Goal: Task Accomplishment & Management: Complete application form

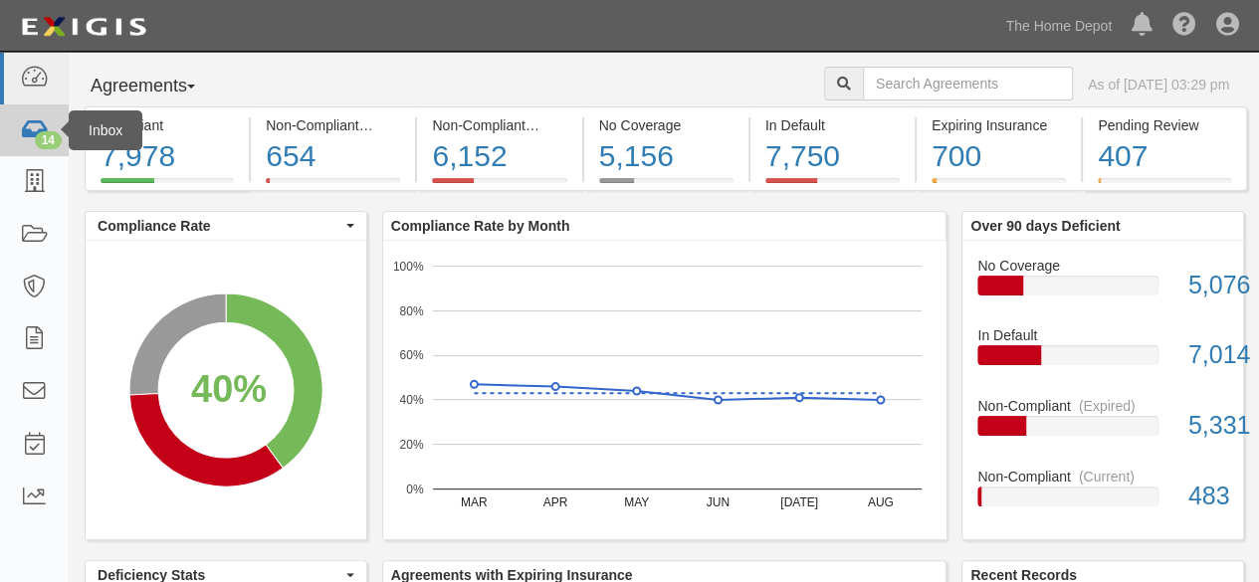
click at [34, 112] on link "14" at bounding box center [34, 131] width 69 height 53
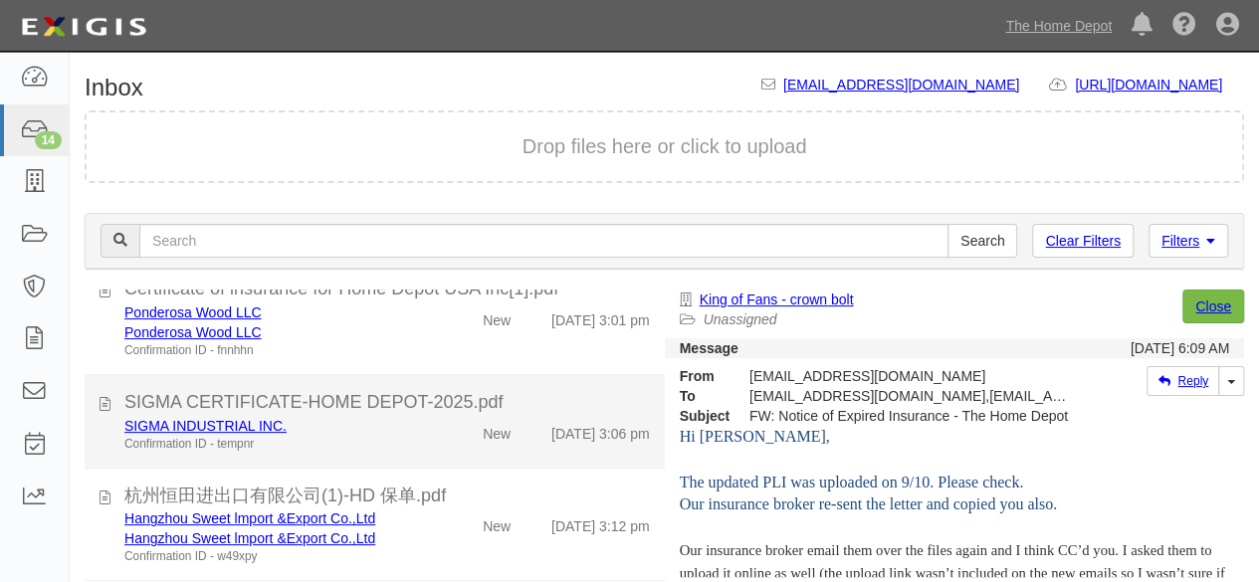
scroll to position [797, 0]
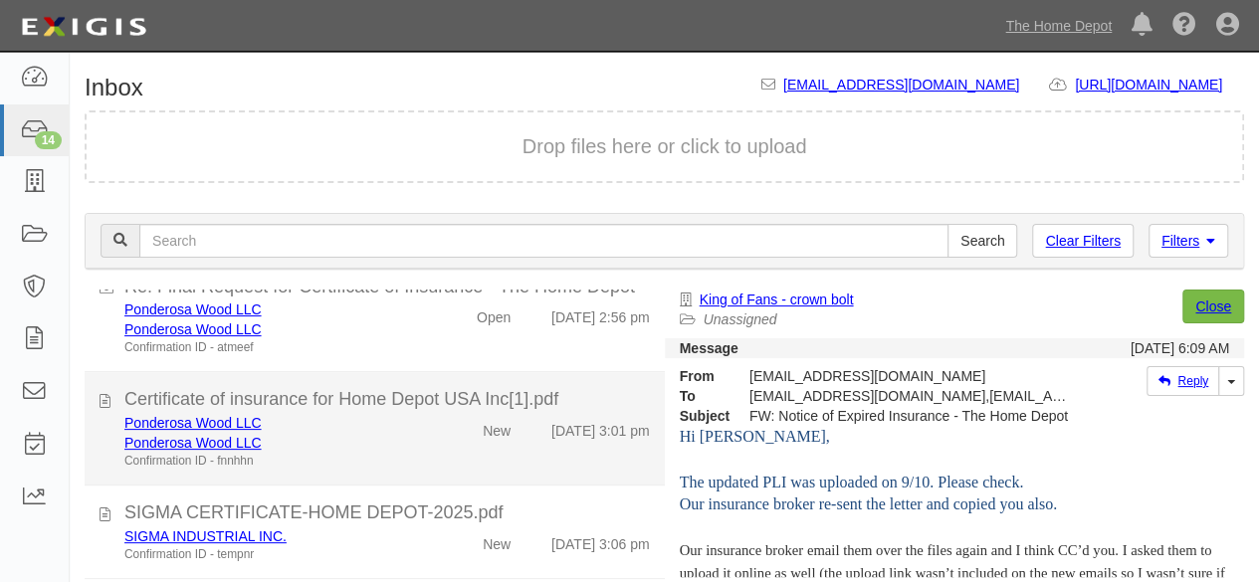
click at [386, 453] on div "Ponderosa Wood LLC" at bounding box center [271, 443] width 294 height 20
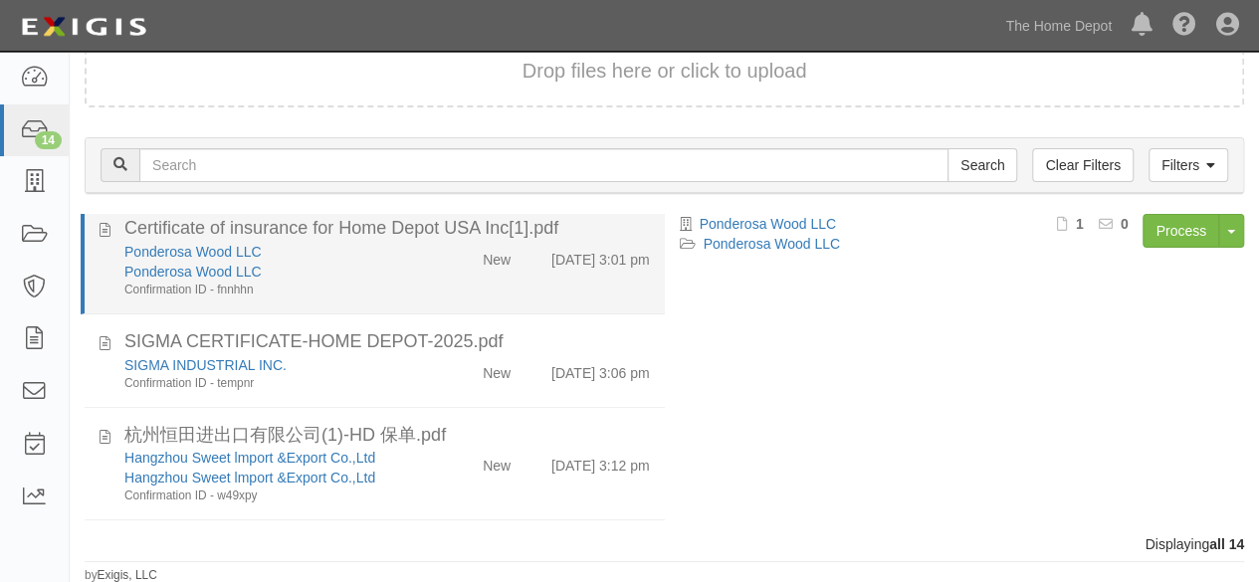
scroll to position [854, 0]
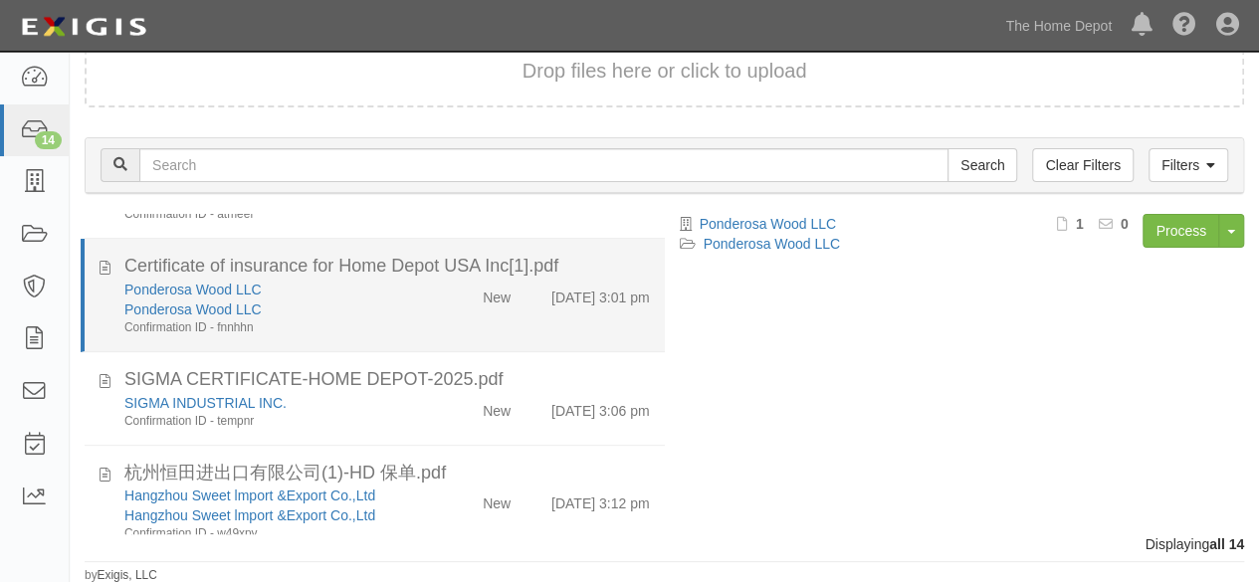
click at [414, 337] on div "Ponderosa Wood LLC Ponderosa Wood LLC Confirmation ID - fnnhhn" at bounding box center [272, 308] width 324 height 57
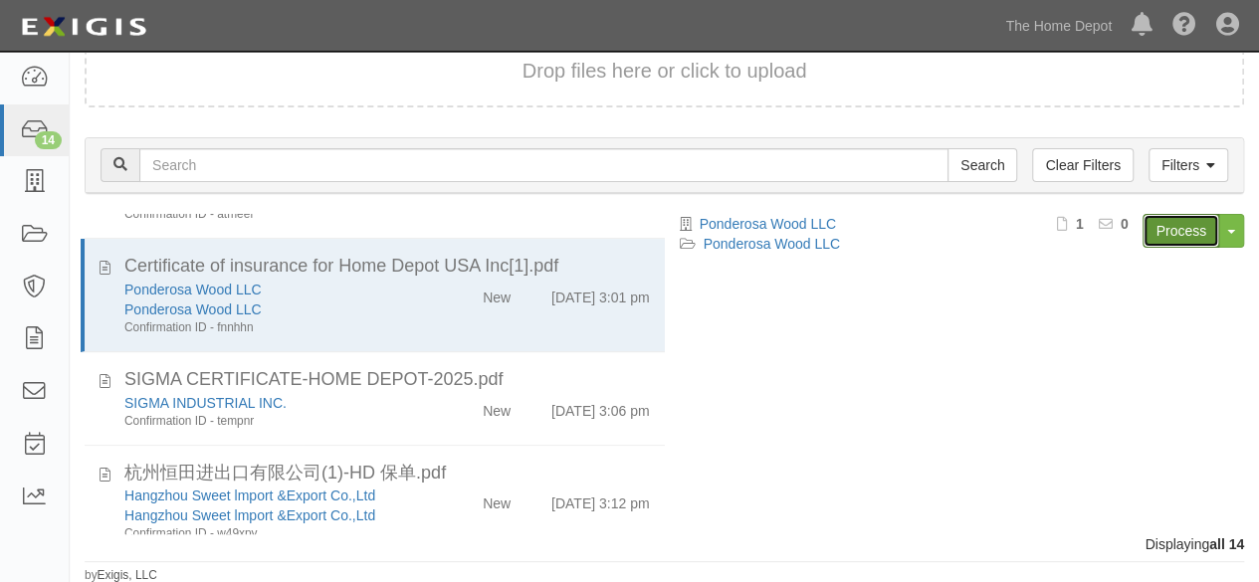
click at [1167, 232] on link "Process" at bounding box center [1181, 231] width 77 height 34
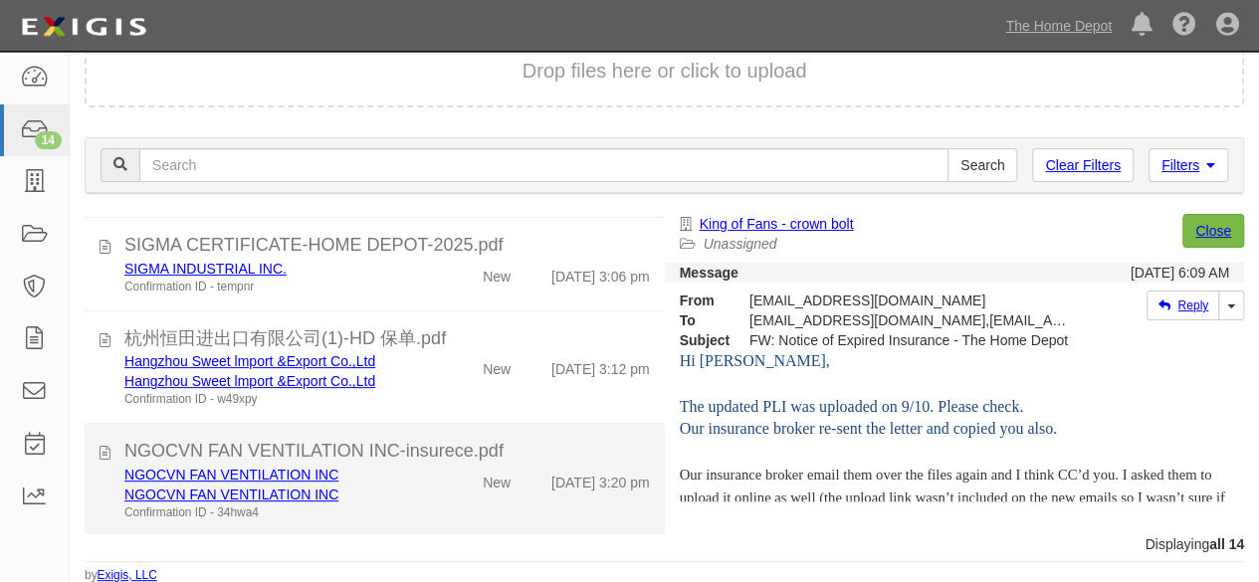
scroll to position [1153, 0]
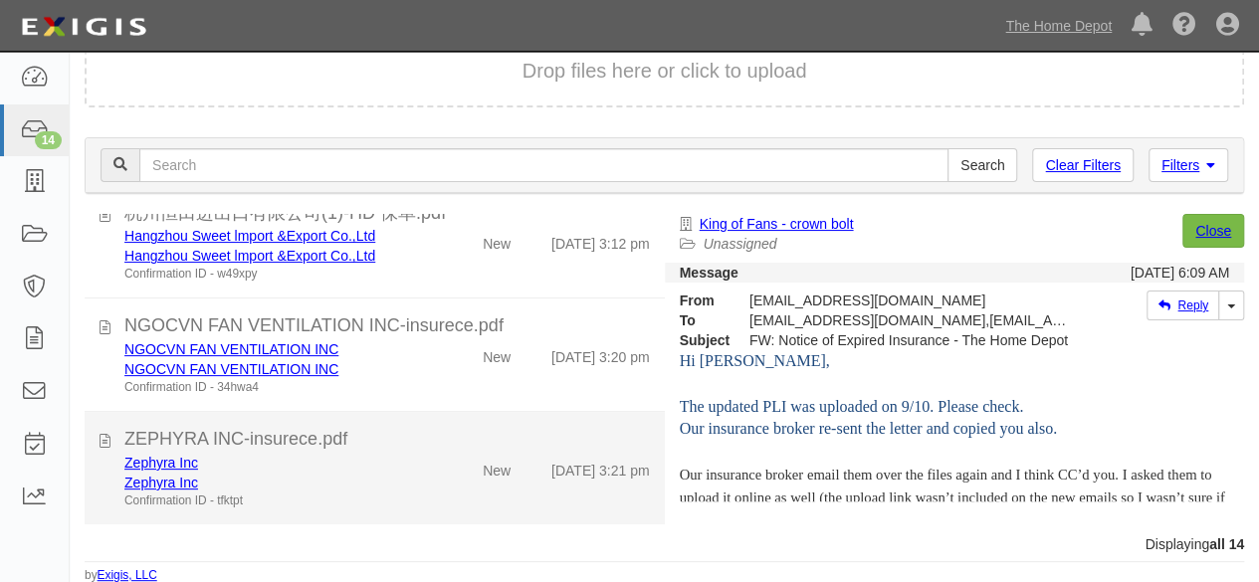
click at [404, 477] on div "Zephyra Inc" at bounding box center [271, 483] width 294 height 20
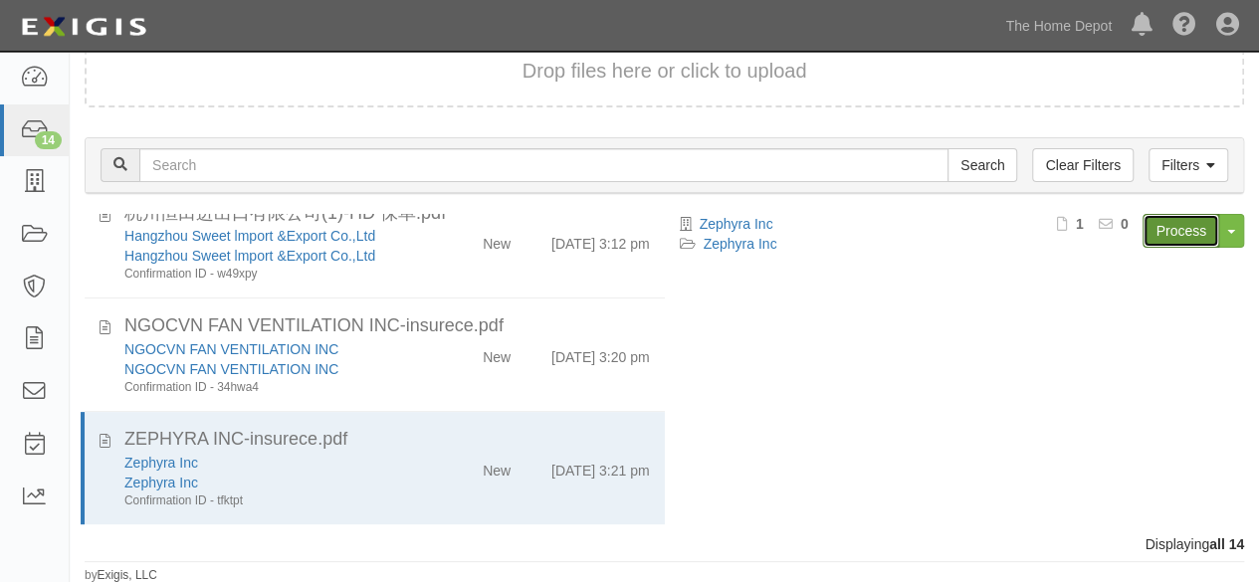
click at [1184, 234] on link "Process" at bounding box center [1181, 231] width 77 height 34
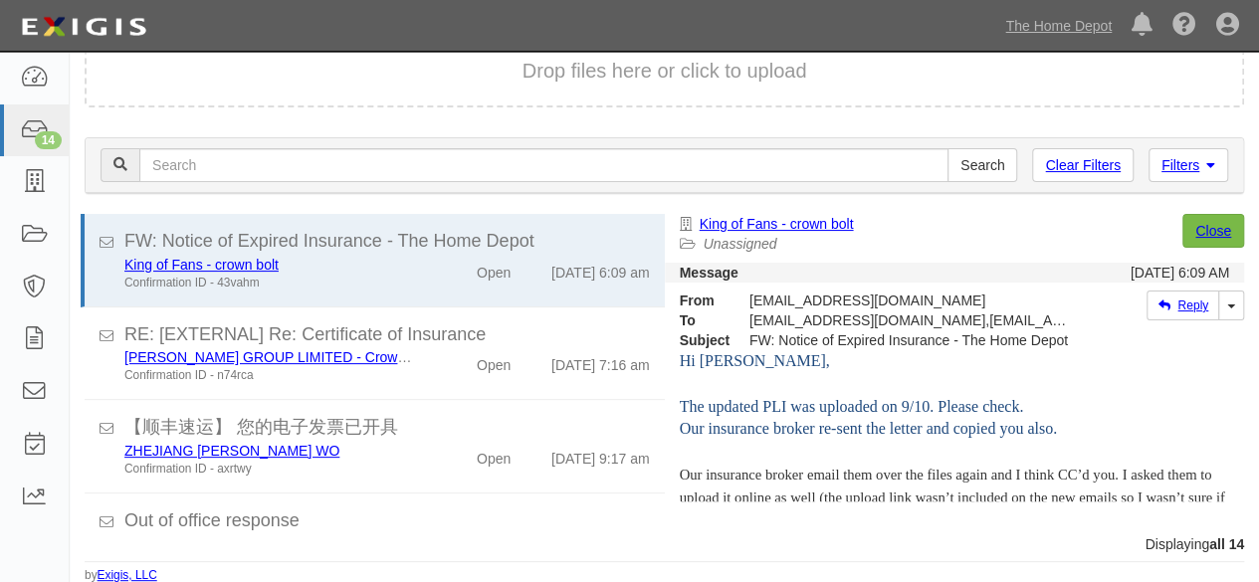
scroll to position [227, 0]
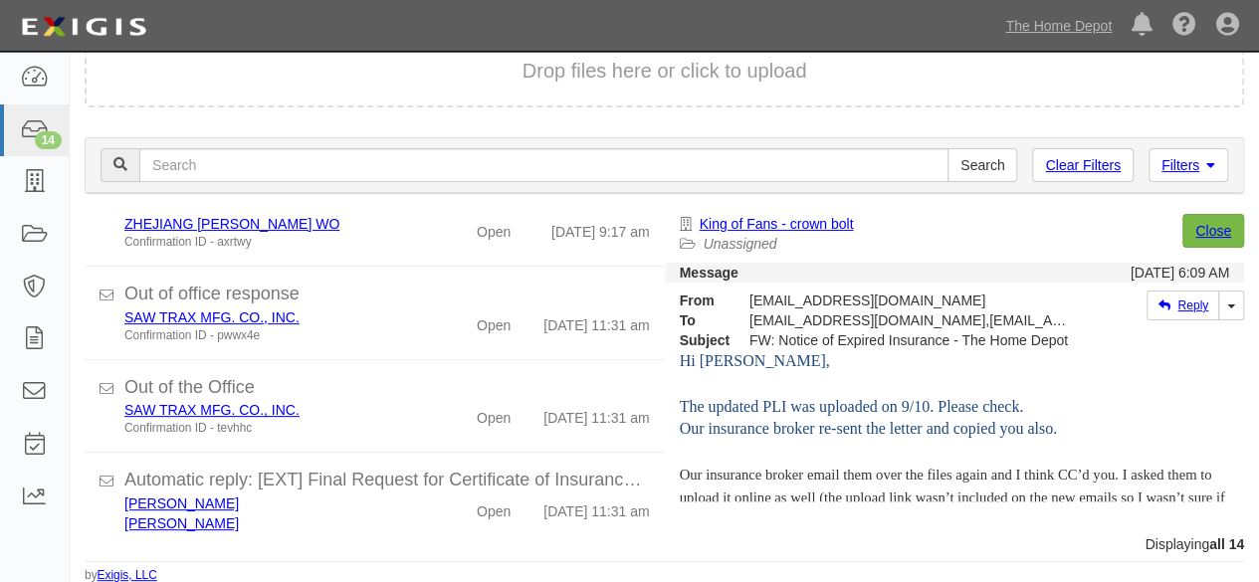
scroll to position [1095, 0]
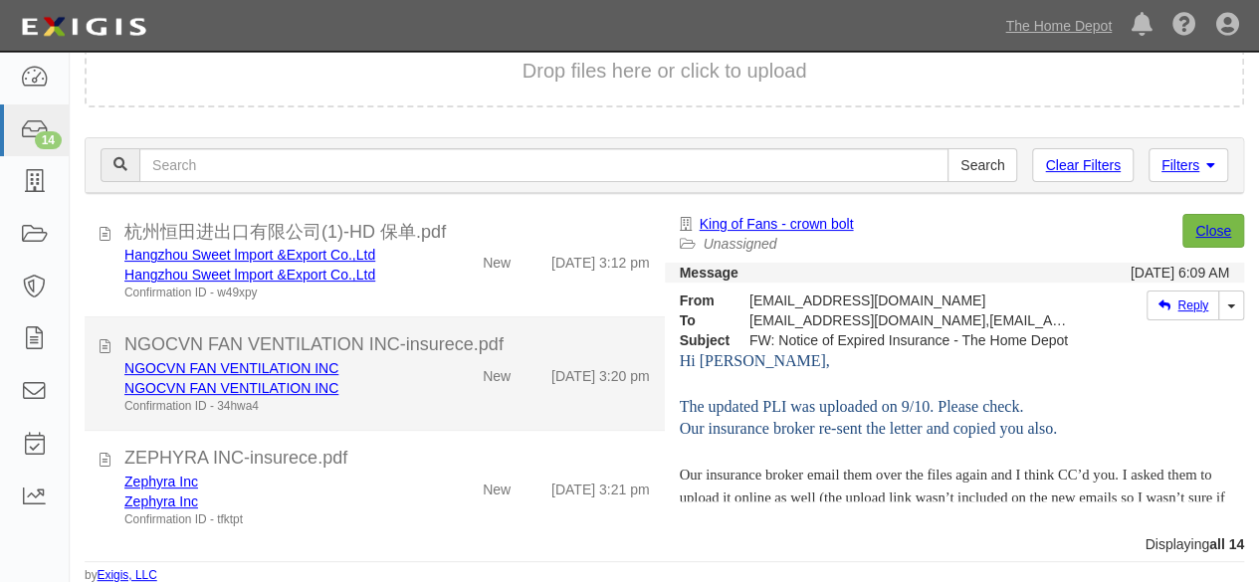
click at [415, 415] on div "NGOCVN FAN VENTILATION INC NGOCVN FAN VENTILATION INC Confirmation ID - 34hwa4" at bounding box center [272, 386] width 324 height 57
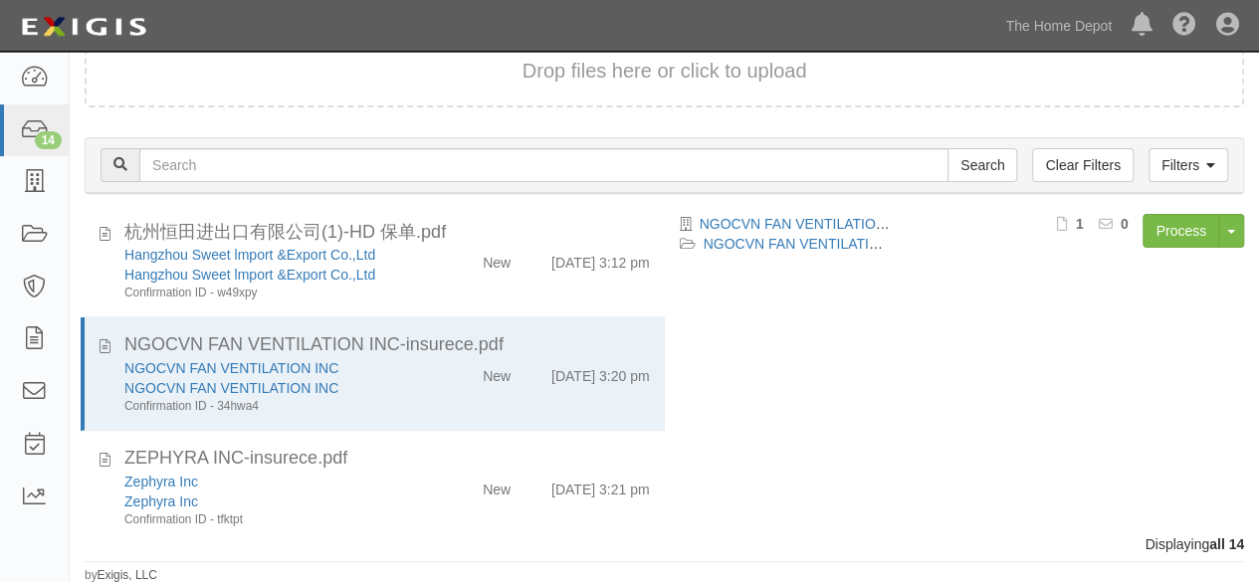
click at [408, 398] on div "NGOCVN FAN VENTILATION INC" at bounding box center [271, 388] width 294 height 20
click at [1171, 242] on link "Process" at bounding box center [1181, 231] width 77 height 34
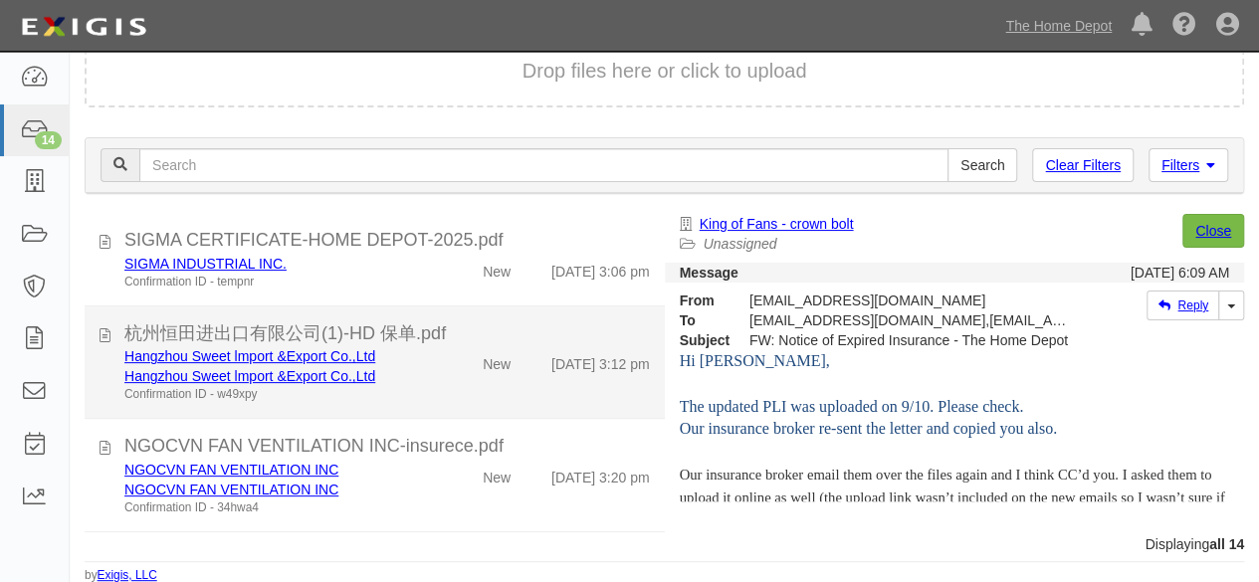
scroll to position [996, 0]
click at [444, 401] on div "Hangzhou Sweet lmport &Export Co.,Ltd Hangzhou Sweet lmport &Export Co.,Ltd Con…" at bounding box center [388, 372] width 556 height 57
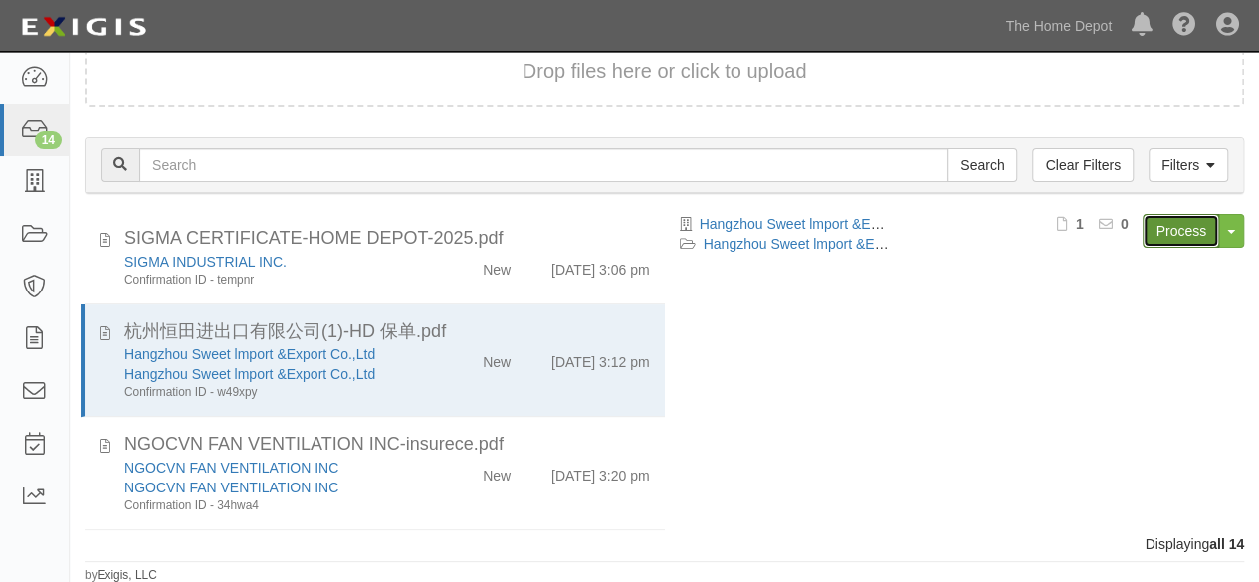
click at [1171, 236] on link "Process" at bounding box center [1181, 231] width 77 height 34
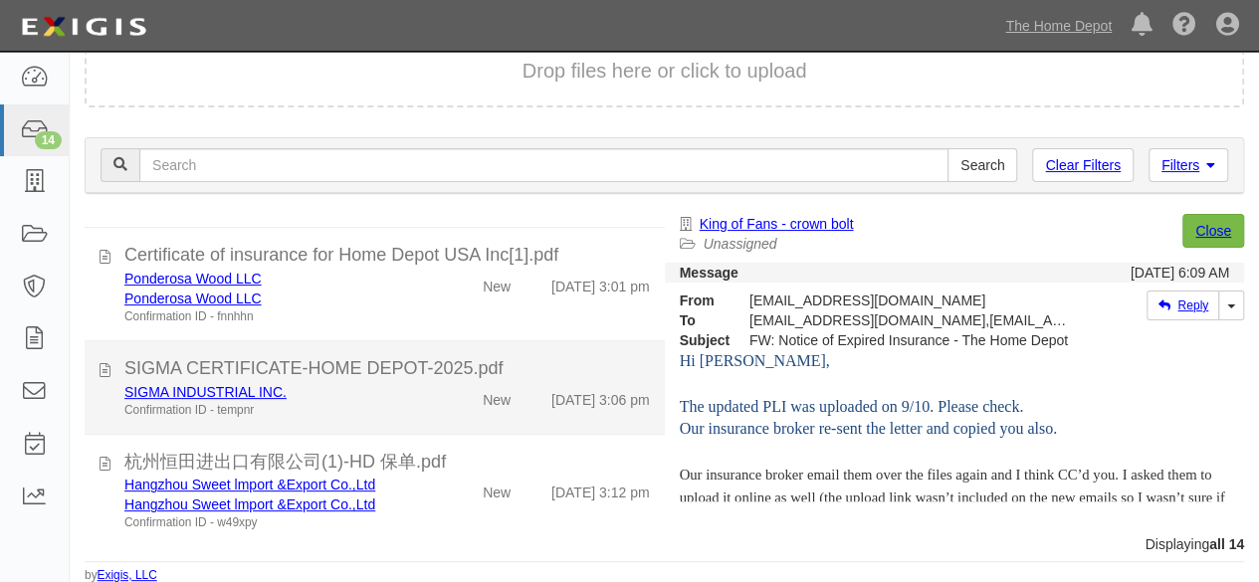
scroll to position [896, 0]
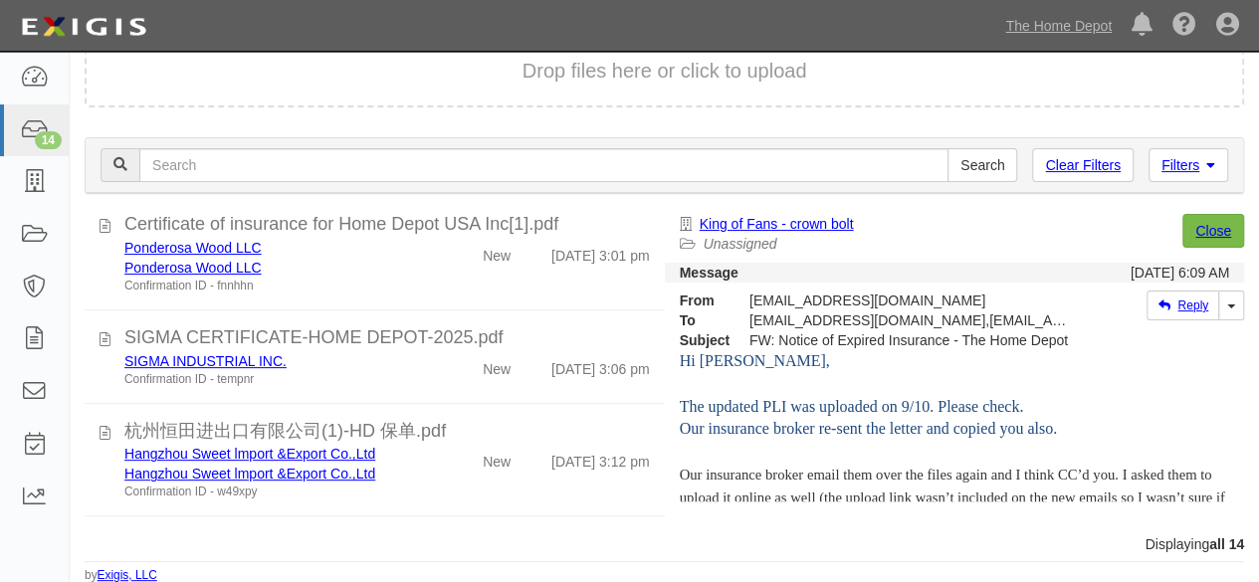
drag, startPoint x: 428, startPoint y: 423, endPoint x: 654, endPoint y: 262, distance: 277.7
click at [428, 388] on div "SIGMA INDUSTRIAL INC. Confirmation ID - tempnr New [DATE] 3:06 pm" at bounding box center [388, 369] width 556 height 37
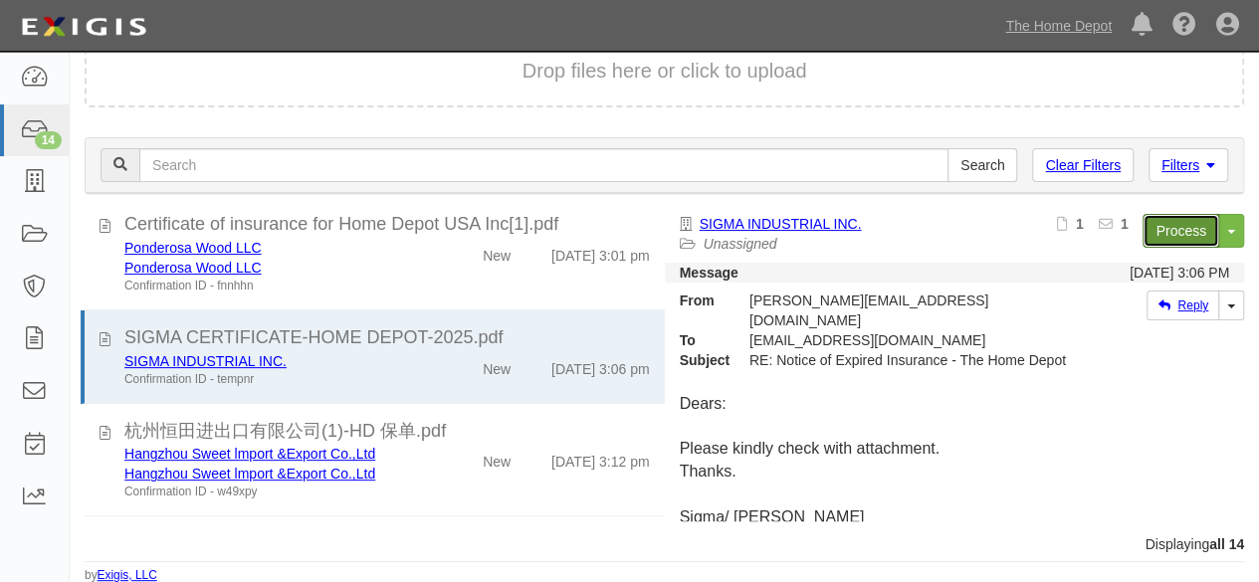
click at [1155, 233] on link "Process" at bounding box center [1181, 231] width 77 height 34
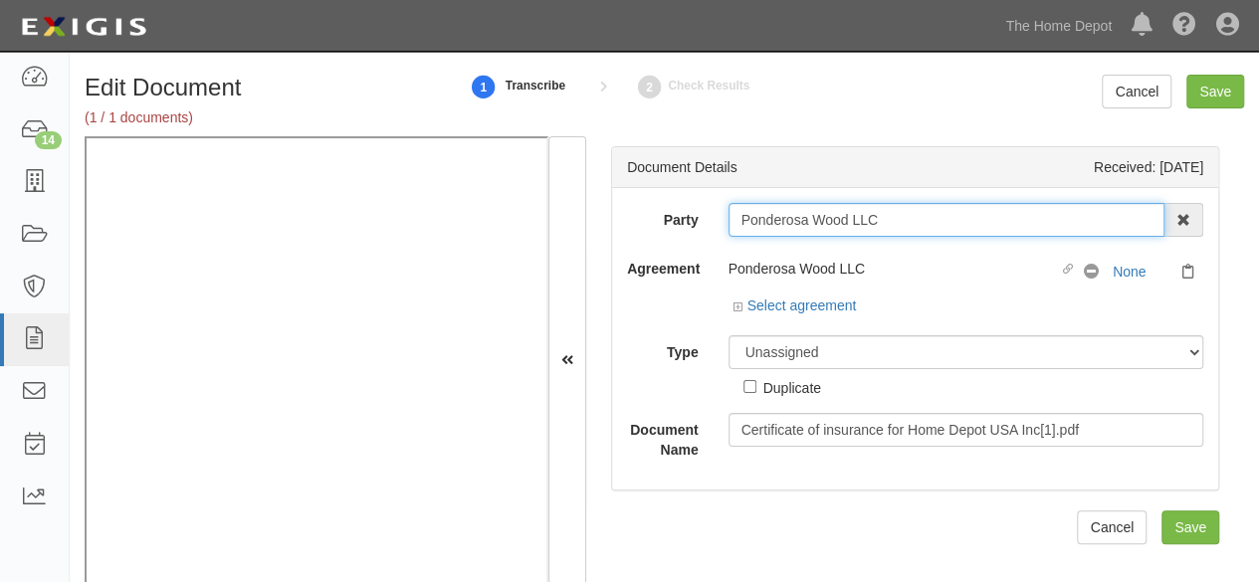
click at [783, 226] on input "Ponderosa Wood LLC" at bounding box center [947, 220] width 437 height 34
click at [904, 216] on input "Ponderosa Wood LLC" at bounding box center [947, 220] width 437 height 34
type input "Ponderosa Wood L"
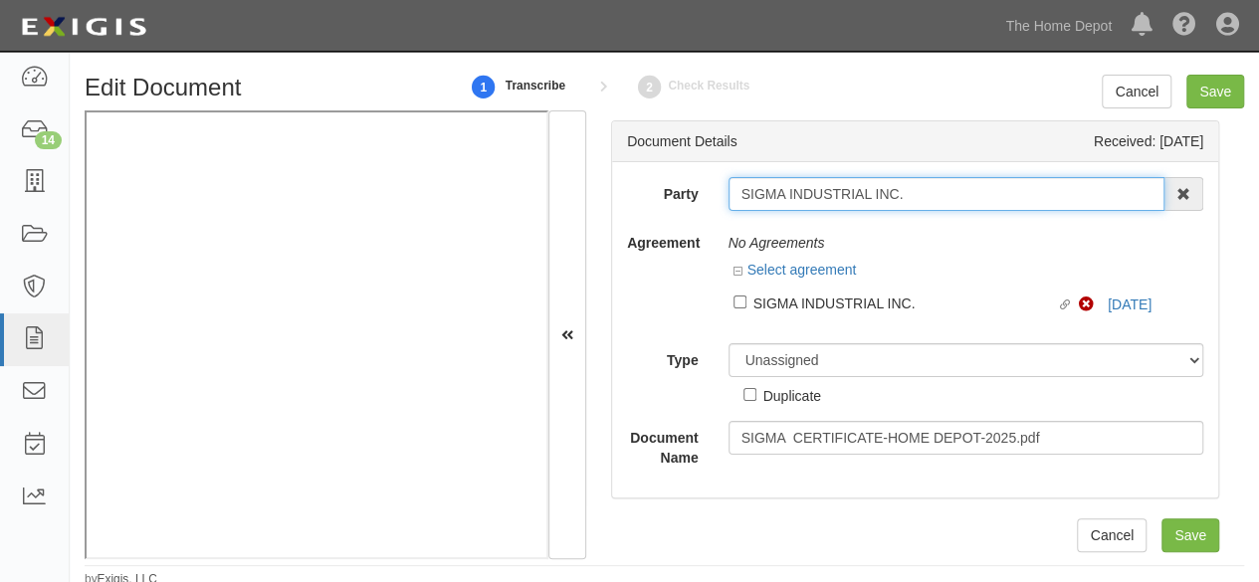
click at [918, 187] on input "SIGMA INDUSTRIAL INC." at bounding box center [947, 194] width 437 height 34
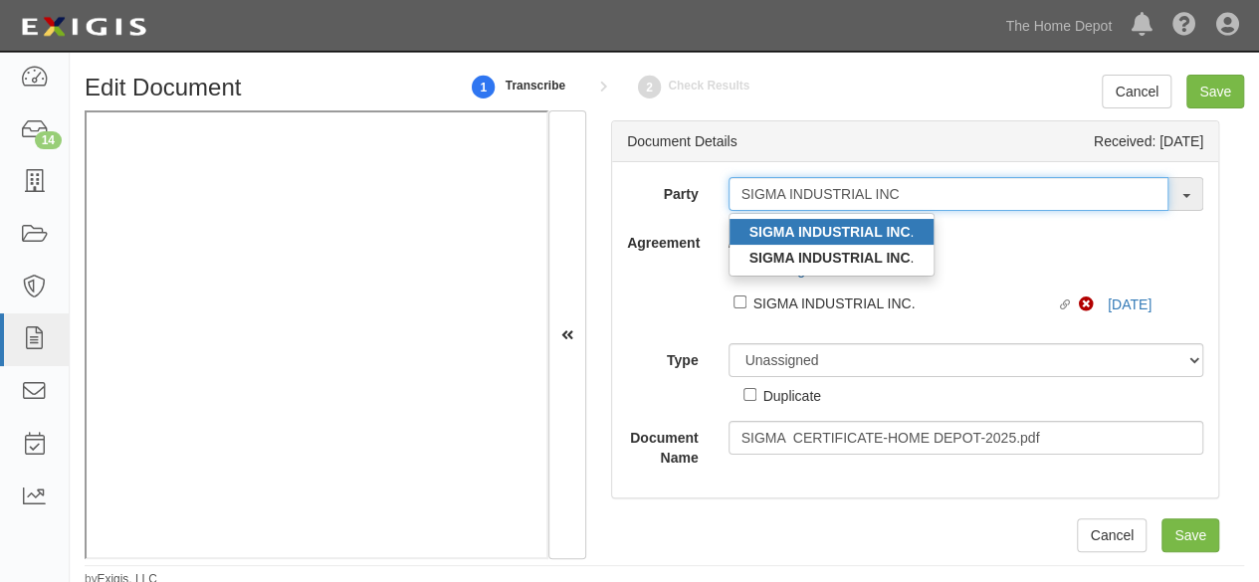
type input "SIGMA INDUSTRIAL INC"
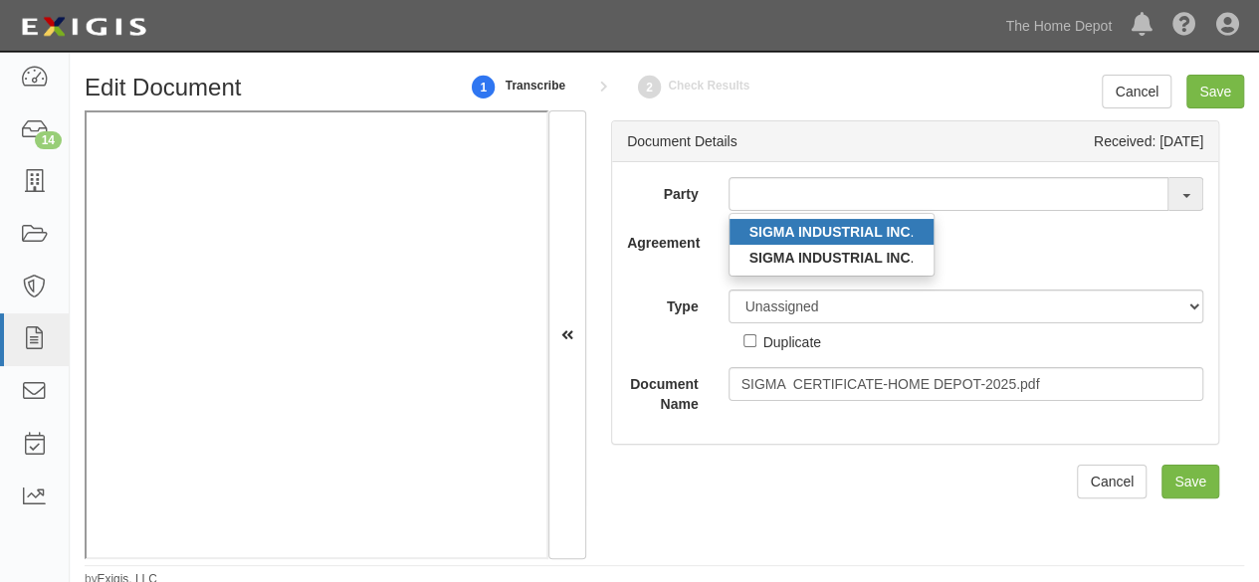
click at [775, 239] on link "SIGMA INDUSTRIAL INC ." at bounding box center [832, 232] width 205 height 26
type input "SIGMA INDUSTRIAL INC."
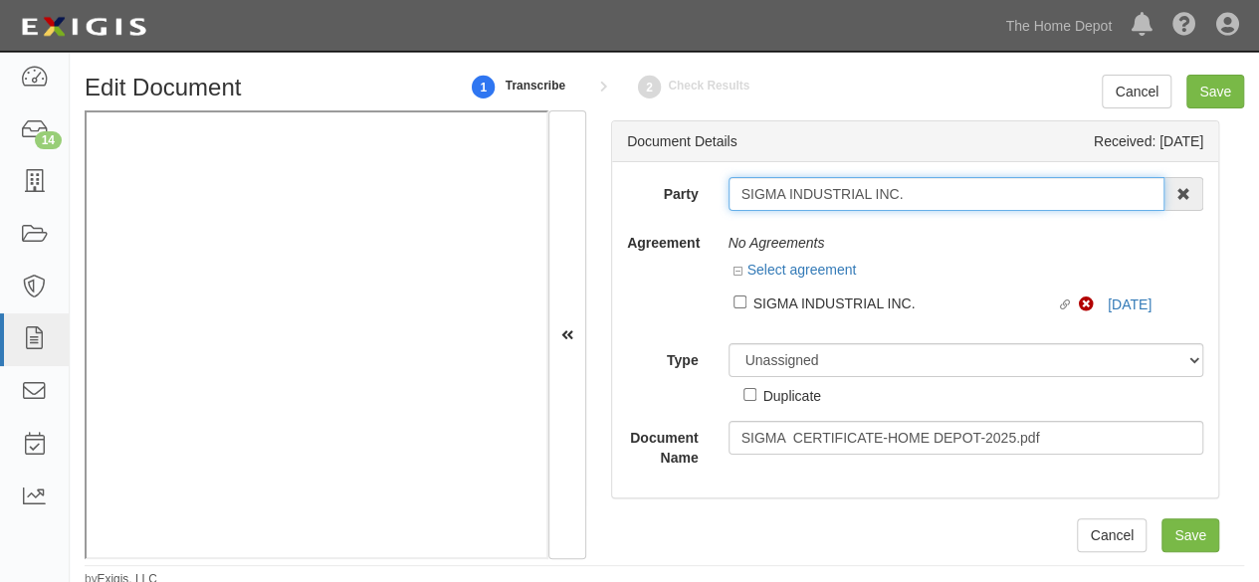
click at [777, 184] on input "SIGMA INDUSTRIAL INC." at bounding box center [947, 194] width 437 height 34
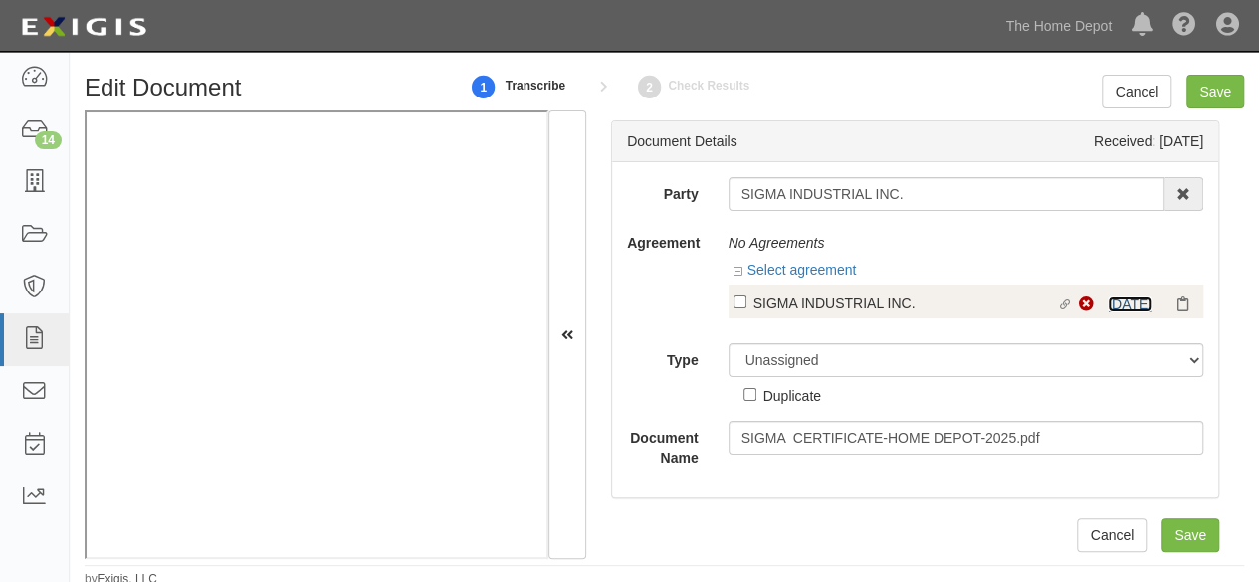
click at [1108, 299] on link "9/10/25" at bounding box center [1130, 305] width 44 height 16
click at [834, 299] on div "SIGMA INDUSTRIAL INC." at bounding box center [906, 303] width 304 height 22
click at [747, 299] on input "Linked agreement SIGMA INDUSTRIAL INC. Linked agreement" at bounding box center [740, 302] width 13 height 13
checkbox input "true"
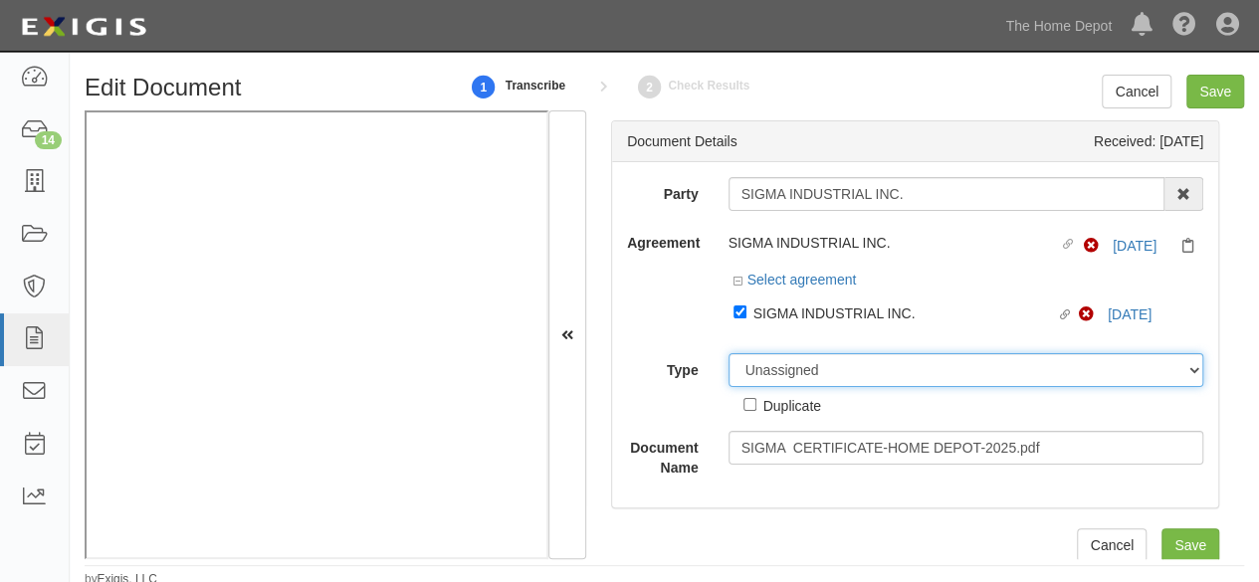
click at [750, 367] on select "Unassigned Binder Cancellation Notice Certificate Contract Endorsement Insuranc…" at bounding box center [967, 370] width 476 height 34
select select "CertificateDetail"
click at [729, 353] on select "Unassigned Binder Cancellation Notice Certificate Contract Endorsement Insuranc…" at bounding box center [967, 370] width 476 height 34
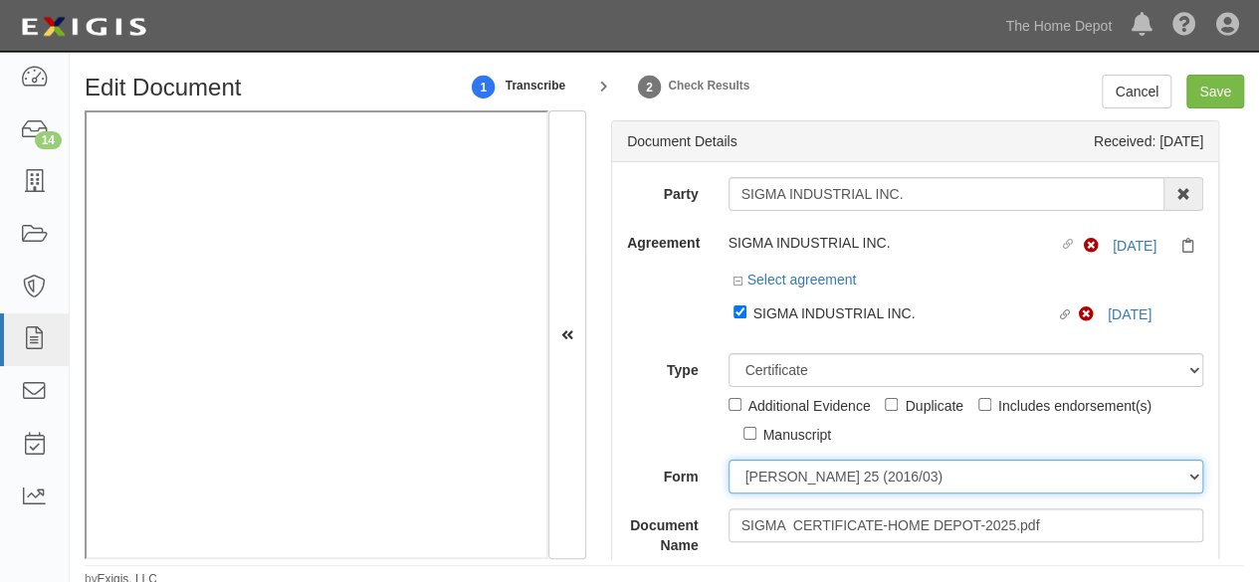
click at [783, 481] on select "ACORD 25 (2016/03) ACORD 101 ACORD 855 NY (2014/05) General" at bounding box center [967, 477] width 476 height 34
select select "GeneralFormDetail"
click at [729, 460] on select "ACORD 25 (2016/03) ACORD 101 ACORD 855 NY (2014/05) General" at bounding box center [967, 477] width 476 height 34
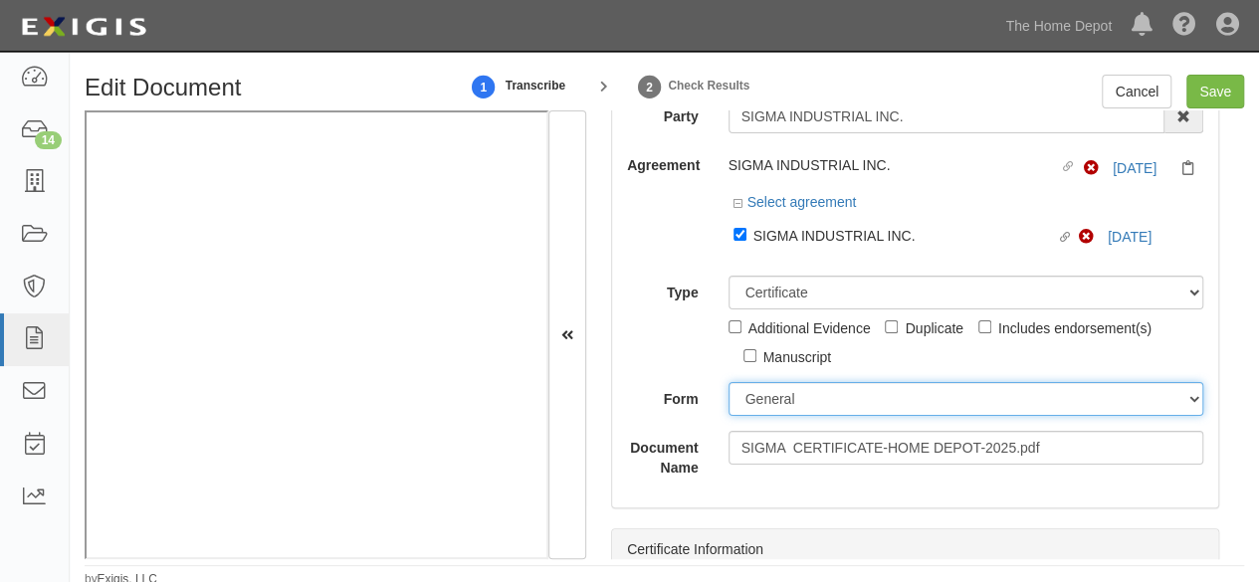
scroll to position [299, 0]
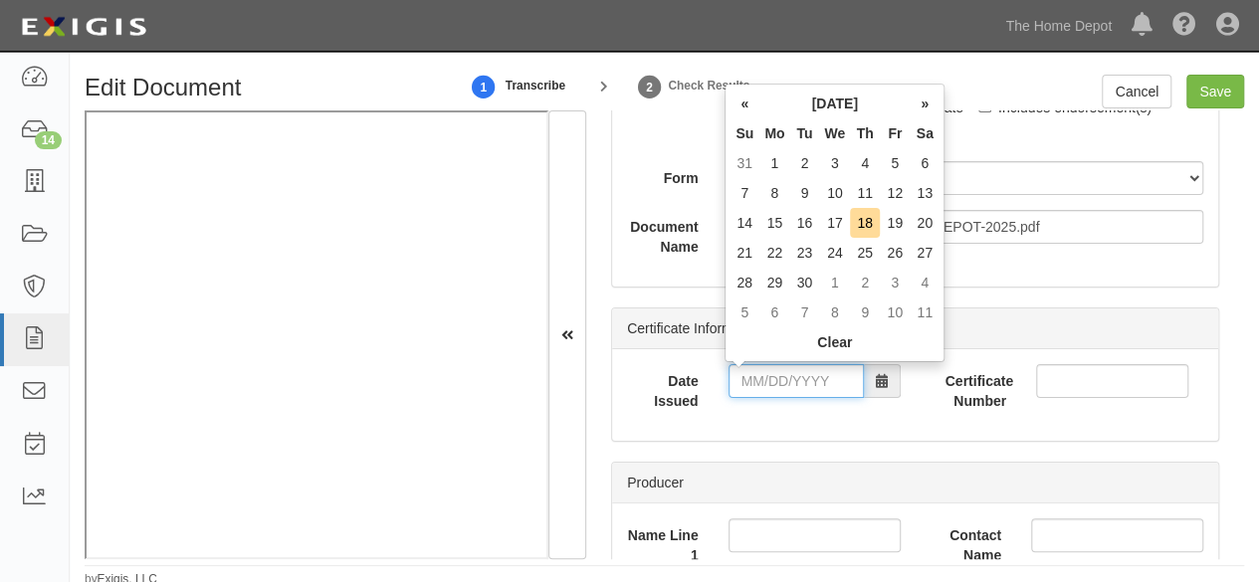
click at [795, 379] on input "Date Issued" at bounding box center [796, 381] width 135 height 34
click at [866, 160] on td "4" at bounding box center [865, 163] width 30 height 30
type input "09/04/2025"
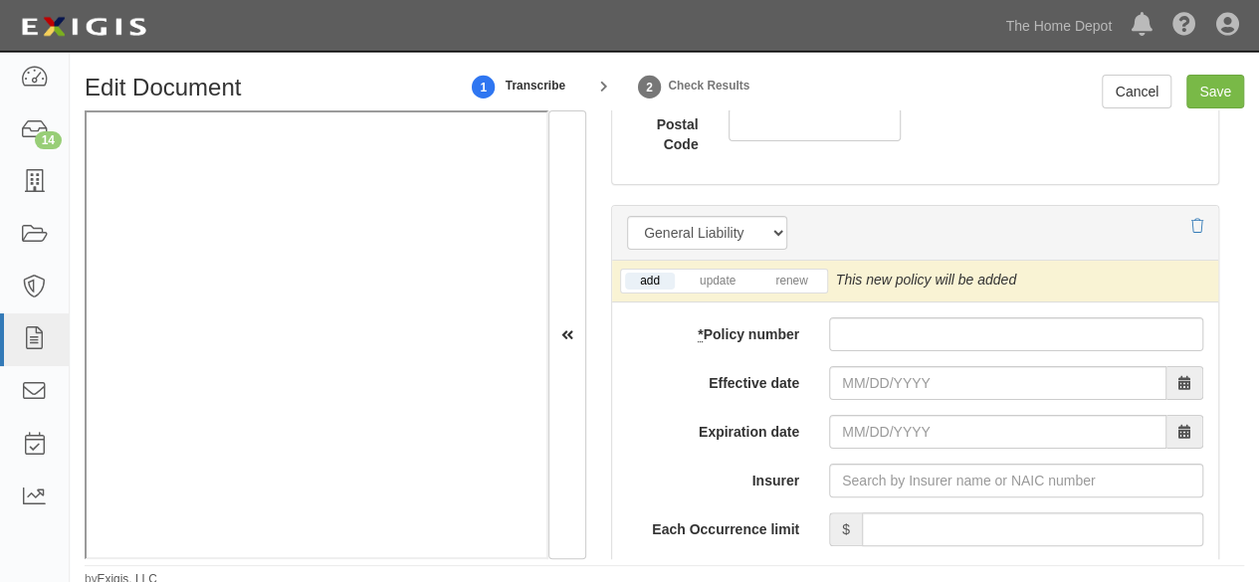
scroll to position [1593, 0]
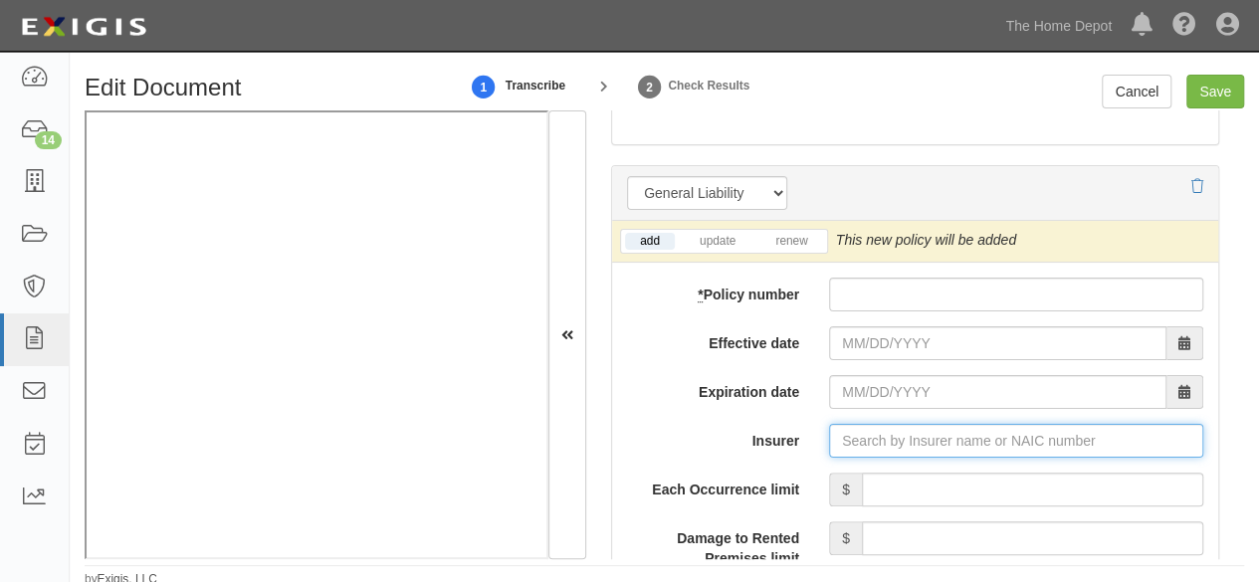
click at [867, 431] on input "Insurer" at bounding box center [1016, 441] width 374 height 34
paste input "Fubon Insurance Co., Ltd."
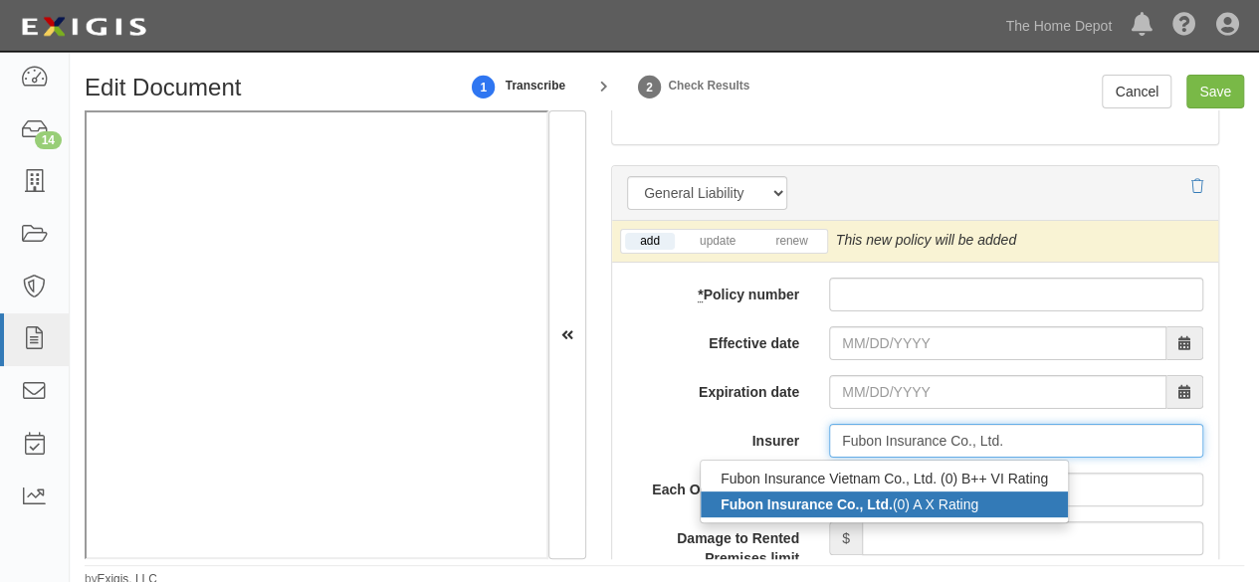
click at [822, 503] on strong "Fubon Insurance Co., Ltd." at bounding box center [807, 505] width 172 height 16
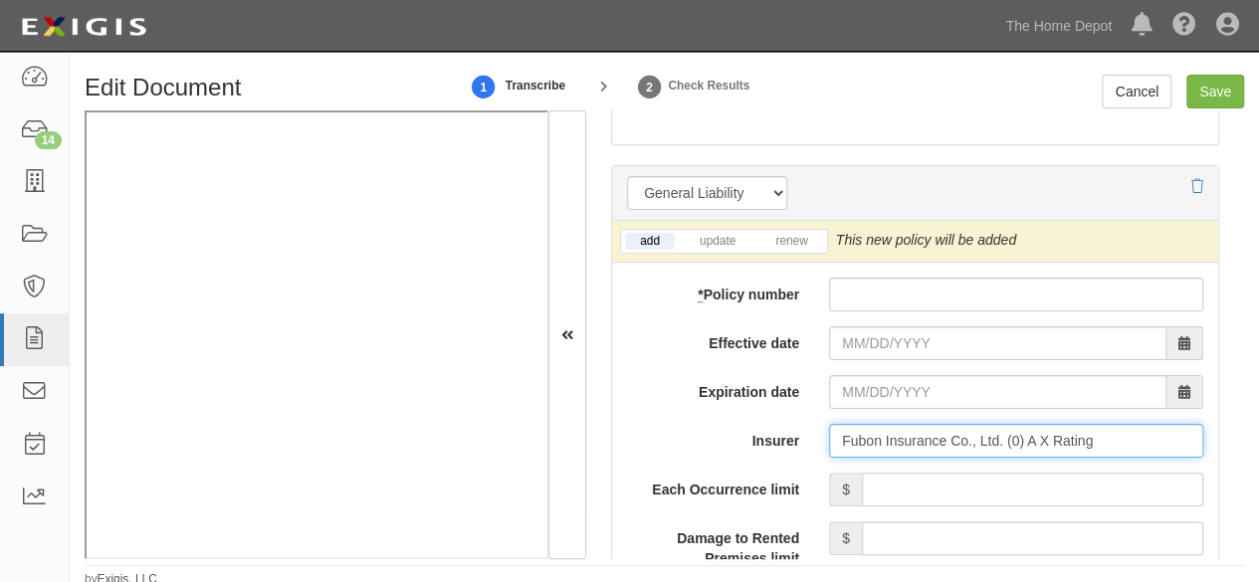
type input "Fubon Insurance Co., Ltd. (0) A X Rating"
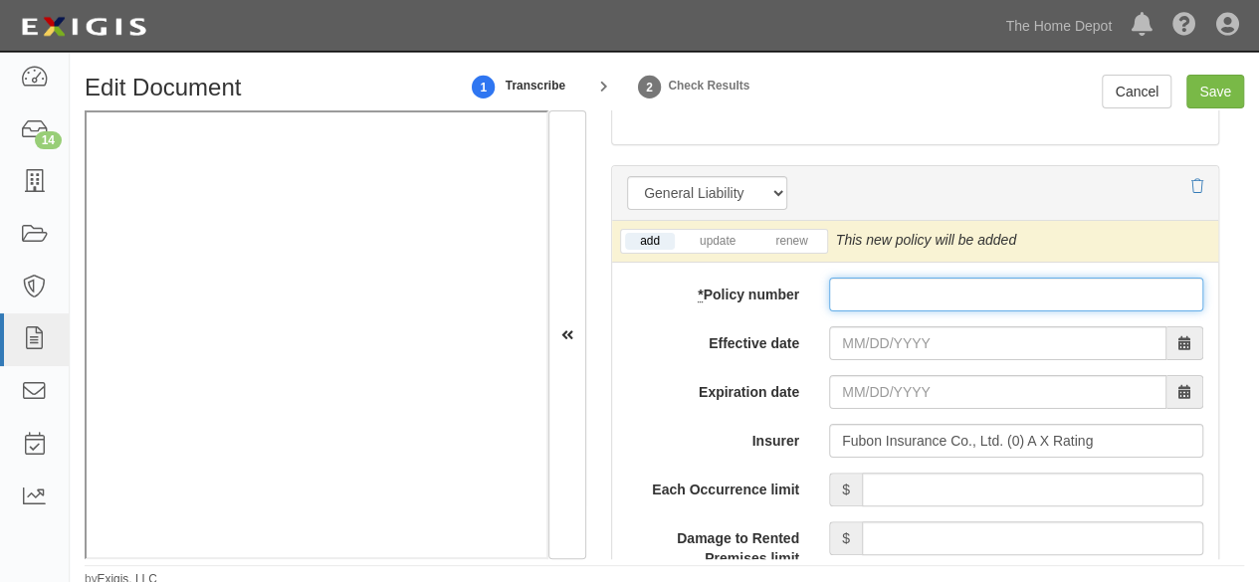
paste input "0525-25APD0000082"
drag, startPoint x: 828, startPoint y: 294, endPoint x: 839, endPoint y: 306, distance: 16.2
click at [829, 294] on input "* Policy number" at bounding box center [1016, 295] width 374 height 34
type input "0525-25APD0000082"
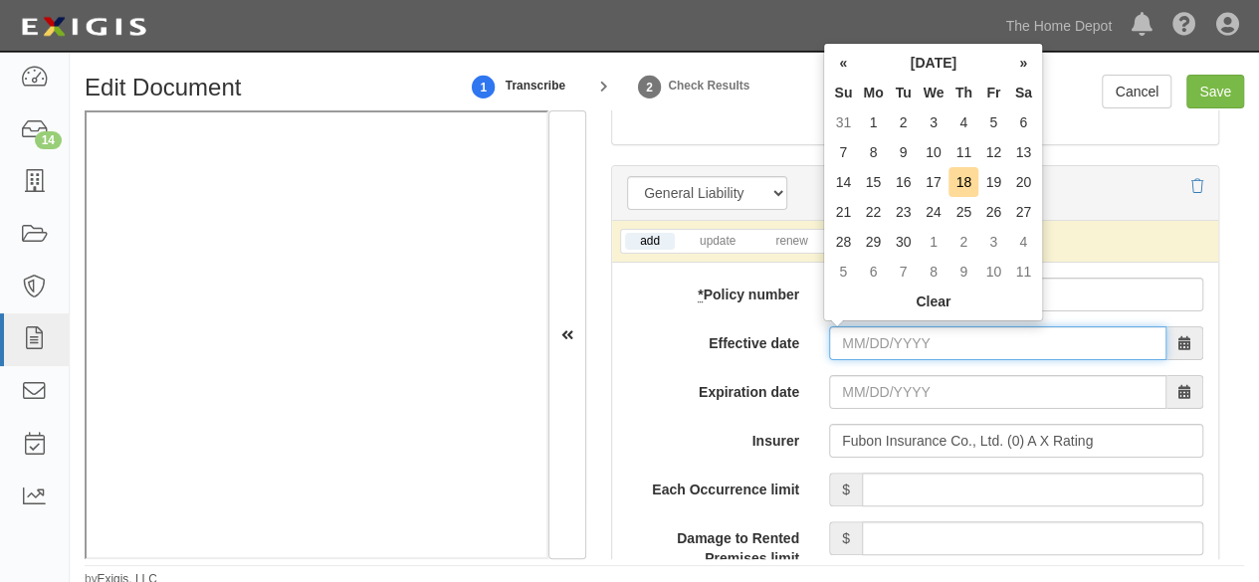
click at [842, 339] on input "Effective date" at bounding box center [998, 344] width 338 height 34
click at [905, 157] on td "9" at bounding box center [904, 152] width 30 height 30
type input "09/09/2025"
type input "09/09/2026"
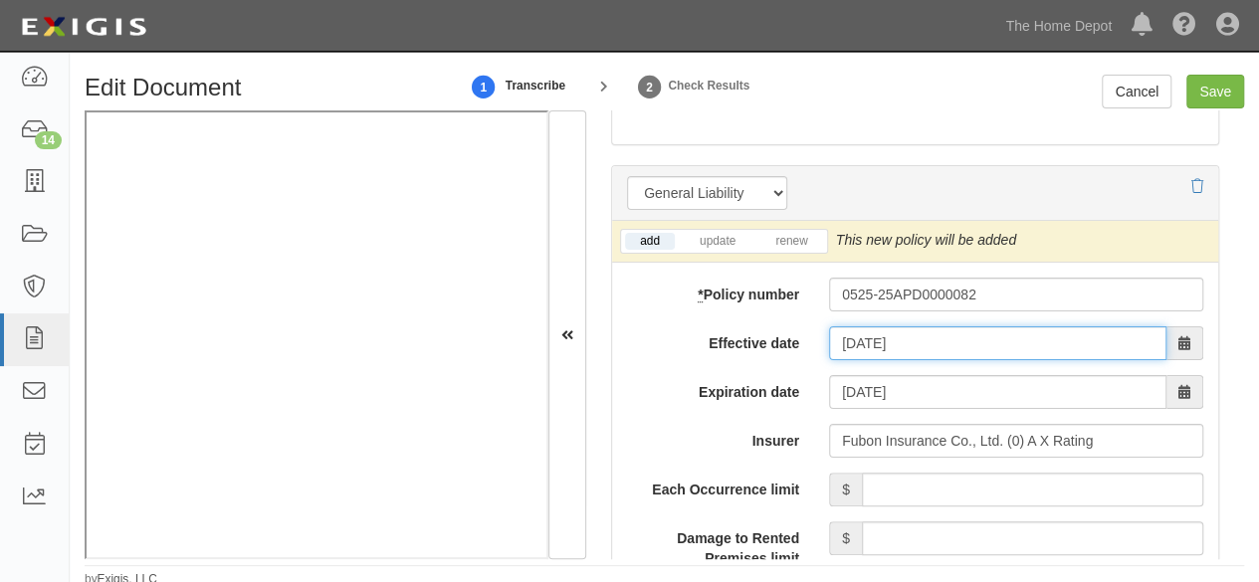
drag, startPoint x: 856, startPoint y: 338, endPoint x: 866, endPoint y: 326, distance: 15.6
click at [856, 338] on input "09/09/2025" at bounding box center [998, 344] width 338 height 34
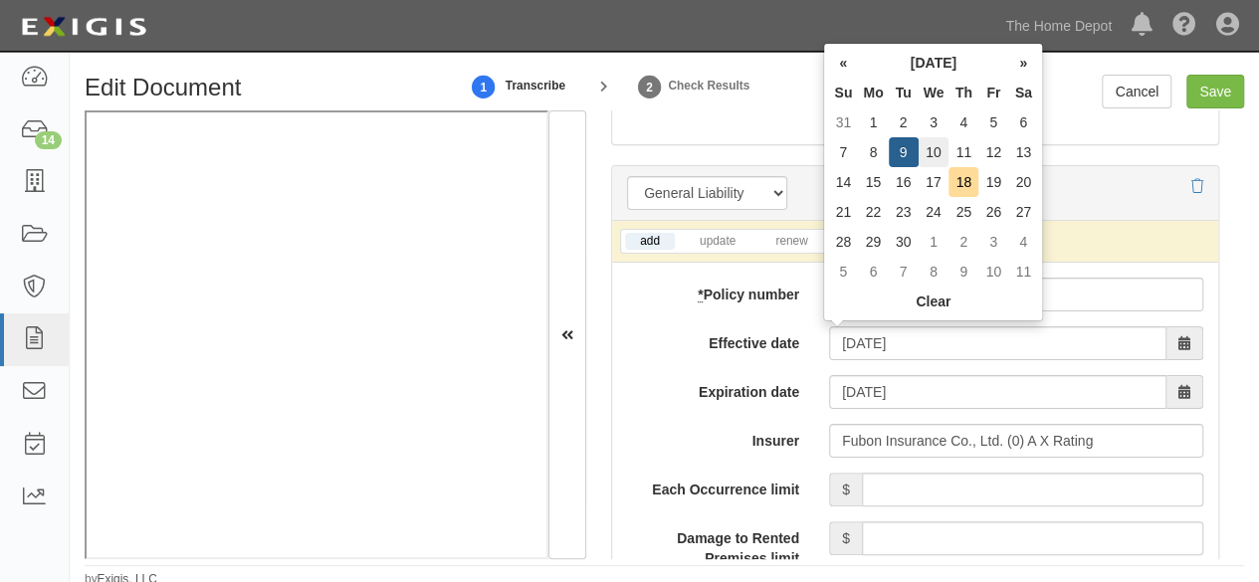
click at [940, 150] on td "10" at bounding box center [934, 152] width 31 height 30
type input "09/10/2025"
type input "09/10/2026"
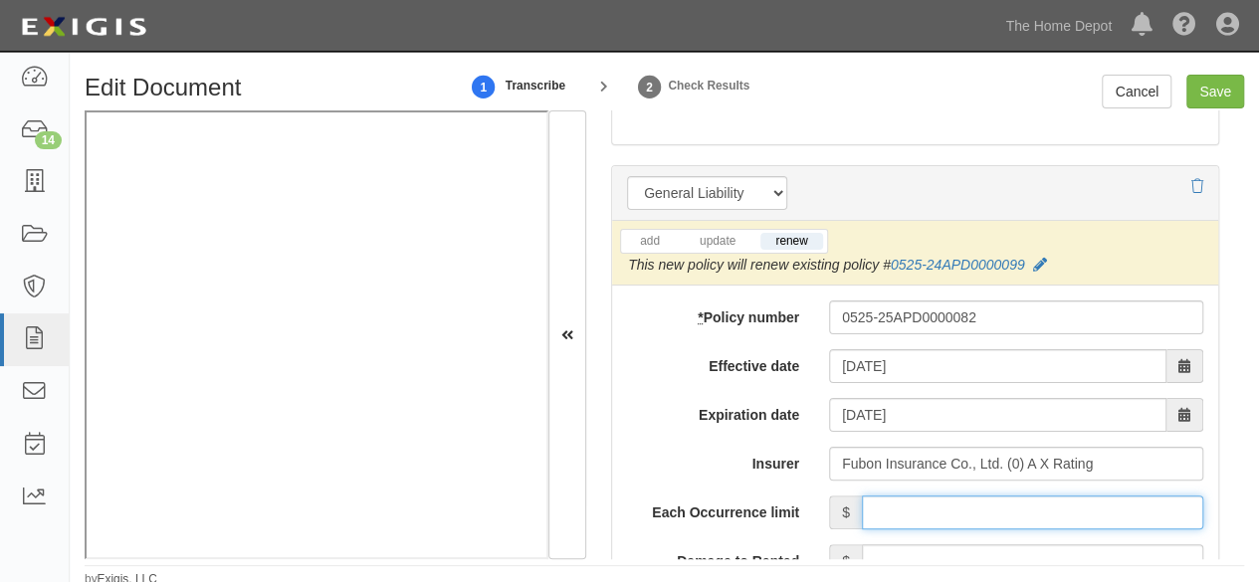
click at [960, 498] on input "Each Occurrence limit" at bounding box center [1033, 513] width 342 height 34
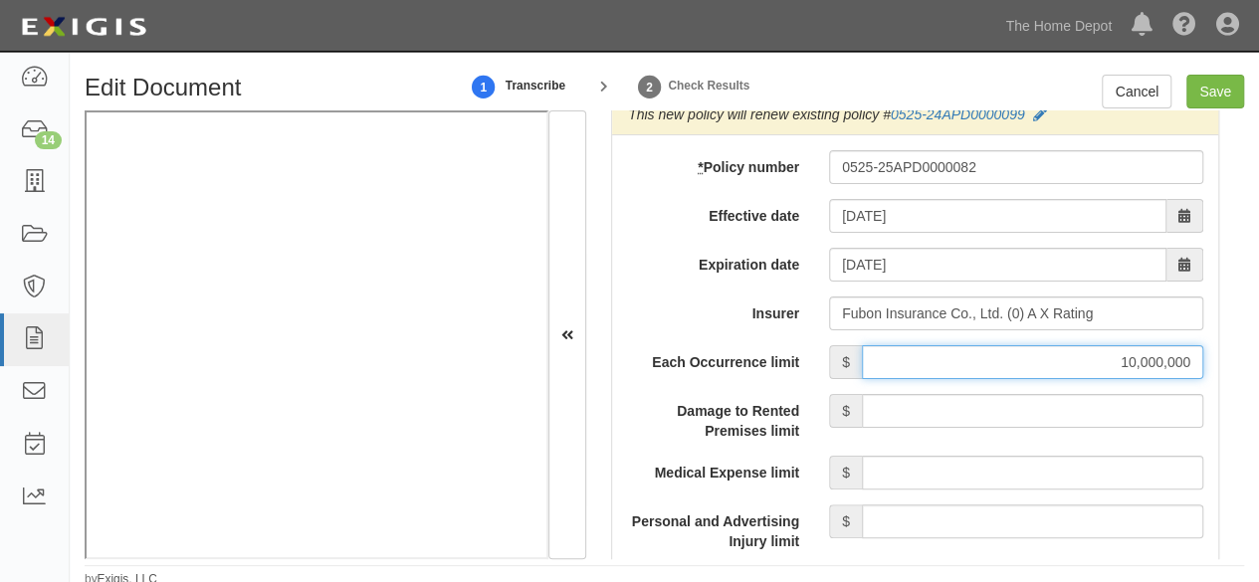
scroll to position [1792, 0]
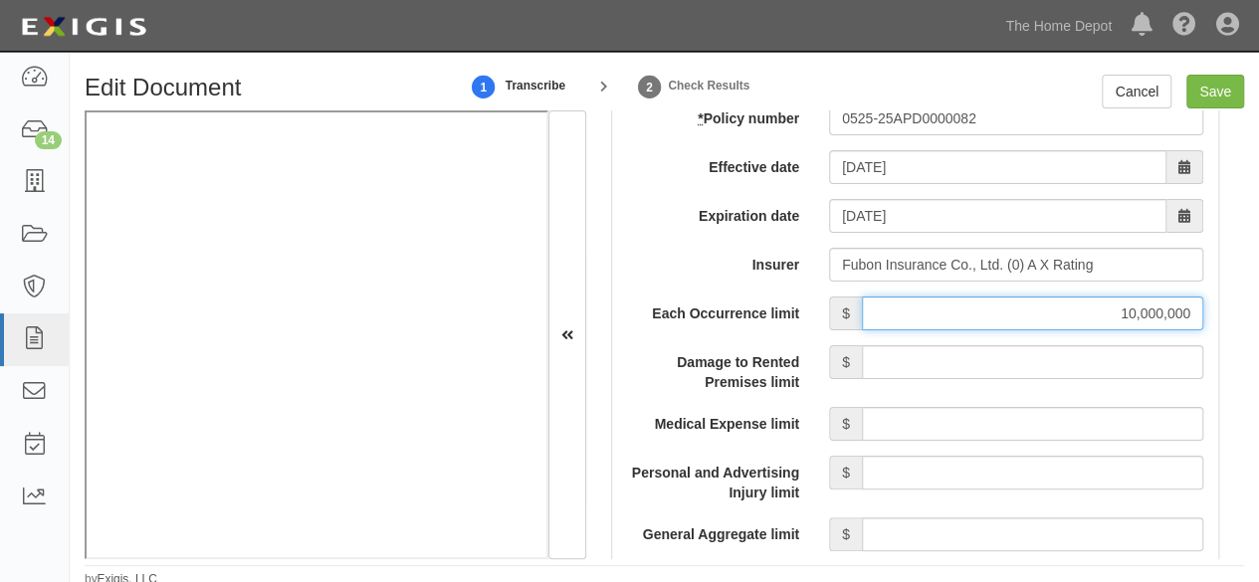
drag, startPoint x: 1103, startPoint y: 315, endPoint x: 1223, endPoint y: 311, distance: 119.5
click at [1223, 314] on div "Document Details Received: 09/18/2025 Party SIGMA INDUSTRIAL INC. SIGMA INDUSTR…" at bounding box center [915, 335] width 658 height 448
type input "8,000,000"
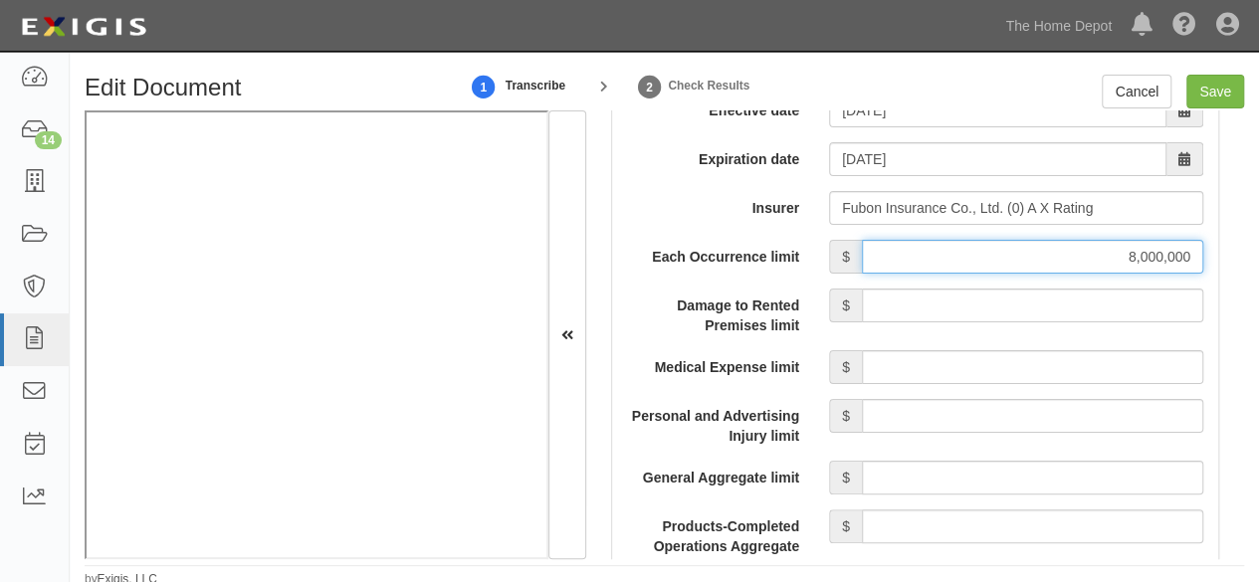
scroll to position [1991, 0]
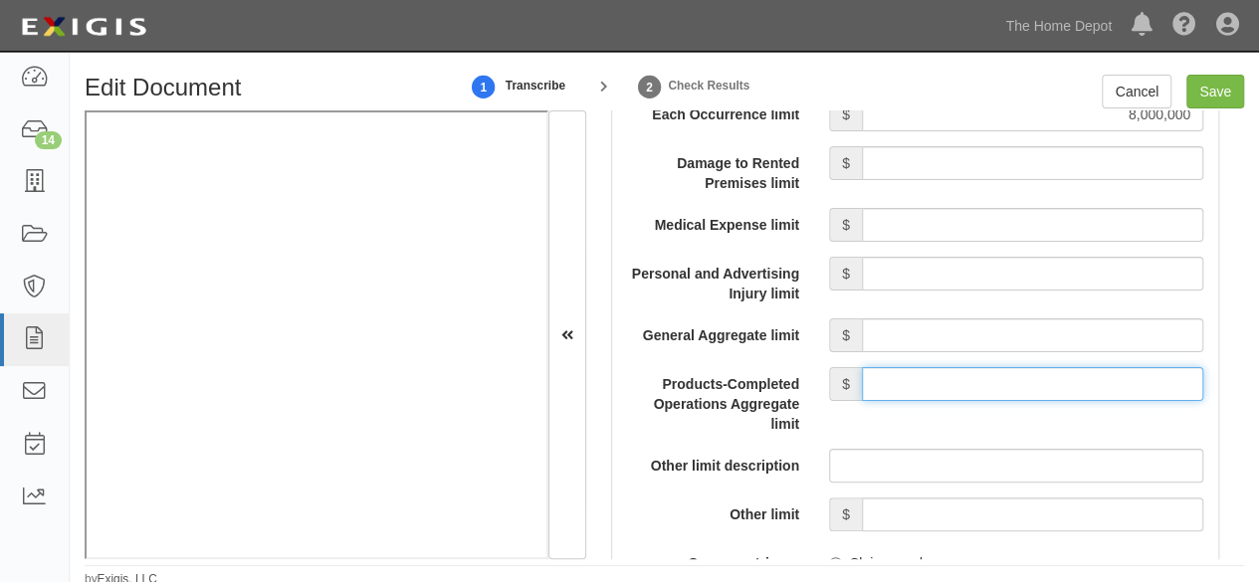
click at [944, 375] on input "Products-Completed Operations Aggregate limit" at bounding box center [1033, 384] width 342 height 34
type input "8,000,000"
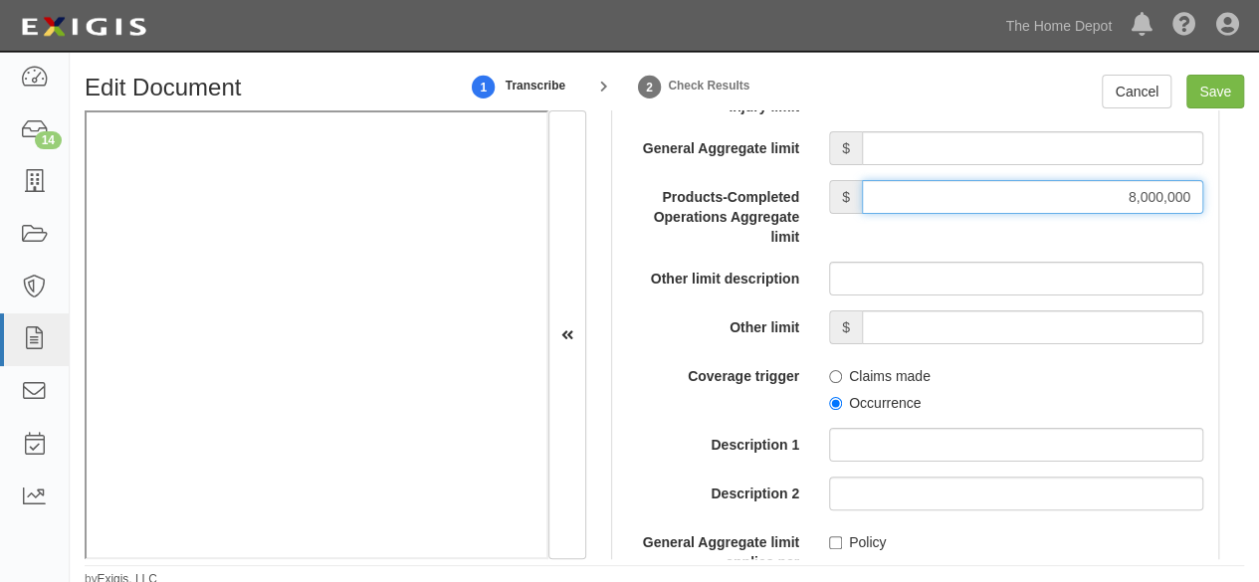
scroll to position [2190, 0]
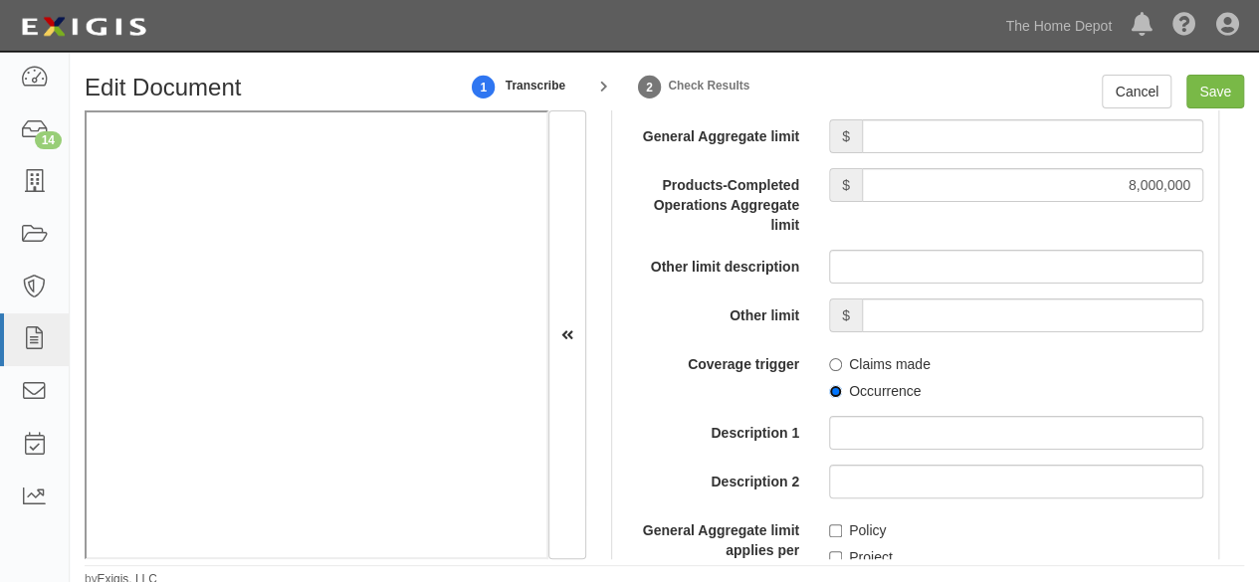
click at [829, 386] on input "Occurrence" at bounding box center [835, 391] width 13 height 13
radio input "true"
drag, startPoint x: 1209, startPoint y: 88, endPoint x: 1105, endPoint y: 111, distance: 106.0
click at [1209, 88] on input "Save" at bounding box center [1216, 92] width 58 height 34
type input "8000000"
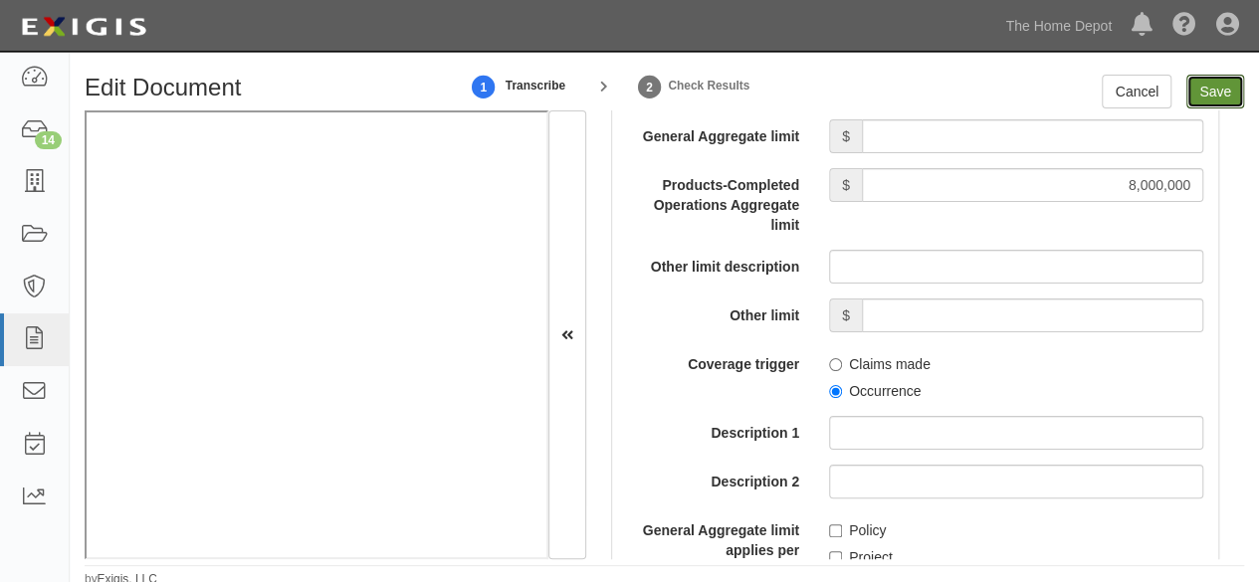
type input "8000000"
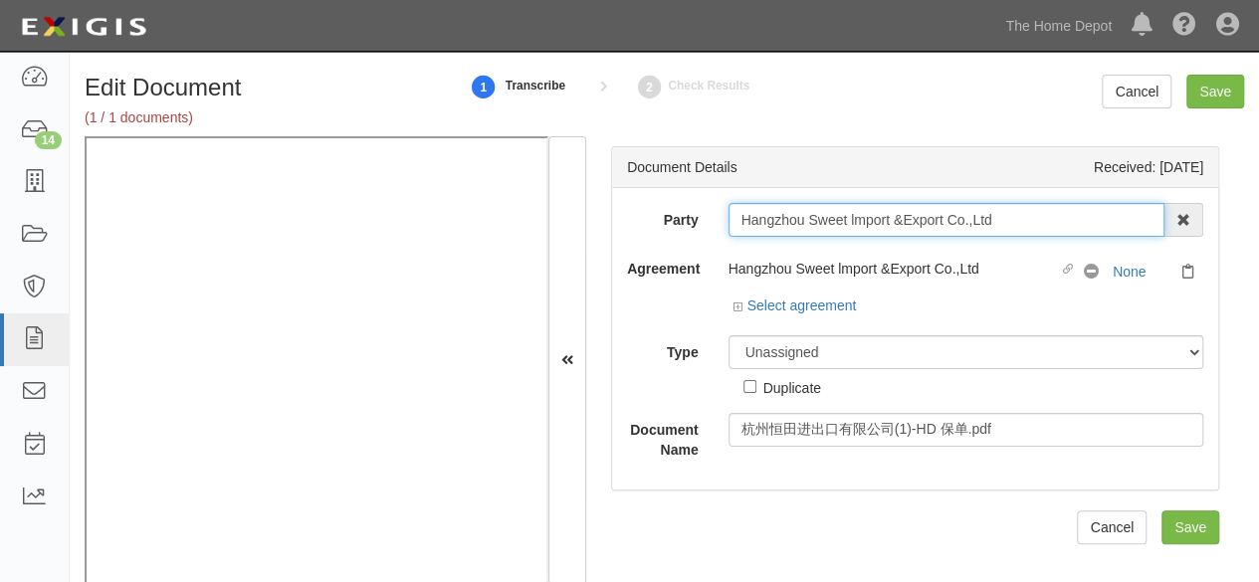
click at [1037, 225] on input "Hangzhou Sweet lmport &Export Co.,Ltd" at bounding box center [947, 220] width 437 height 34
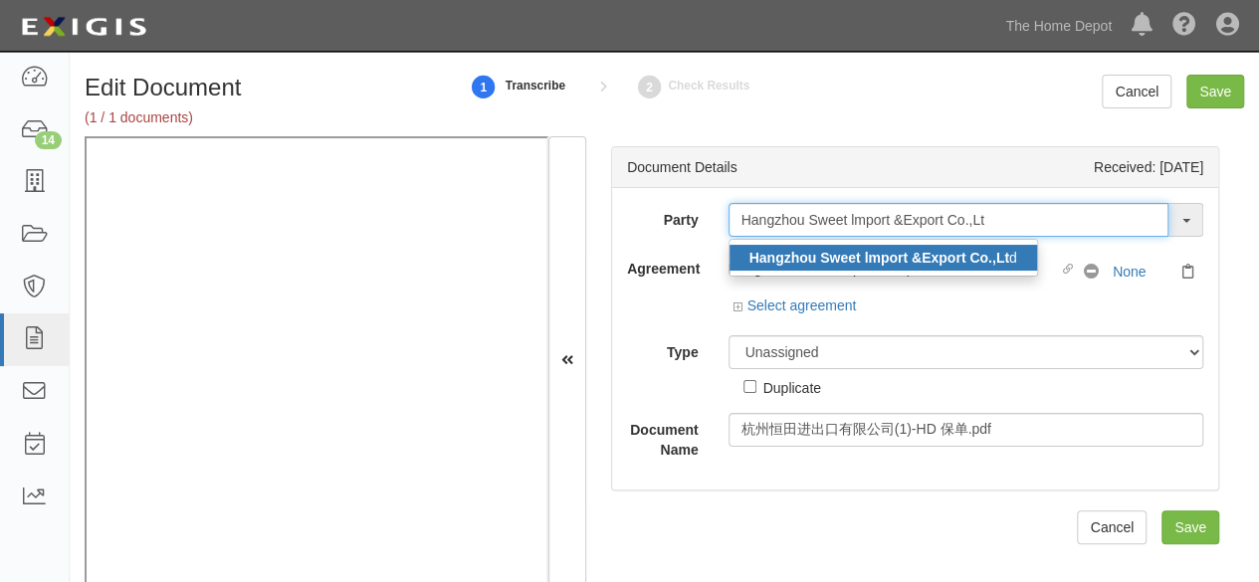
type input "Hangzhou Sweet lmport &Export Co.,Lt"
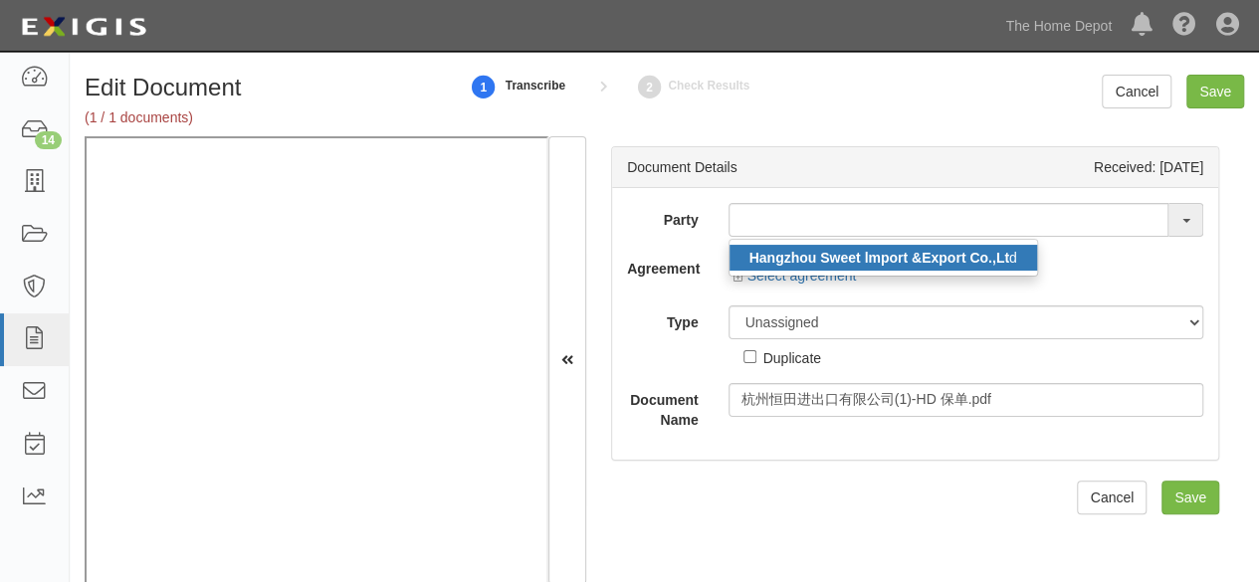
click at [942, 266] on link "Hangzhou Sweet lmport &Export Co.,Lt d" at bounding box center [884, 258] width 308 height 26
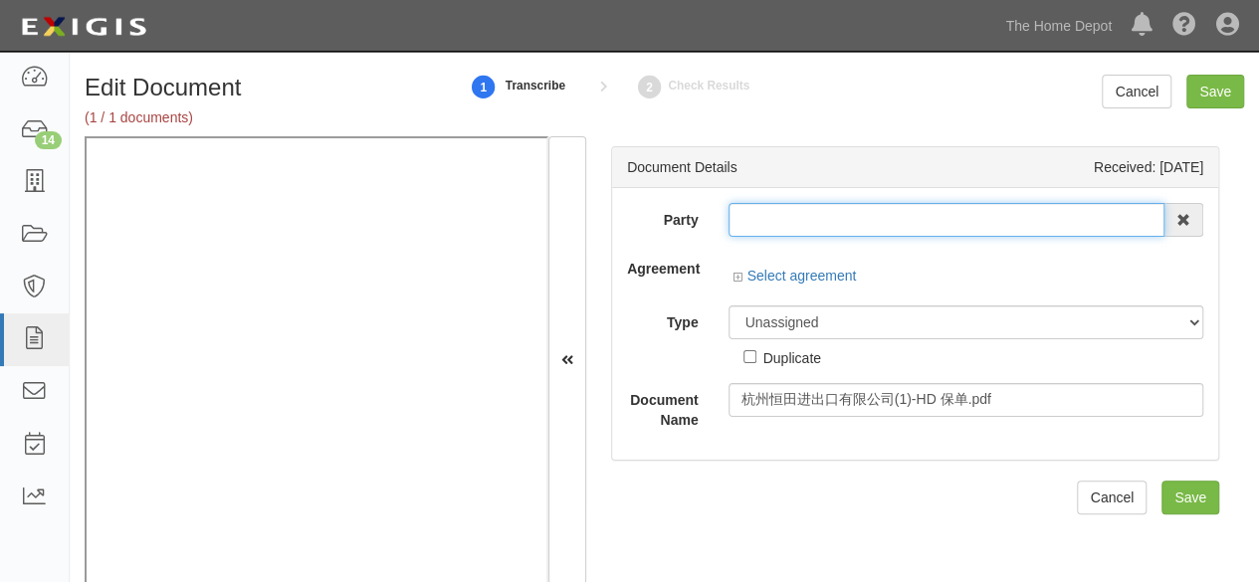
type input "Hangzhou Sweet lmport &Export Co.,Ltd"
click at [833, 221] on input "Hangzhou Sweet lmport &Export Co.,Ltd" at bounding box center [947, 220] width 437 height 34
click at [833, 220] on input "Hangzhou Sweet lmport &Export Co.,Ltd" at bounding box center [947, 220] width 437 height 34
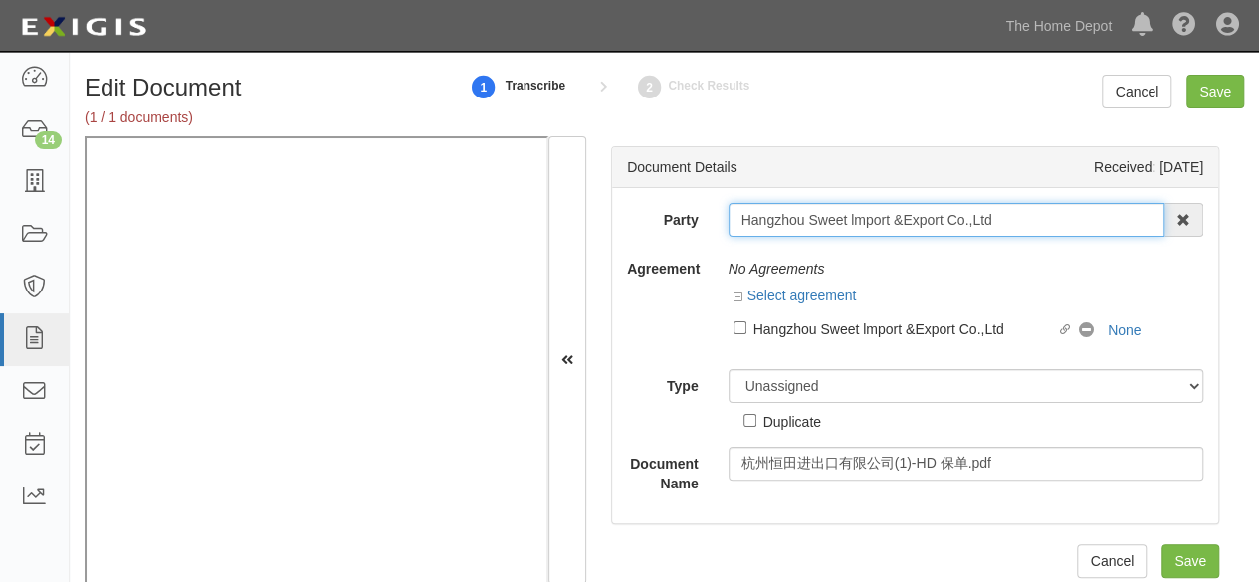
click at [833, 220] on input "Hangzhou Sweet lmport &Export Co.,Ltd" at bounding box center [947, 220] width 437 height 34
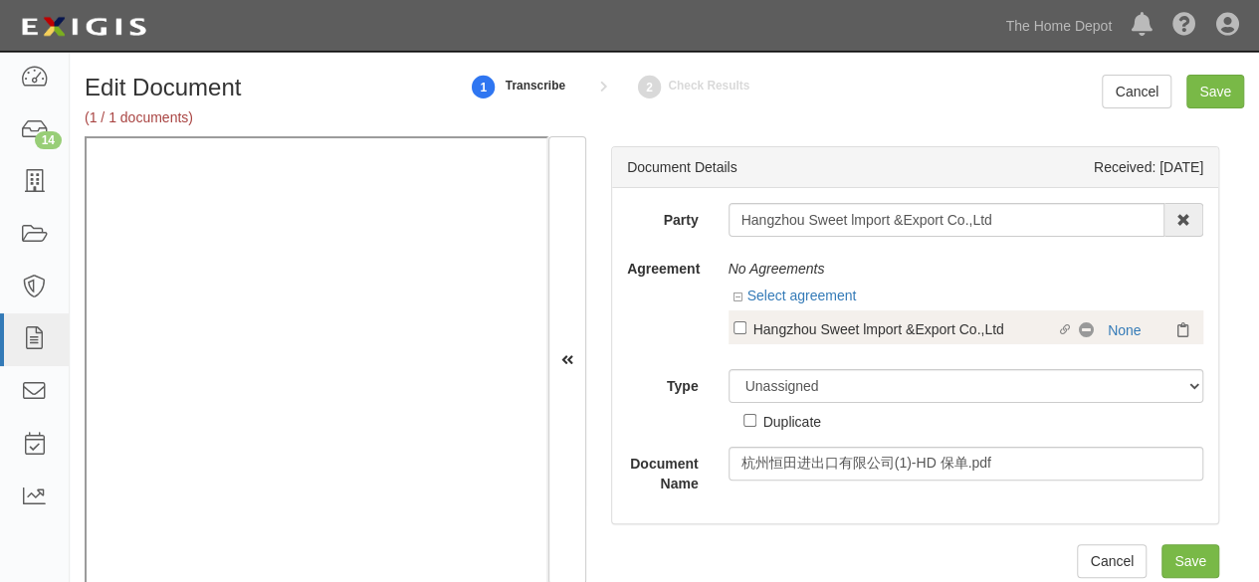
click at [884, 324] on div "Hangzhou Sweet lmport &Export Co.,Ltd" at bounding box center [906, 329] width 304 height 22
click at [747, 324] on input "Linked agreement Hangzhou Sweet lmport &Export Co.,Ltd Linked agreement" at bounding box center [740, 328] width 13 height 13
checkbox input "true"
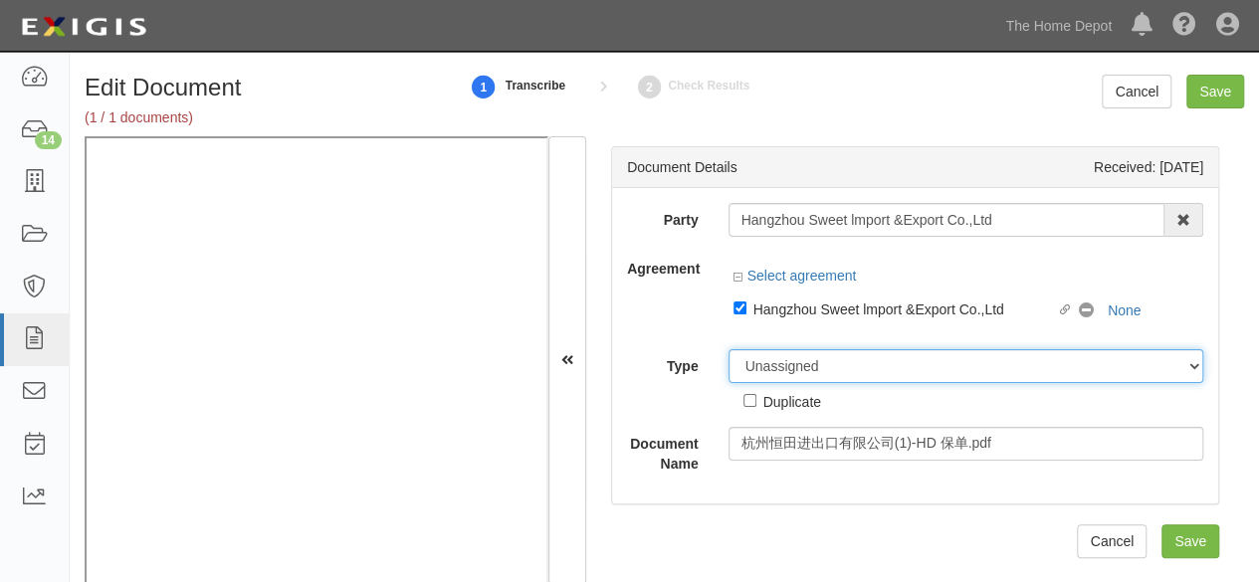
click at [791, 364] on select "Unassigned Binder Cancellation Notice Certificate Contract Endorsement Insuranc…" at bounding box center [967, 366] width 476 height 34
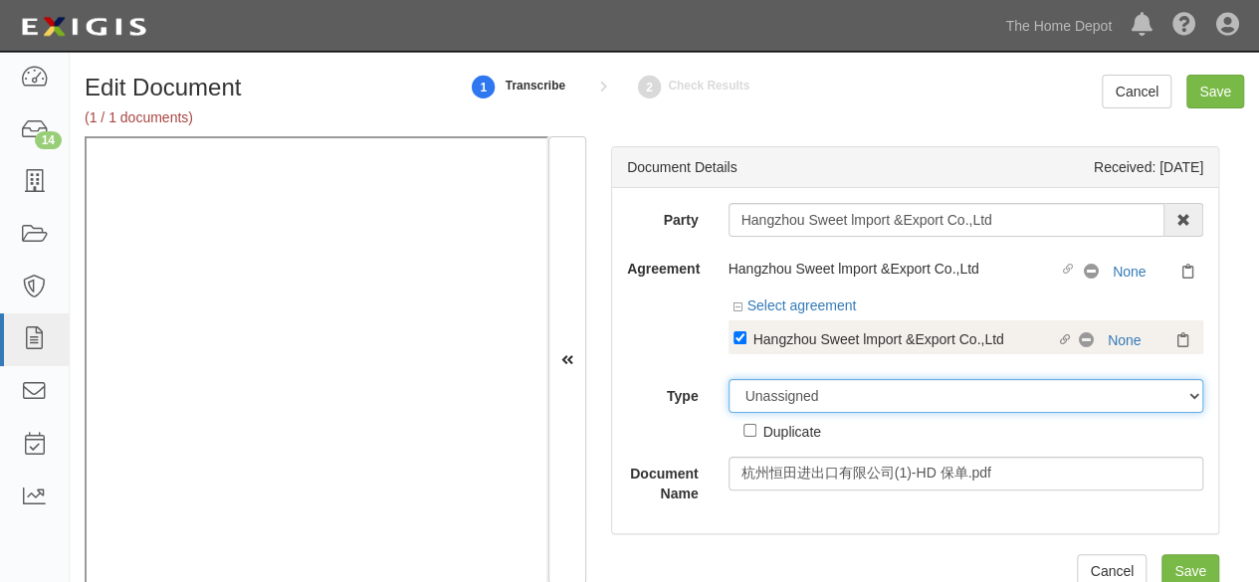
select select "CertificateDetail"
click at [729, 379] on select "Unassigned Binder Cancellation Notice Certificate Contract Endorsement Insuranc…" at bounding box center [967, 396] width 476 height 34
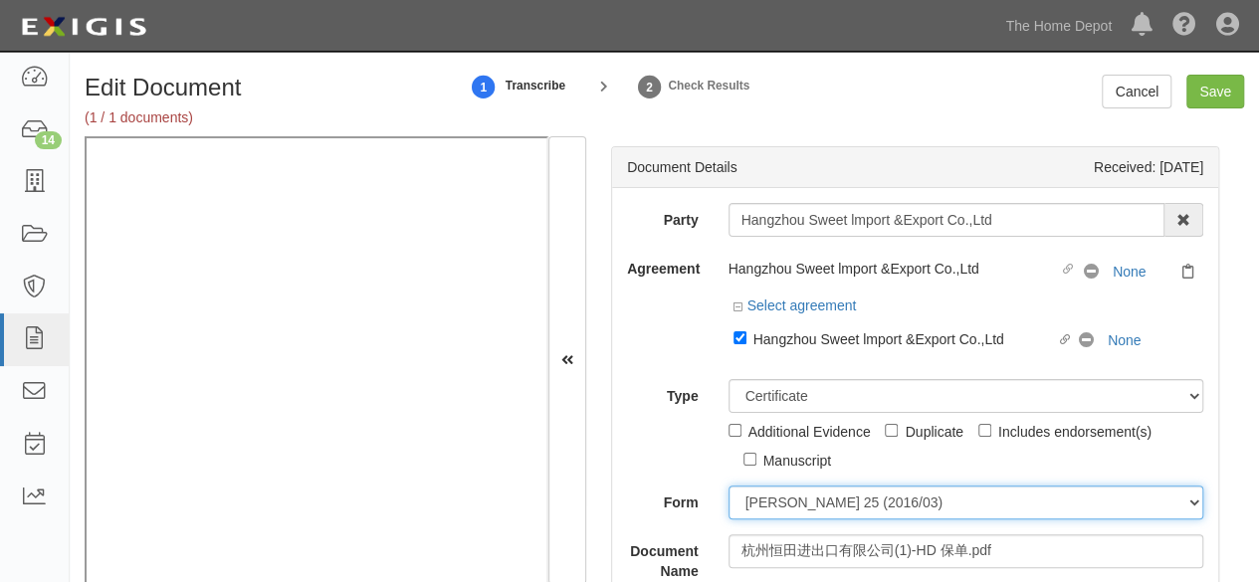
click at [779, 501] on select "[PERSON_NAME] 25 (2016/03) [PERSON_NAME] 101 [PERSON_NAME] 855 NY (2014/05) Gen…" at bounding box center [967, 503] width 476 height 34
select select "GeneralFormDetail"
click at [729, 486] on select "[PERSON_NAME] 25 (2016/03) [PERSON_NAME] 101 [PERSON_NAME] 855 NY (2014/05) Gen…" at bounding box center [967, 503] width 476 height 34
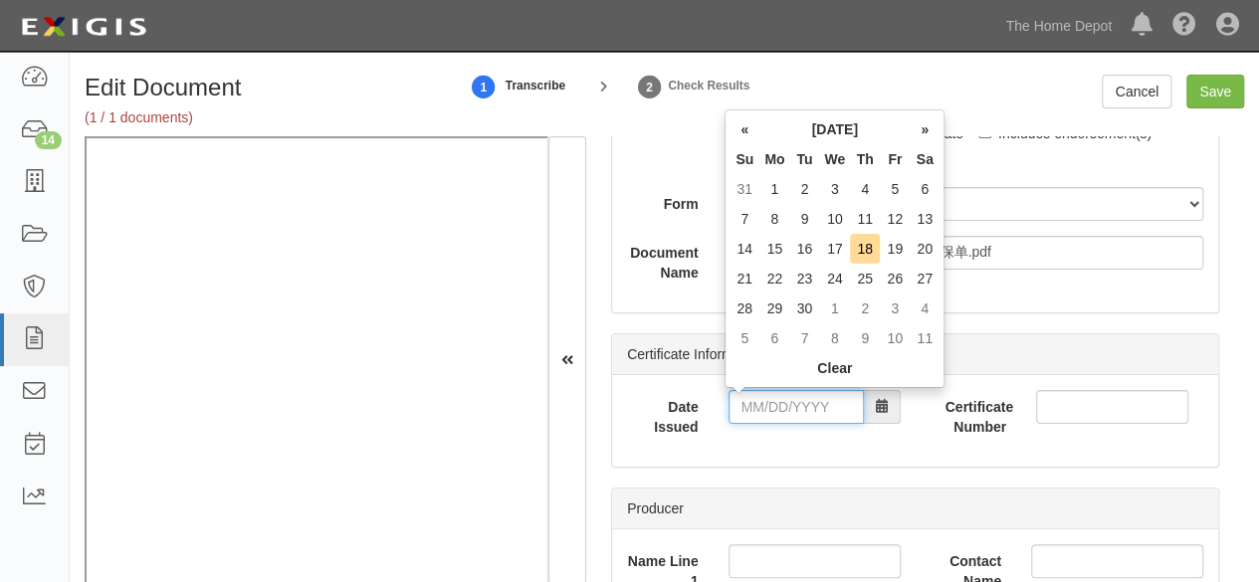
click at [807, 404] on input "Date Issued" at bounding box center [796, 407] width 135 height 34
click at [800, 247] on td "16" at bounding box center [805, 249] width 30 height 30
type input "09/16/2025"
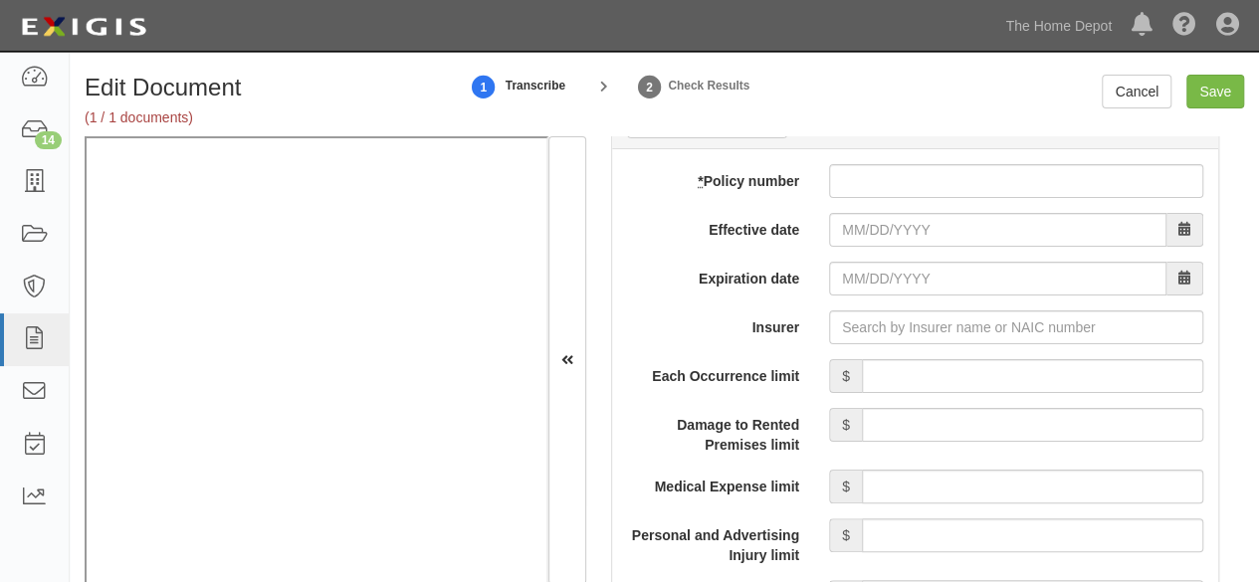
scroll to position [1593, 0]
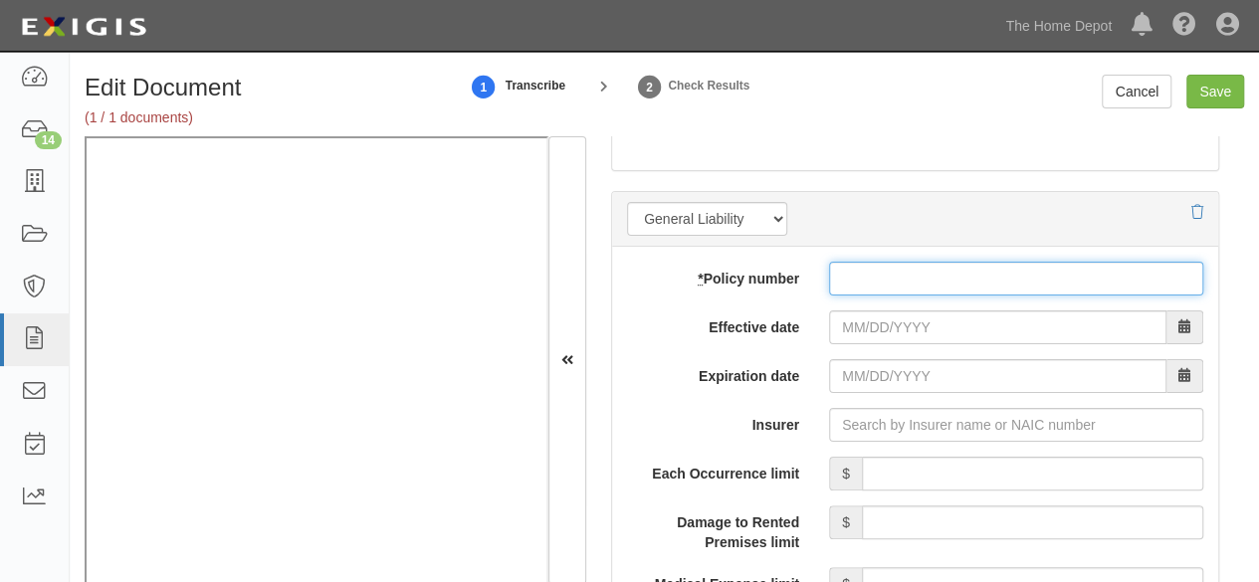
click at [850, 278] on input "* Policy number" at bounding box center [1016, 279] width 374 height 34
paste input "10520006800085778491"
type input "10520006800085778491"
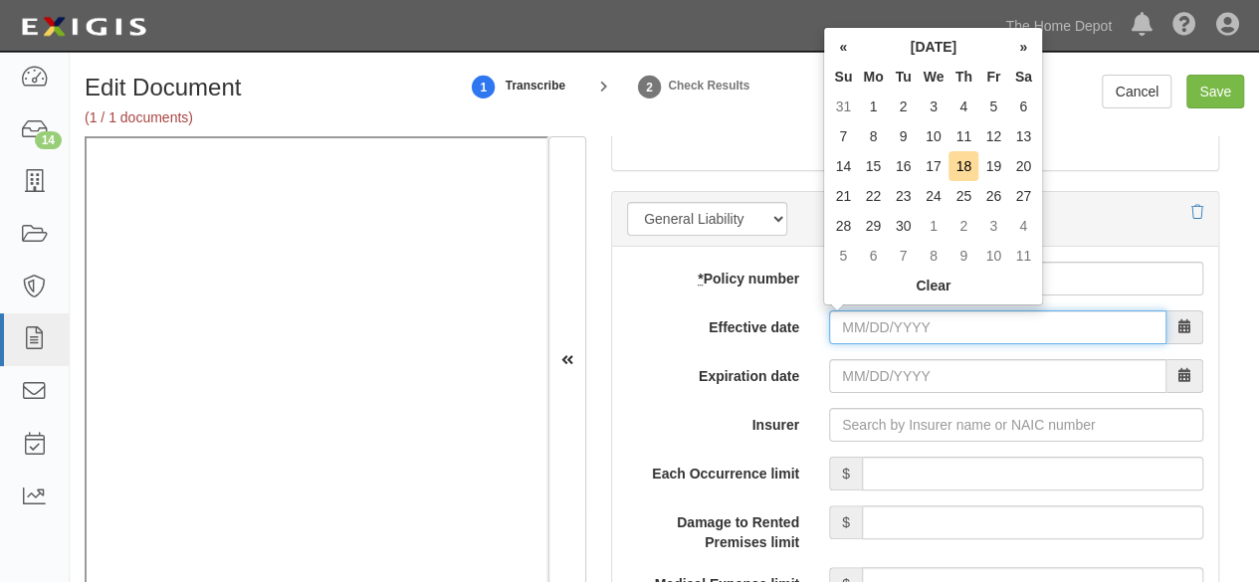
click at [846, 320] on input "Effective date" at bounding box center [998, 328] width 338 height 34
drag, startPoint x: 937, startPoint y: 166, endPoint x: 928, endPoint y: 205, distance: 39.9
click at [937, 166] on td "17" at bounding box center [934, 166] width 31 height 30
type input "[DATE]"
type input "09/17/2026"
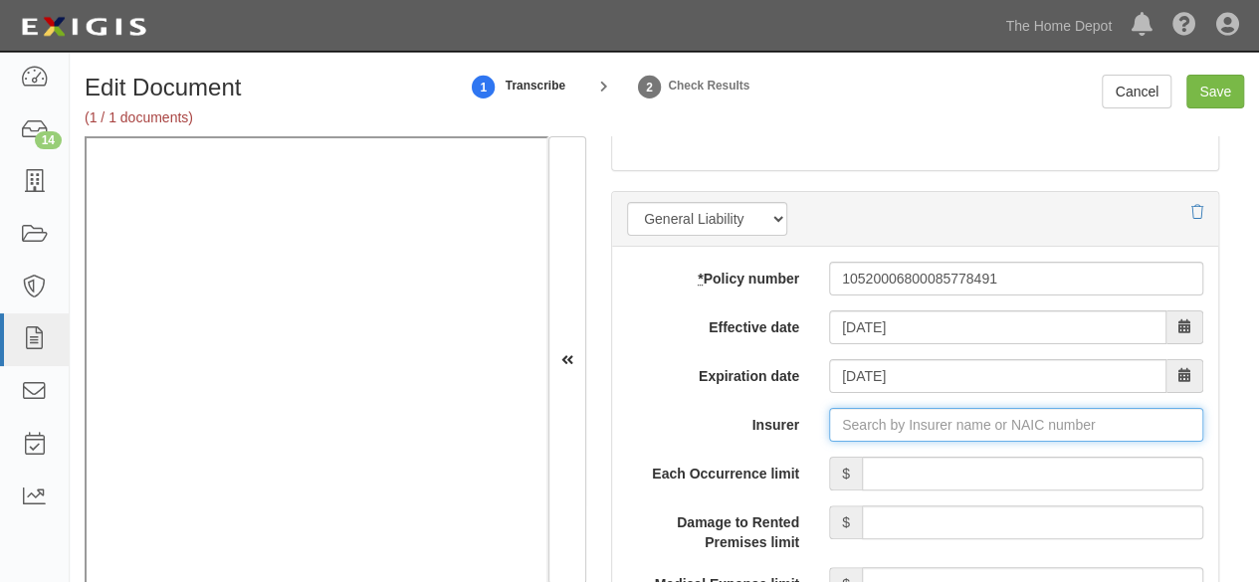
click at [862, 408] on input "Insurer" at bounding box center [1016, 425] width 374 height 34
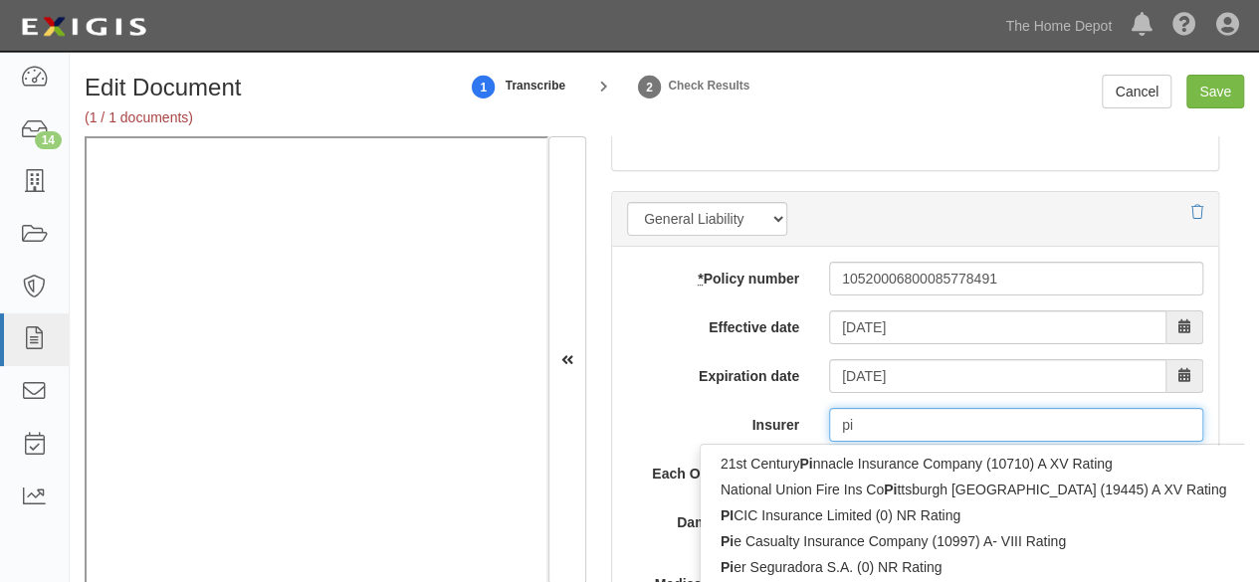
type input "pin"
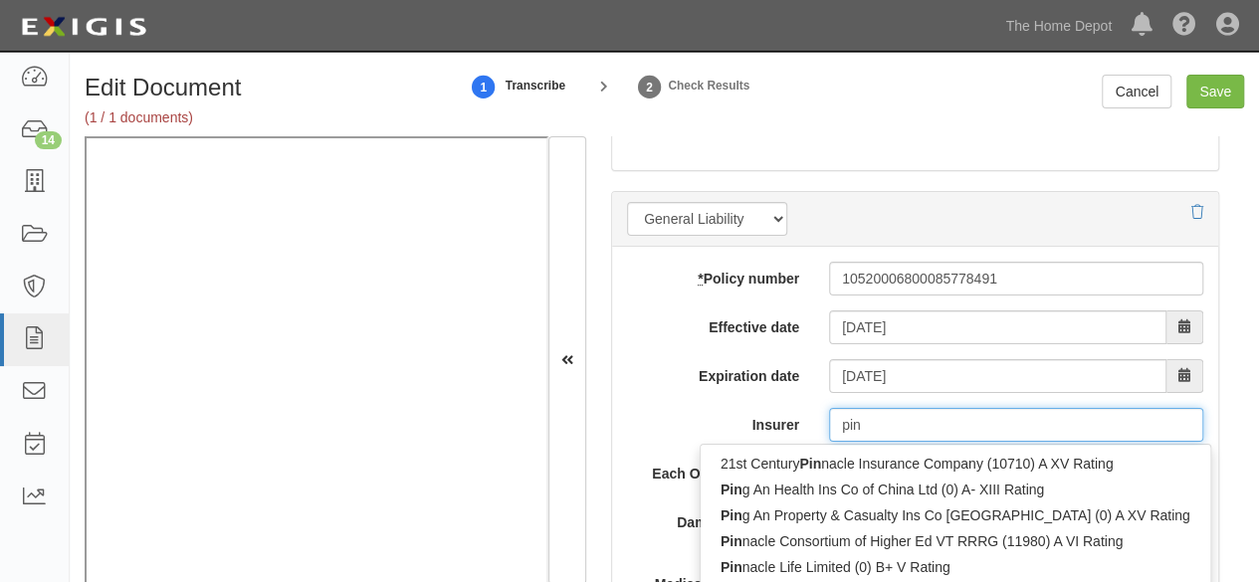
type input "ping An Health Ins Co of China Ltd (0) A- XIII Rating"
type input "ping"
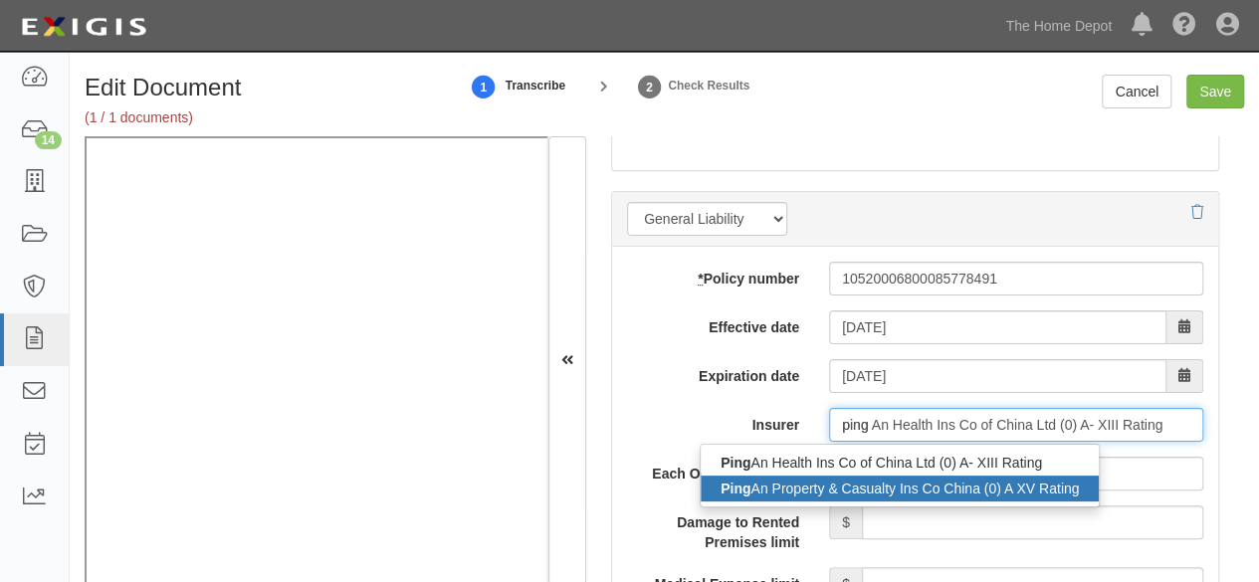
click at [842, 483] on div "Ping An Property & Casualty Ins Co [GEOGRAPHIC_DATA] (0) A XV Rating" at bounding box center [900, 489] width 398 height 26
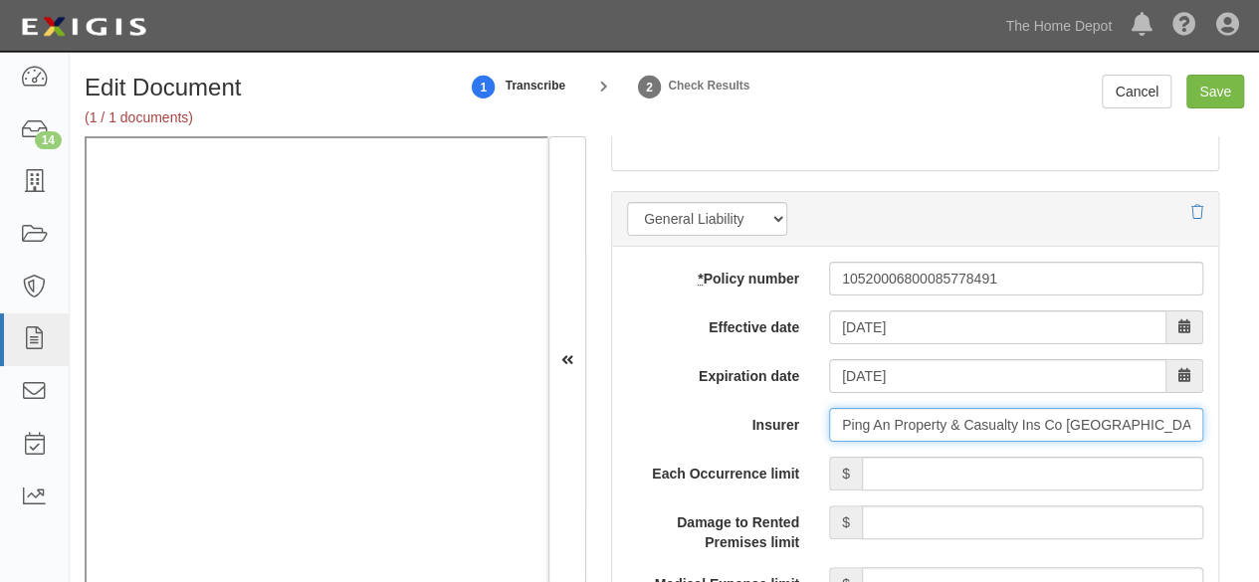
type input "Ping An Property & Casualty Ins Co [GEOGRAPHIC_DATA] (0) A XV Rating"
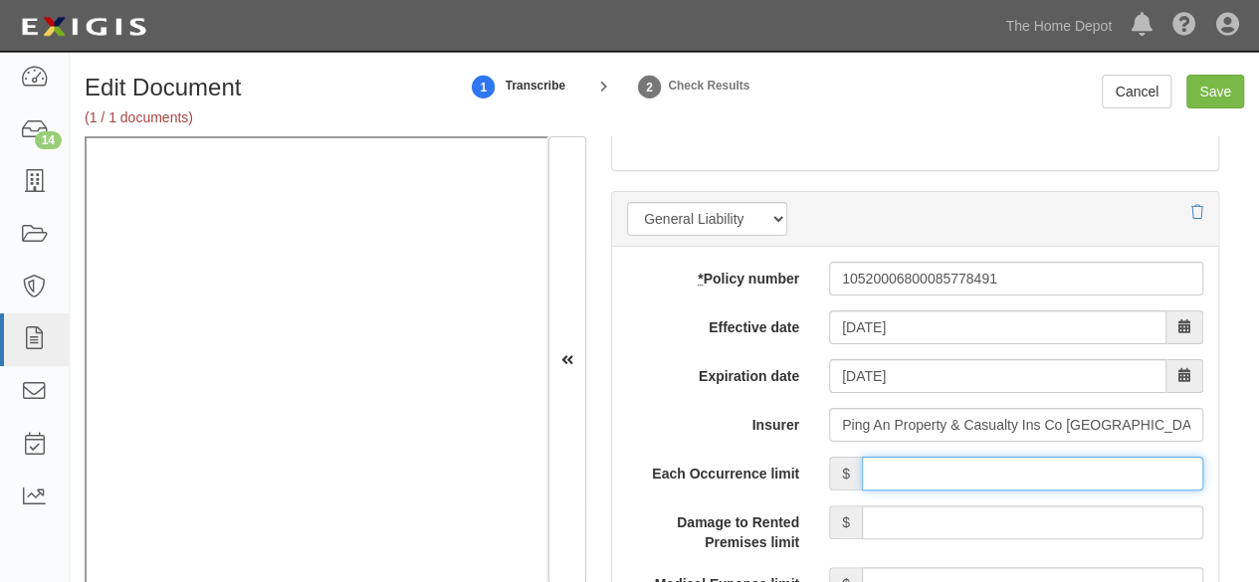
drag, startPoint x: 978, startPoint y: 475, endPoint x: 977, endPoint y: 461, distance: 14.0
click at [978, 475] on input "Each Occurrence limit" at bounding box center [1033, 474] width 342 height 34
type input "8,000,000"
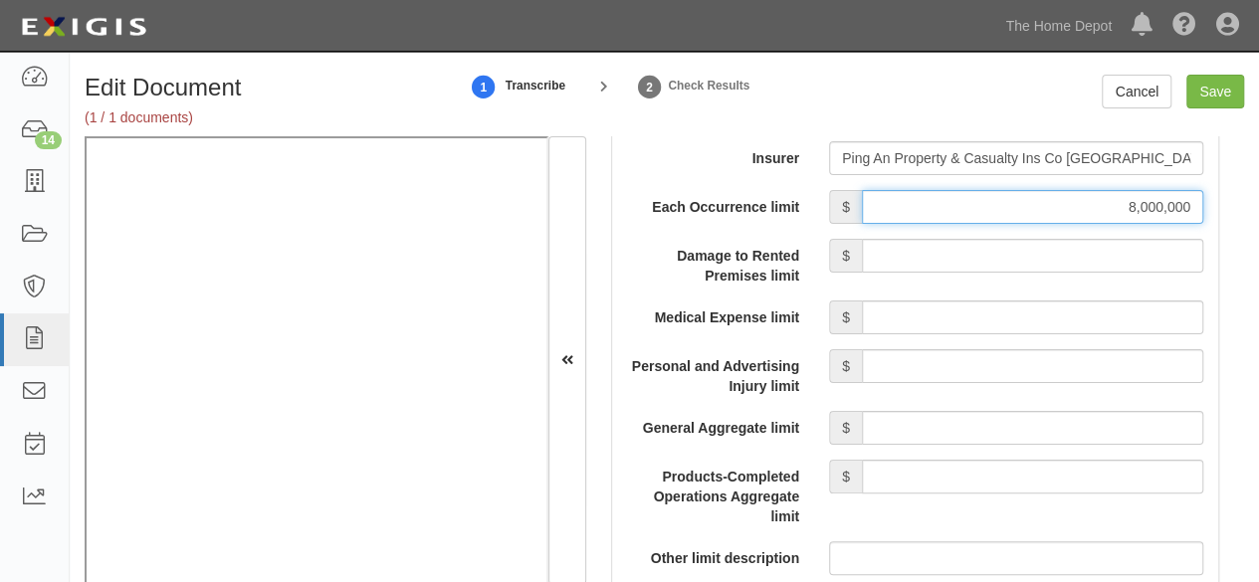
scroll to position [1892, 0]
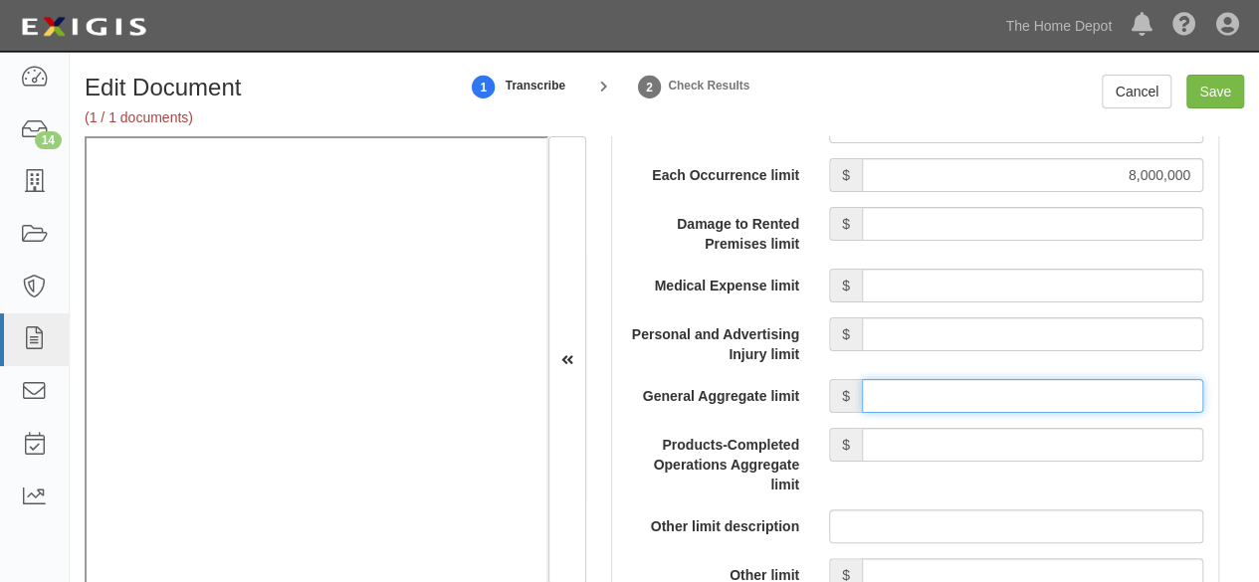
drag, startPoint x: 931, startPoint y: 392, endPoint x: 936, endPoint y: 375, distance: 17.6
click at [931, 391] on input "General Aggregate limit" at bounding box center [1033, 396] width 342 height 34
type input "8,000,000"
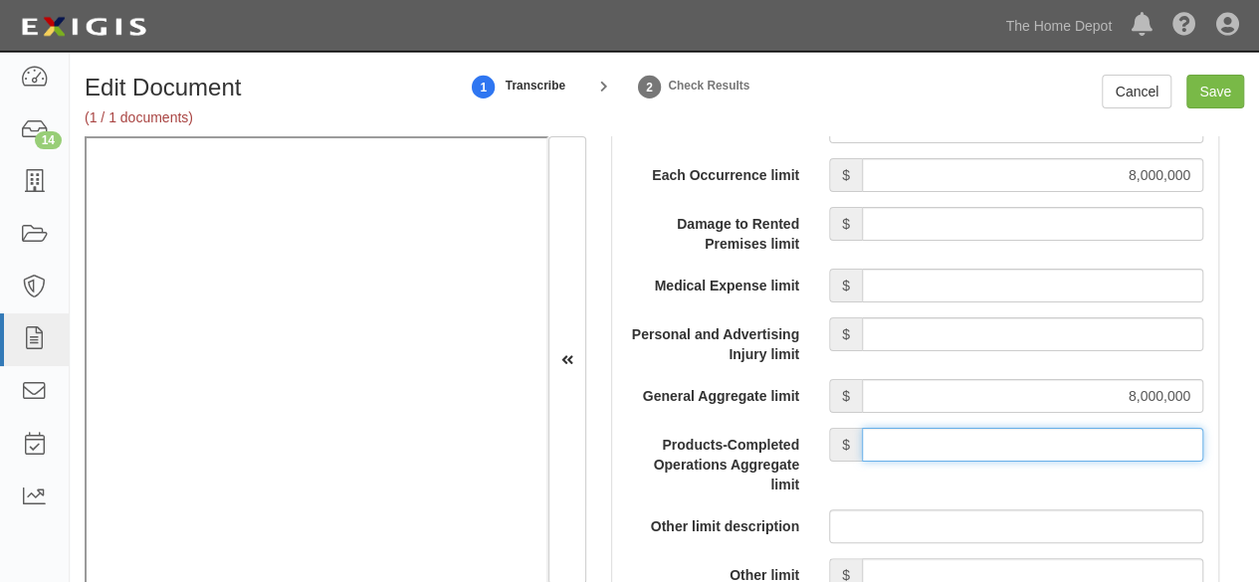
click at [975, 429] on input "Products-Completed Operations Aggregate limit" at bounding box center [1033, 445] width 342 height 34
type input "8,000,000"
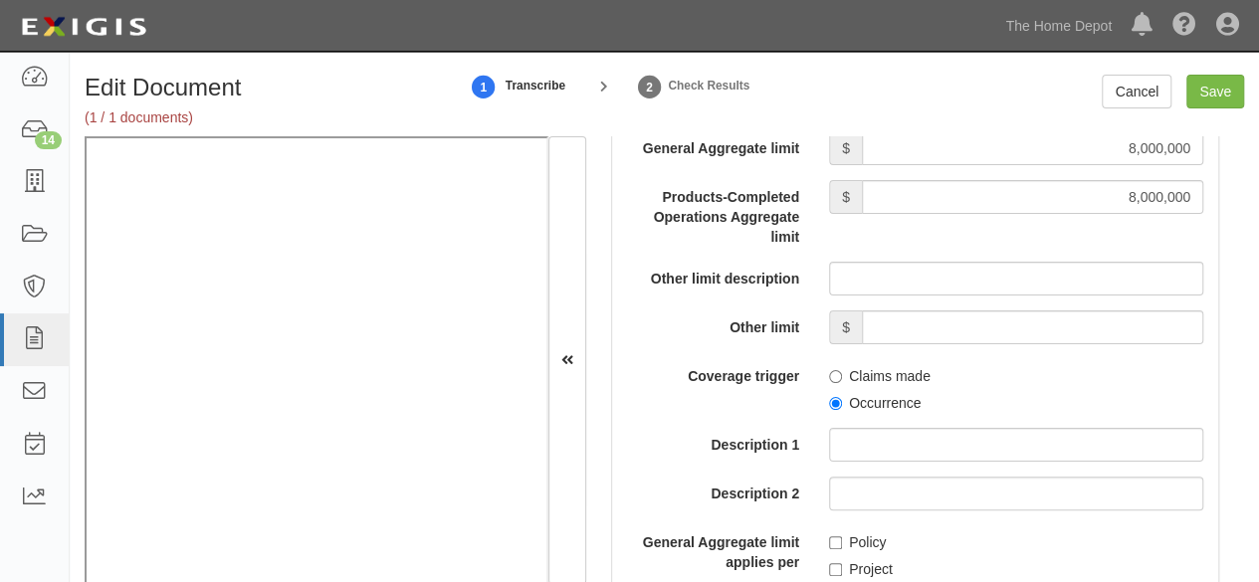
scroll to position [2190, 0]
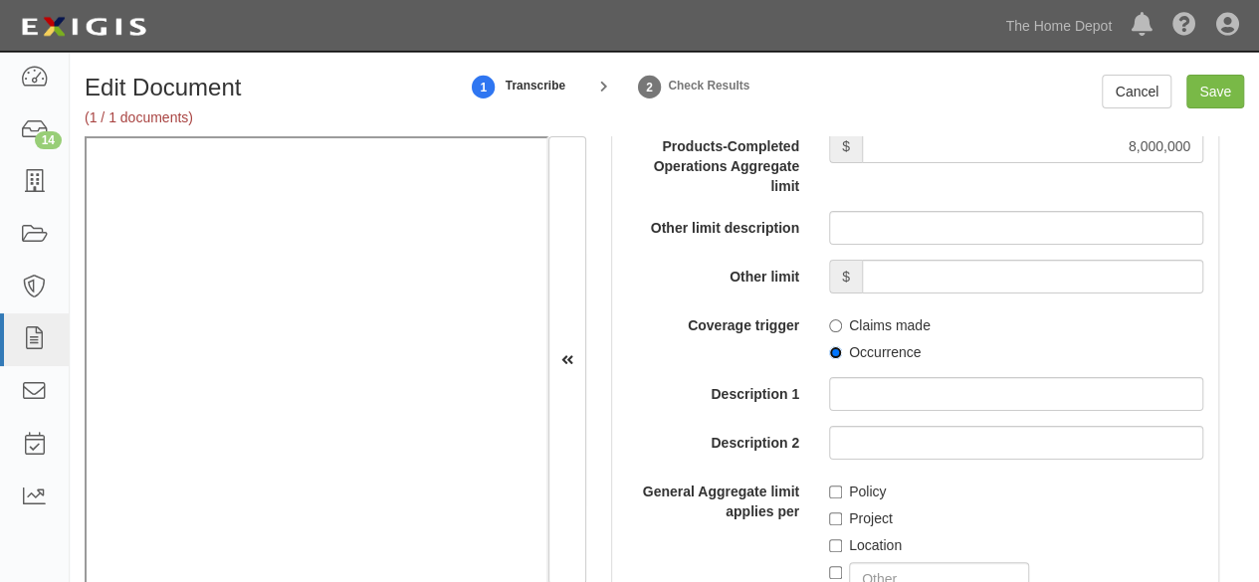
click at [835, 347] on input "Occurrence" at bounding box center [835, 352] width 13 height 13
radio input "true"
click at [829, 492] on input "Policy" at bounding box center [835, 492] width 13 height 13
checkbox input "true"
click at [1213, 94] on input "Save" at bounding box center [1216, 92] width 58 height 34
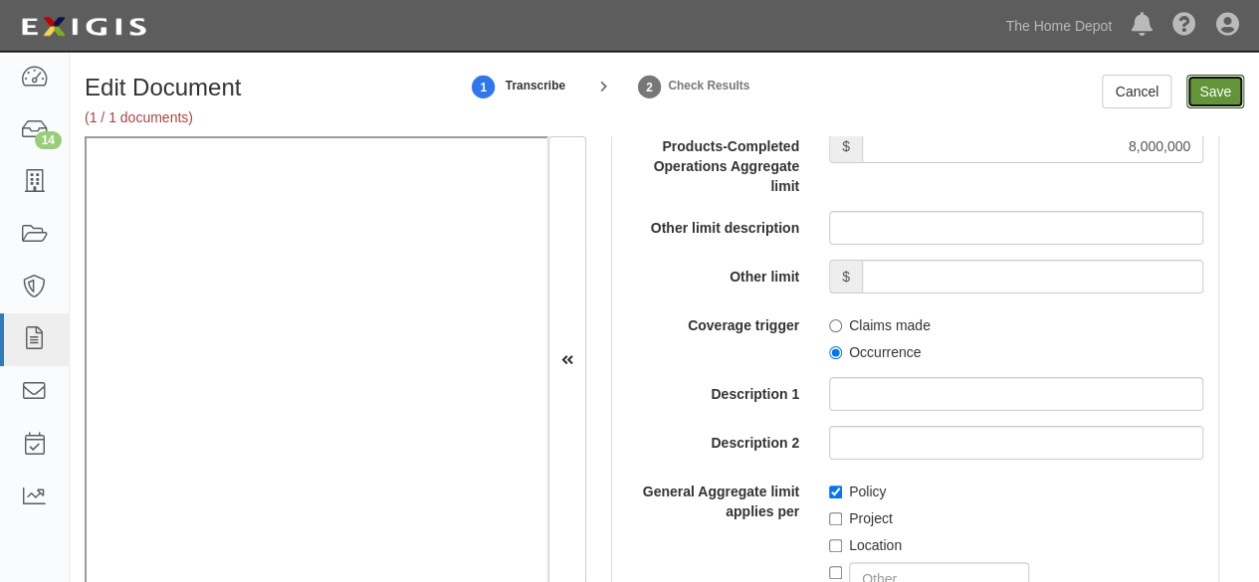
type input "8000000"
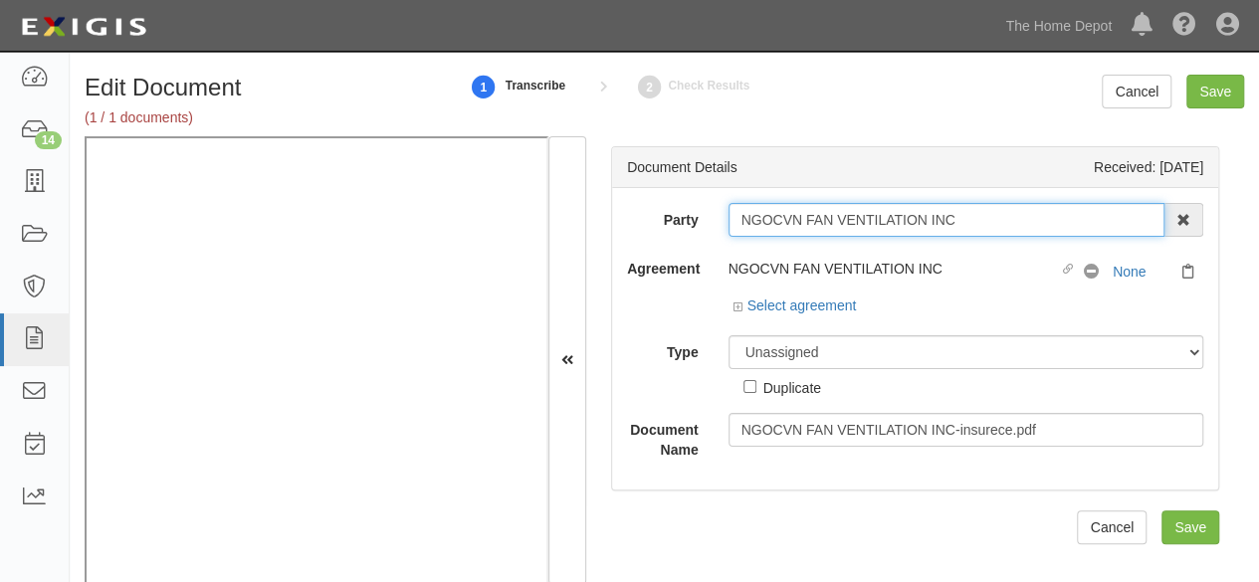
click at [990, 204] on input "NGOCVN FAN VENTILATION INC" at bounding box center [947, 220] width 437 height 34
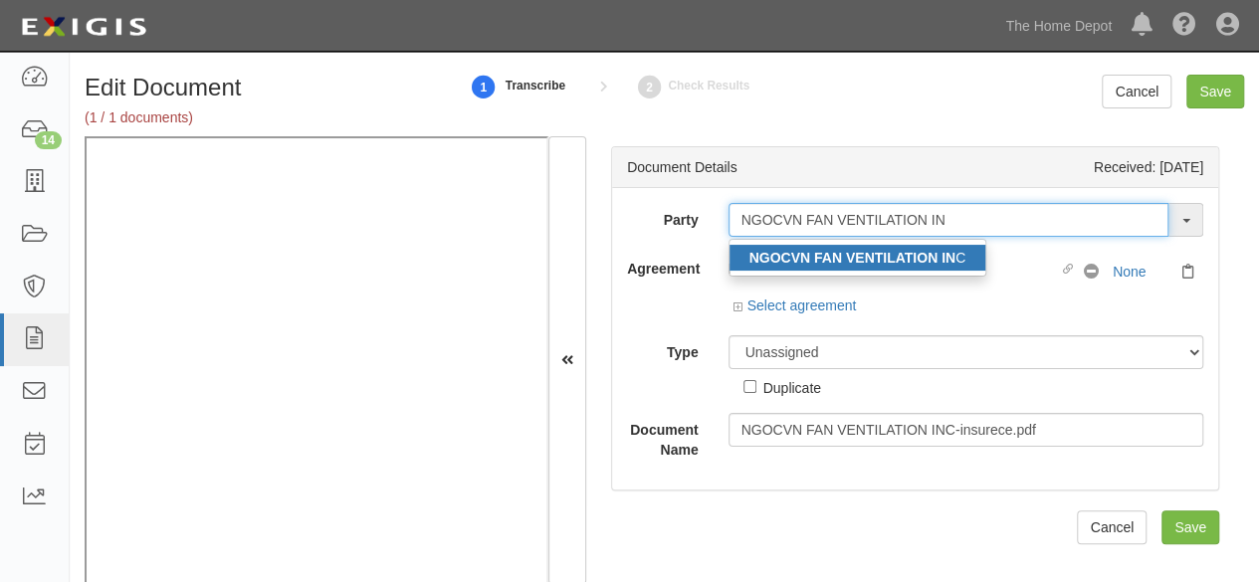
type input "NGOCVN FAN VENTILATION IN"
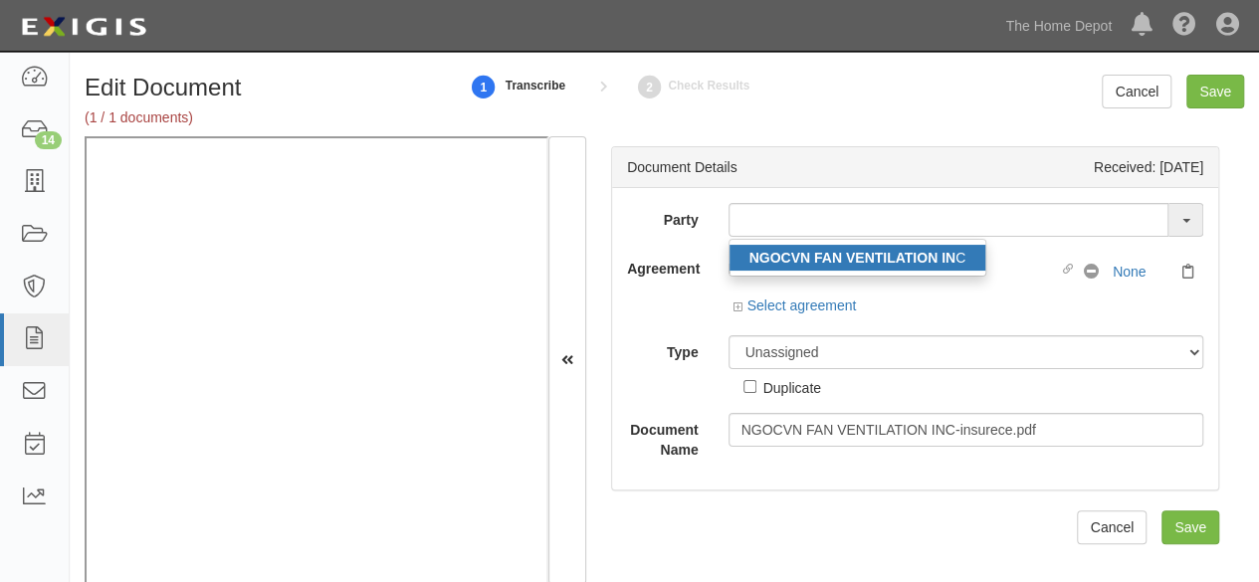
click at [888, 262] on strong "NGOCVN FAN VENTILATION IN" at bounding box center [853, 258] width 206 height 16
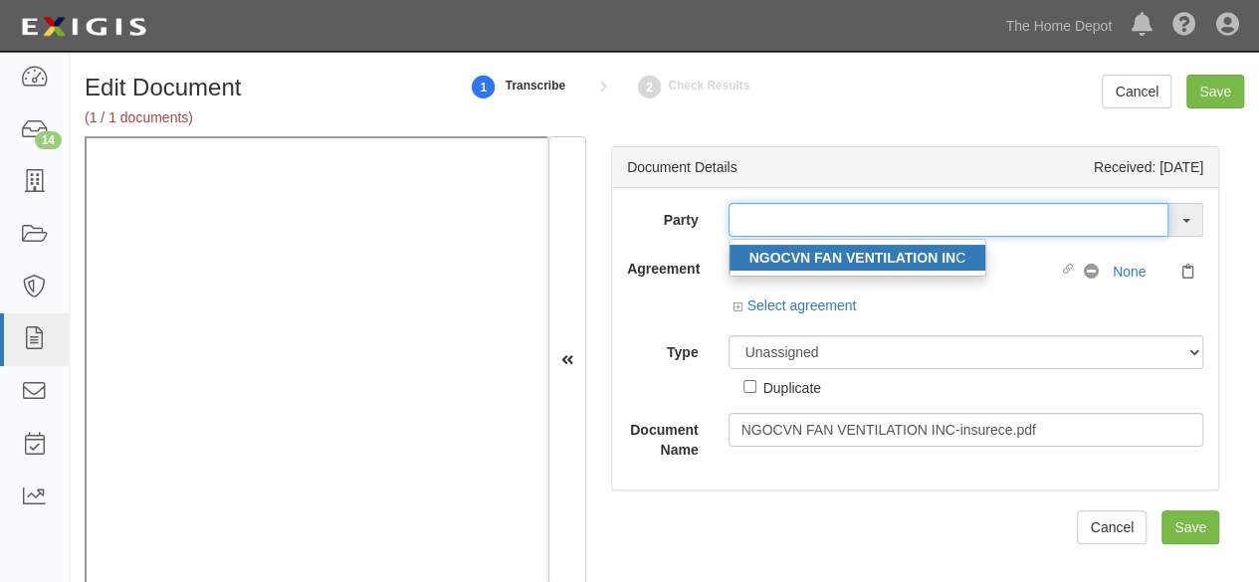
type input "NGOCVN FAN VENTILATION INC"
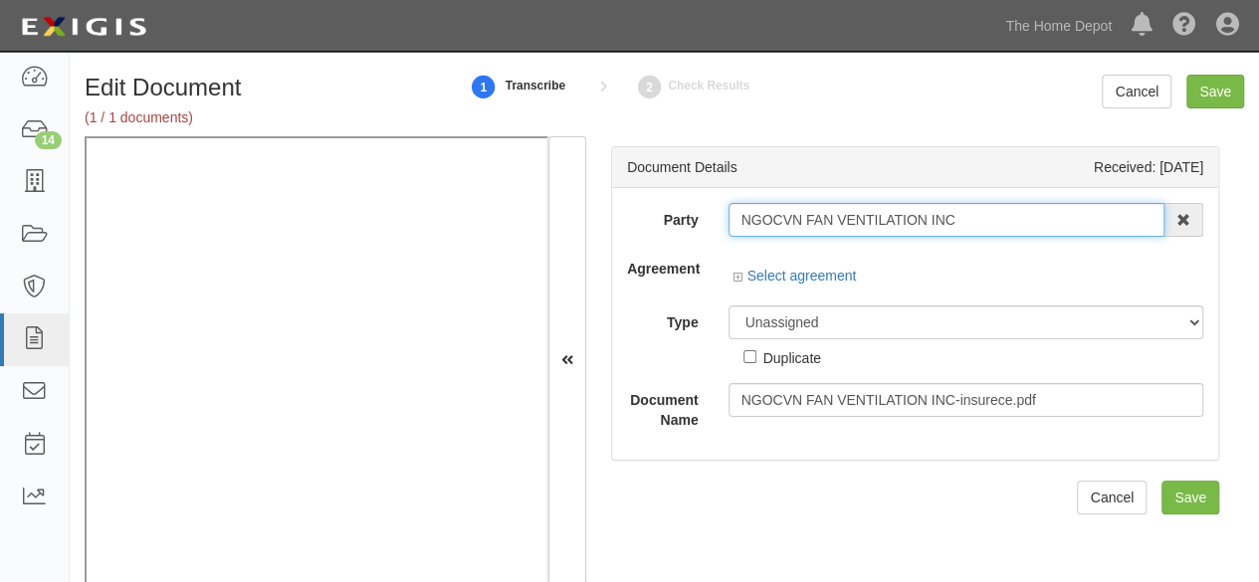
click at [858, 216] on input "NGOCVN FAN VENTILATION INC" at bounding box center [947, 220] width 437 height 34
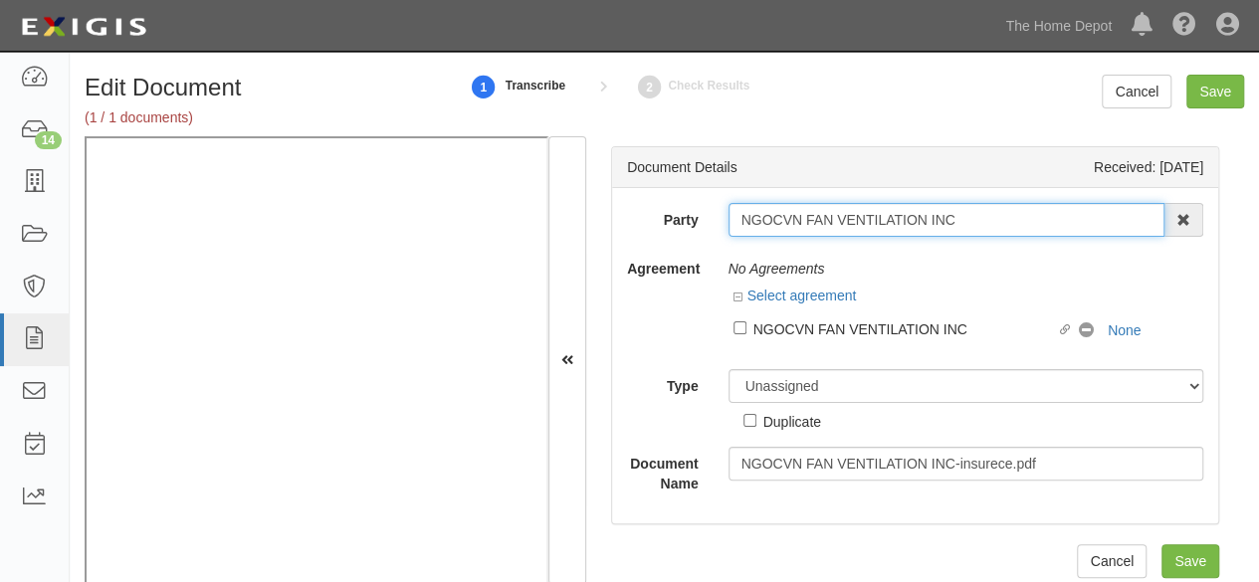
click at [858, 216] on input "NGOCVN FAN VENTILATION INC" at bounding box center [947, 220] width 437 height 34
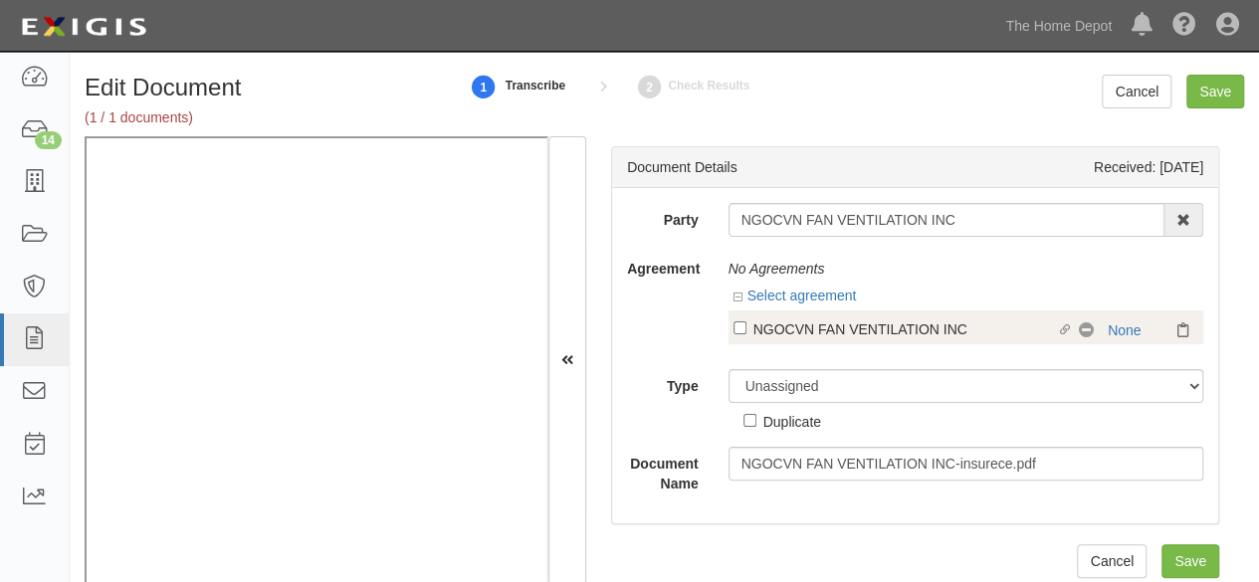
click at [763, 328] on div "NGOCVN FAN VENTILATION INC" at bounding box center [906, 329] width 304 height 22
click at [747, 328] on input "Linked agreement NGOCVN FAN VENTILATION INC Linked agreement" at bounding box center [740, 328] width 13 height 13
checkbox input "true"
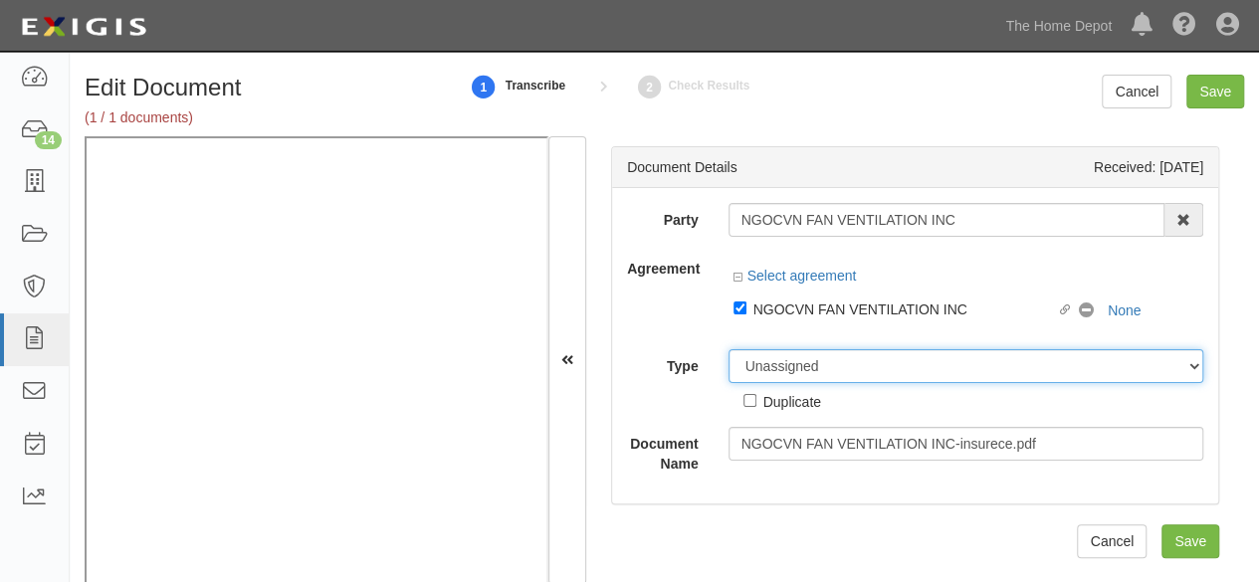
drag, startPoint x: 777, startPoint y: 374, endPoint x: 775, endPoint y: 351, distance: 23.0
click at [777, 365] on select "Unassigned Binder Cancellation Notice Certificate Contract Endorsement Insuranc…" at bounding box center [967, 366] width 476 height 34
select select "CertificateDetail"
click at [729, 349] on select "Unassigned Binder Cancellation Notice Certificate Contract Endorsement Insuranc…" at bounding box center [967, 366] width 476 height 34
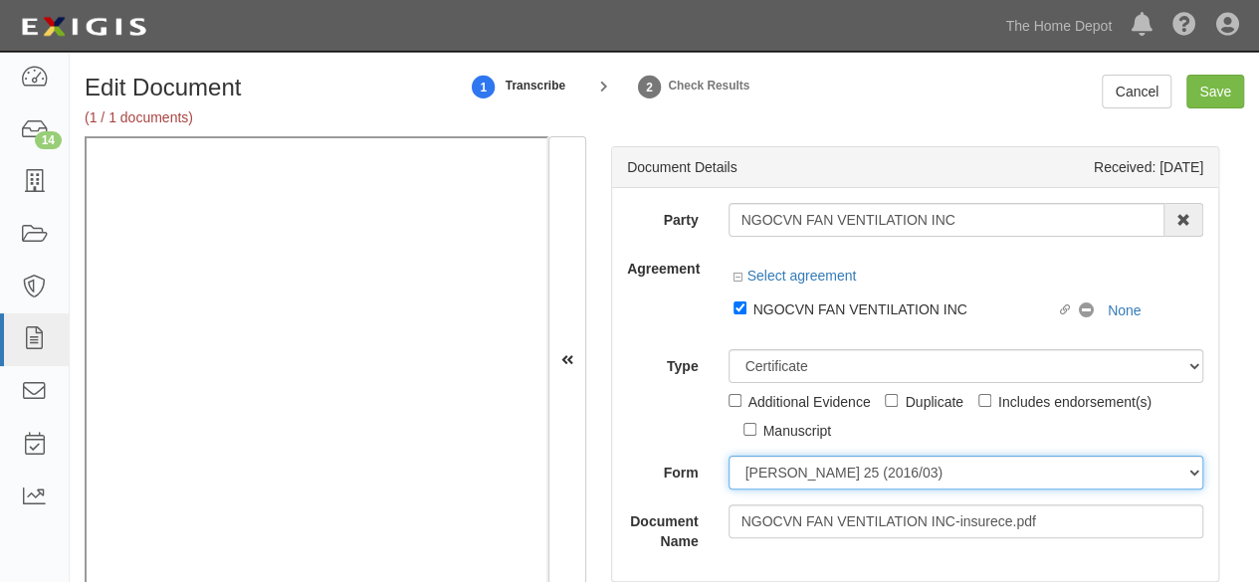
click at [796, 466] on div "Party NGOCVN FAN VENTILATION INC NGOCVN FAN VENTILATION IN C 1000576868 Ontario…" at bounding box center [915, 377] width 576 height 348
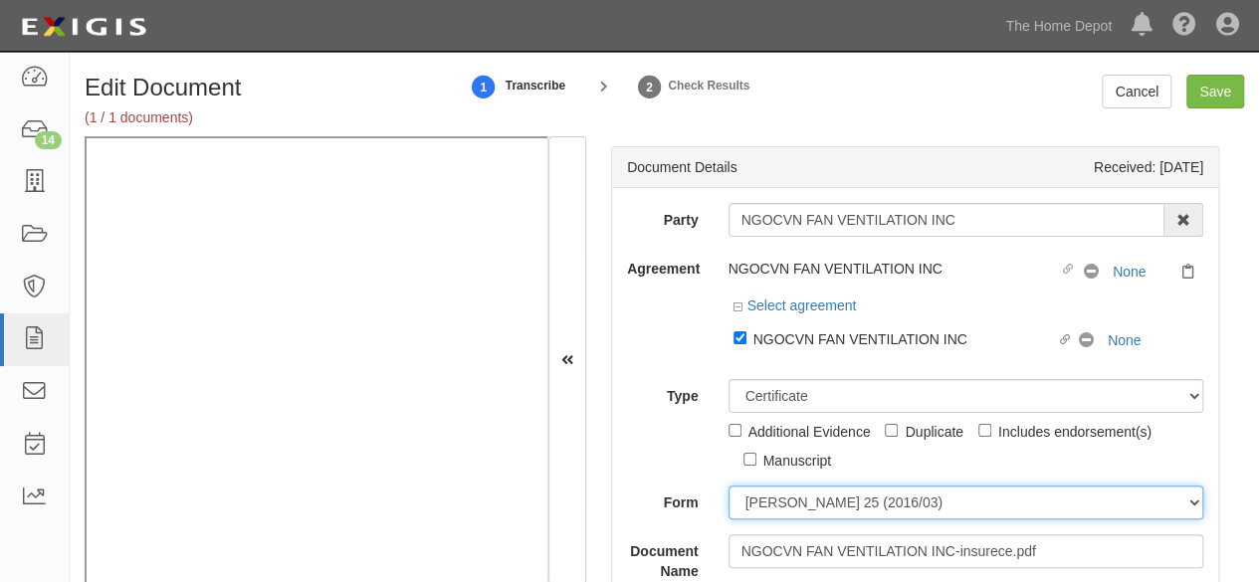
select select "GeneralFormDetail"
click at [729, 486] on select "ACORD 25 (2016/03) ACORD 101 ACORD 855 NY (2014/05) General" at bounding box center [967, 503] width 476 height 34
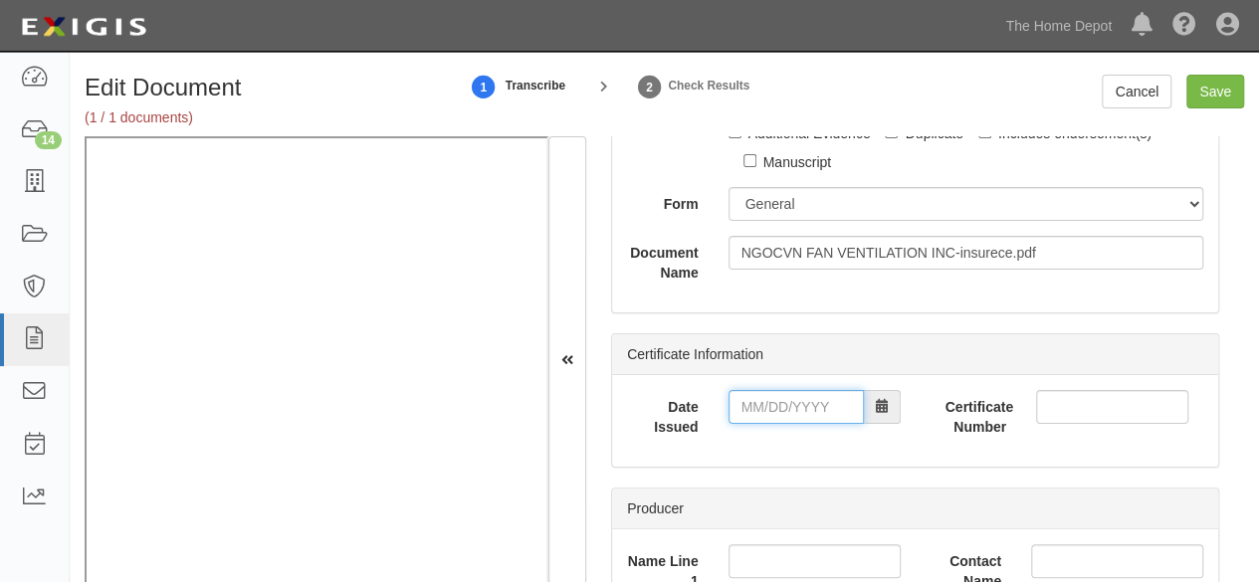
click at [793, 396] on input "Date Issued" at bounding box center [796, 407] width 135 height 34
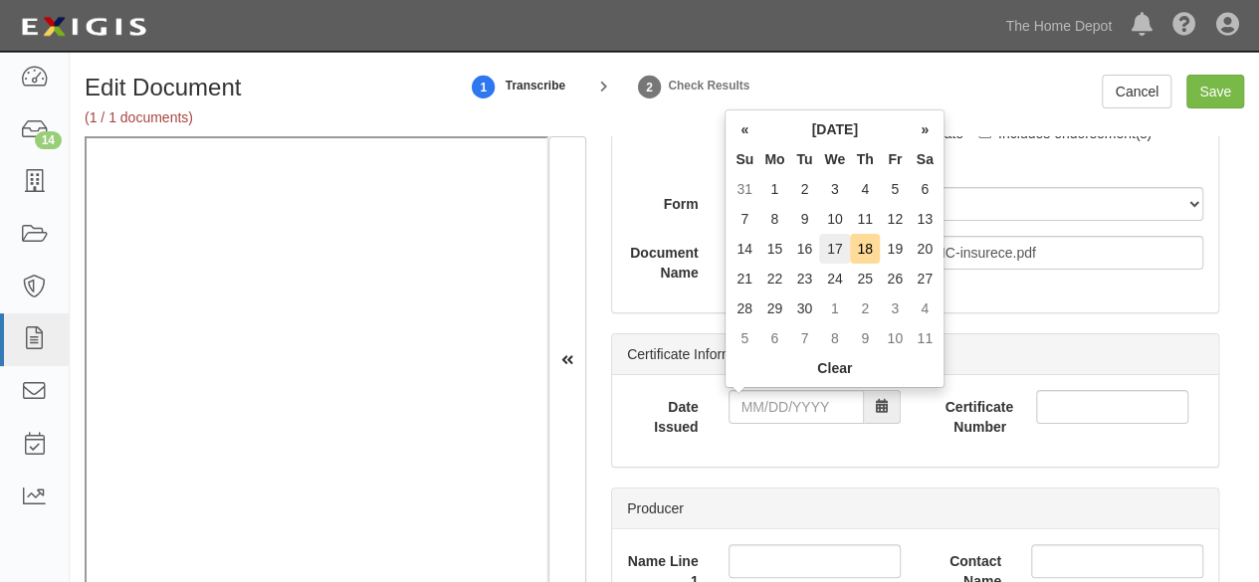
click at [836, 256] on td "17" at bounding box center [834, 249] width 31 height 30
type input "09/17/2025"
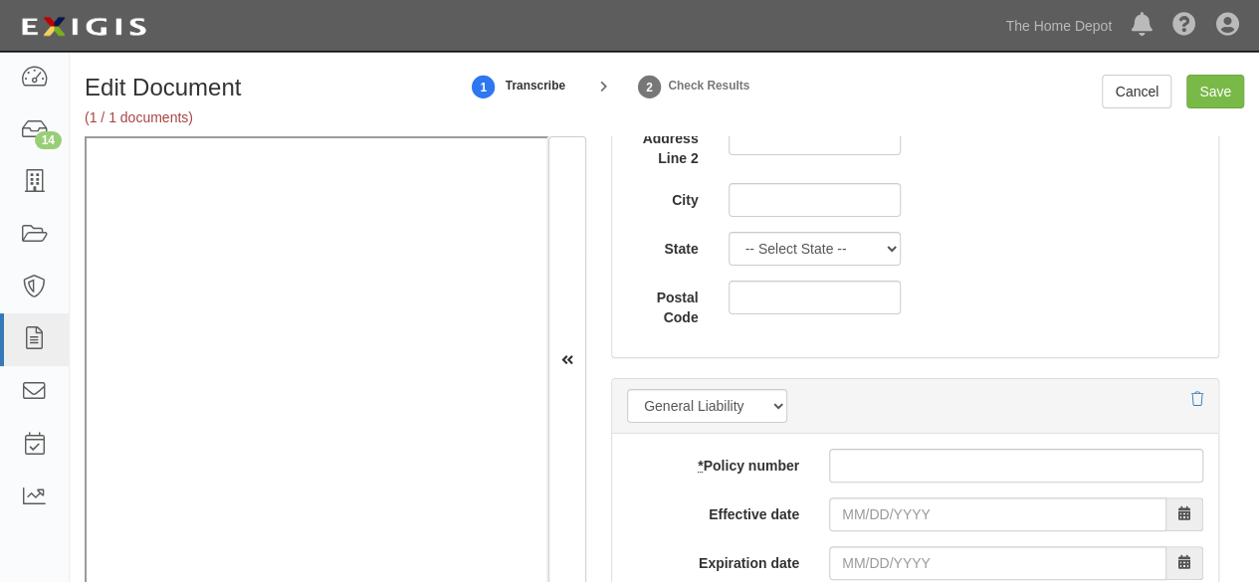
scroll to position [1693, 0]
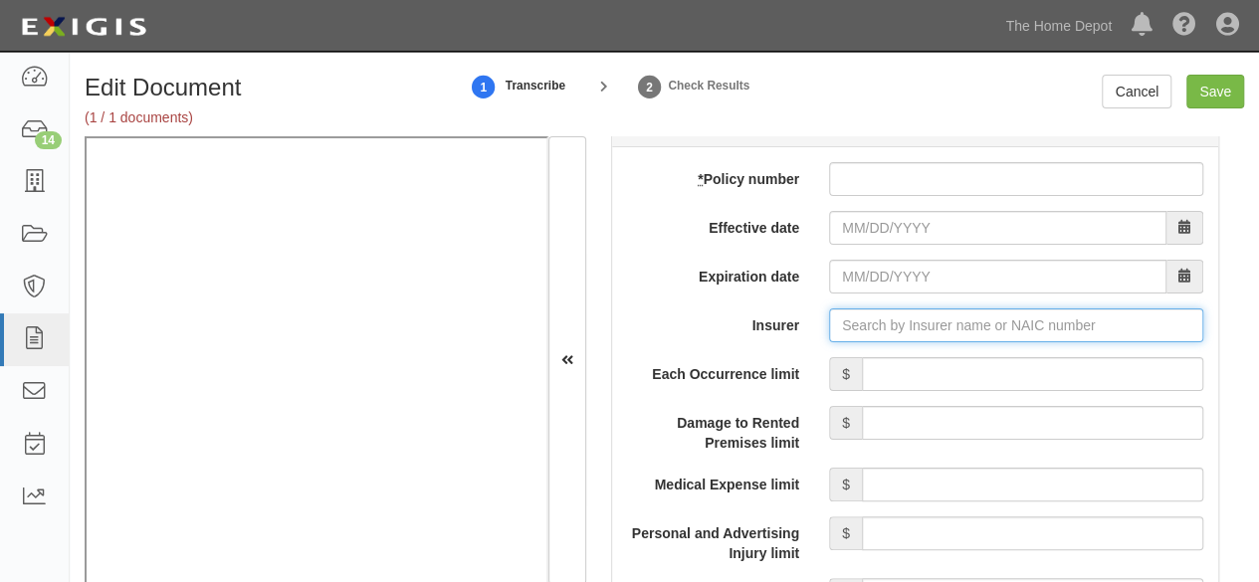
click at [872, 310] on input "Insurer" at bounding box center [1016, 326] width 374 height 34
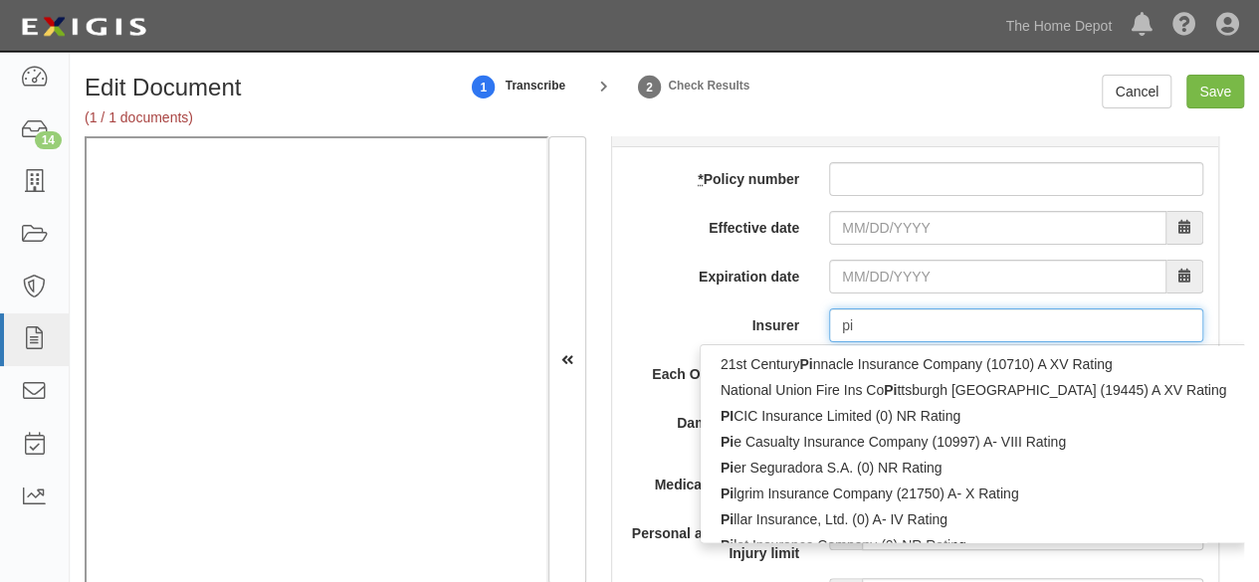
type input "pin"
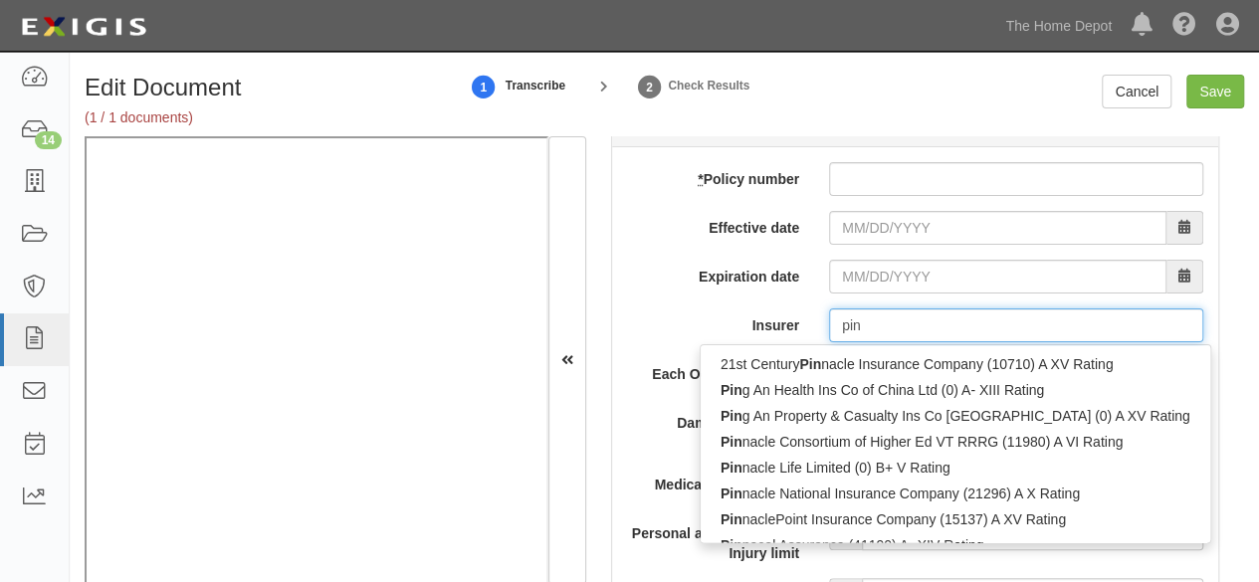
type input "ping An Health Ins Co of China Ltd (0) A- XIII Rating"
type input "ping"
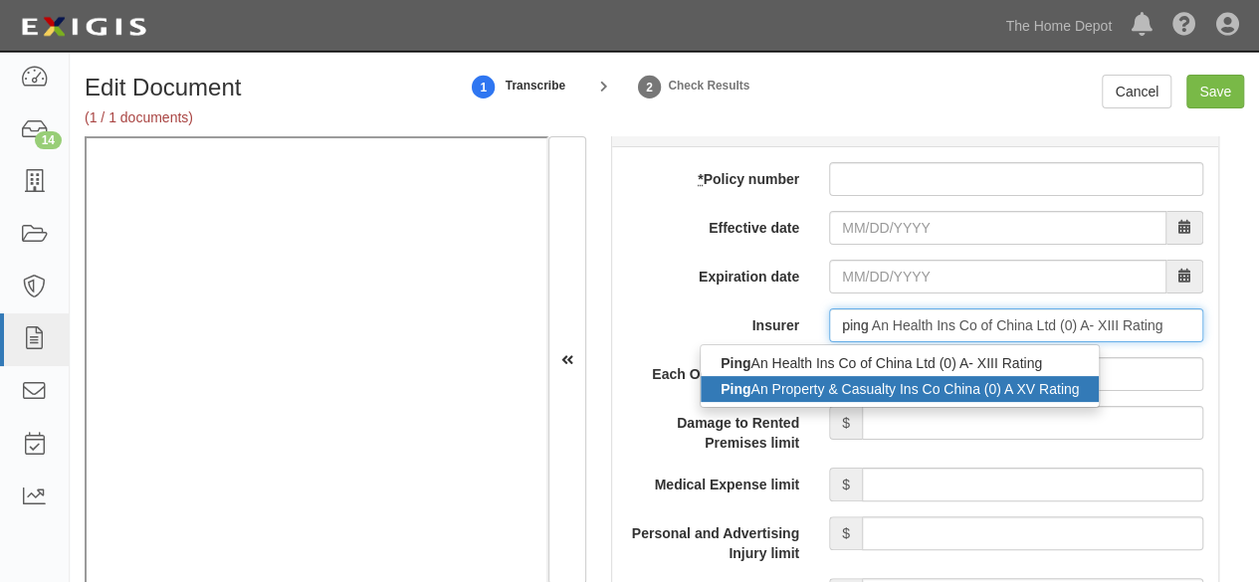
click at [880, 388] on div "Ping An Property & Casualty Ins Co China (0) A XV Rating" at bounding box center [900, 389] width 398 height 26
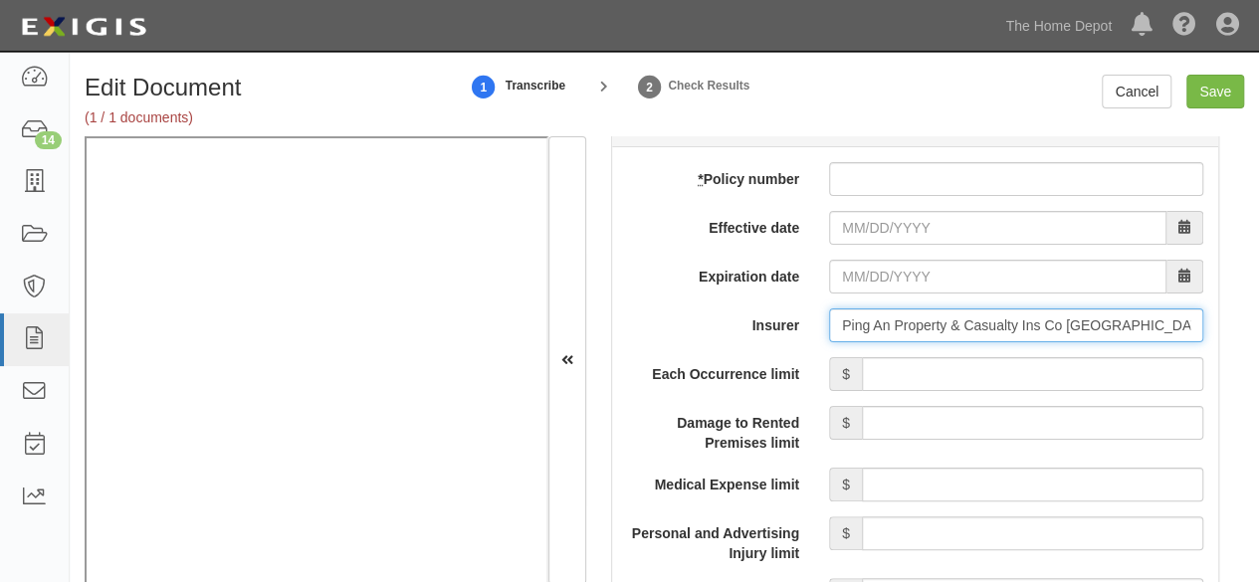
type input "Ping An Property & Casualty Ins Co China (0) A XV Rating"
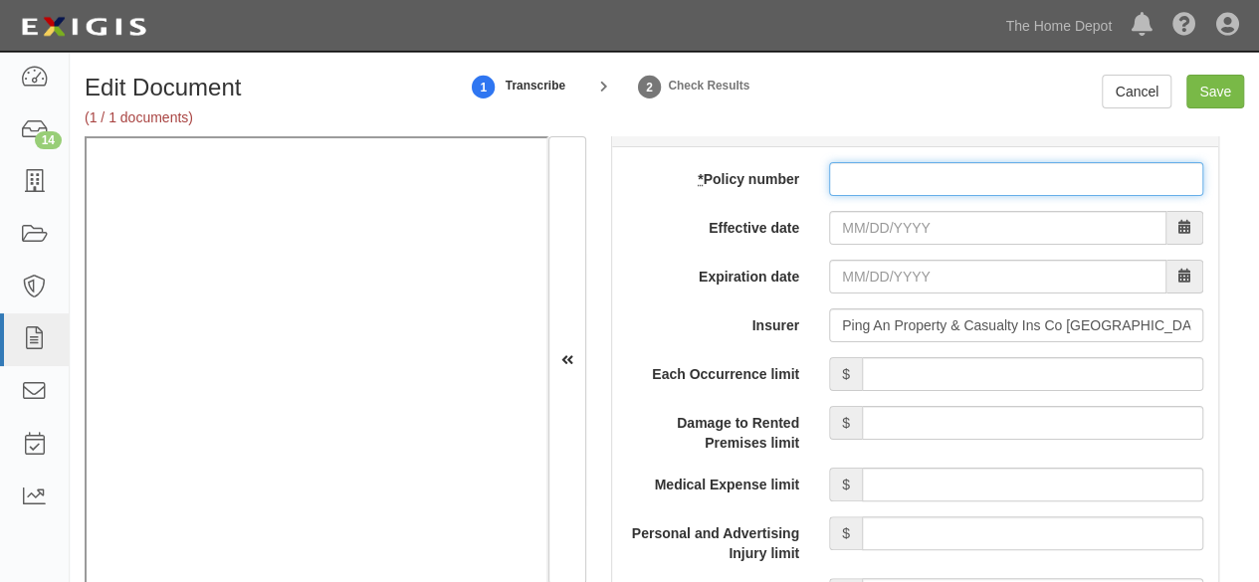
click at [862, 173] on input "* Policy number" at bounding box center [1016, 179] width 374 height 34
paste input "10579006800093285393"
type input "10579006800093285393"
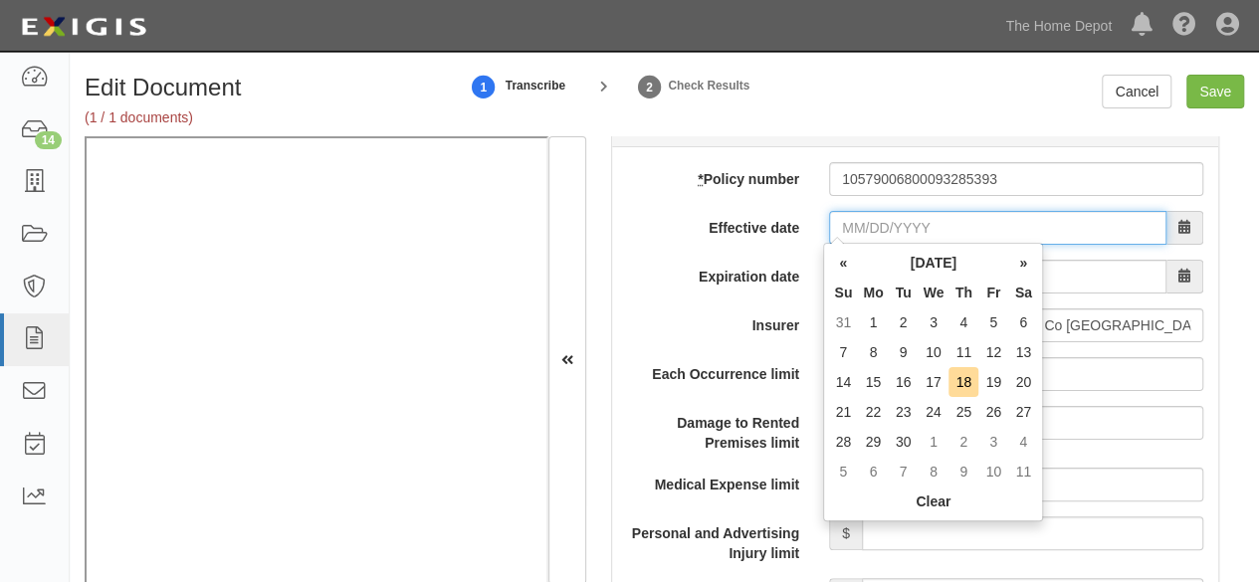
click at [866, 232] on input "Effective date" at bounding box center [998, 228] width 338 height 34
click at [904, 443] on td "30" at bounding box center [904, 442] width 30 height 30
type input "09/30/2025"
type input "09/30/2026"
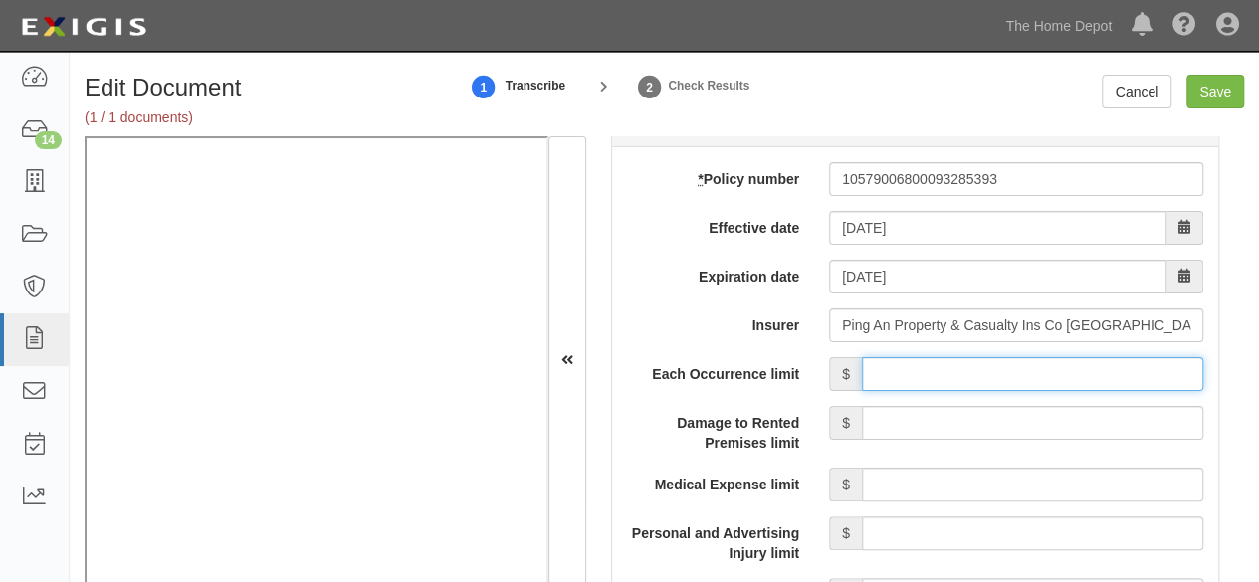
drag, startPoint x: 957, startPoint y: 372, endPoint x: 962, endPoint y: 356, distance: 16.7
click at [957, 372] on input "Each Occurrence limit" at bounding box center [1033, 374] width 342 height 34
type input "8,000,000"
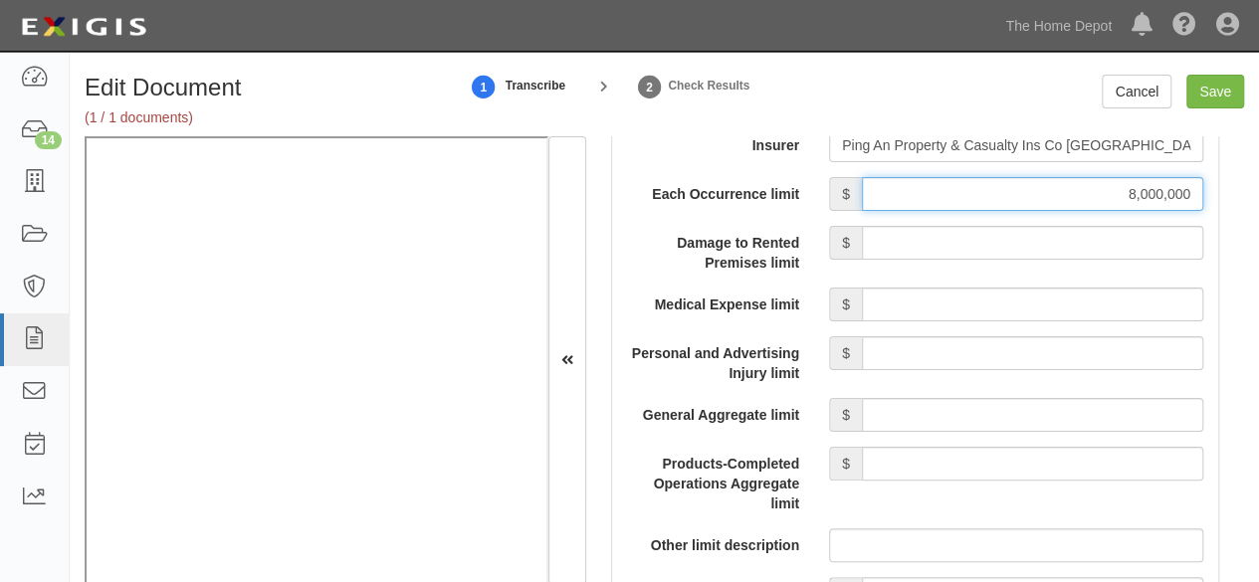
scroll to position [1892, 0]
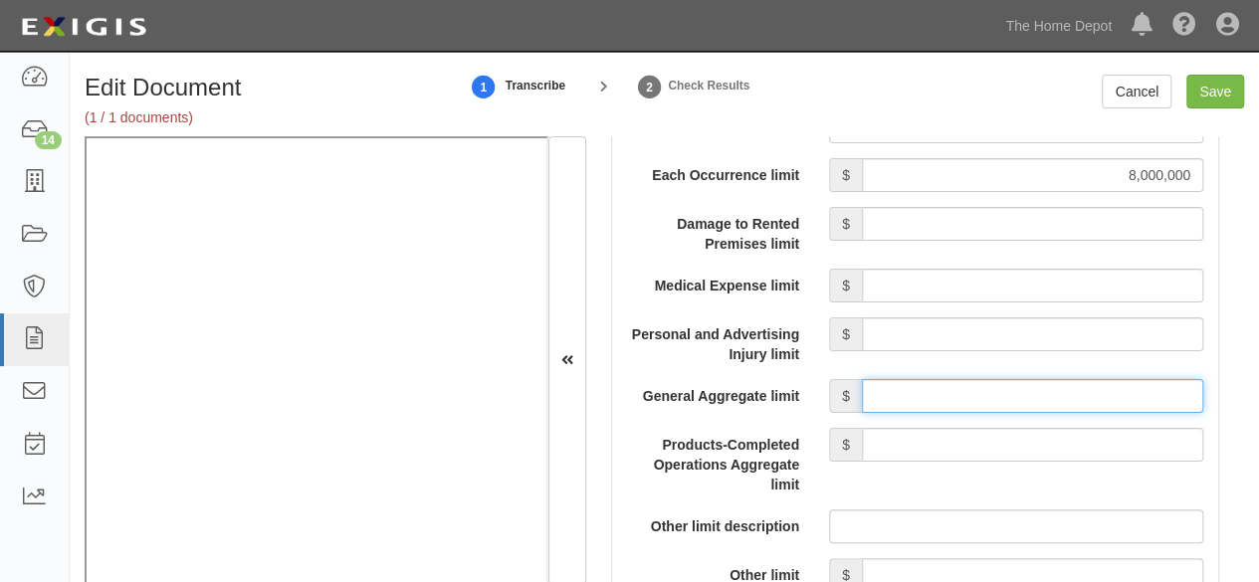
click at [912, 392] on input "General Aggregate limit" at bounding box center [1033, 396] width 342 height 34
type input "8,000,000"
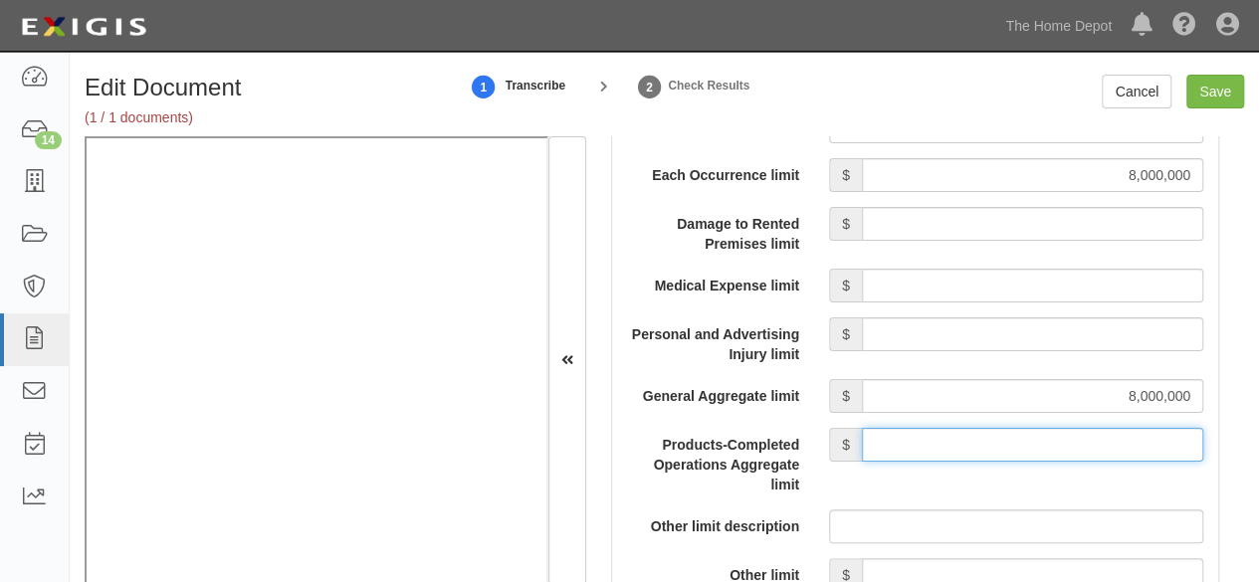
drag, startPoint x: 998, startPoint y: 438, endPoint x: 998, endPoint y: 427, distance: 11.0
click at [998, 438] on input "Products-Completed Operations Aggregate limit" at bounding box center [1033, 445] width 342 height 34
type input "8,000,000"
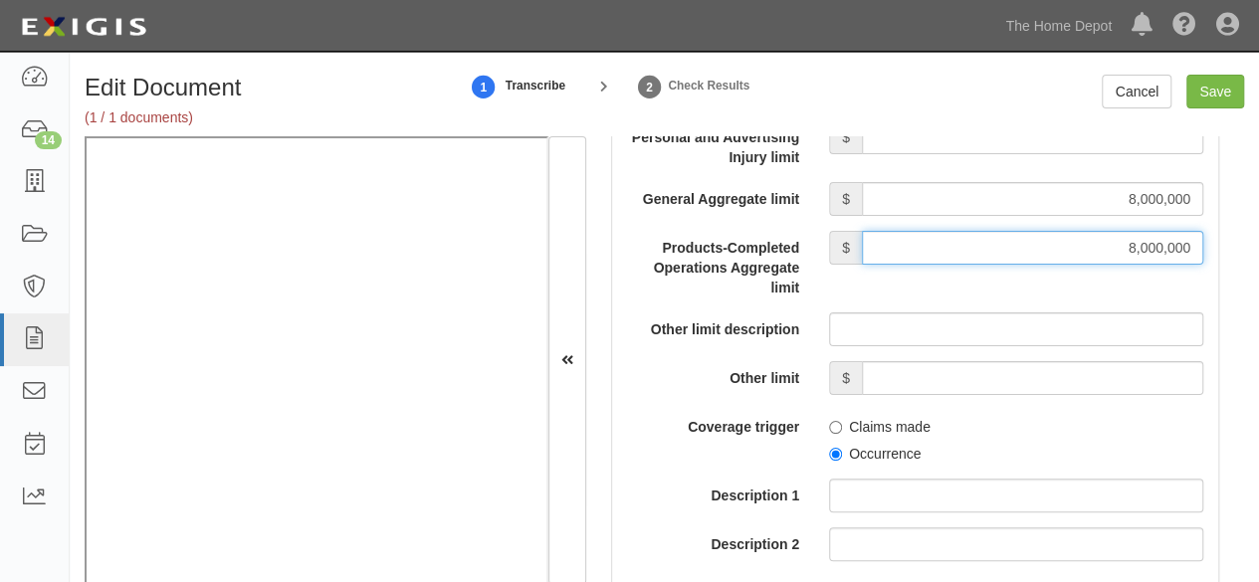
scroll to position [2091, 0]
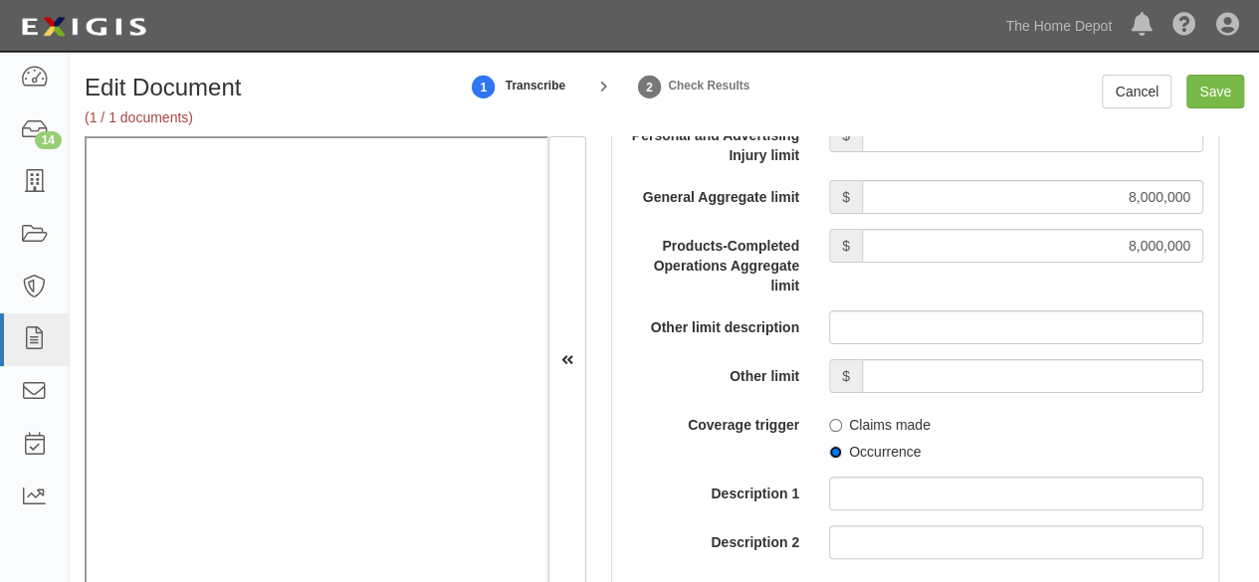
click at [829, 449] on input "Occurrence" at bounding box center [835, 452] width 13 height 13
radio input "true"
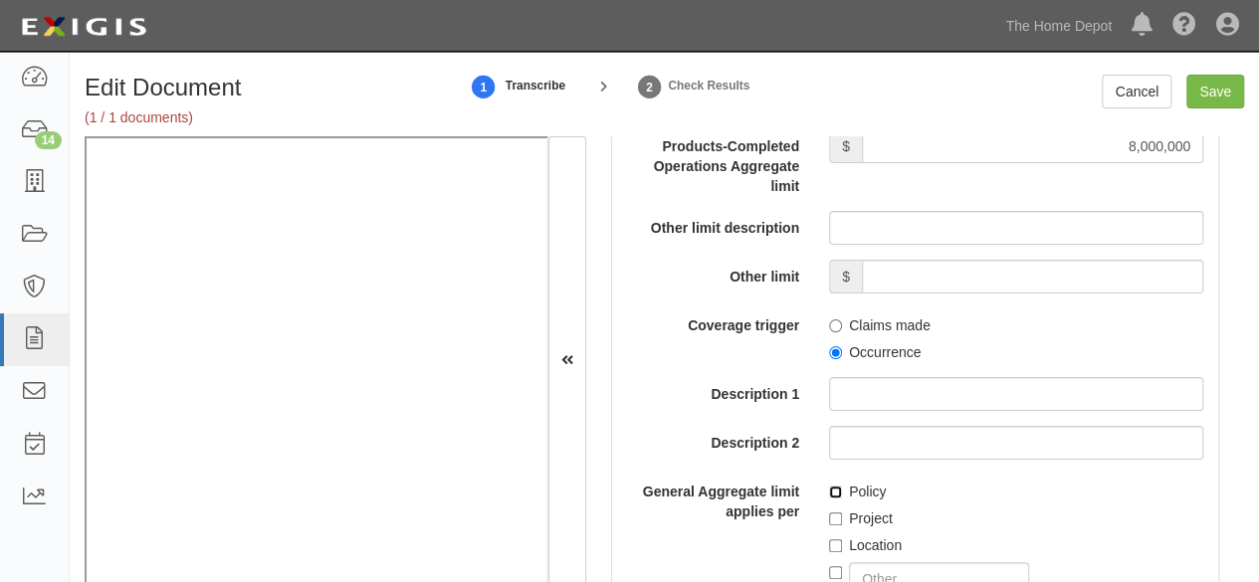
click at [830, 491] on input "Policy" at bounding box center [835, 492] width 13 height 13
checkbox input "true"
click at [1219, 91] on input "Save" at bounding box center [1216, 92] width 58 height 34
type input "8000000"
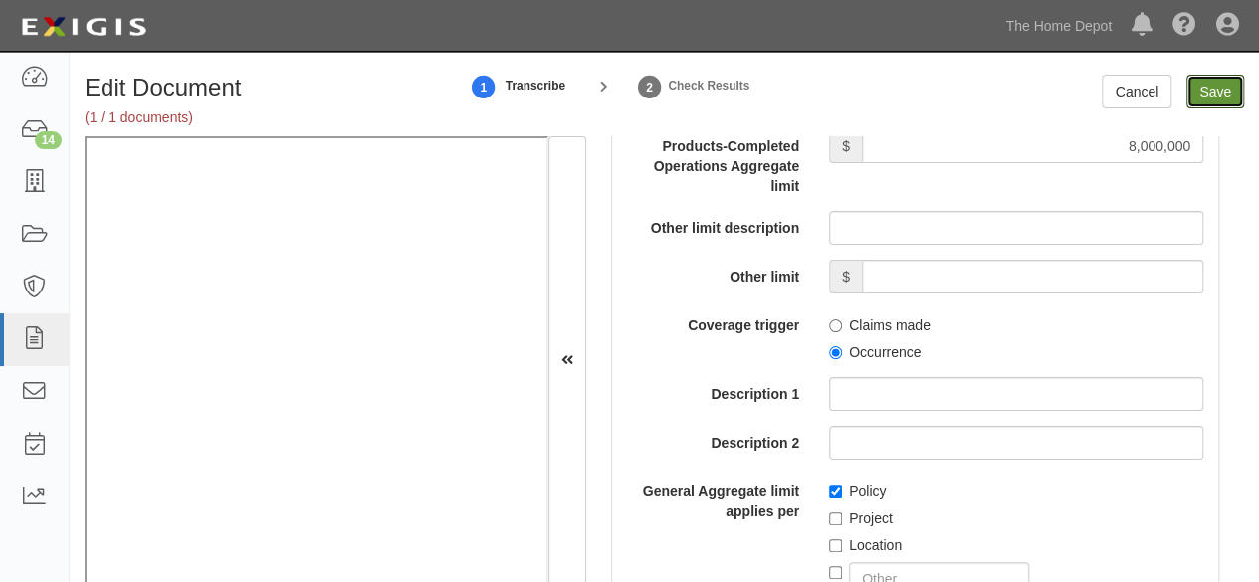
type input "8000000"
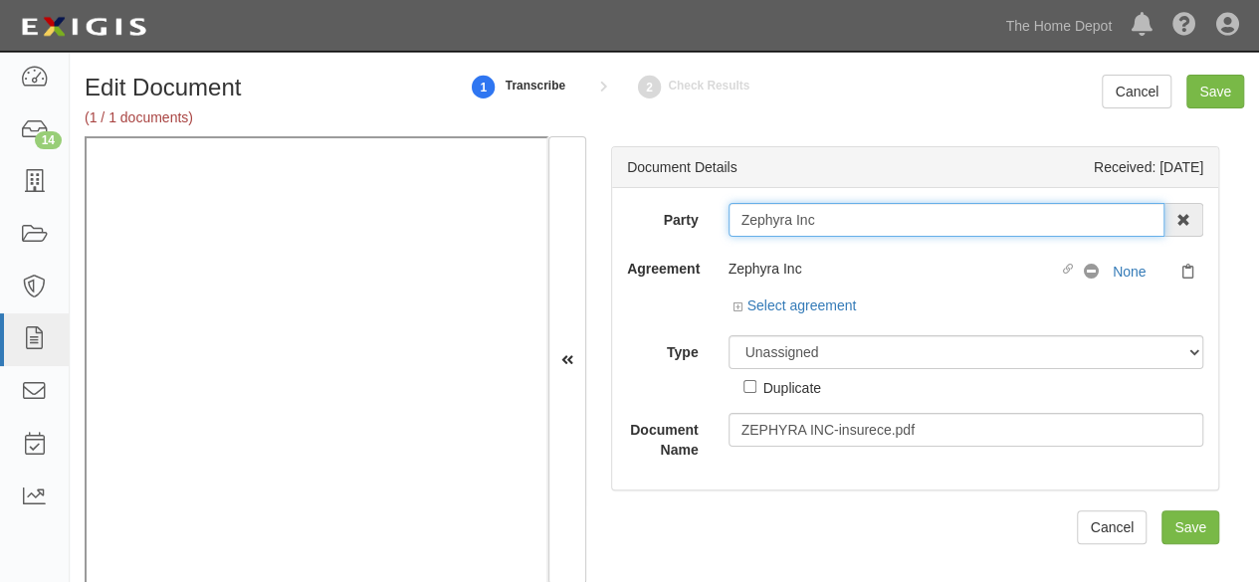
drag, startPoint x: 861, startPoint y: 234, endPoint x: 849, endPoint y: 222, distance: 16.9
click at [860, 234] on input "Zephyra Inc" at bounding box center [947, 220] width 437 height 34
type input "Zephyra In"
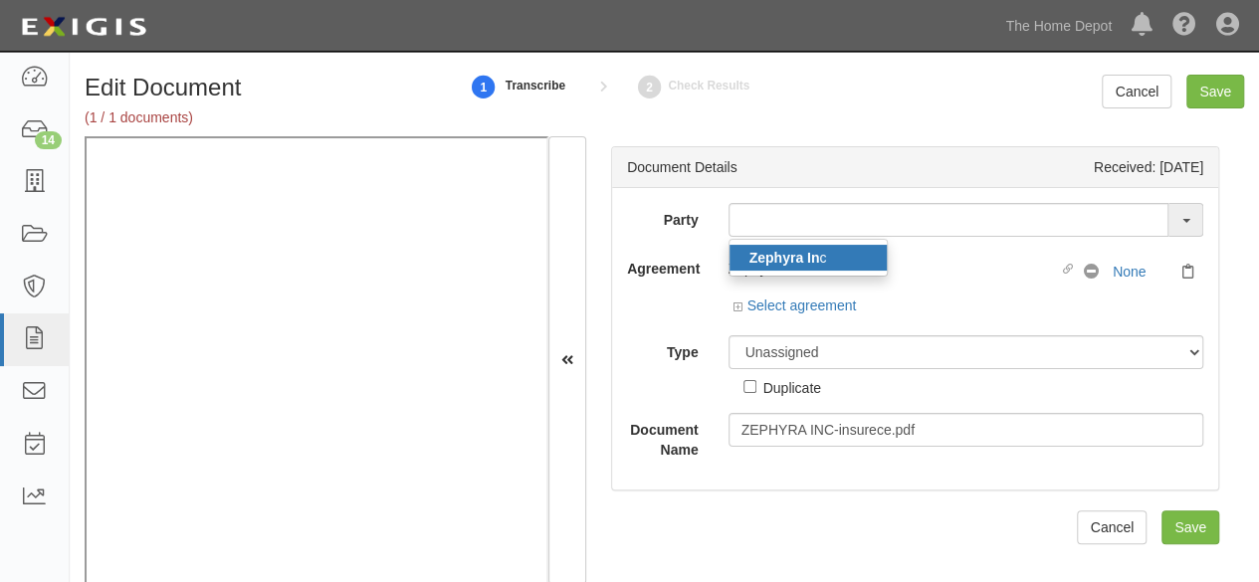
click at [755, 260] on strong "Zephyra In" at bounding box center [785, 258] width 71 height 16
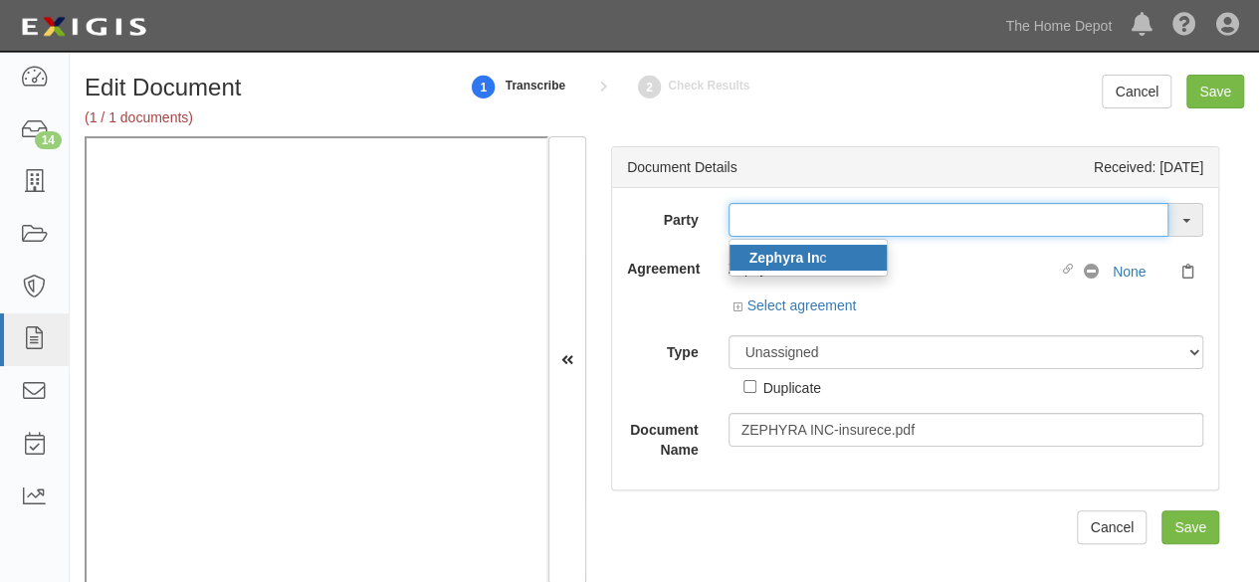
type input "Zephyra Inc"
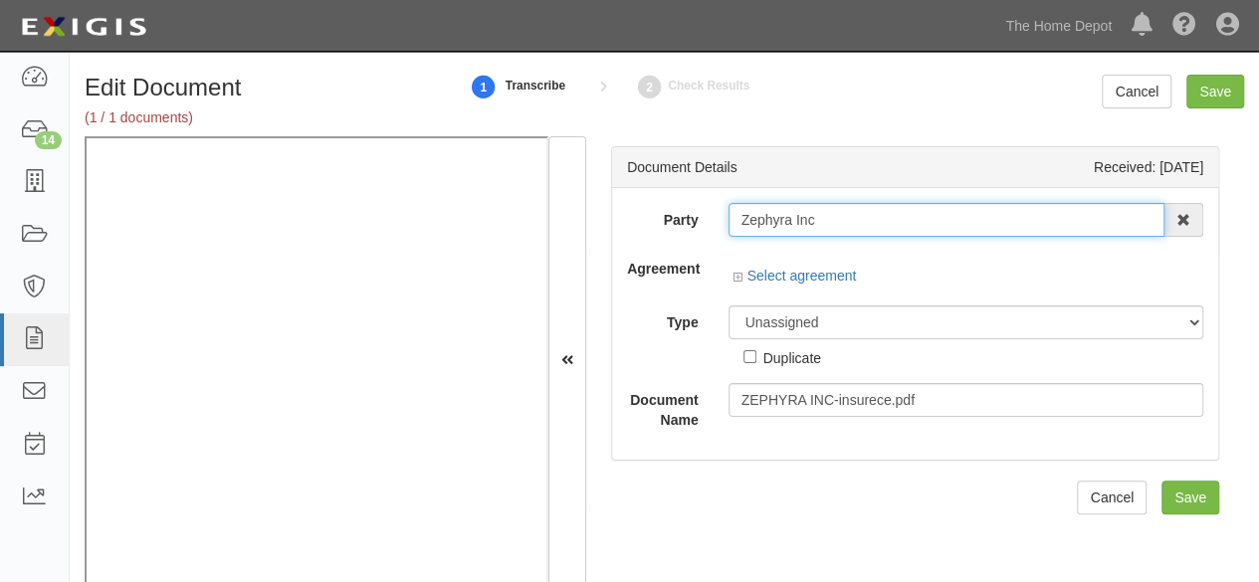
click at [777, 218] on input "Zephyra Inc" at bounding box center [947, 220] width 437 height 34
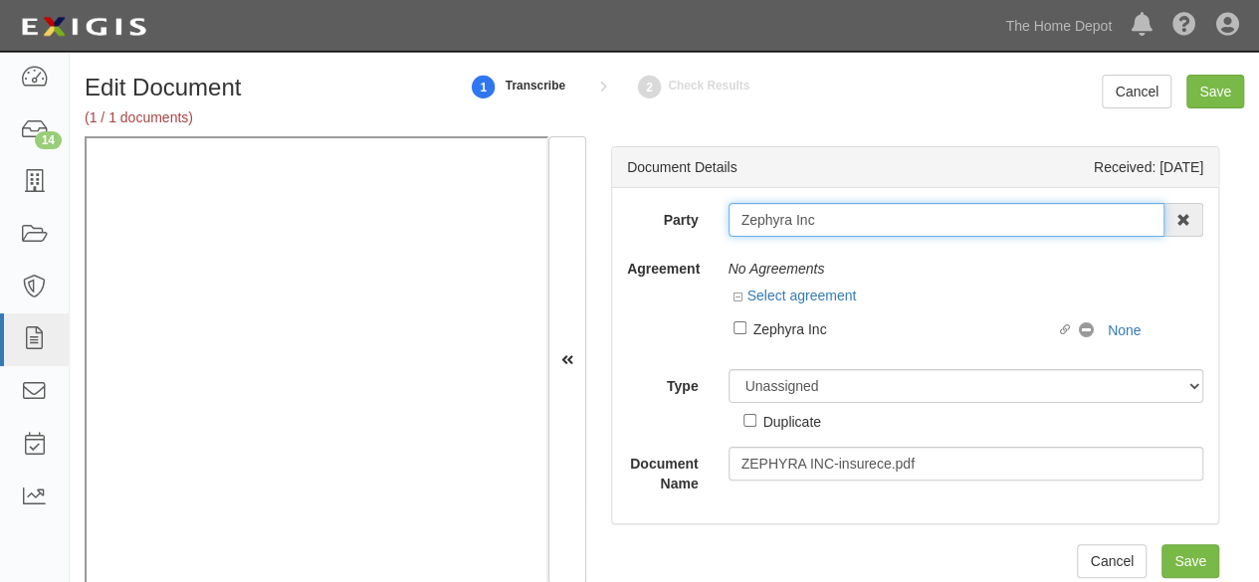
click at [777, 218] on input "Zephyra Inc" at bounding box center [947, 220] width 437 height 34
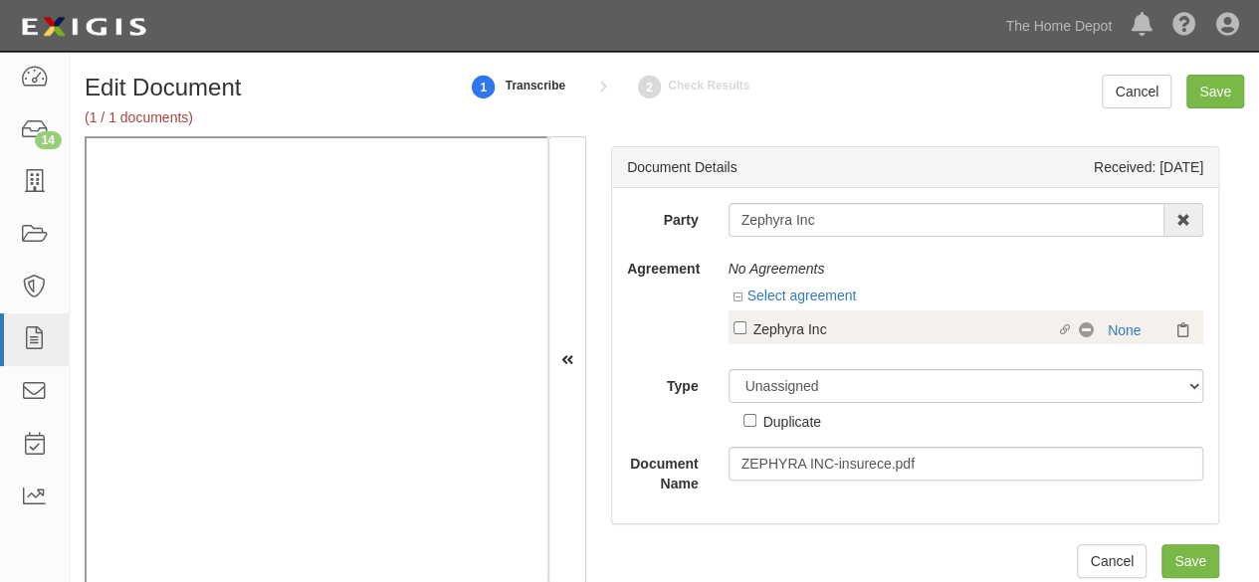
click at [767, 331] on div "Zephyra Inc" at bounding box center [906, 329] width 304 height 22
click at [747, 331] on input "Linked agreement Zephyra Inc Linked agreement" at bounding box center [740, 328] width 13 height 13
checkbox input "true"
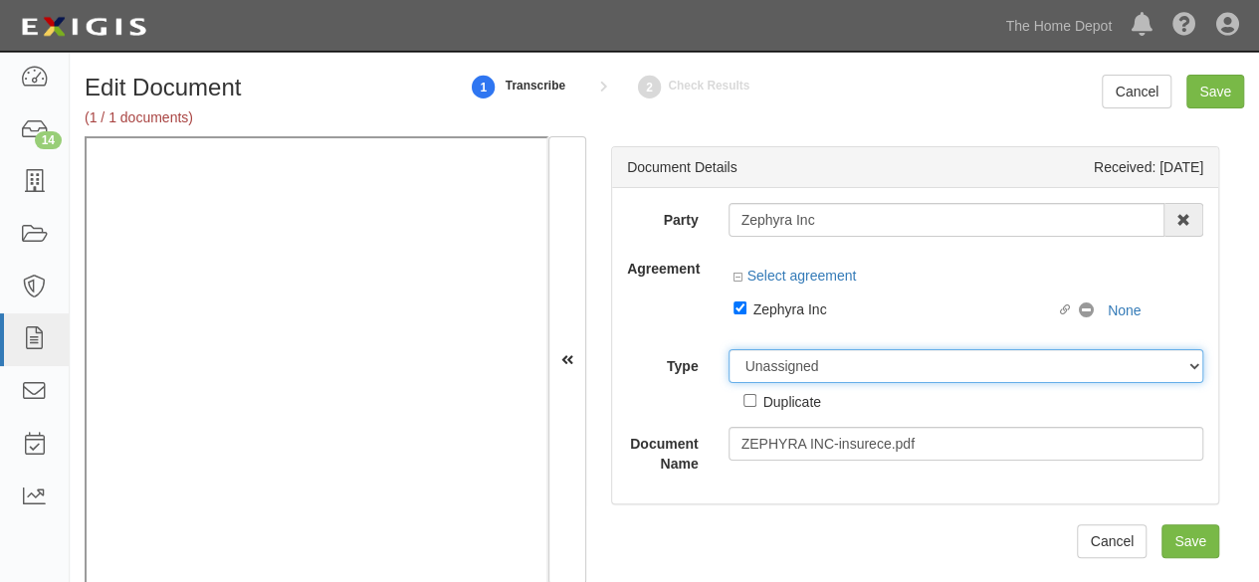
click at [787, 366] on div "Party Zephyra Inc Zephyra In c 1000576868 Ontario Inc. [STREET_ADDRESS] Inc. (M…" at bounding box center [915, 338] width 576 height 271
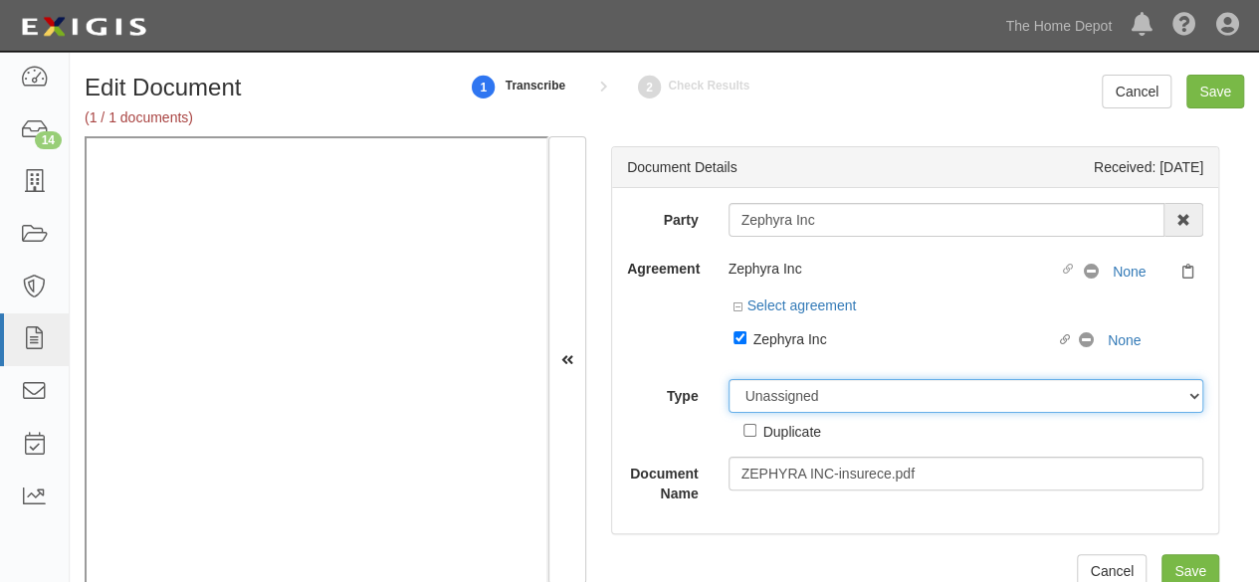
select select "CertificateDetail"
click at [729, 379] on select "Unassigned Binder Cancellation Notice Certificate Contract Endorsement Insuranc…" at bounding box center [967, 396] width 476 height 34
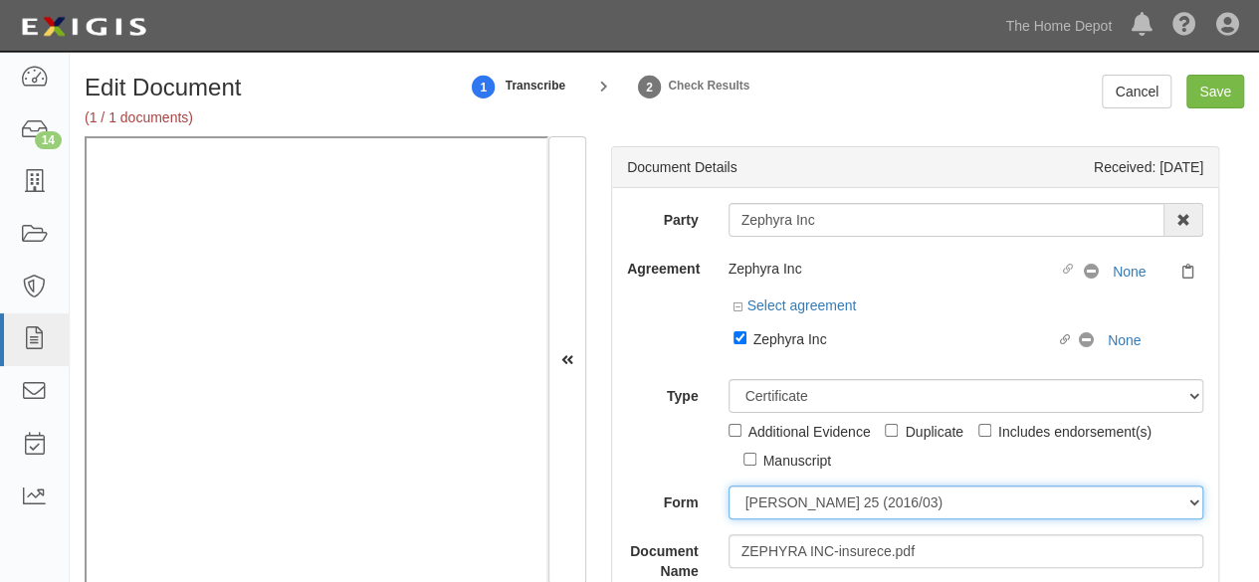
click at [763, 499] on select "[PERSON_NAME] 25 (2016/03) [PERSON_NAME] 101 [PERSON_NAME] 855 NY (2014/05) Gen…" at bounding box center [967, 503] width 476 height 34
select select "GeneralFormDetail"
click at [729, 486] on select "[PERSON_NAME] 25 (2016/03) [PERSON_NAME] 101 [PERSON_NAME] 855 NY (2014/05) Gen…" at bounding box center [967, 503] width 476 height 34
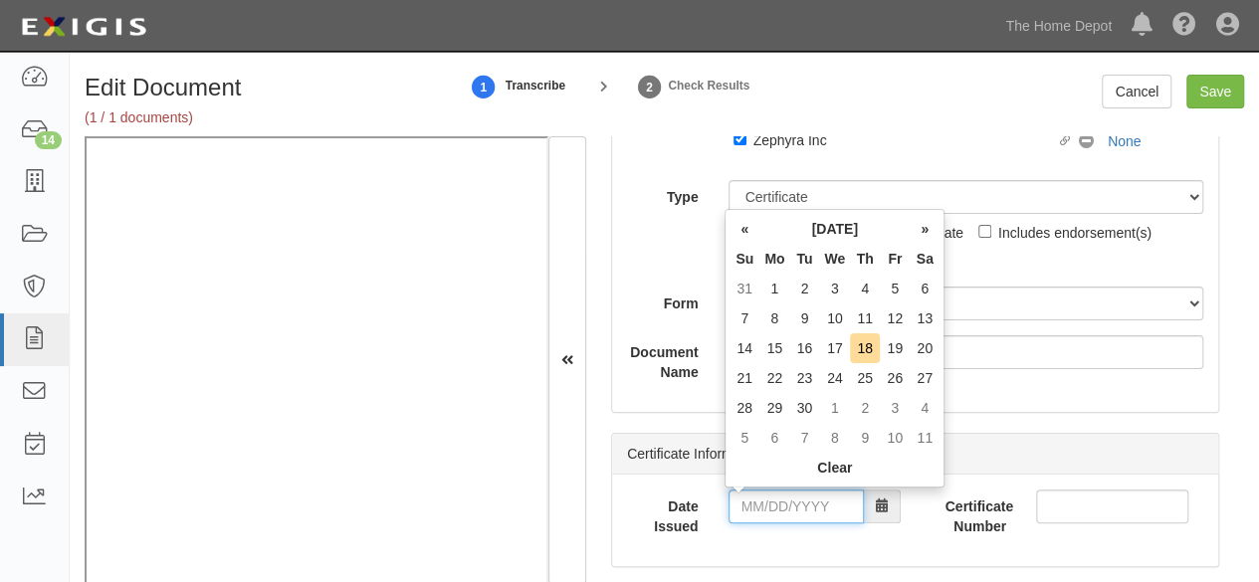
click at [785, 499] on input "Date Issued" at bounding box center [796, 507] width 135 height 34
click at [831, 345] on td "17" at bounding box center [834, 349] width 31 height 30
type input "[DATE]"
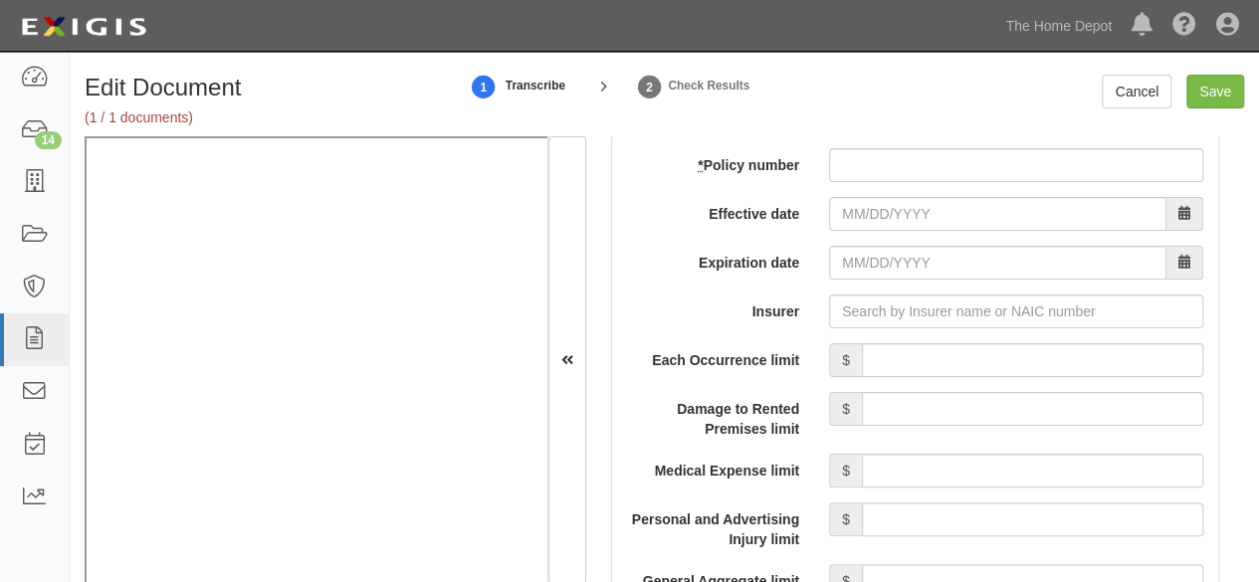
scroll to position [1593, 0]
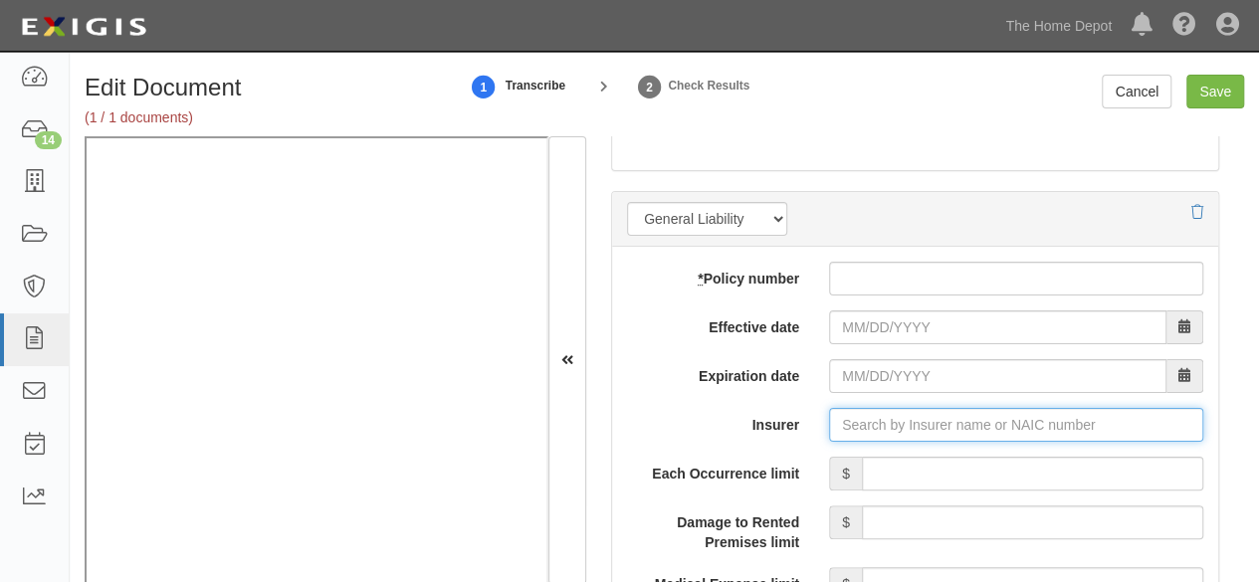
click at [852, 427] on input "Insurer" at bounding box center [1016, 425] width 374 height 34
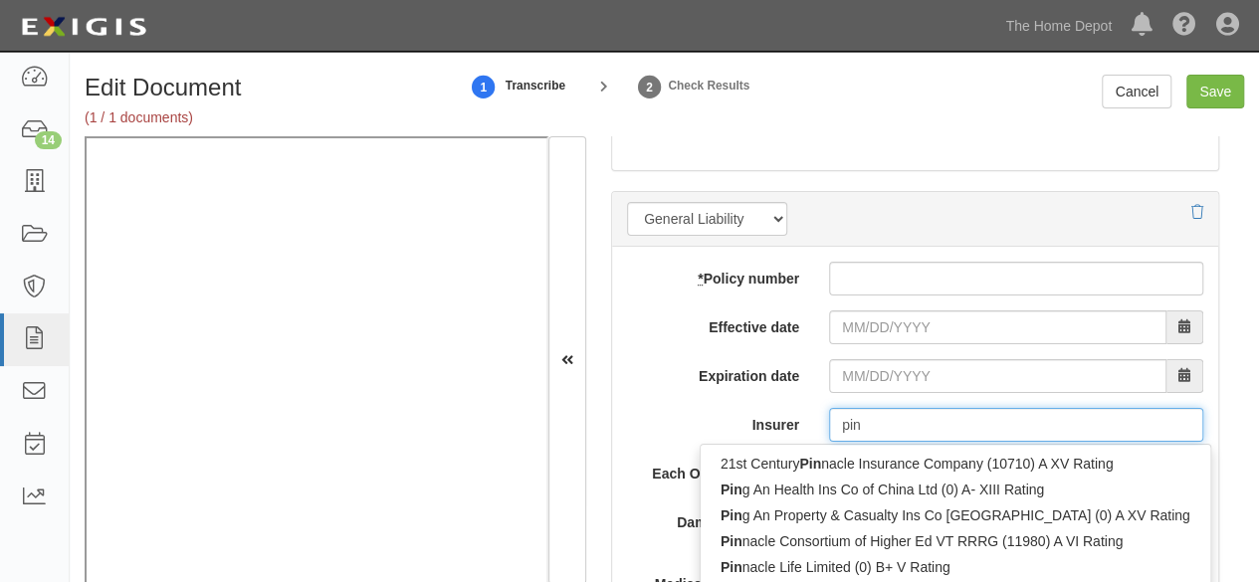
type input "ping"
type input "ping An Health Ins Co of China Ltd (0) A- XIII Rating"
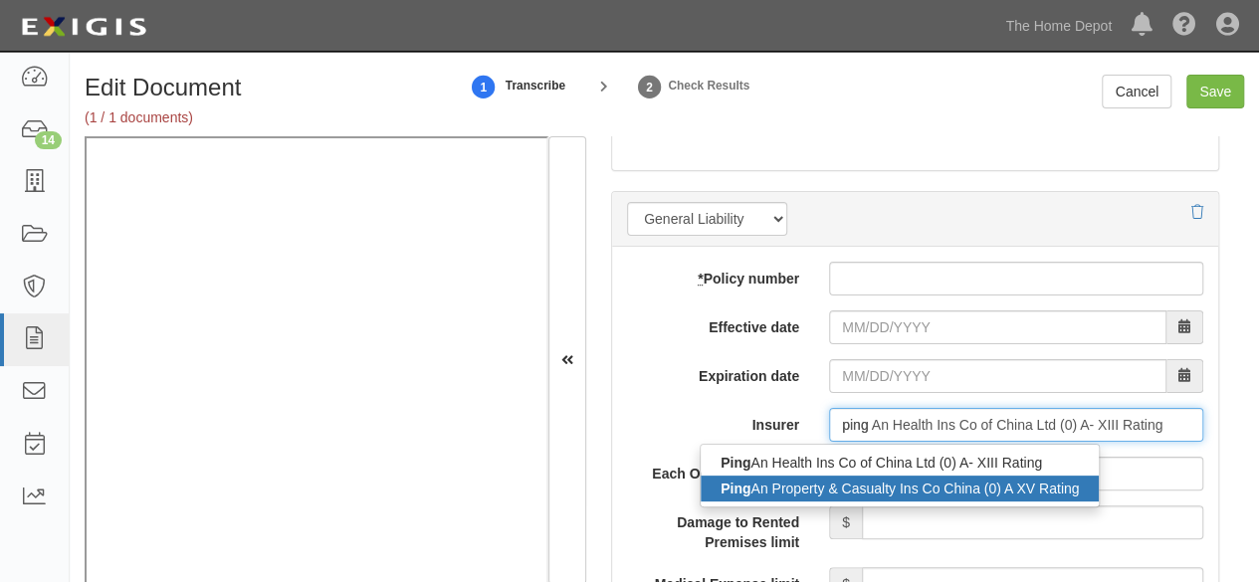
click at [815, 487] on div "Ping An Property & Casualty Ins Co [GEOGRAPHIC_DATA] (0) A XV Rating" at bounding box center [900, 489] width 398 height 26
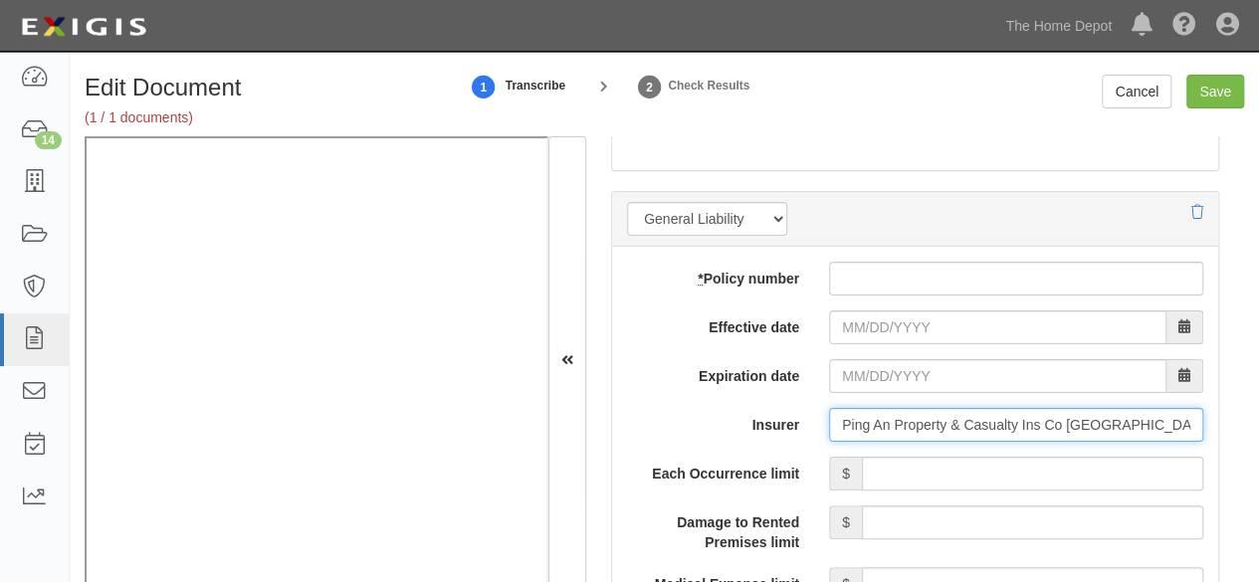
type input "Ping An Property & Casualty Ins Co [GEOGRAPHIC_DATA] (0) A XV Rating"
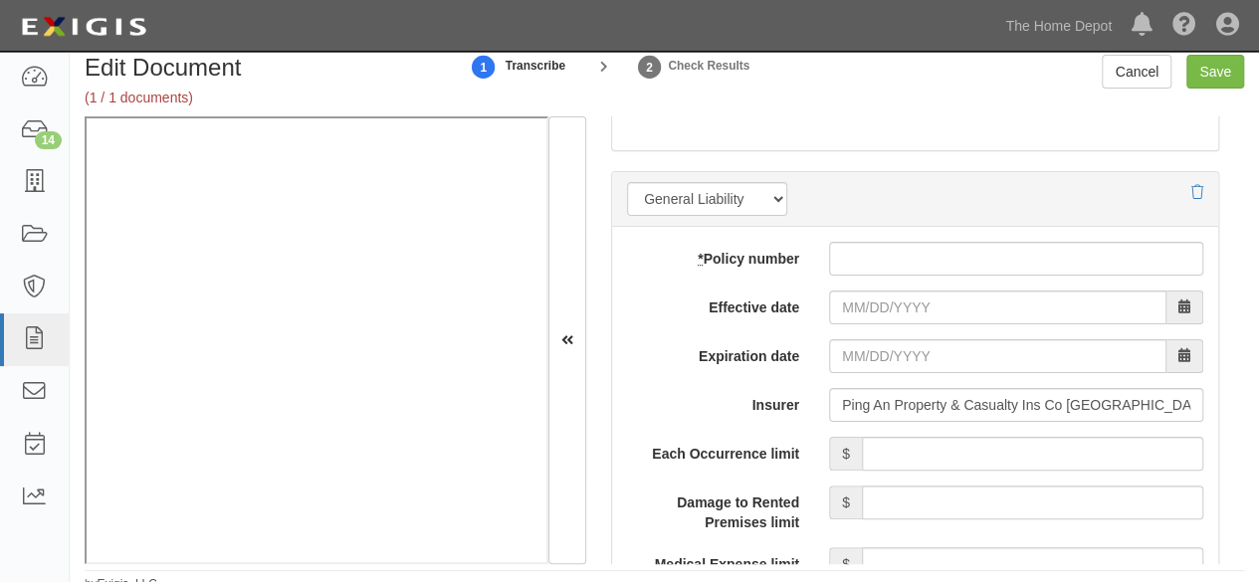
scroll to position [30, 0]
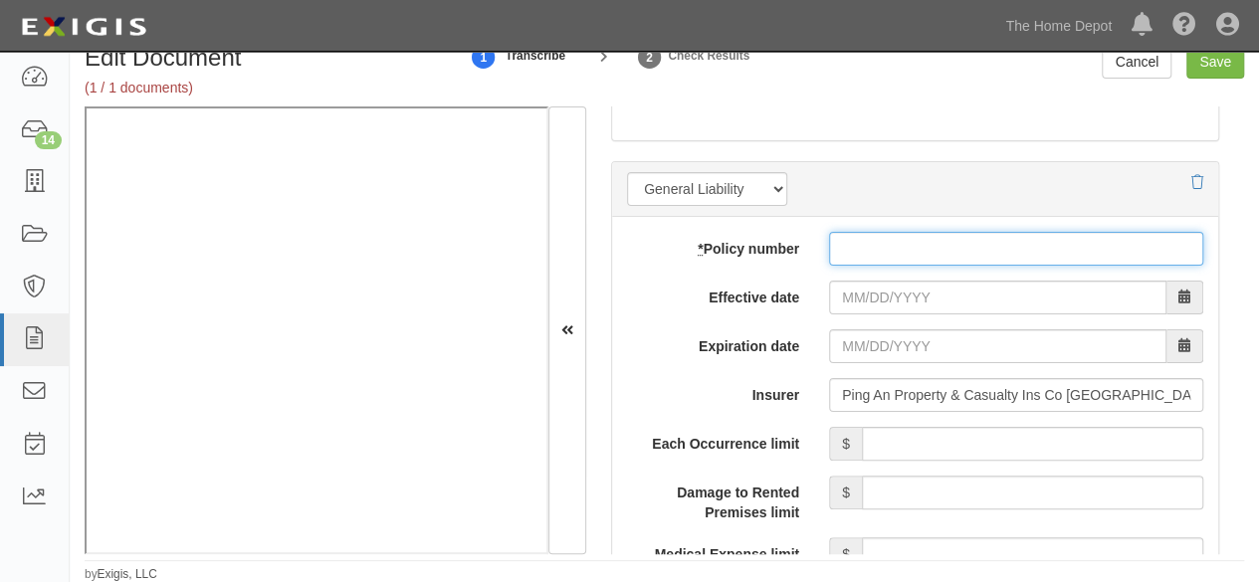
click at [856, 250] on input "* Policy number" at bounding box center [1016, 249] width 374 height 34
paste input "10579006800093935566"
type input "10579006800093935566"
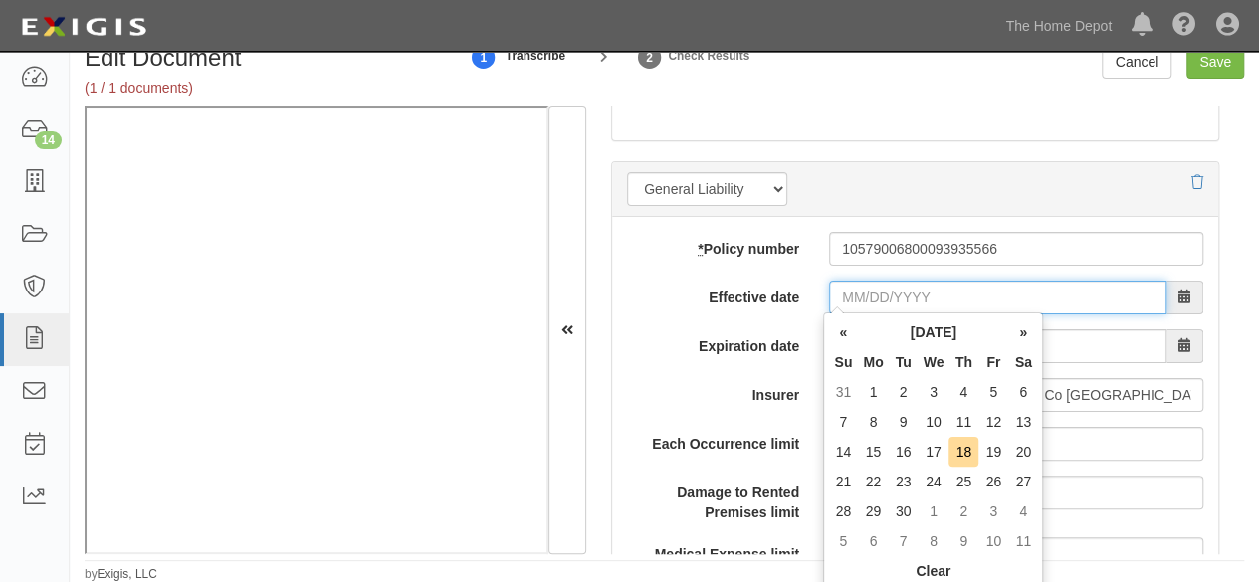
click at [858, 288] on input "Effective date" at bounding box center [998, 298] width 338 height 34
click at [839, 329] on th "«" at bounding box center [843, 333] width 30 height 30
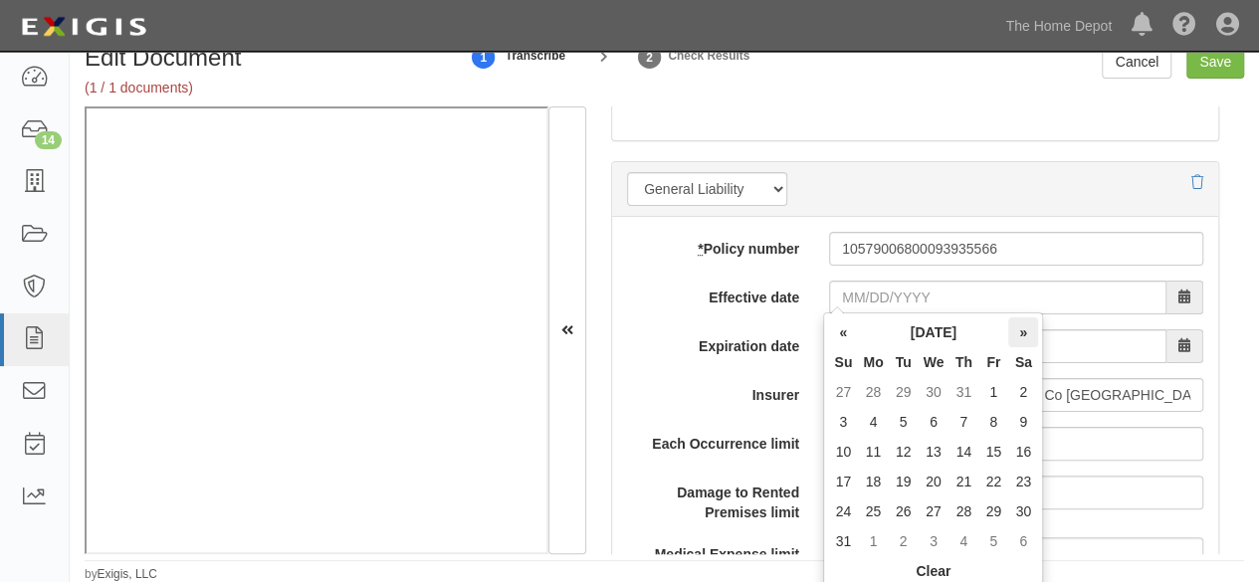
click at [1022, 330] on th "»" at bounding box center [1024, 333] width 30 height 30
click at [933, 391] on td "1" at bounding box center [934, 392] width 31 height 30
type input "[DATE]"
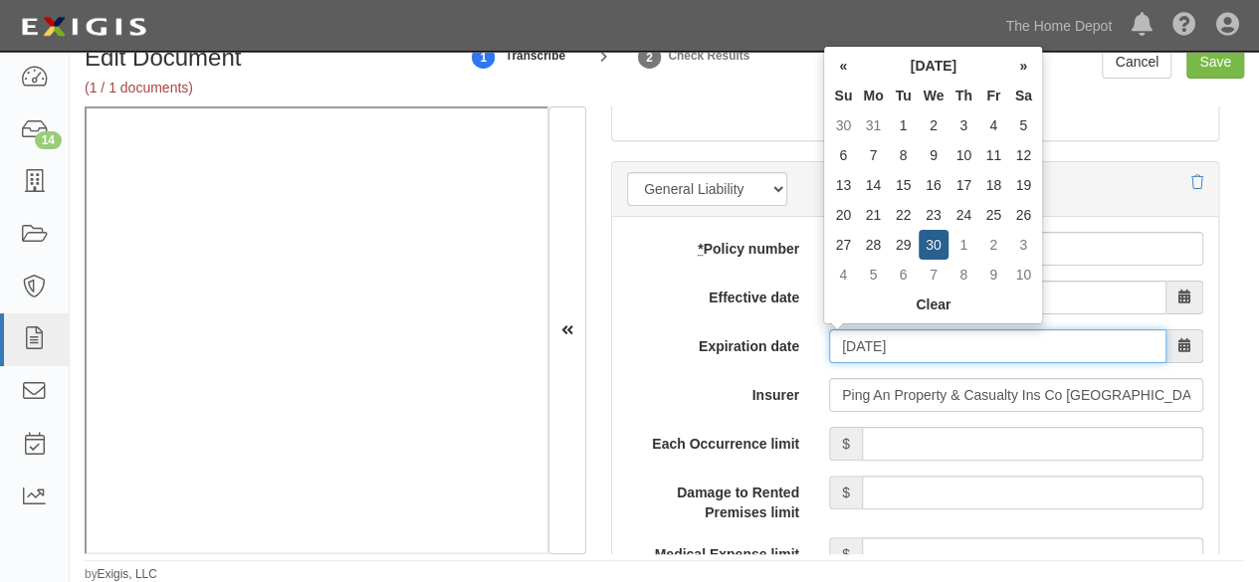
click at [851, 339] on input "[DATE]" at bounding box center [998, 347] width 338 height 34
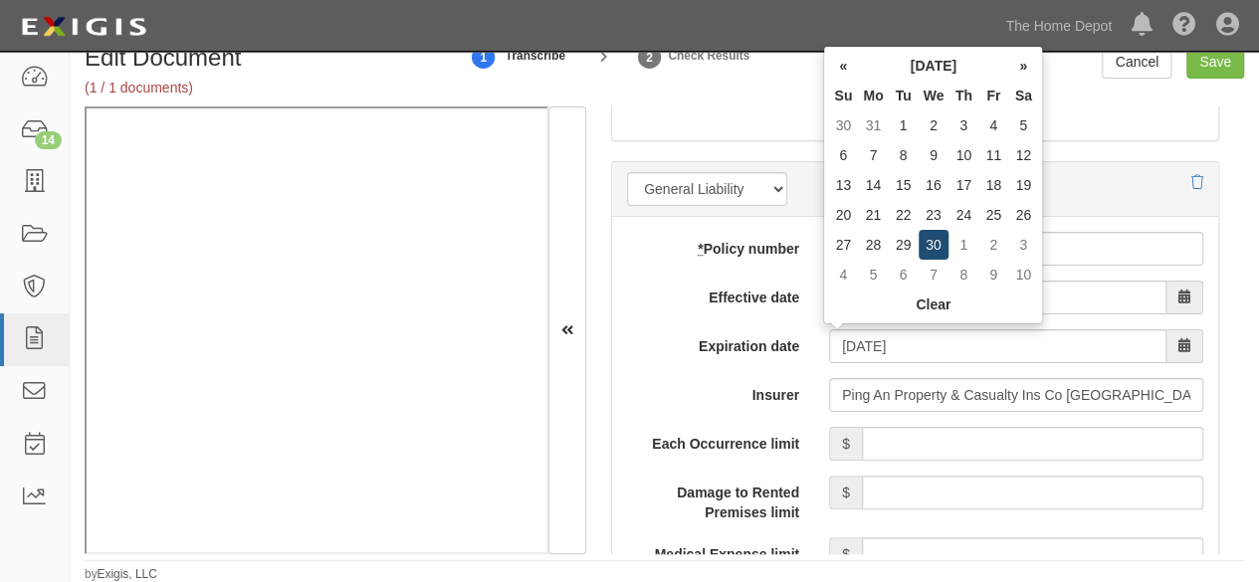
click at [936, 248] on td "30" at bounding box center [934, 245] width 31 height 30
type input "[DATE]"
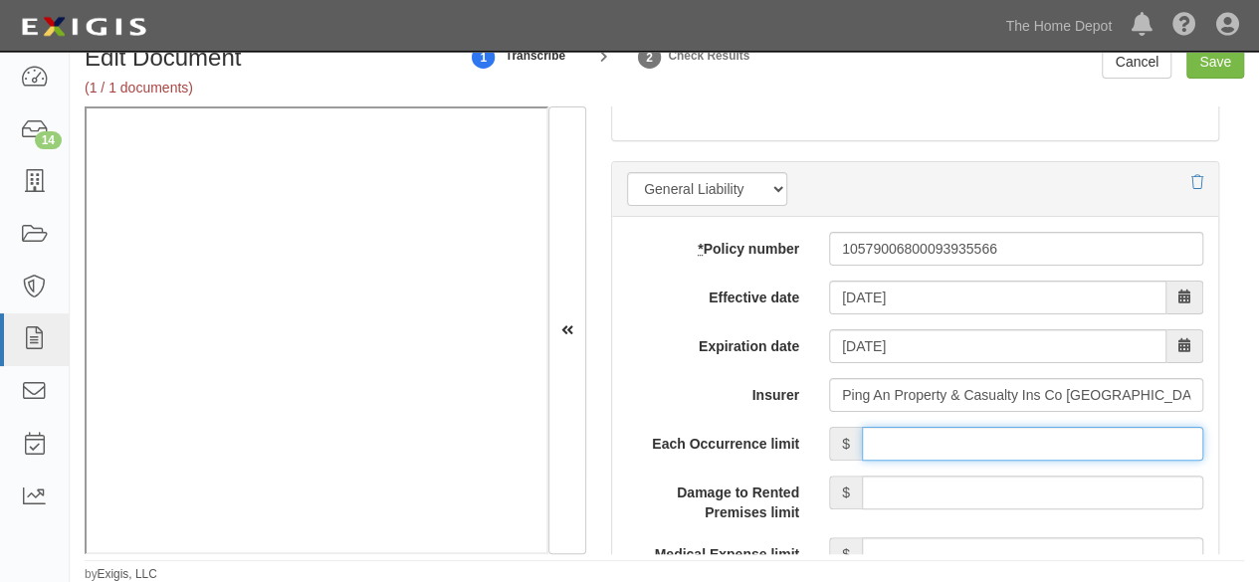
drag, startPoint x: 946, startPoint y: 437, endPoint x: 942, endPoint y: 422, distance: 15.5
click at [946, 436] on input "Each Occurrence limit" at bounding box center [1033, 444] width 342 height 34
type input "8,000,000"
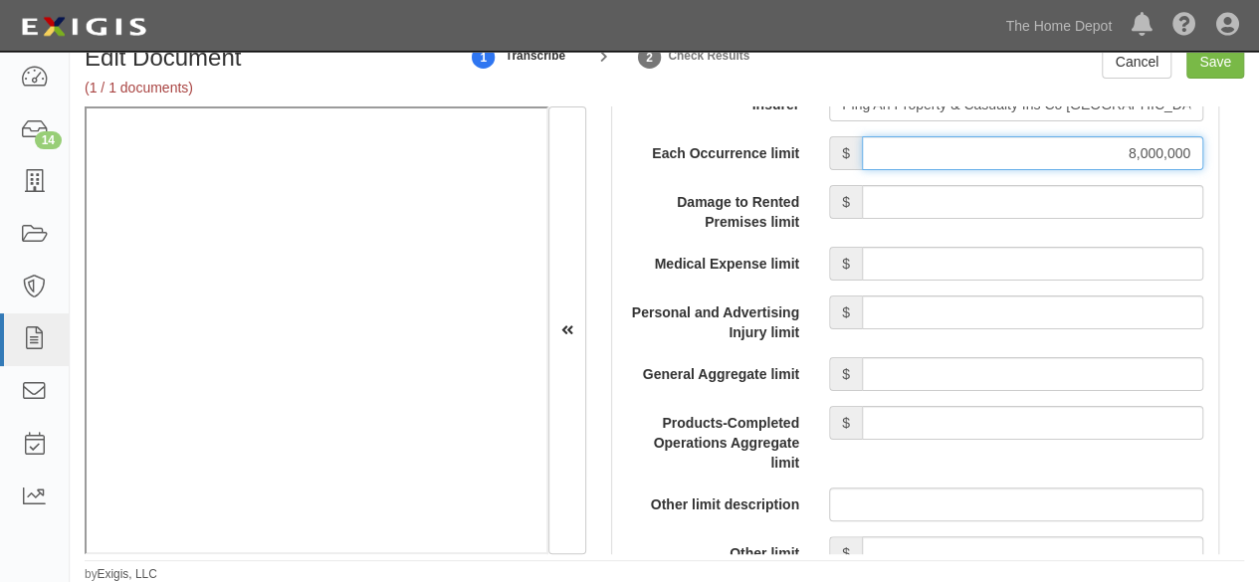
scroll to position [1892, 0]
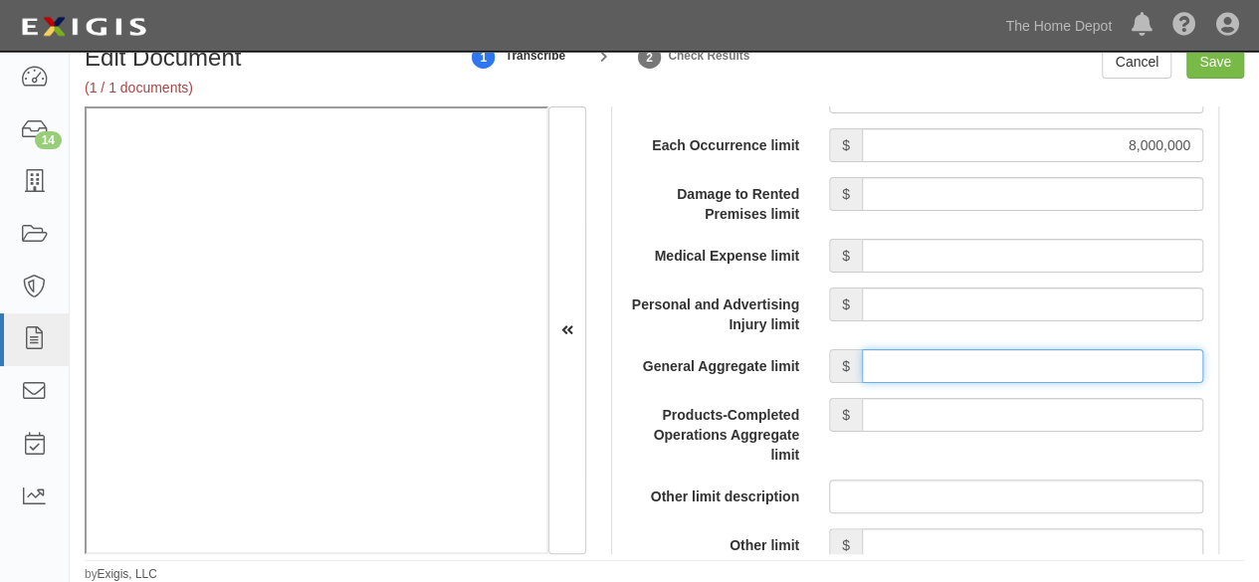
click at [922, 355] on input "General Aggregate limit" at bounding box center [1033, 366] width 342 height 34
type input "8,000,000"
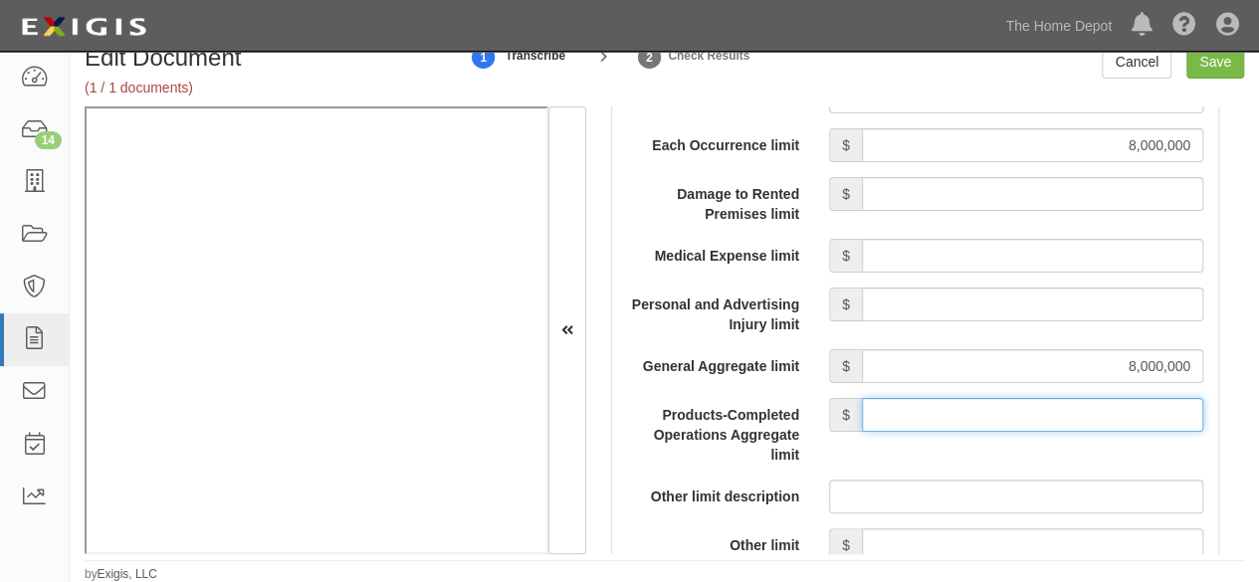
click at [956, 406] on input "Products-Completed Operations Aggregate limit" at bounding box center [1033, 415] width 342 height 34
type input "8,000,000"
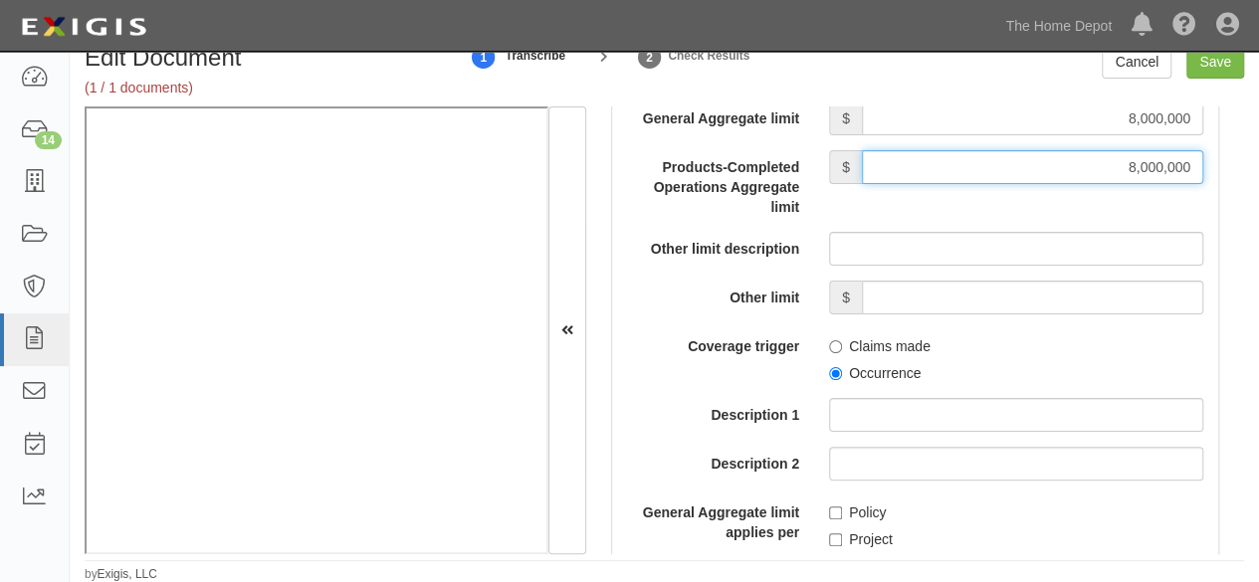
scroll to position [2190, 0]
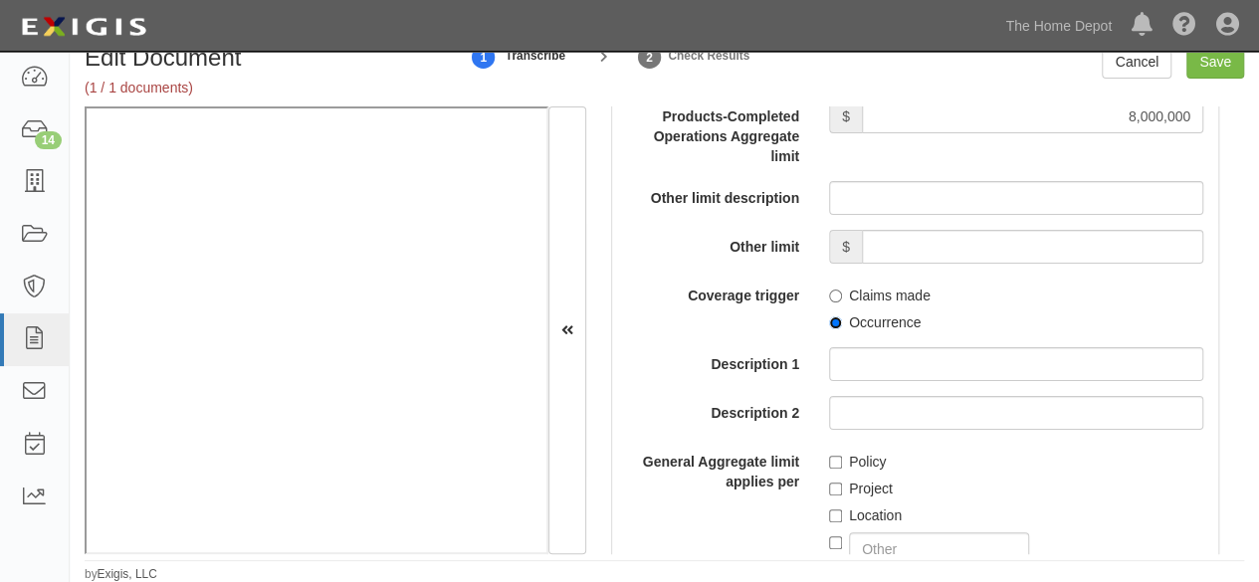
click at [829, 320] on input "Occurrence" at bounding box center [835, 323] width 13 height 13
radio input "true"
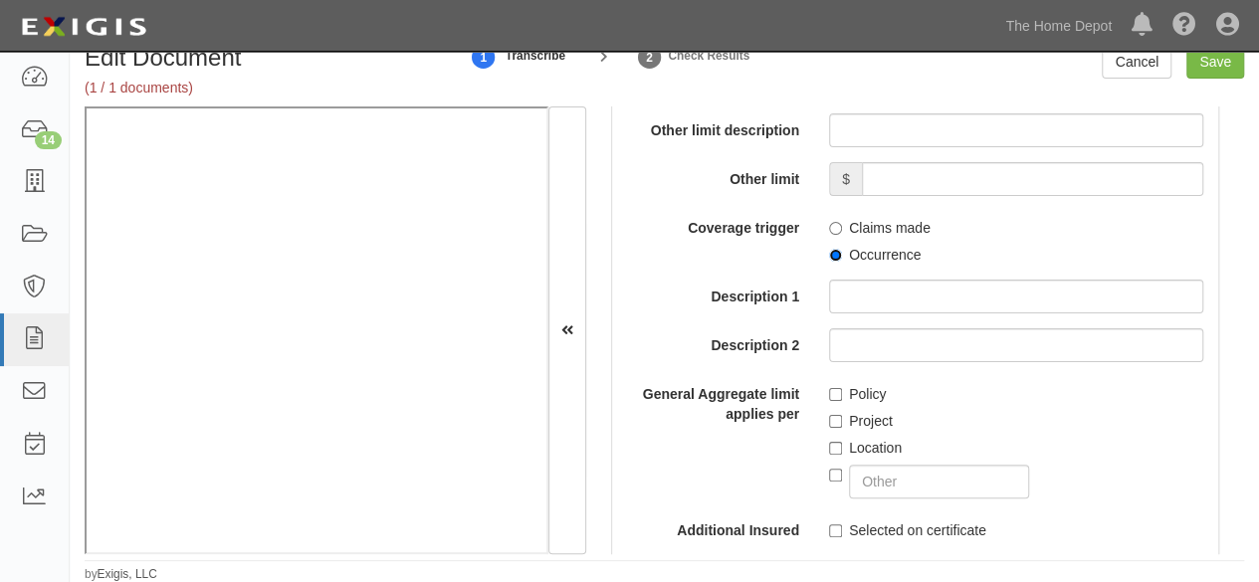
scroll to position [2290, 0]
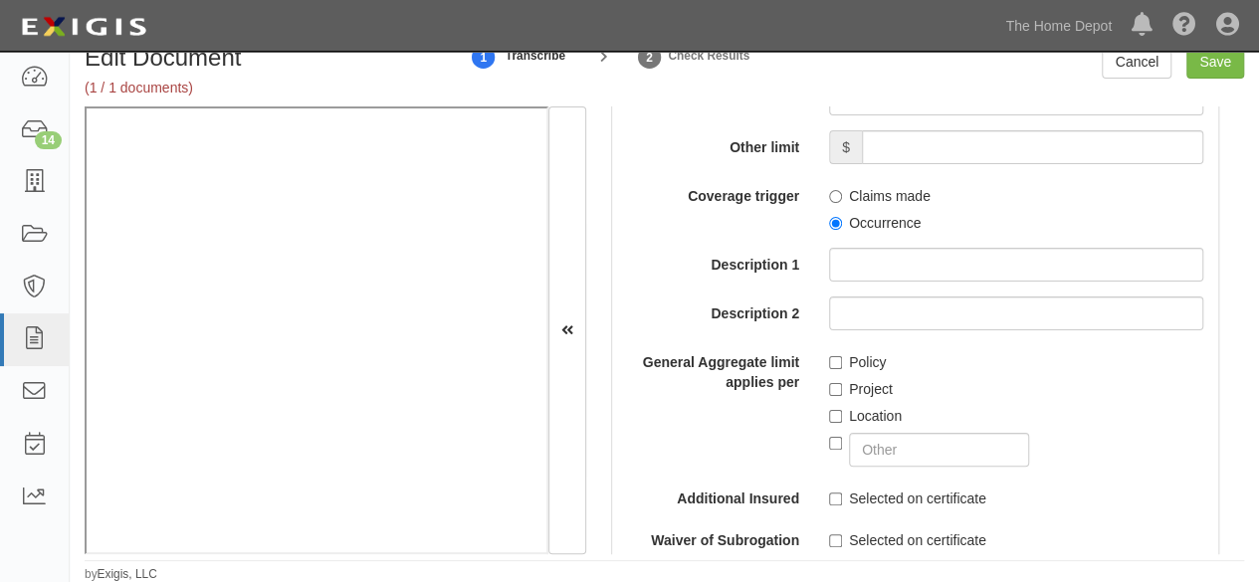
click at [822, 357] on div "Policy Project Location" at bounding box center [1016, 405] width 404 height 121
click at [829, 363] on input "Policy" at bounding box center [835, 362] width 13 height 13
checkbox input "true"
drag, startPoint x: 1209, startPoint y: 67, endPoint x: 1138, endPoint y: 80, distance: 71.9
click at [1209, 67] on input "Save" at bounding box center [1216, 62] width 58 height 34
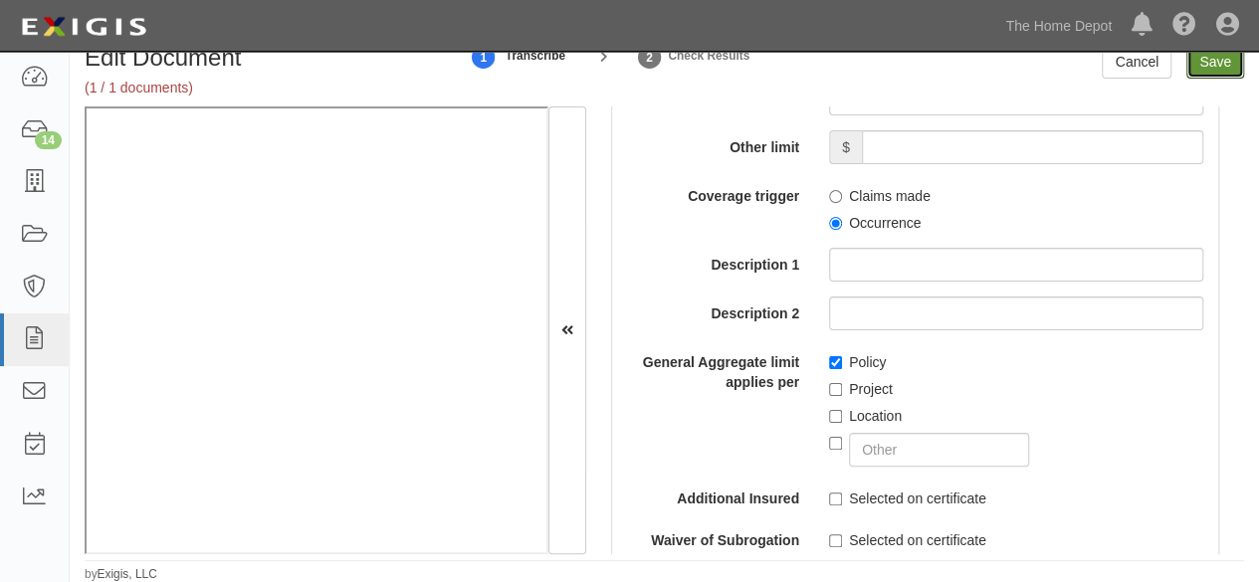
type input "8000000"
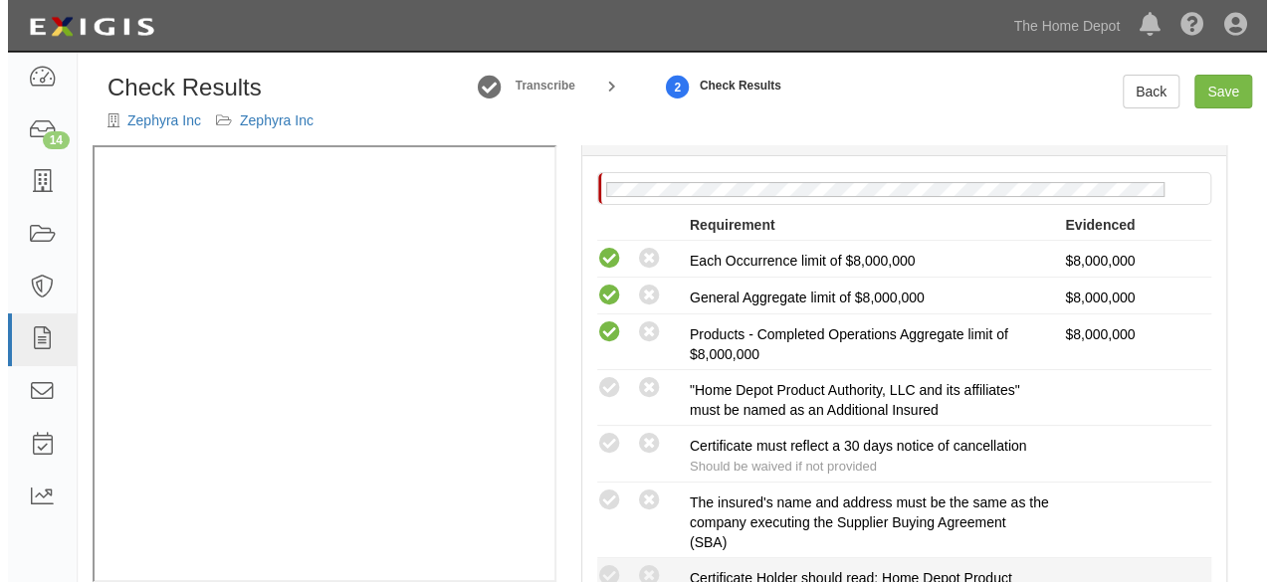
scroll to position [498, 0]
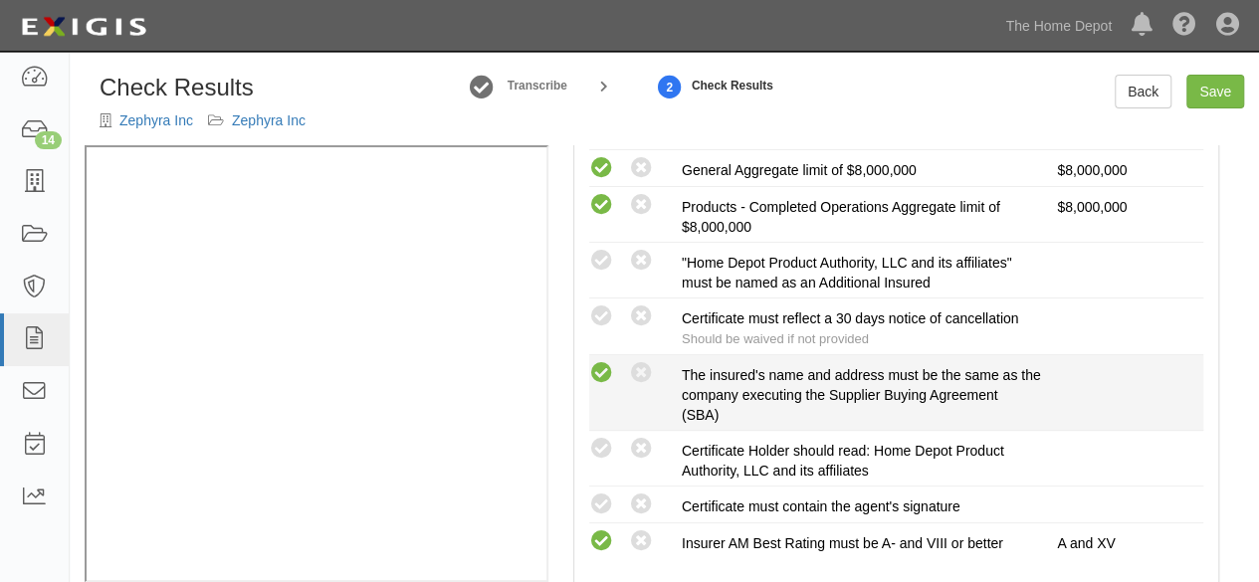
click at [597, 369] on icon at bounding box center [601, 373] width 25 height 25
radio input "true"
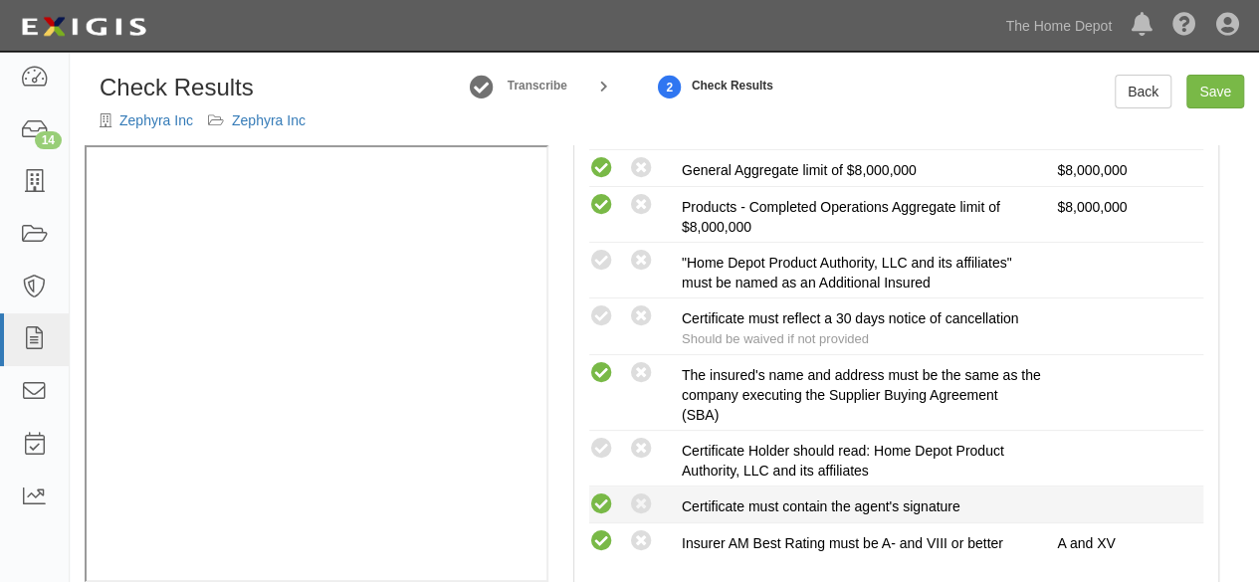
click at [611, 493] on icon at bounding box center [601, 505] width 25 height 25
radio input "true"
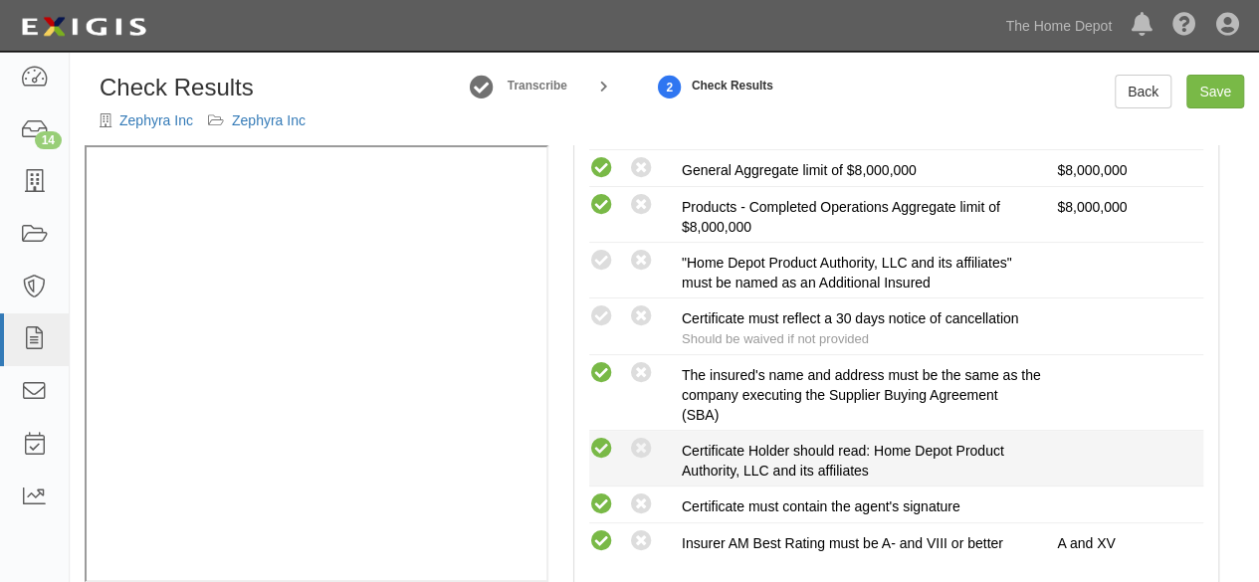
click at [608, 444] on icon at bounding box center [601, 449] width 25 height 25
radio input "true"
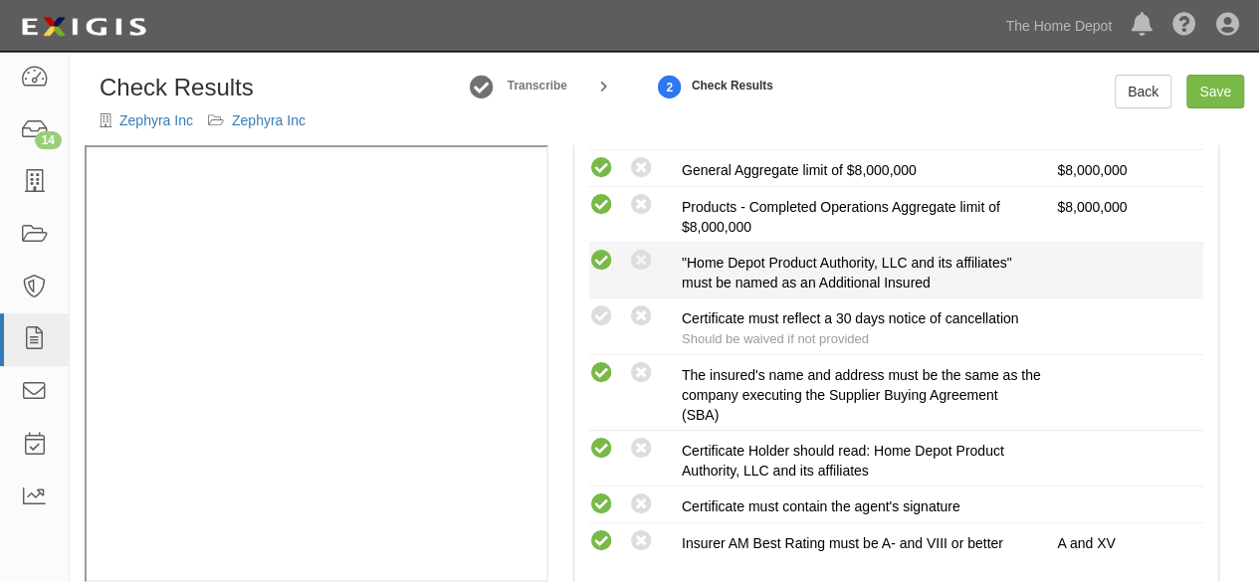
click at [607, 258] on icon at bounding box center [601, 261] width 25 height 25
radio input "true"
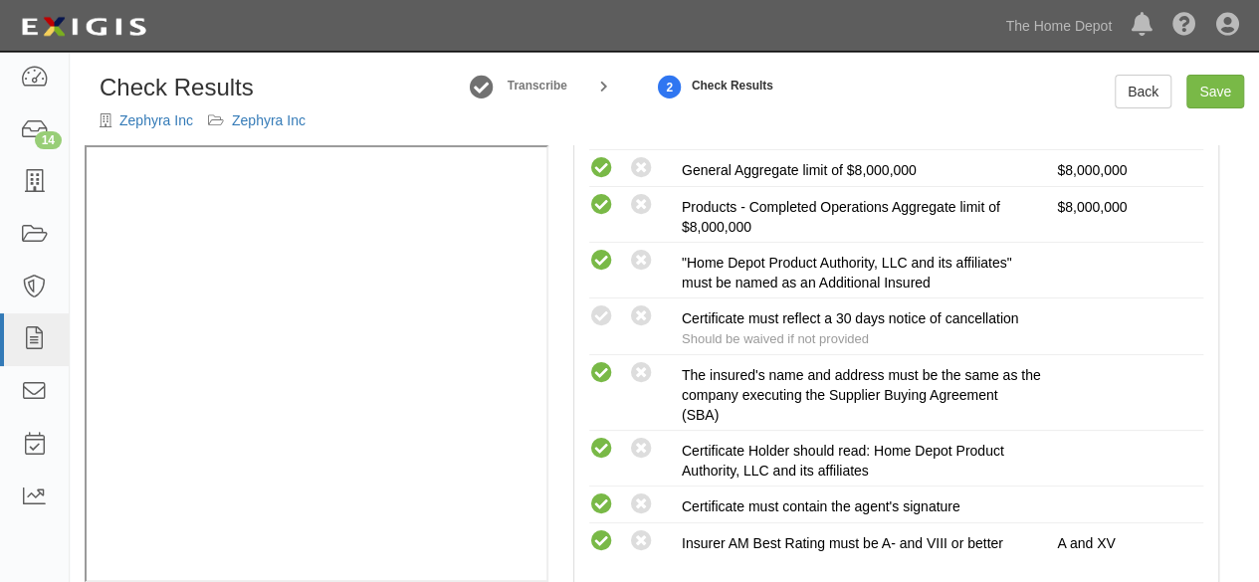
drag, startPoint x: 607, startPoint y: 314, endPoint x: 1143, endPoint y: 126, distance: 567.4
click at [609, 312] on icon at bounding box center [601, 317] width 25 height 25
radio input "true"
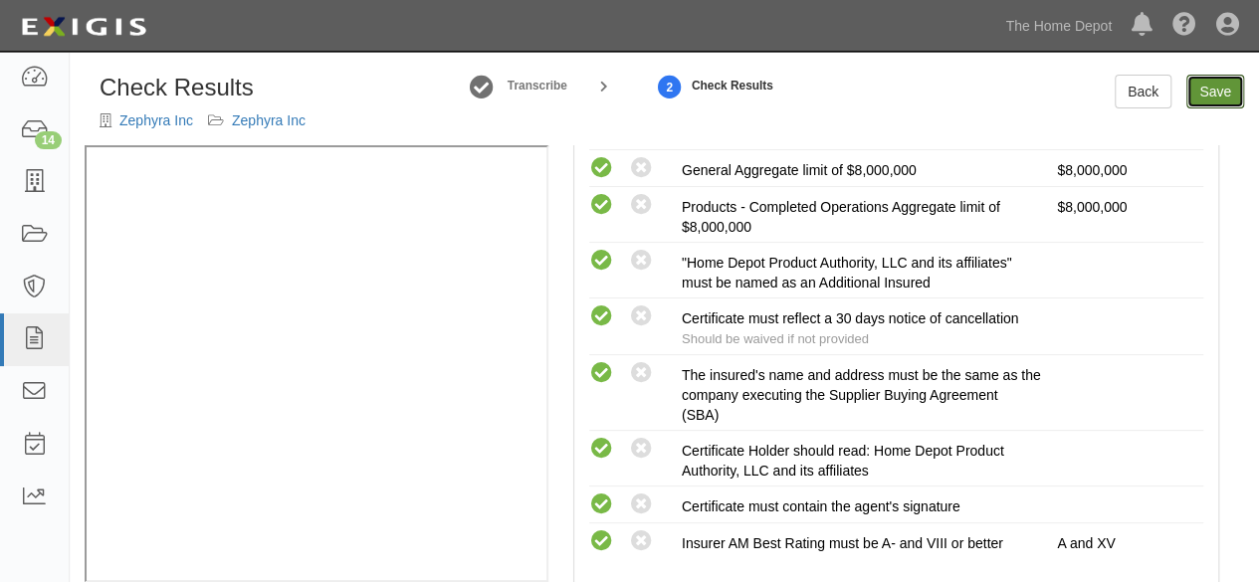
drag, startPoint x: 1212, startPoint y: 92, endPoint x: 1185, endPoint y: 124, distance: 42.5
click at [1212, 93] on link "Save" at bounding box center [1216, 92] width 58 height 34
radio input "true"
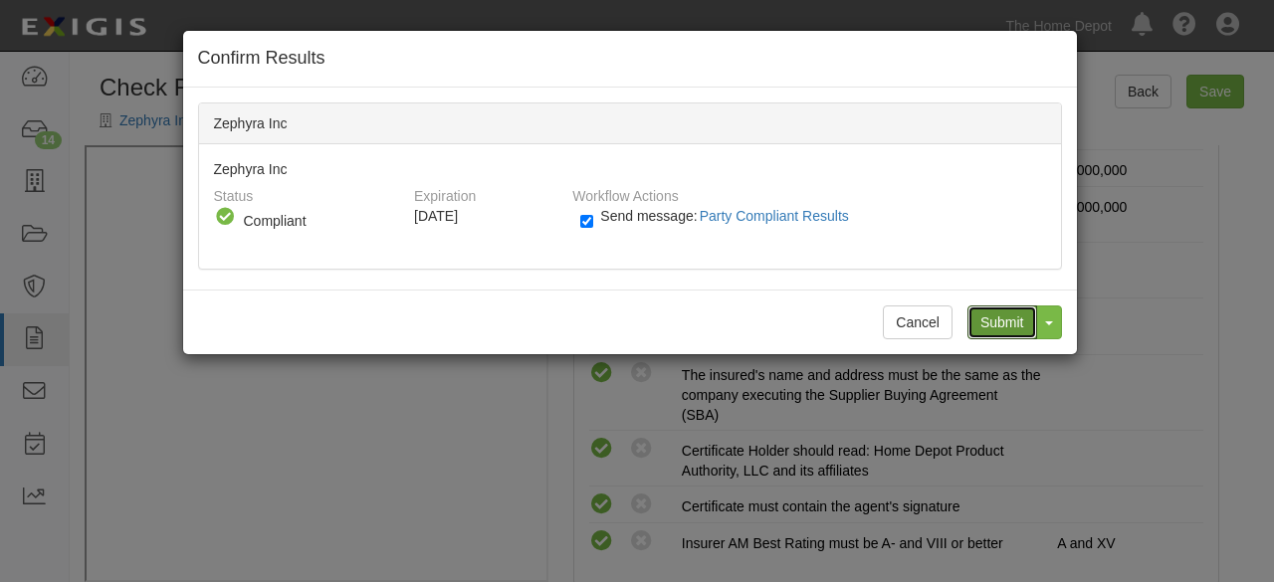
drag, startPoint x: 998, startPoint y: 310, endPoint x: 1095, endPoint y: 63, distance: 265.5
click at [1002, 306] on input "Submit" at bounding box center [1003, 323] width 70 height 34
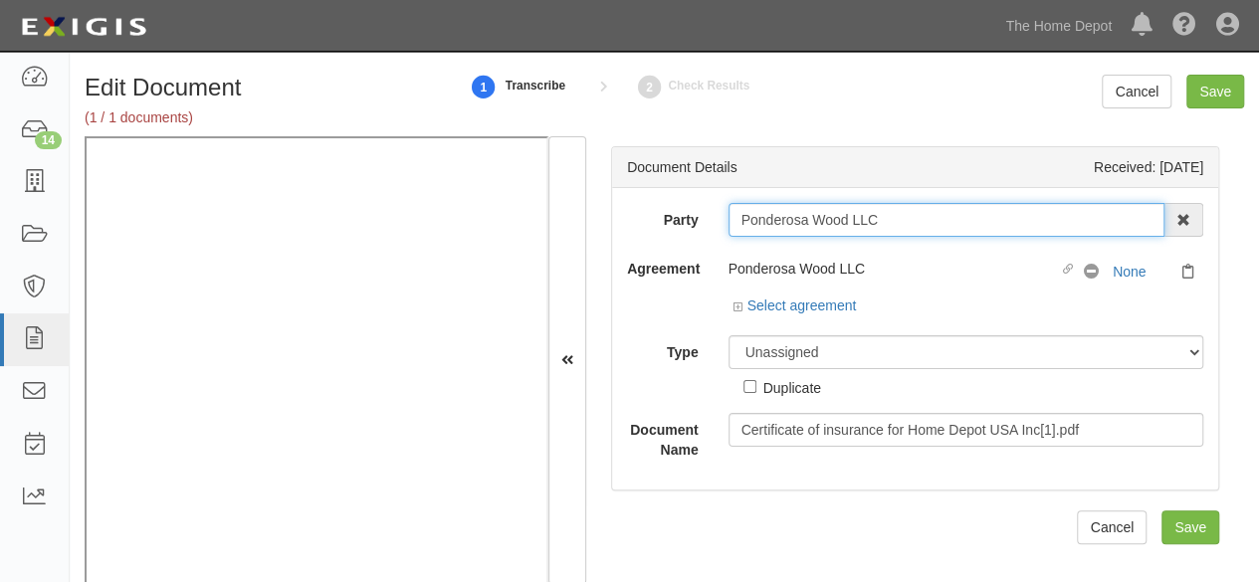
click at [833, 216] on input "Ponderosa Wood LLC" at bounding box center [947, 220] width 437 height 34
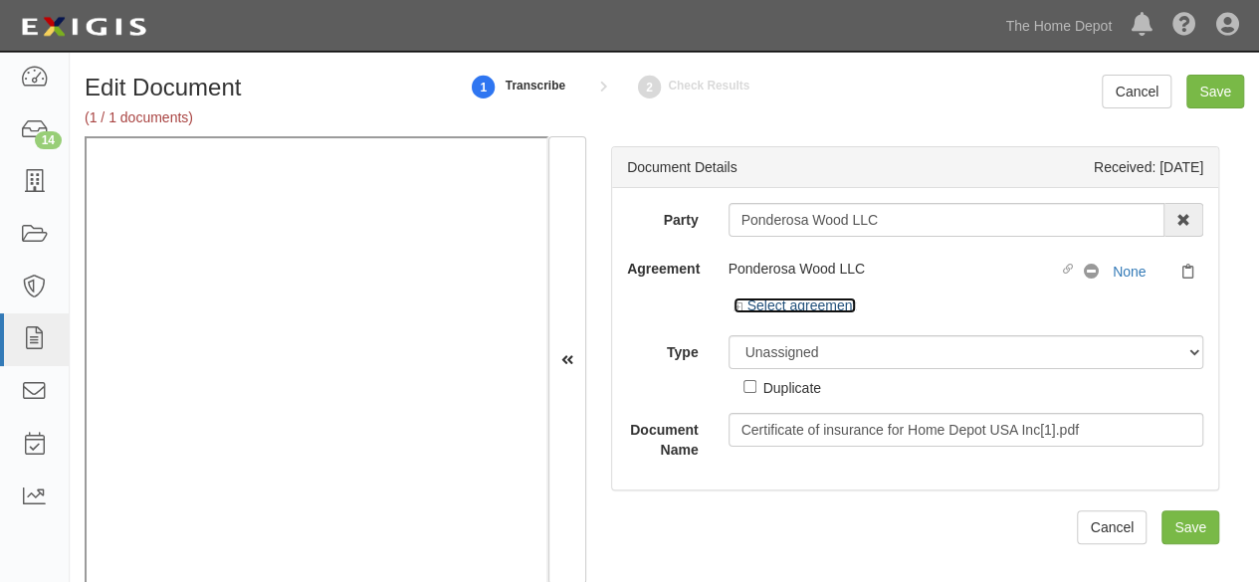
click at [773, 306] on link "Select agreement" at bounding box center [795, 306] width 123 height 16
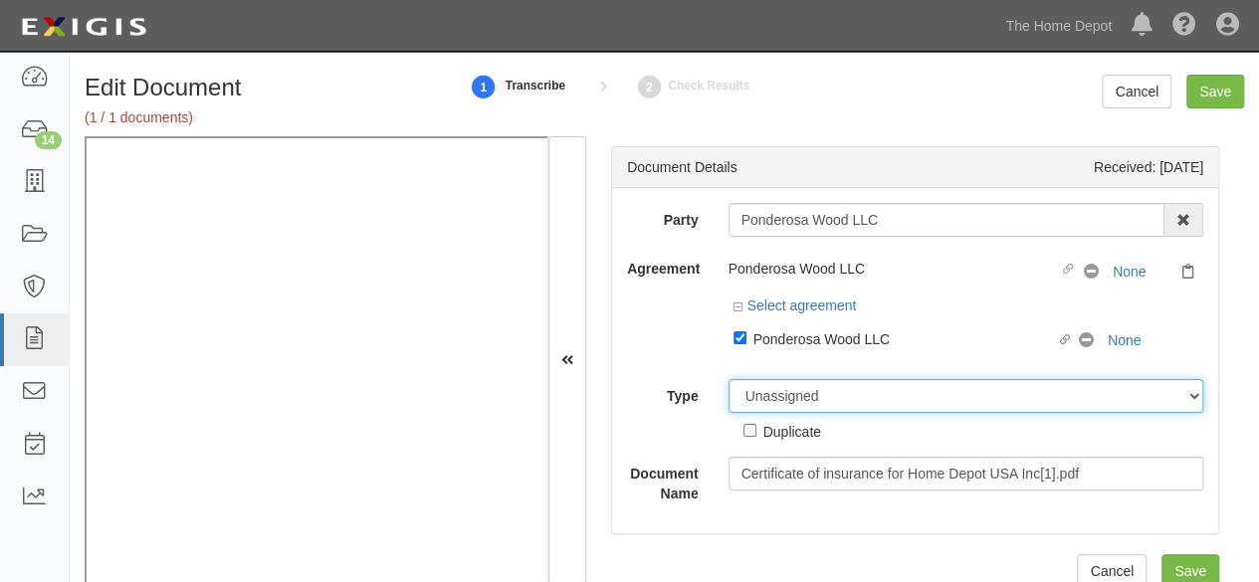
drag, startPoint x: 765, startPoint y: 405, endPoint x: 770, endPoint y: 379, distance: 26.4
click at [765, 397] on select "Unassigned Binder Cancellation Notice Certificate Contract Endorsement Insuranc…" at bounding box center [967, 396] width 476 height 34
select select "CertificateDetail"
click at [729, 379] on select "Unassigned Binder Cancellation Notice Certificate Contract Endorsement Insuranc…" at bounding box center [967, 396] width 476 height 34
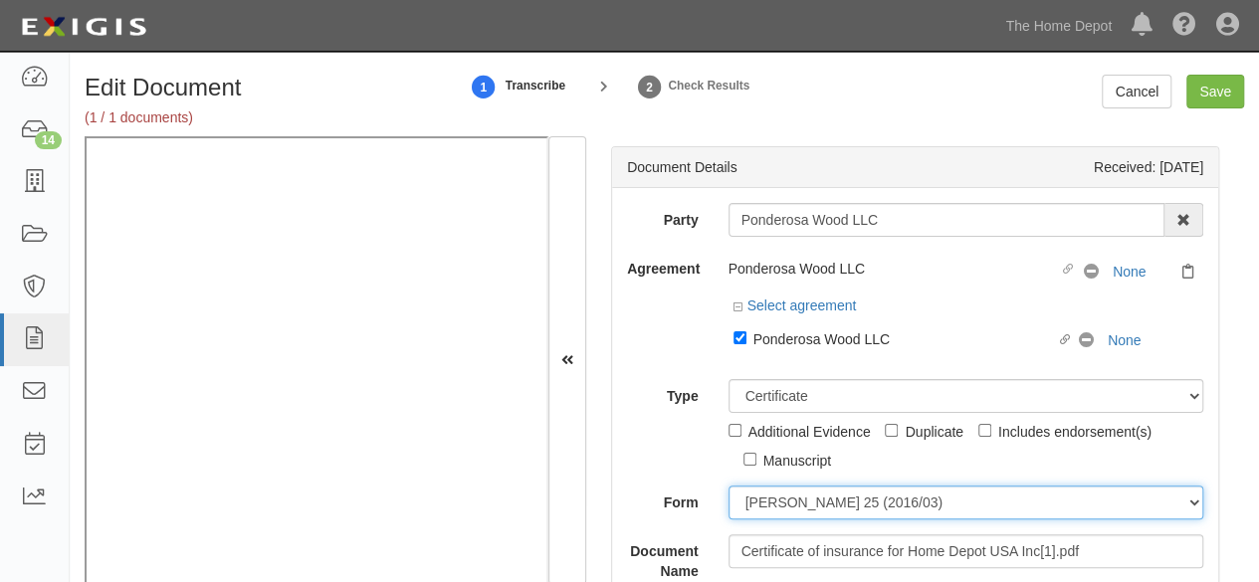
click at [792, 495] on select "ACORD 25 (2016/03) ACORD 101 ACORD 855 NY (2014/05) General" at bounding box center [967, 503] width 476 height 34
select select "GeneralFormDetail"
click at [729, 486] on select "ACORD 25 (2016/03) ACORD 101 ACORD 855 NY (2014/05) General" at bounding box center [967, 503] width 476 height 34
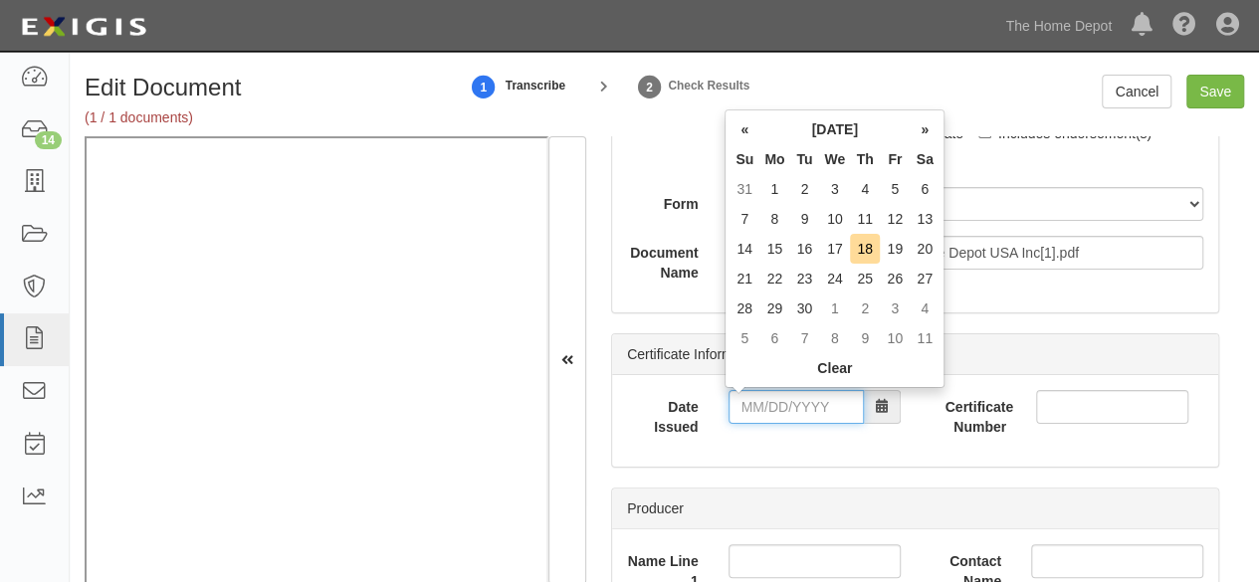
click at [790, 411] on input "Date Issued" at bounding box center [796, 407] width 135 height 34
click at [898, 189] on td "5" at bounding box center [895, 189] width 30 height 30
type input "09/05/2025"
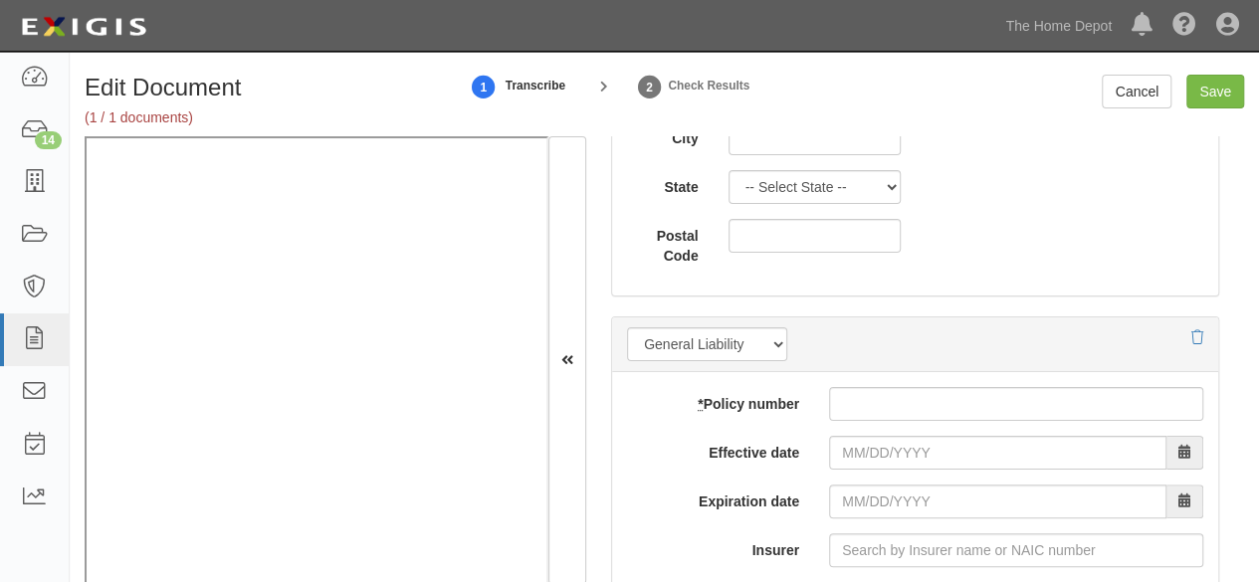
scroll to position [1593, 0]
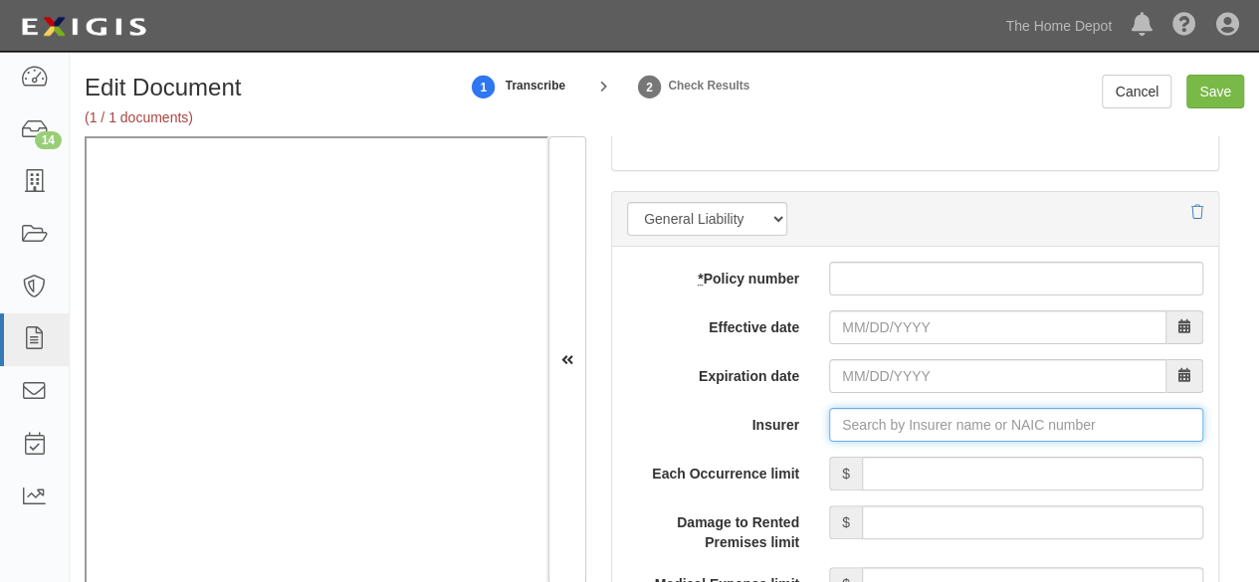
click at [854, 415] on input "Insurer" at bounding box center [1016, 425] width 374 height 34
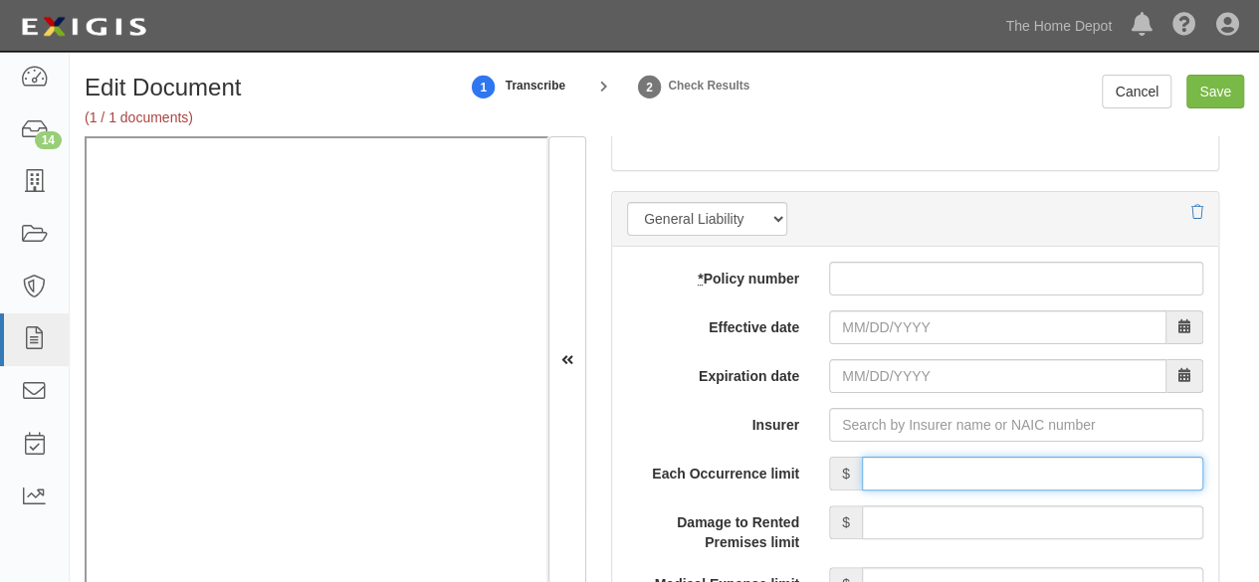
click at [862, 457] on input "Each Occurrence limit" at bounding box center [1033, 474] width 342 height 34
type input "28,860"
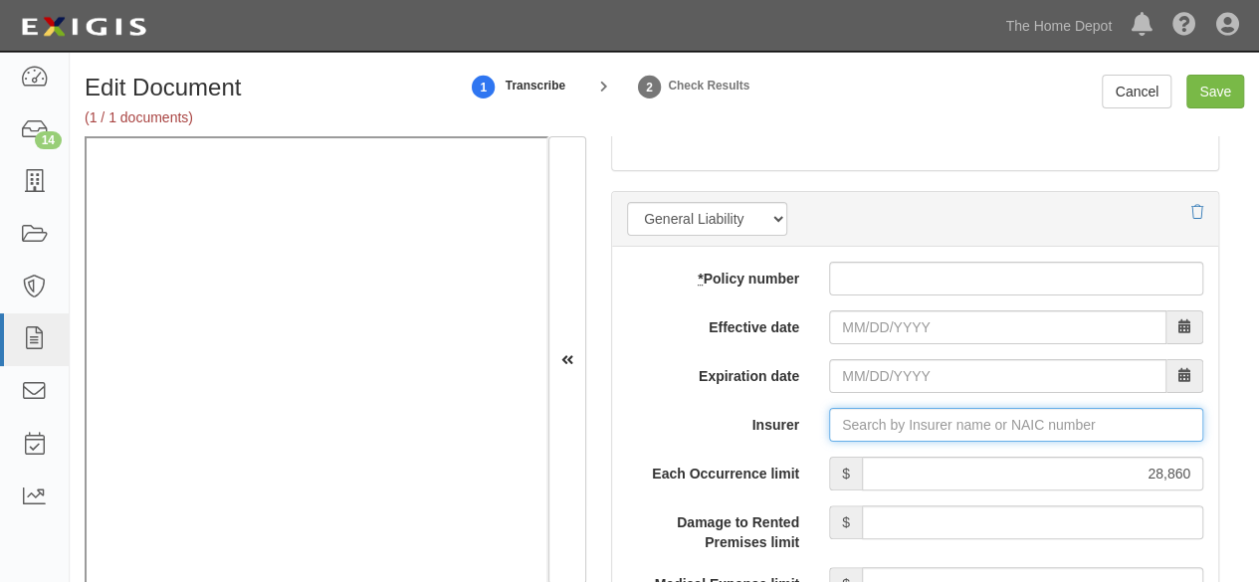
click at [870, 421] on input "Insurer" at bounding box center [1016, 425] width 374 height 34
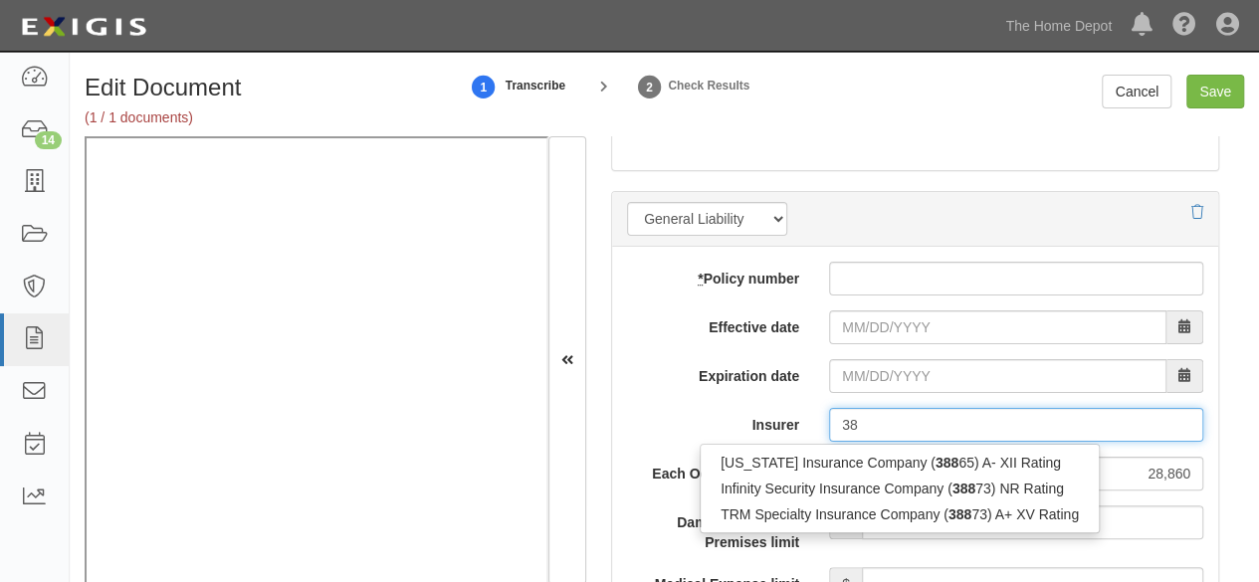
type input "3"
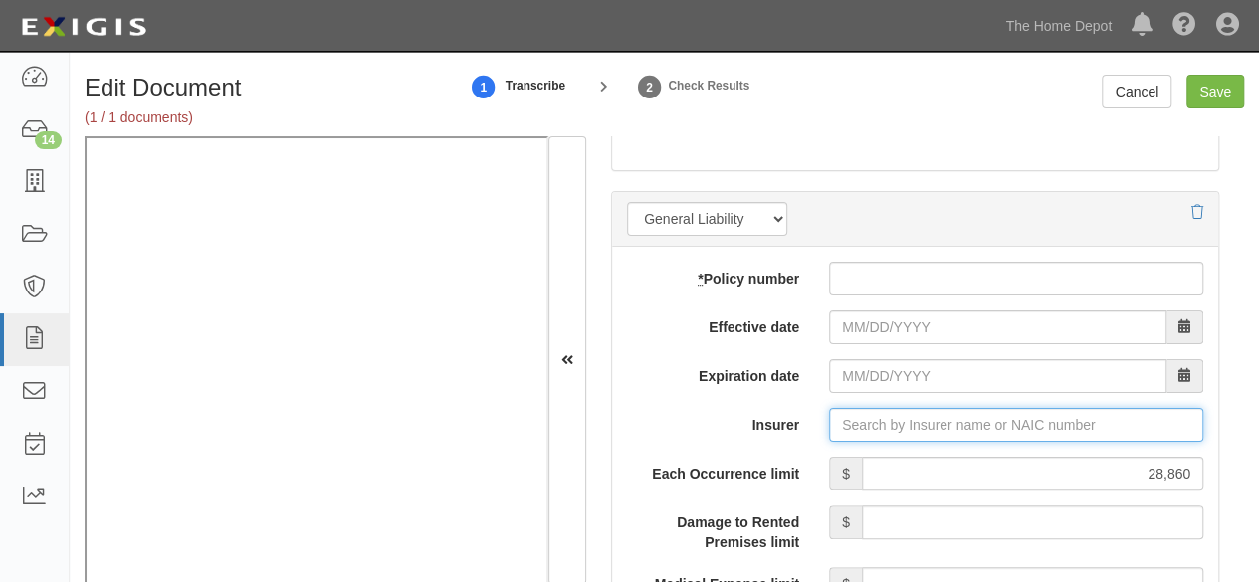
type input "21st Century Advantage Insurance Company (25232) NR Rating"
type input "2"
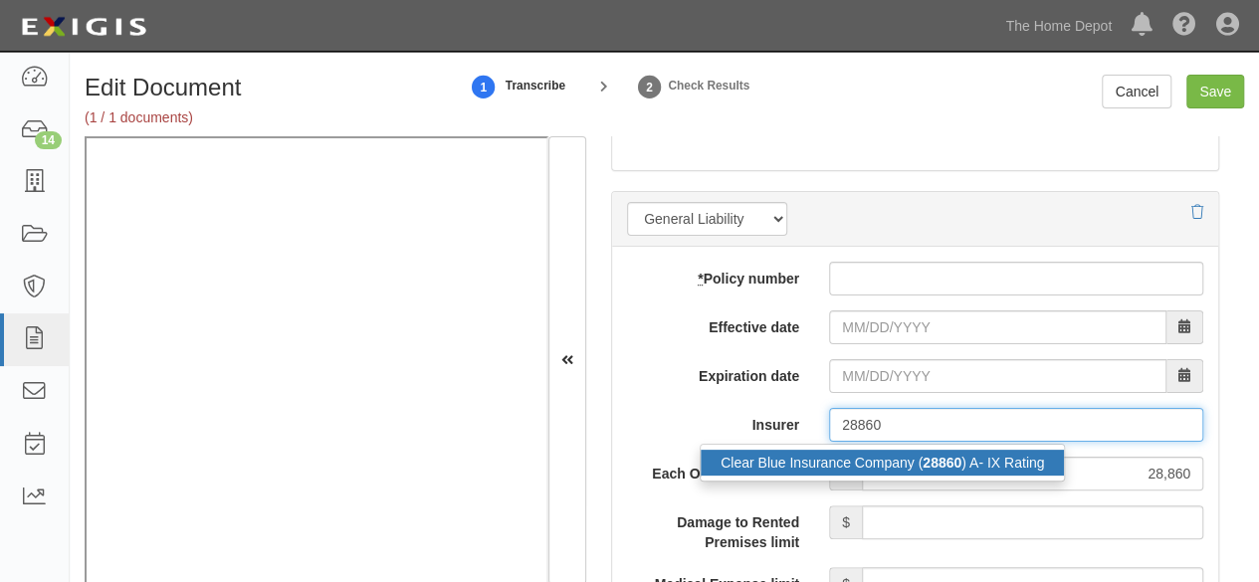
click at [862, 462] on div "Clear Blue Insurance Company ( 28860 ) A- IX Rating" at bounding box center [882, 463] width 363 height 26
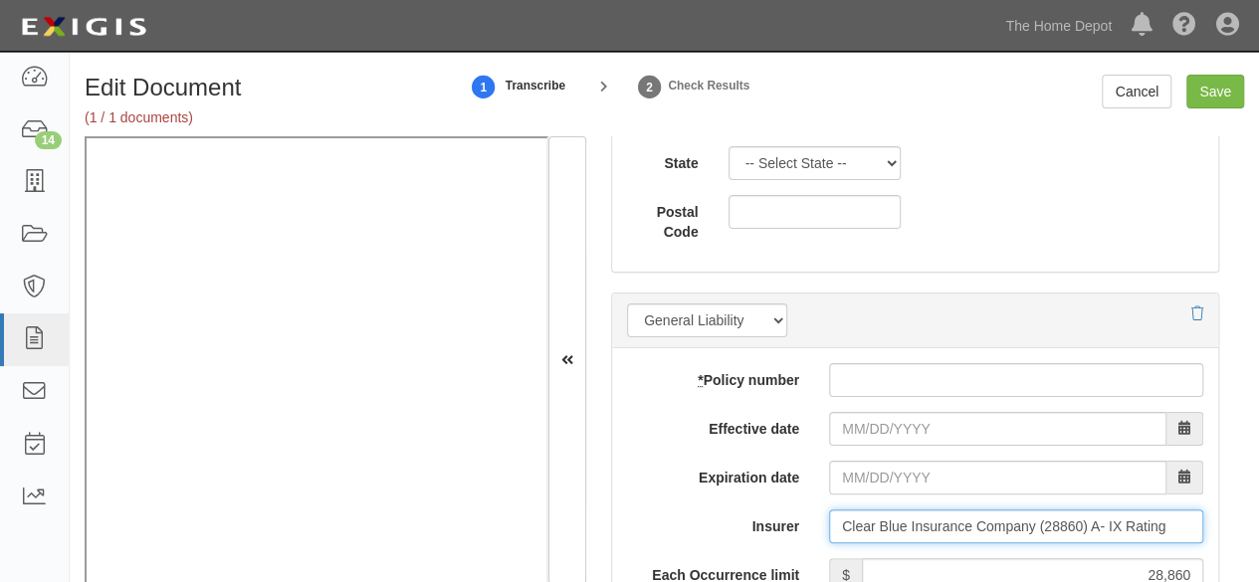
scroll to position [1394, 0]
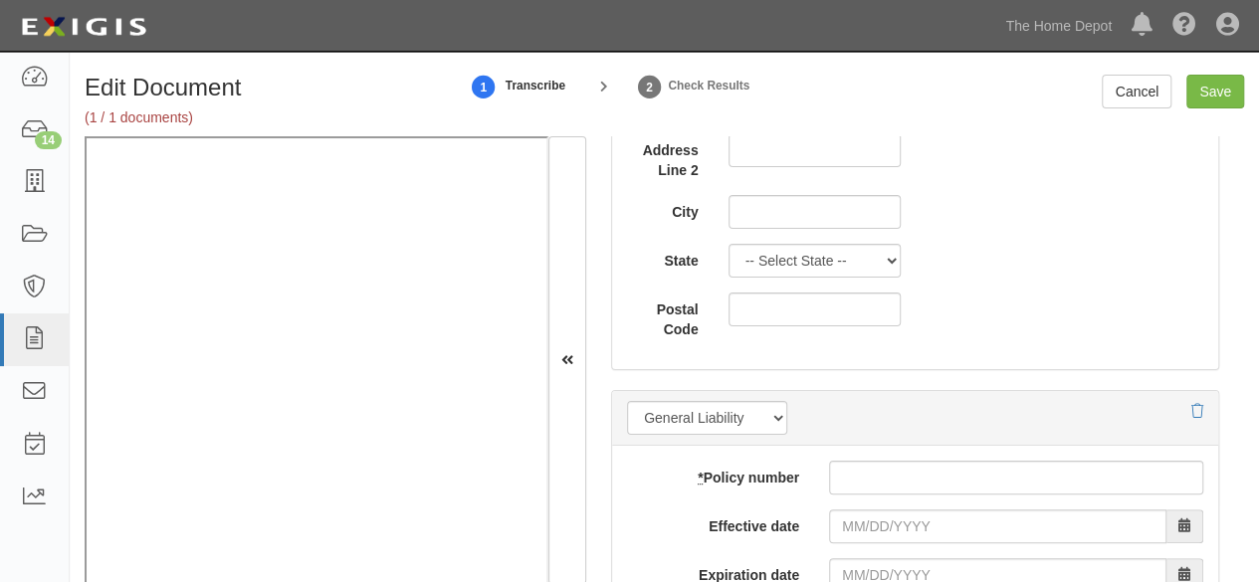
type input "Clear Blue Insurance Company (28860) A- IX Rating"
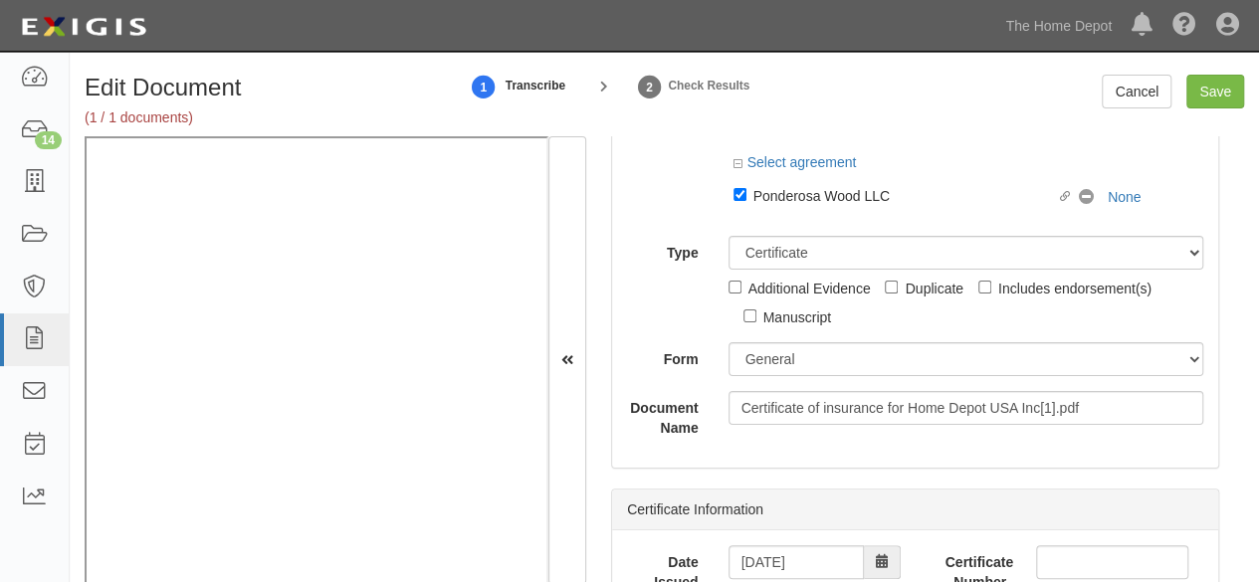
scroll to position [0, 0]
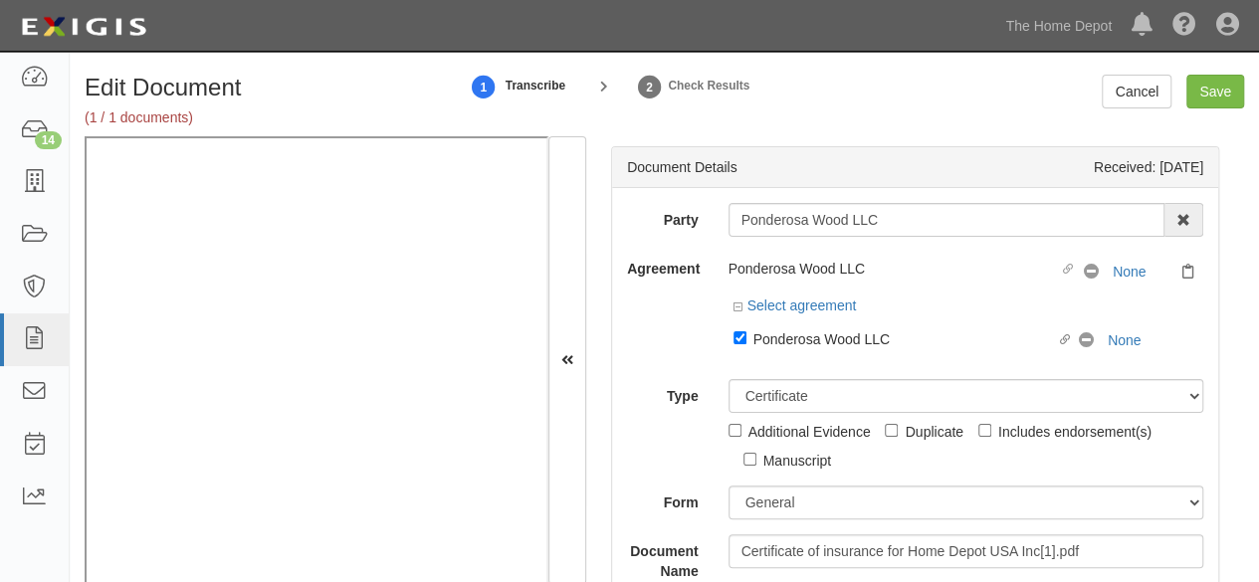
drag, startPoint x: 788, startPoint y: 344, endPoint x: 788, endPoint y: 390, distance: 45.8
click at [789, 344] on div "Ponderosa Wood LLC" at bounding box center [906, 339] width 304 height 22
click at [747, 344] on input "Linked agreement Ponderosa Wood LLC Linked agreement" at bounding box center [740, 338] width 13 height 13
checkbox input "false"
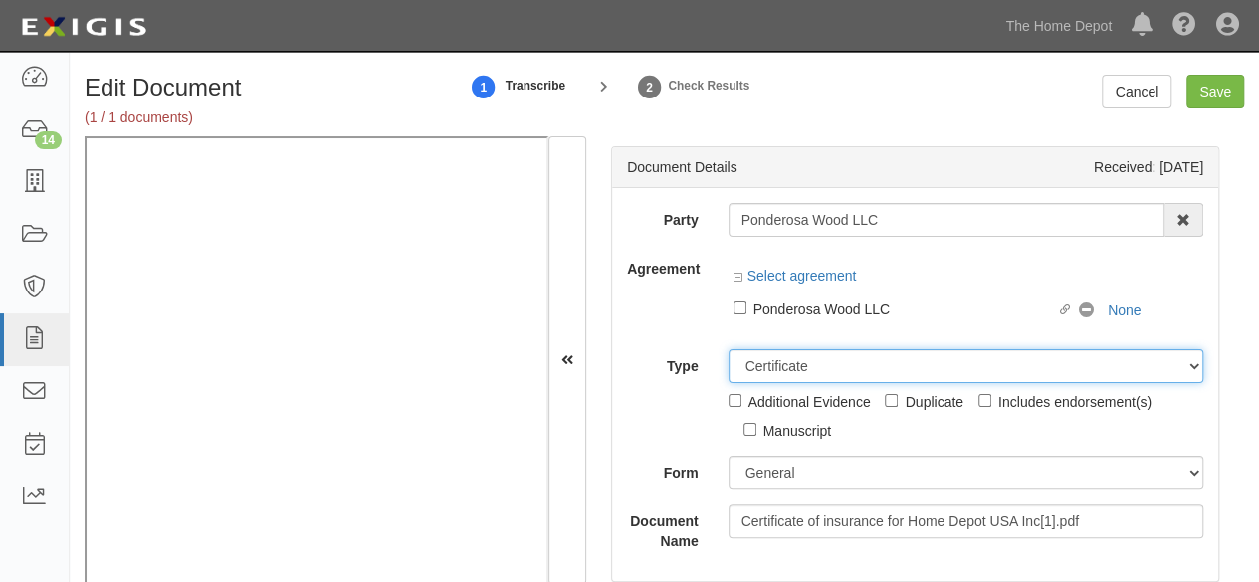
click at [788, 391] on div "Unassigned Binder Cancellation Notice Certificate Contract Endorsement Insuranc…" at bounding box center [967, 395] width 506 height 92
select select "OtherDetail"
click at [729, 349] on select "Unassigned Binder Cancellation Notice Certificate Contract Endorsement Insuranc…" at bounding box center [967, 366] width 476 height 34
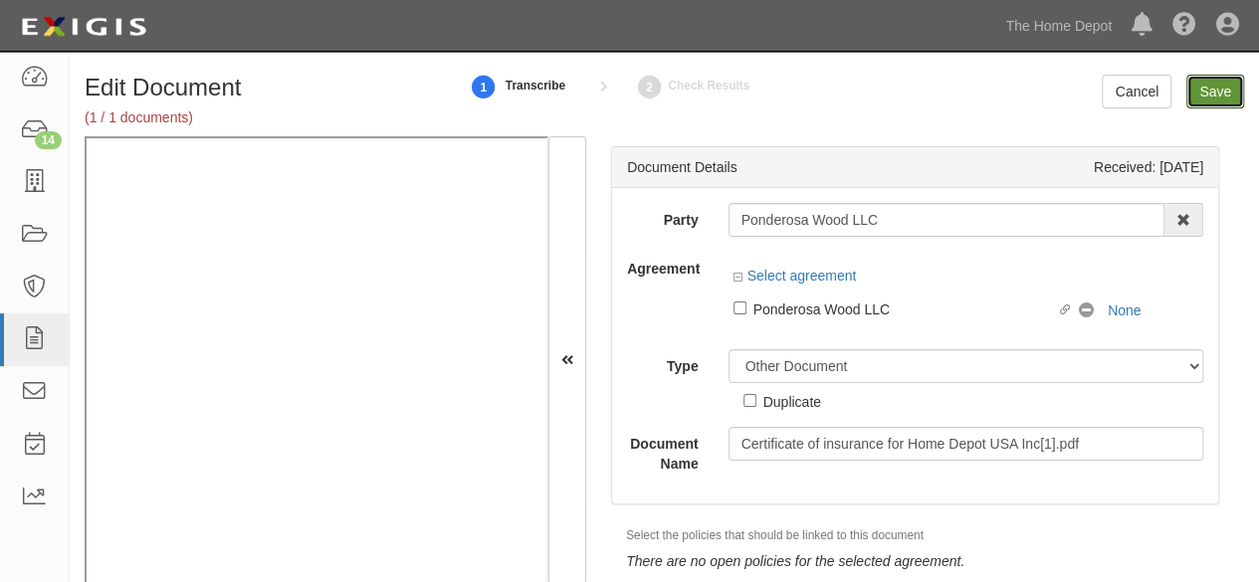
drag, startPoint x: 1219, startPoint y: 93, endPoint x: 1183, endPoint y: 69, distance: 43.1
click at [1217, 92] on input "Save" at bounding box center [1216, 92] width 58 height 34
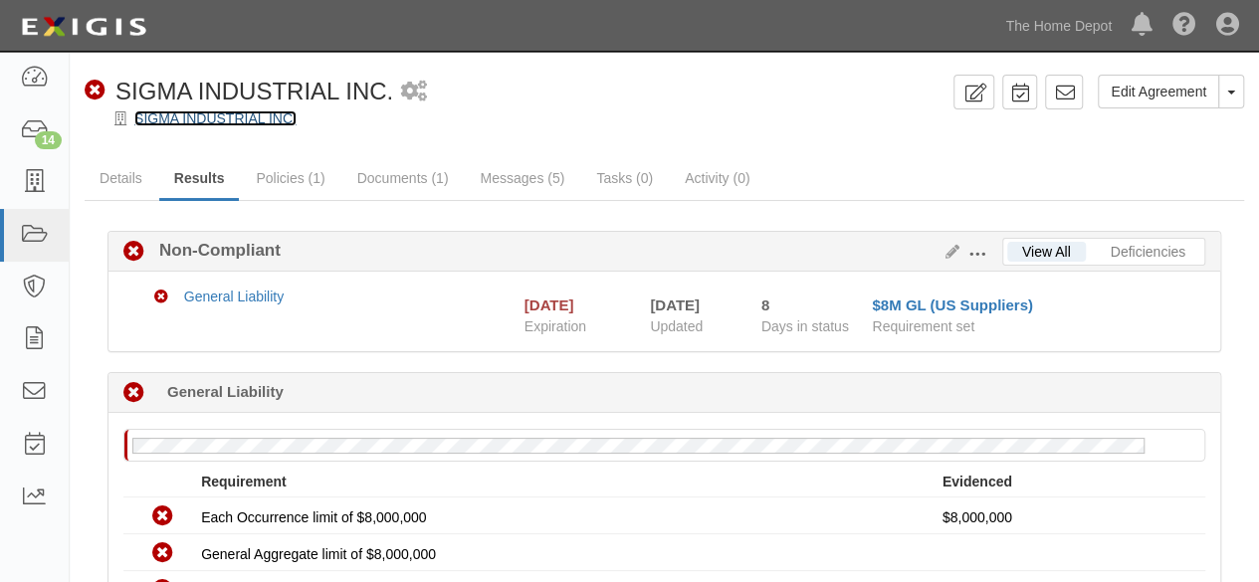
click at [197, 123] on link "SIGMA INDUSTRIAL INC." at bounding box center [215, 119] width 162 height 16
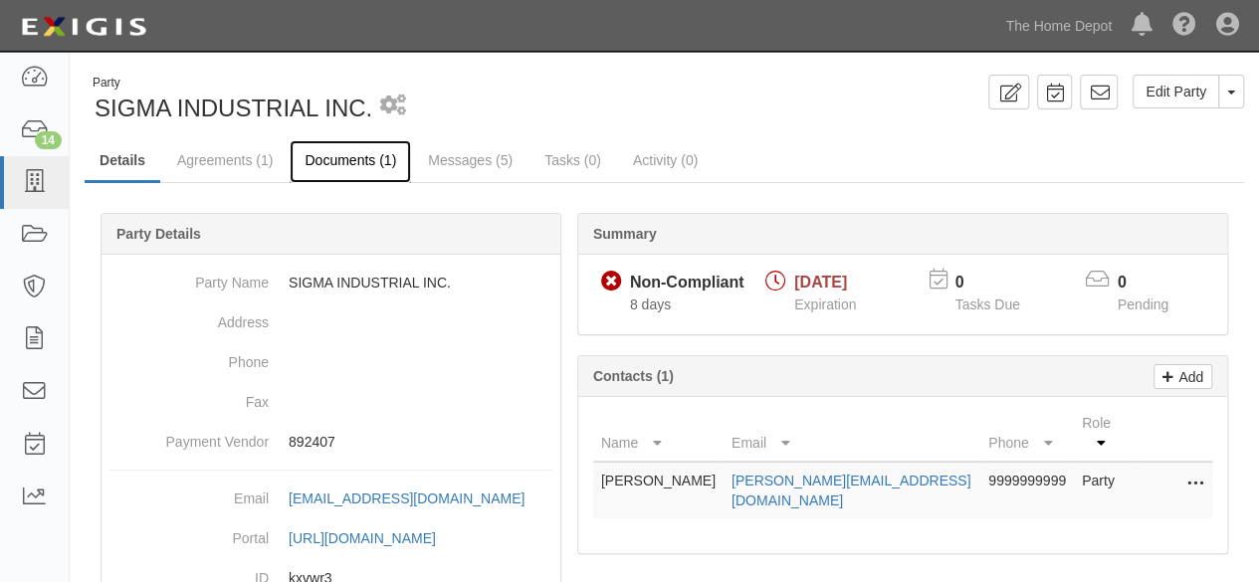
click at [362, 167] on link "Documents (1)" at bounding box center [350, 161] width 121 height 43
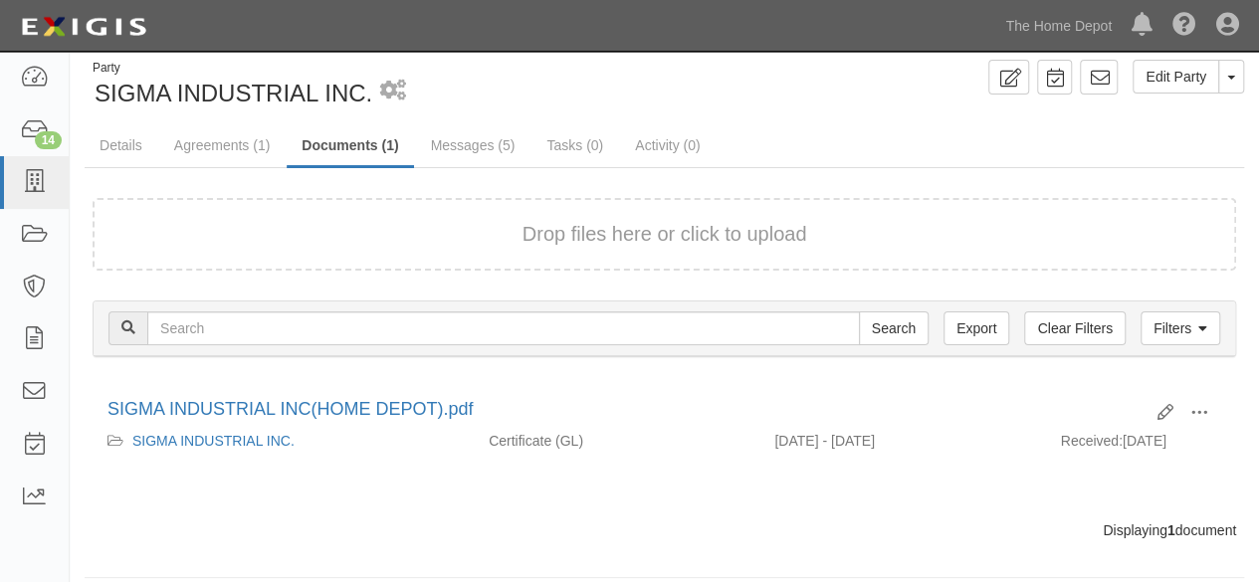
scroll to position [30, 0]
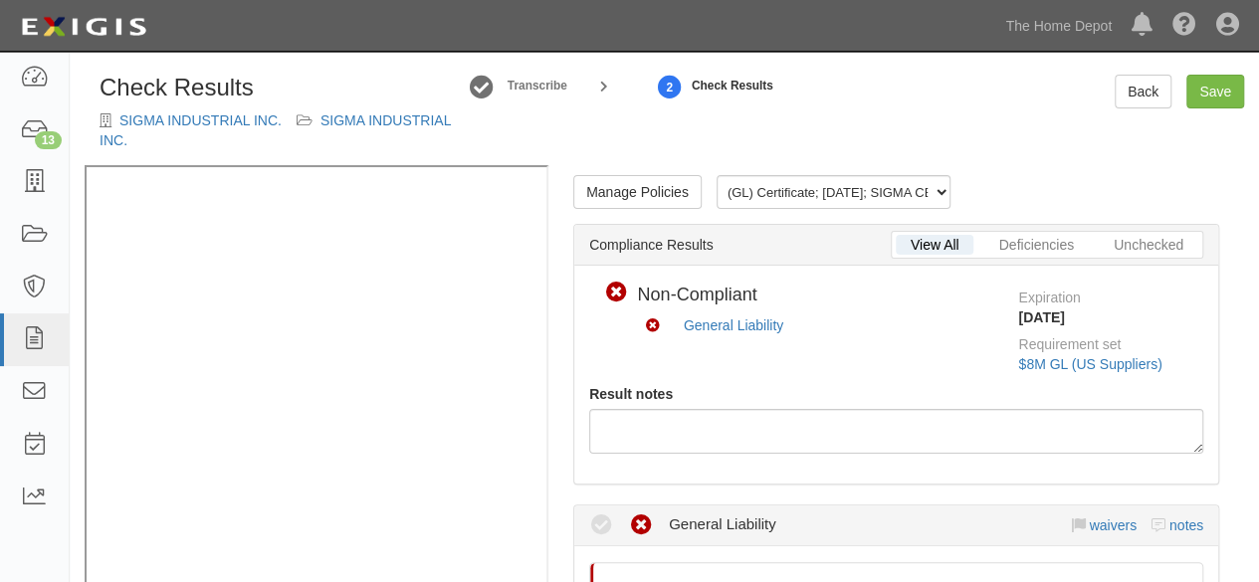
scroll to position [398, 0]
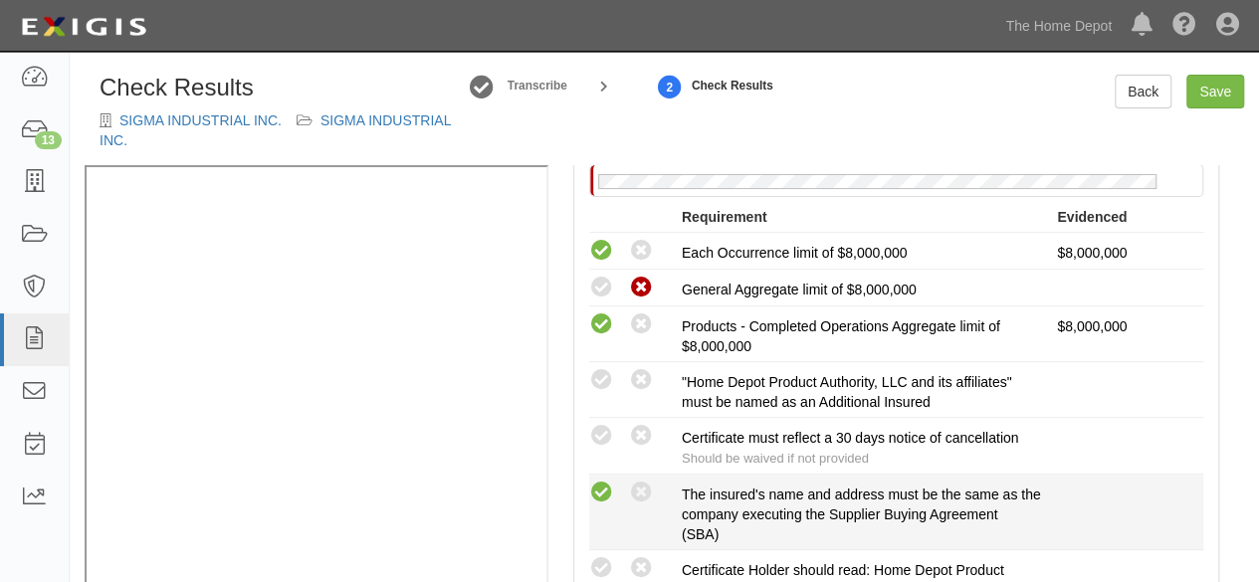
click at [604, 485] on icon at bounding box center [601, 493] width 25 height 25
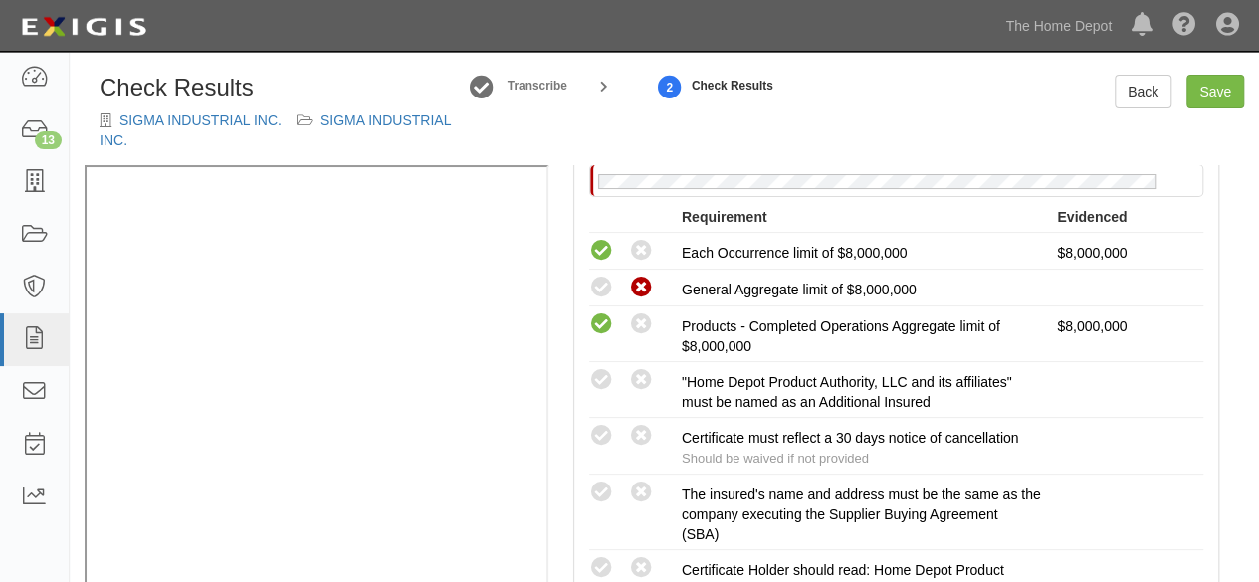
radio input "true"
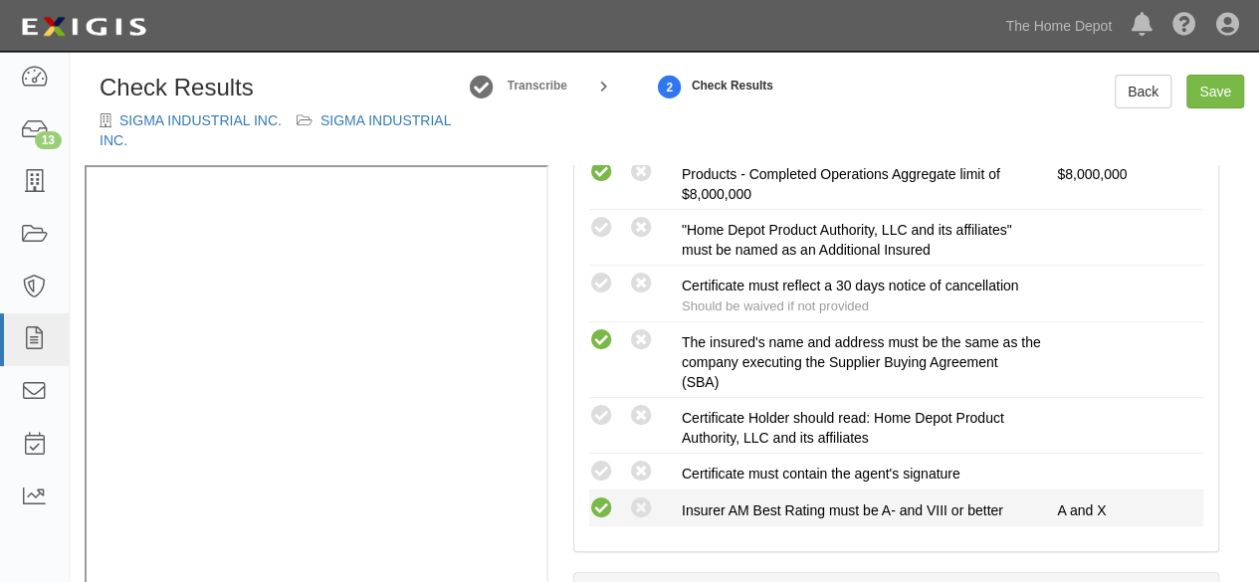
scroll to position [597, 0]
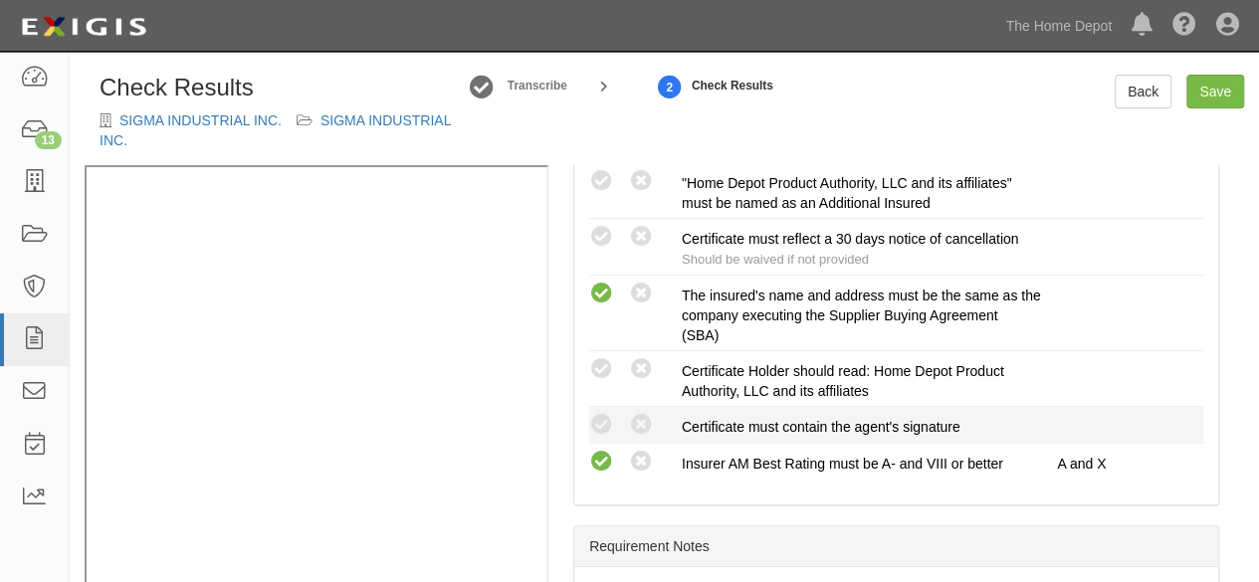
click at [613, 423] on icon at bounding box center [601, 425] width 25 height 25
radio input "true"
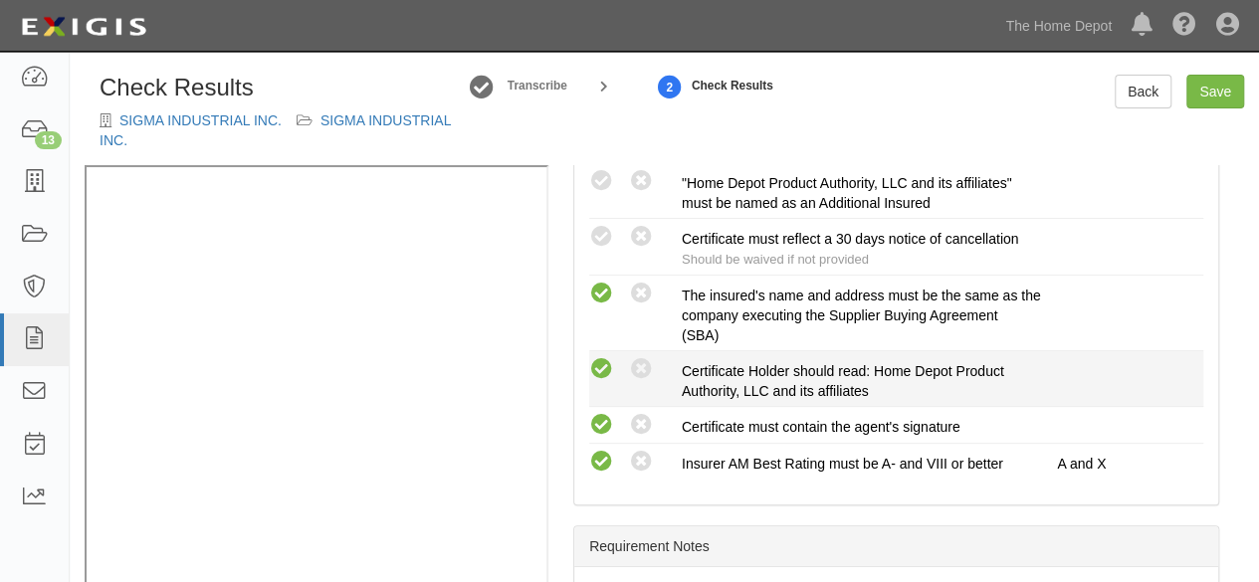
click at [603, 367] on icon at bounding box center [601, 369] width 25 height 25
radio input "true"
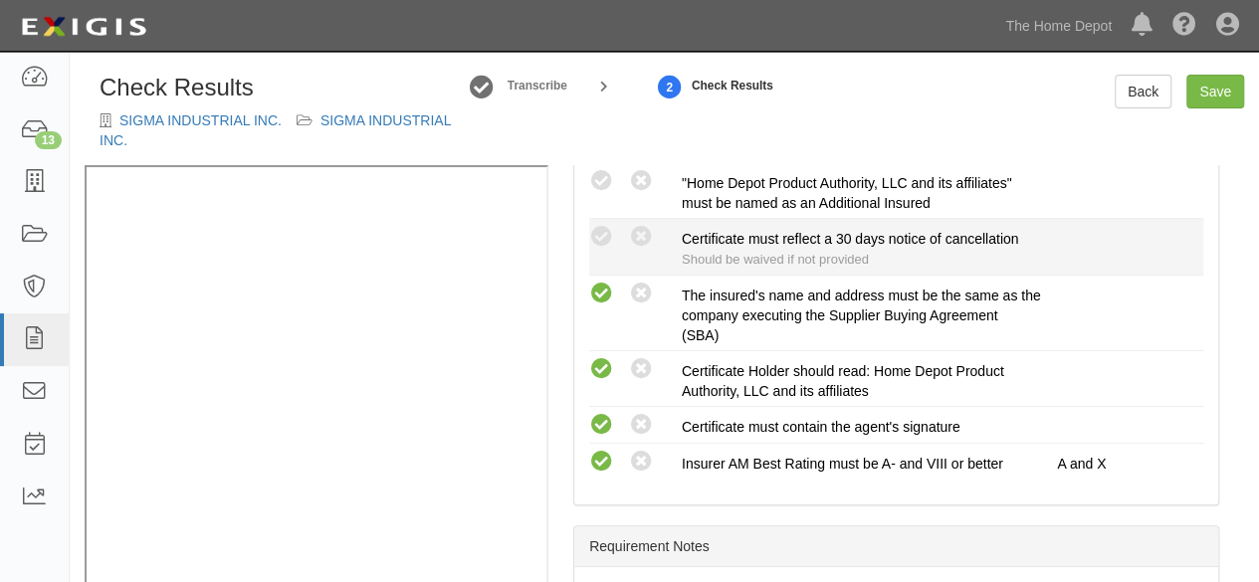
drag, startPoint x: 603, startPoint y: 176, endPoint x: 627, endPoint y: 252, distance: 79.4
click at [603, 177] on icon at bounding box center [601, 181] width 25 height 25
radio input "true"
click at [644, 238] on icon at bounding box center [641, 237] width 25 height 25
radio input "true"
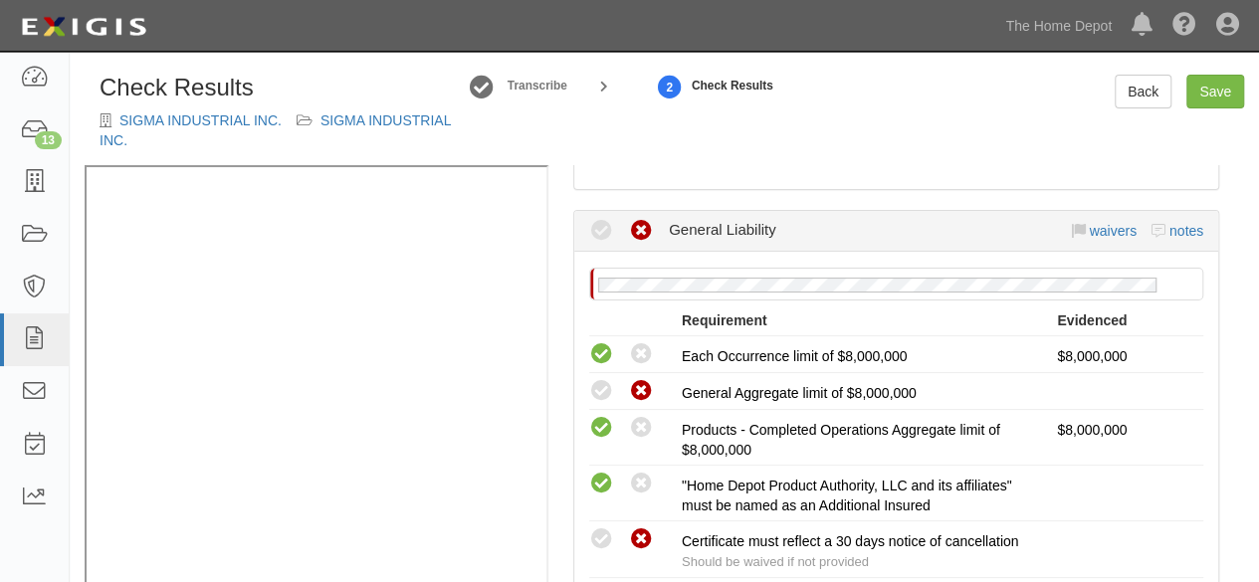
scroll to position [199, 0]
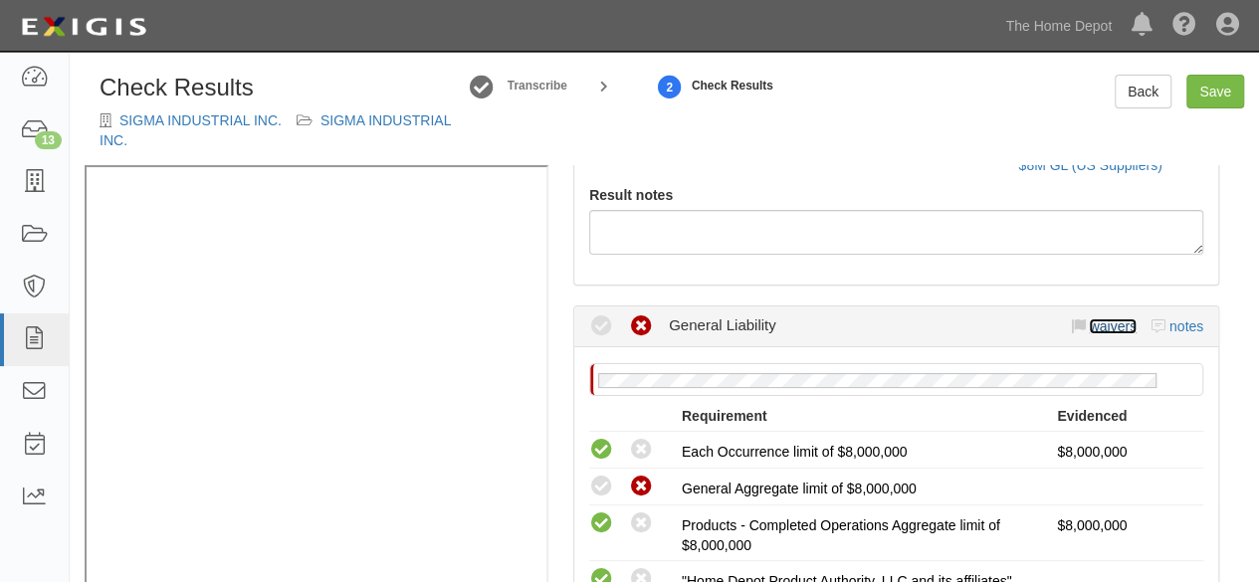
click at [1099, 327] on link "waivers" at bounding box center [1112, 327] width 47 height 16
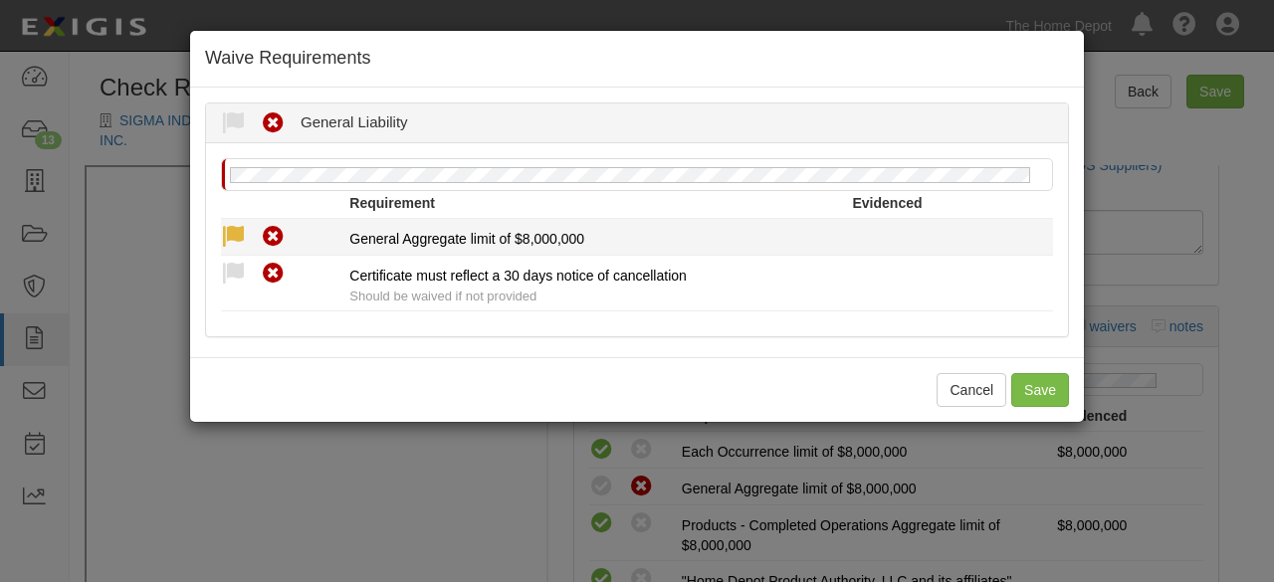
click at [231, 236] on icon at bounding box center [233, 237] width 25 height 25
radio input "true"
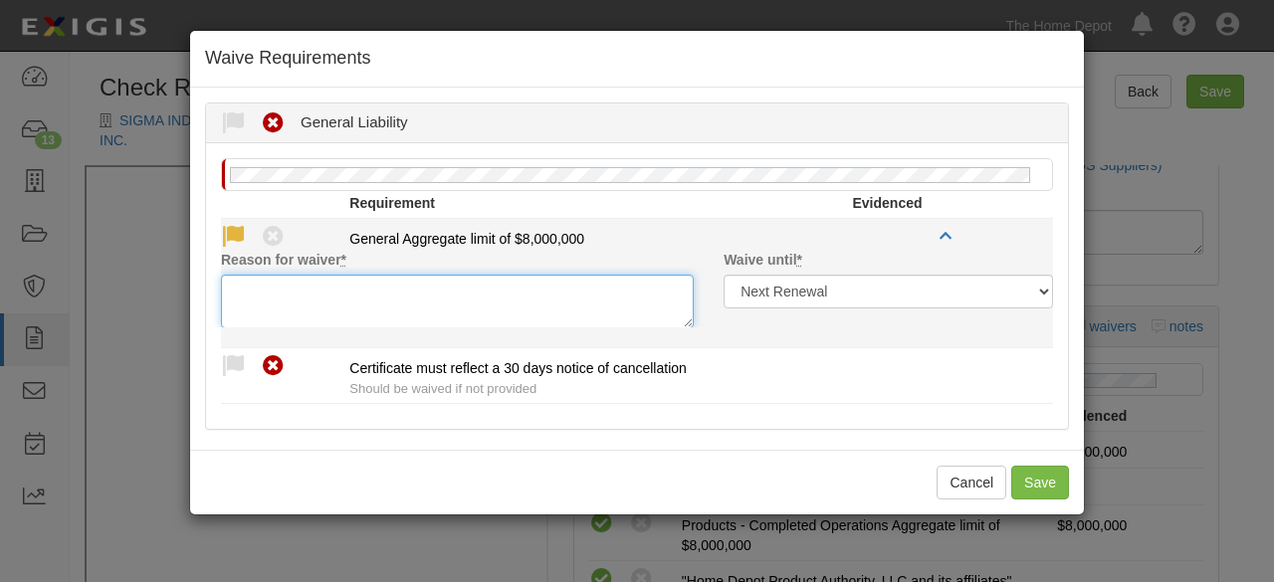
click at [248, 322] on textarea "Reason for waiver *" at bounding box center [457, 302] width 473 height 54
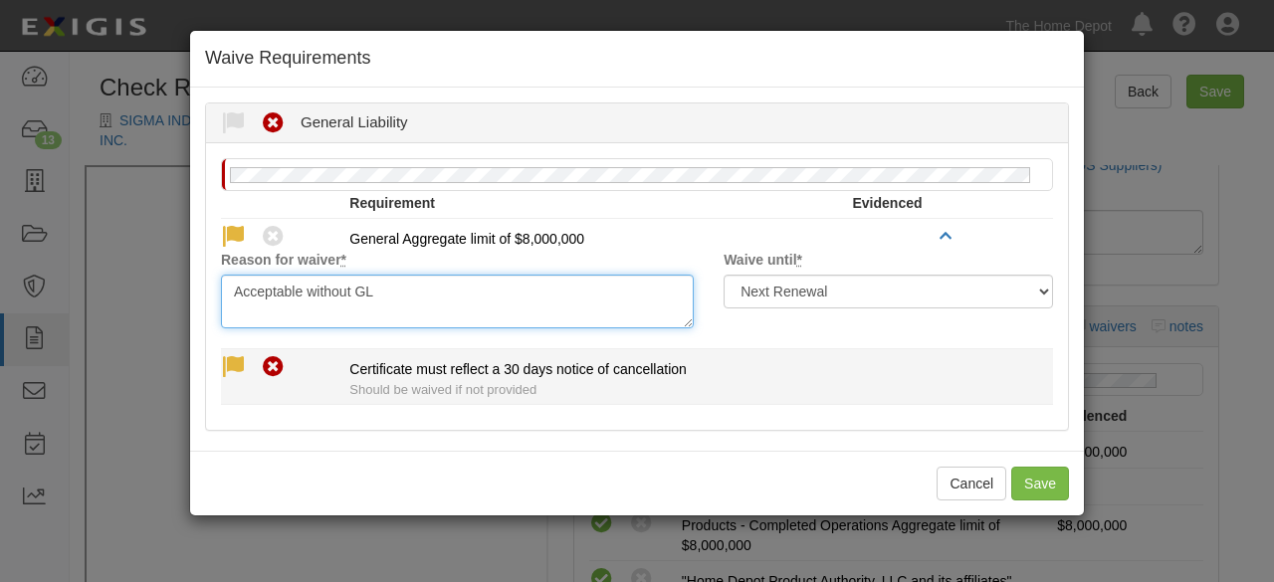
type textarea "Acceptable without GL"
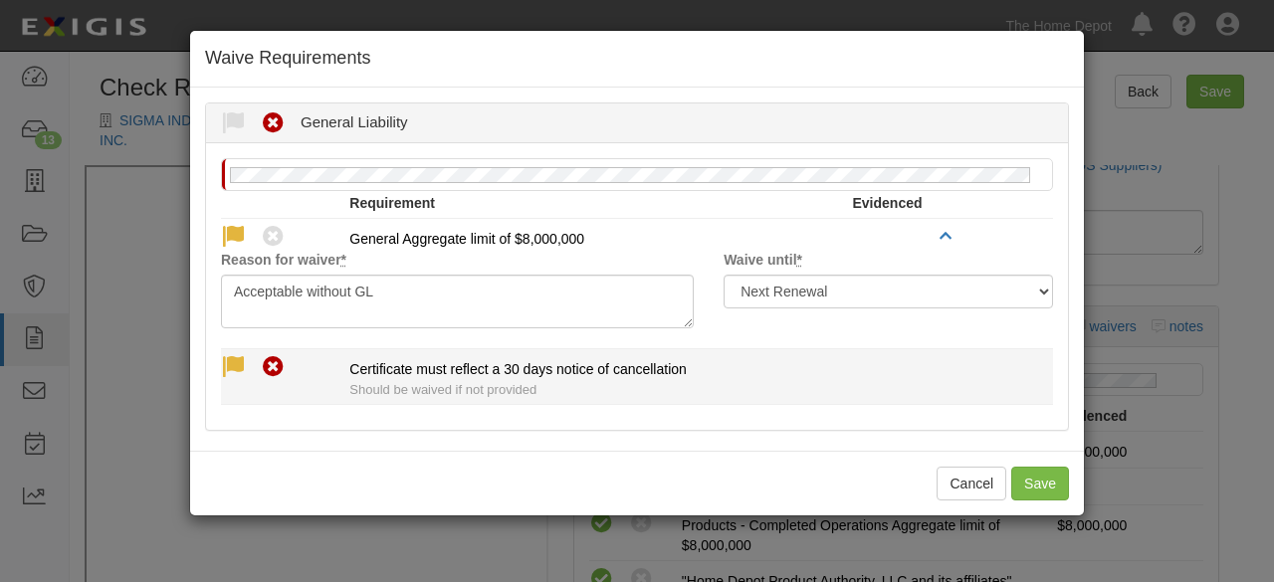
click at [239, 361] on icon at bounding box center [233, 367] width 25 height 25
radio input "true"
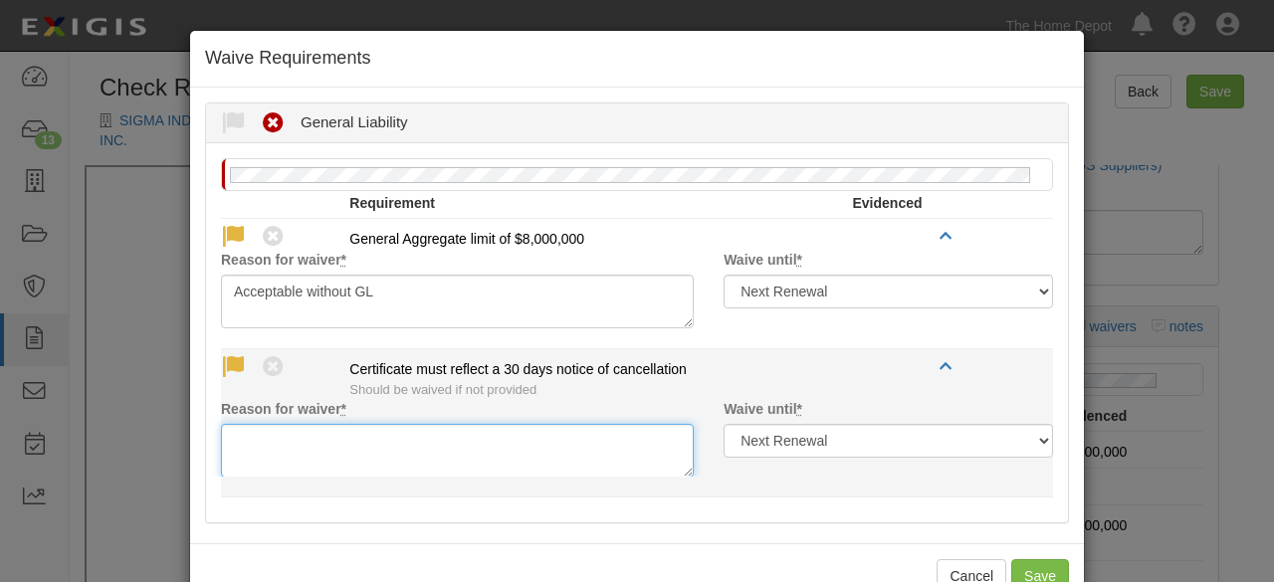
click at [257, 443] on textarea "Reason for waiver *" at bounding box center [457, 451] width 473 height 54
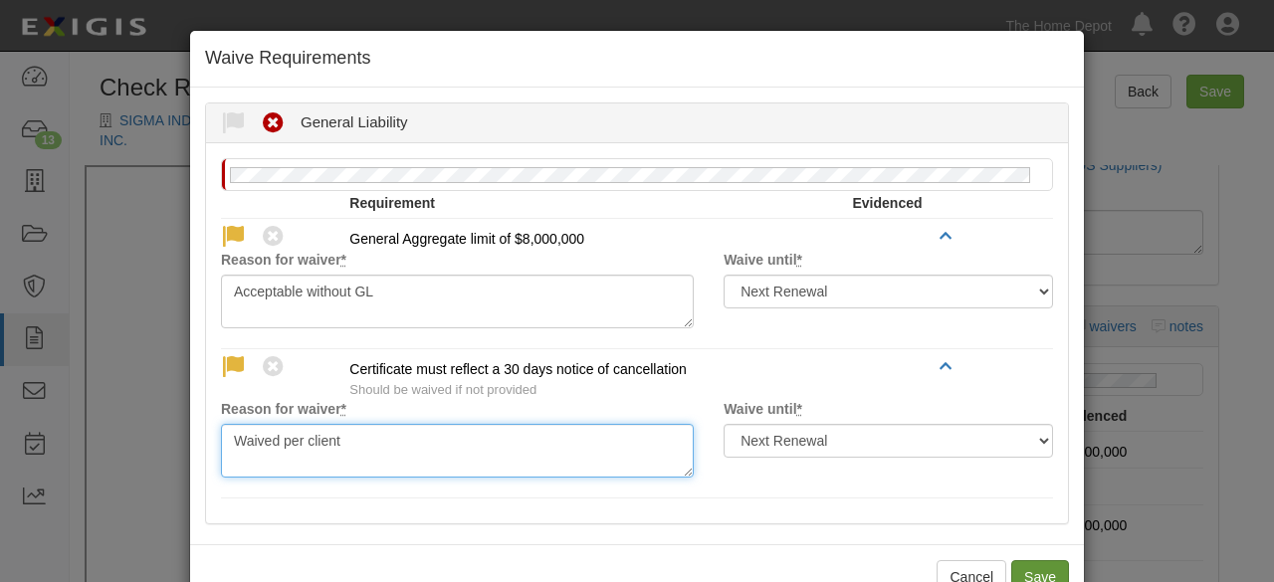
type textarea "Waived per client"
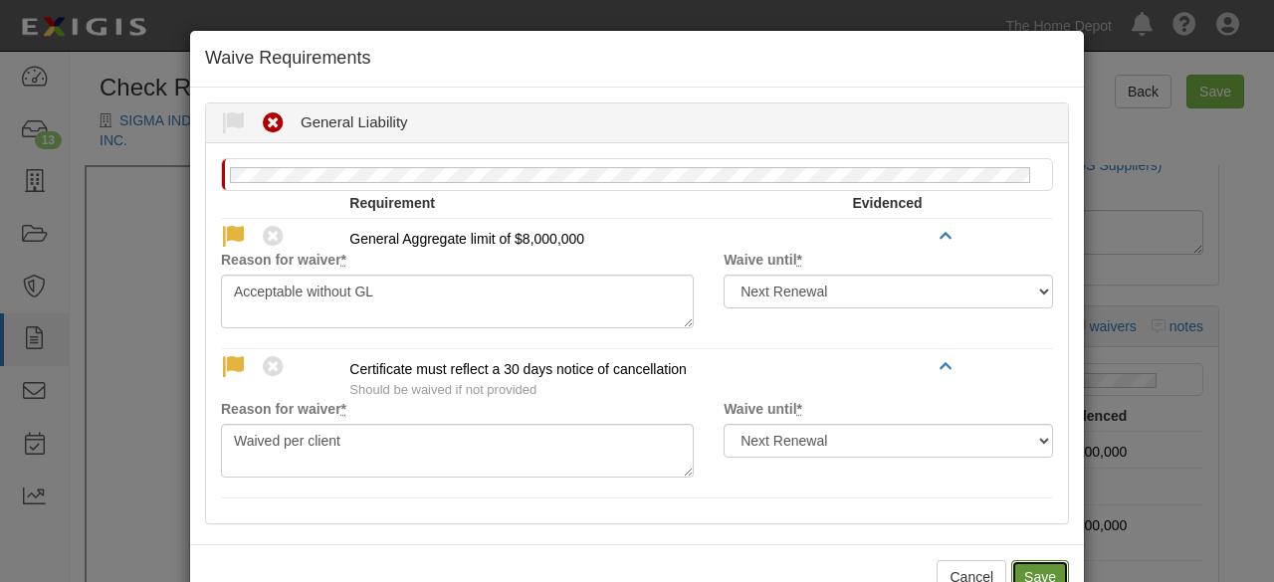
click at [1028, 569] on button "Save" at bounding box center [1041, 578] width 58 height 34
radio input "true"
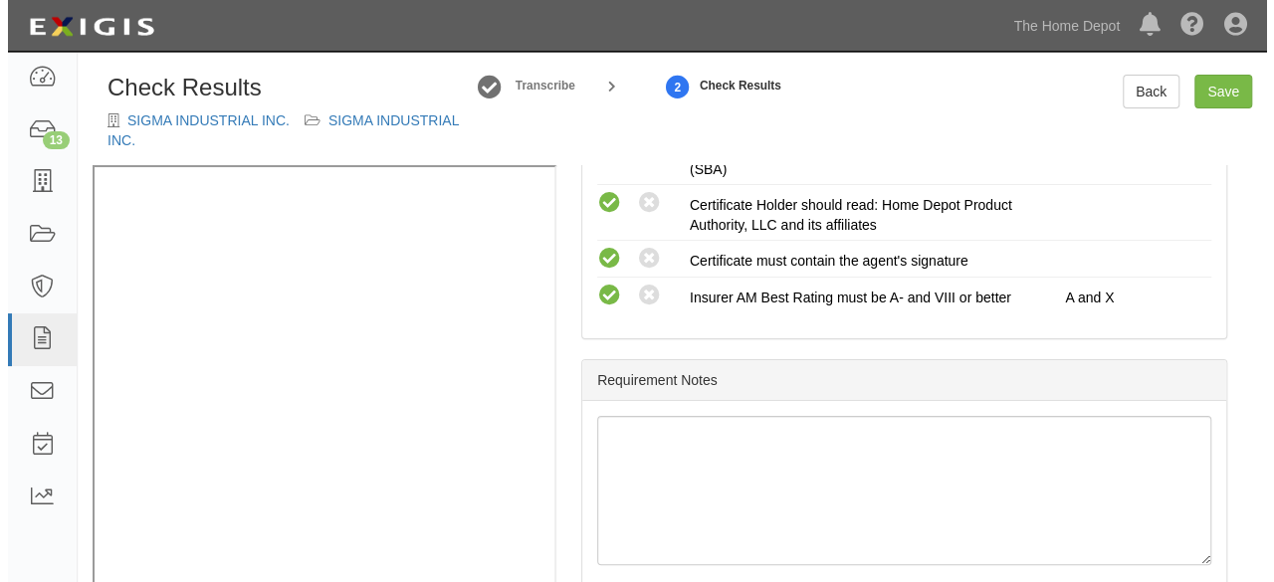
scroll to position [781, 0]
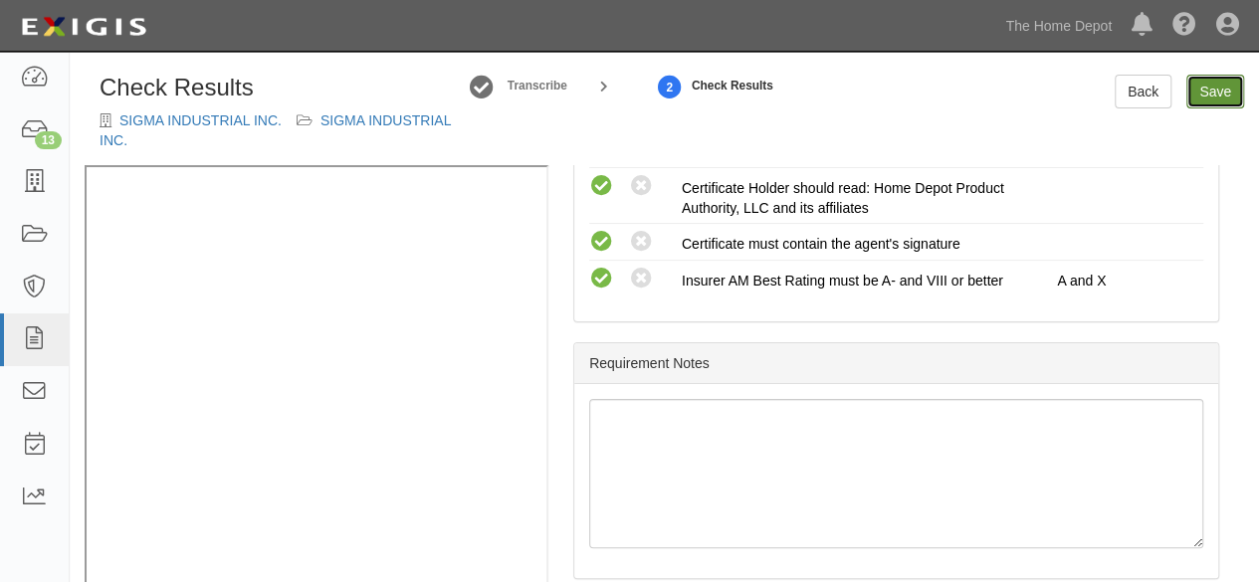
click at [1205, 99] on link "Save" at bounding box center [1216, 92] width 58 height 34
radio input "true"
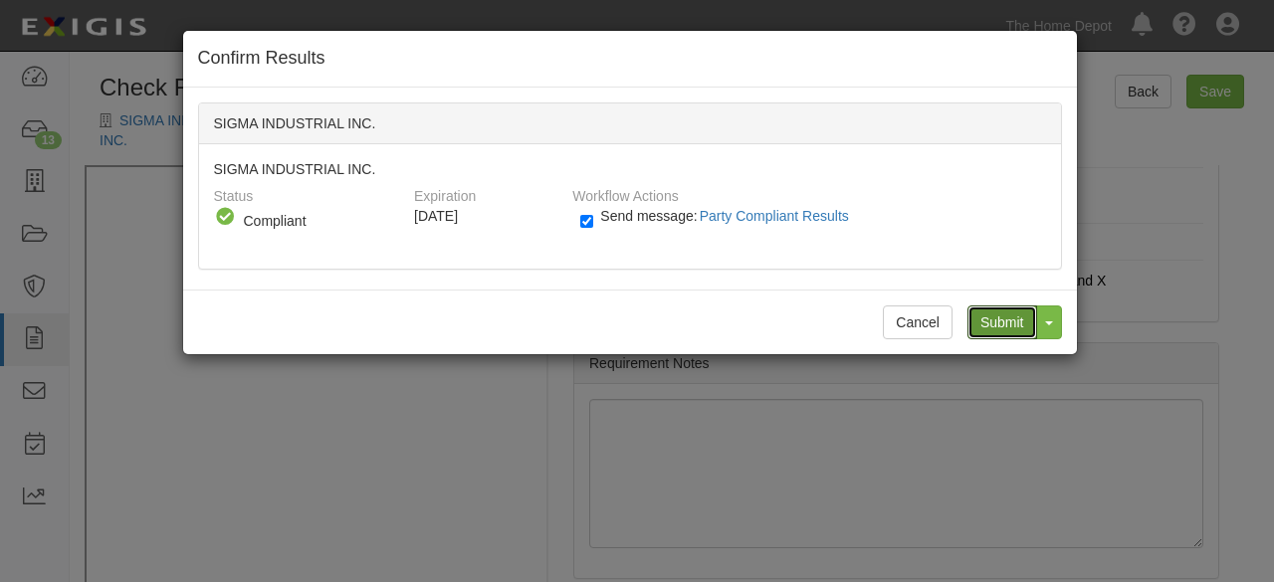
drag, startPoint x: 994, startPoint y: 331, endPoint x: 978, endPoint y: 274, distance: 58.9
click at [994, 326] on input "Submit" at bounding box center [1003, 323] width 70 height 34
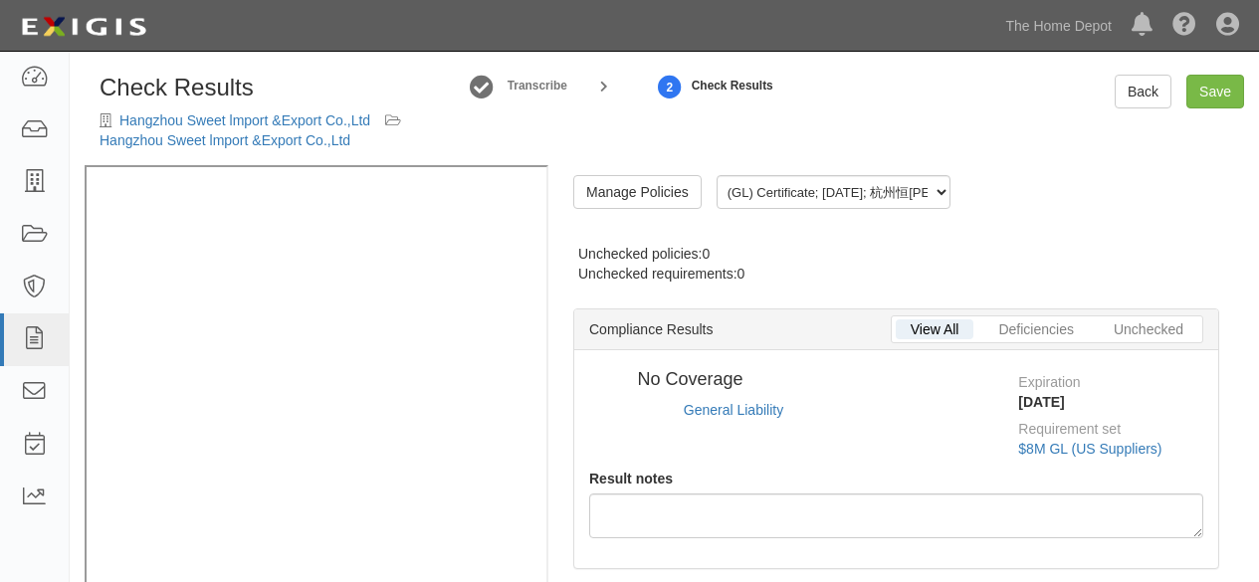
radio input "true"
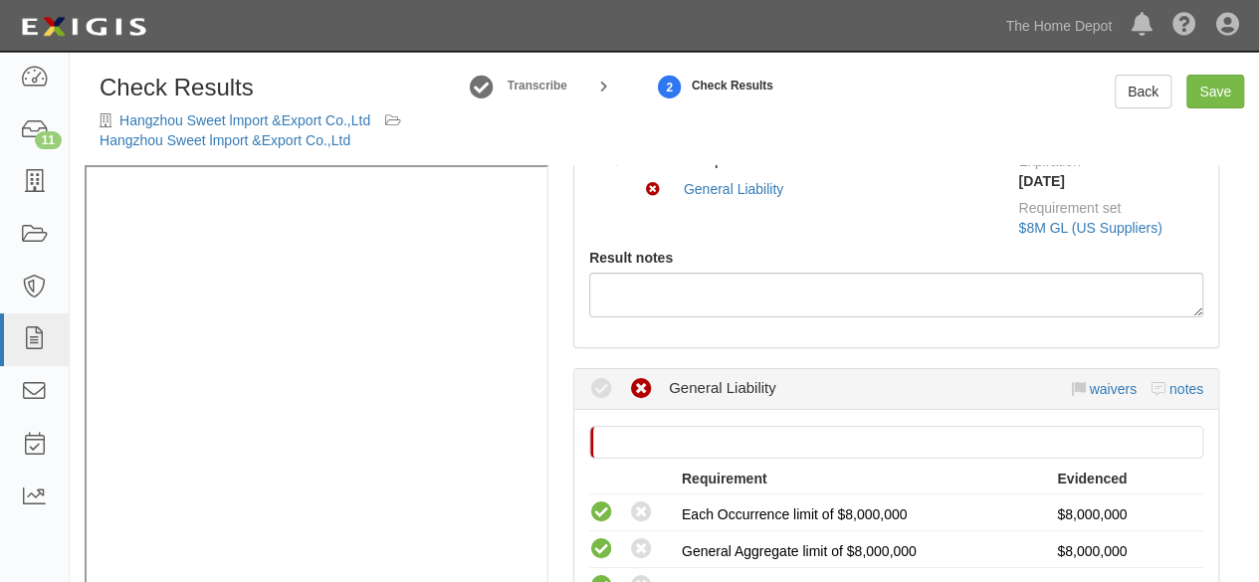
scroll to position [412, 0]
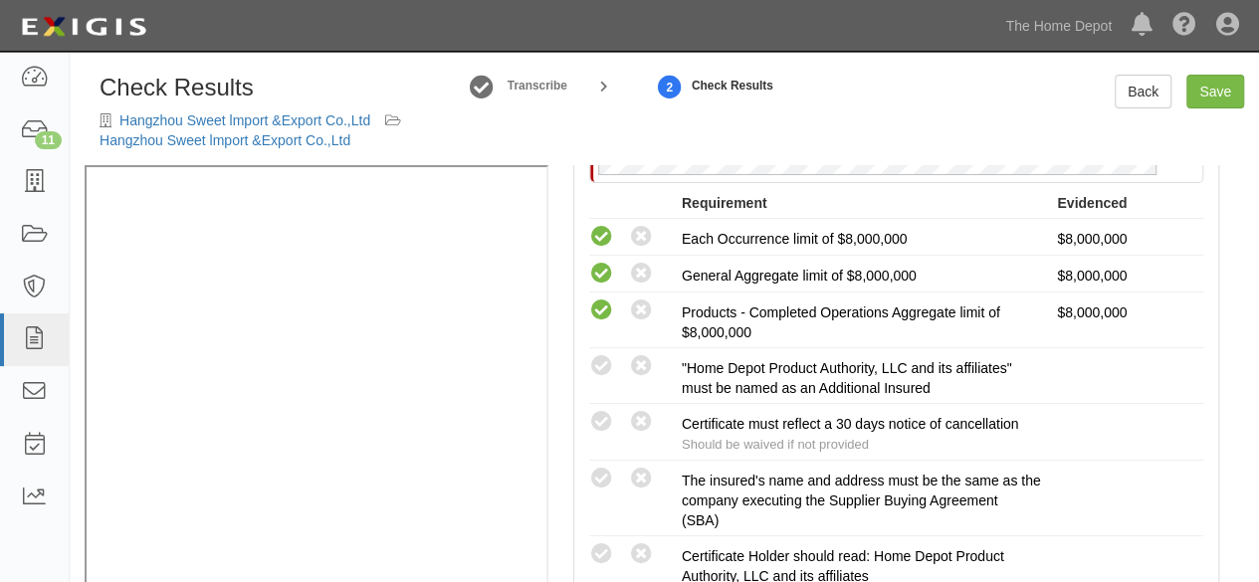
drag, startPoint x: 603, startPoint y: 473, endPoint x: 555, endPoint y: 469, distance: 48.9
click at [603, 473] on icon at bounding box center [601, 479] width 25 height 25
radio input "true"
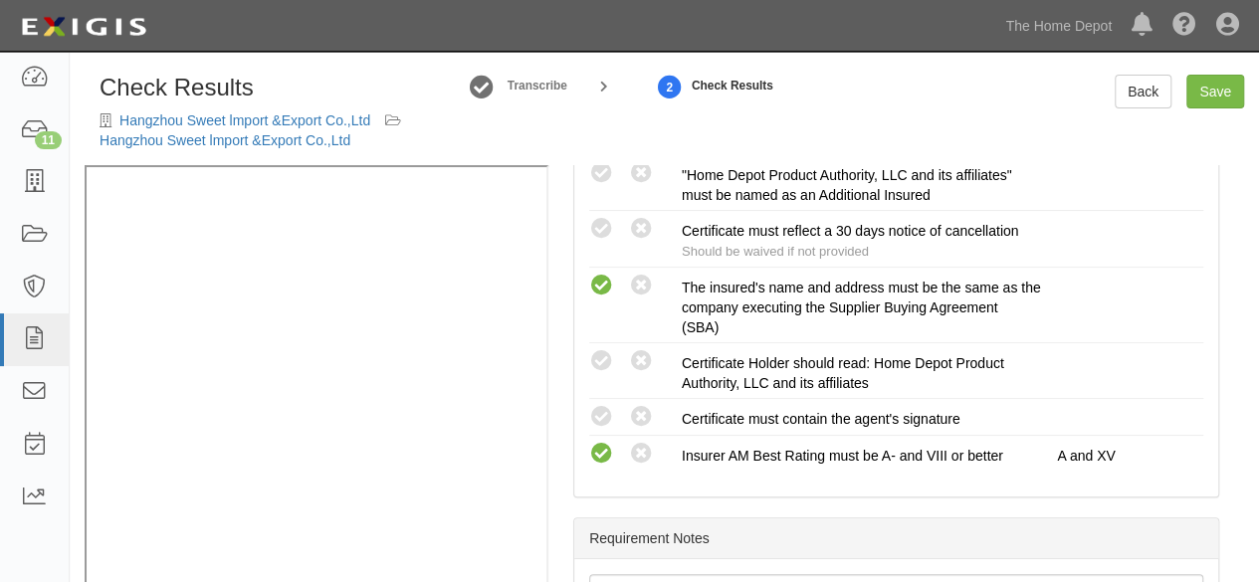
scroll to position [611, 0]
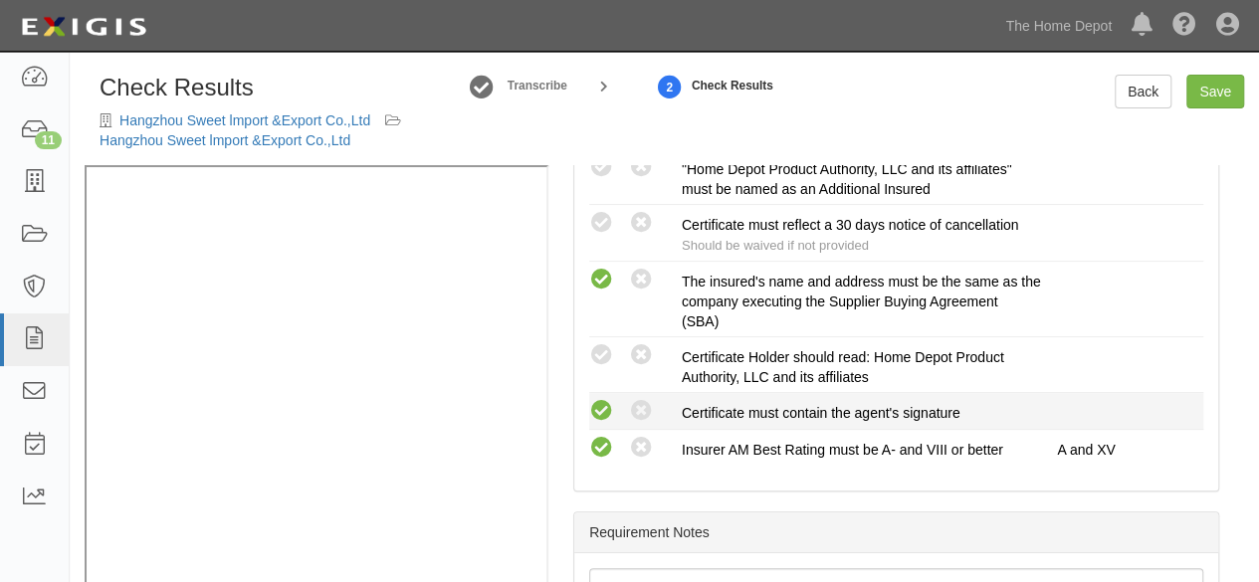
click at [609, 407] on icon at bounding box center [601, 411] width 25 height 25
radio input "true"
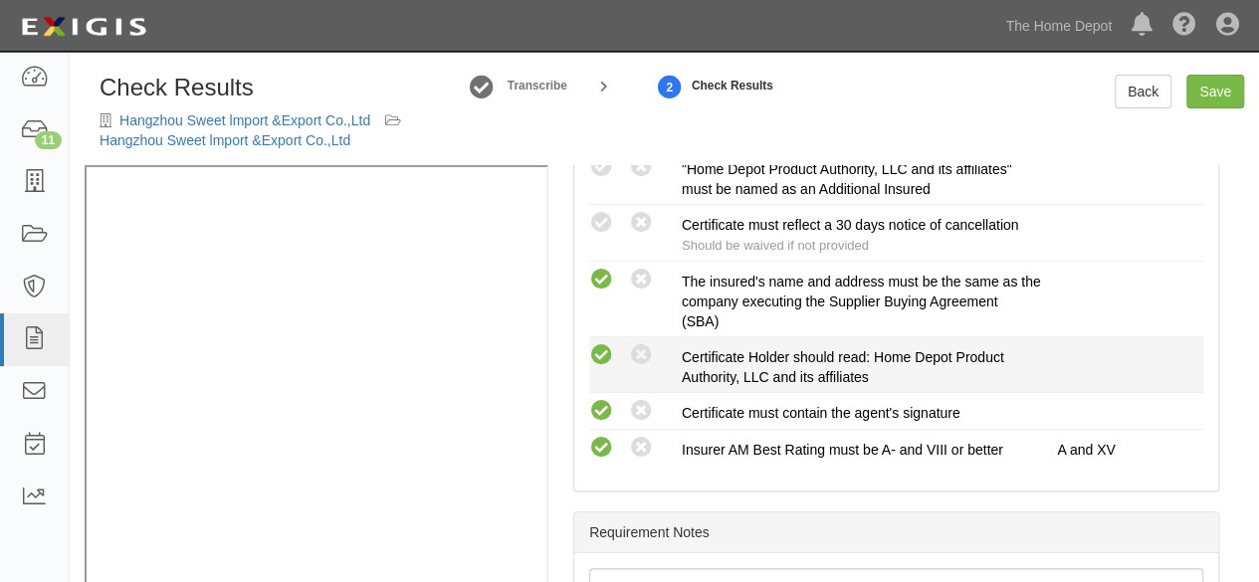
click at [605, 343] on icon at bounding box center [601, 355] width 25 height 25
radio input "true"
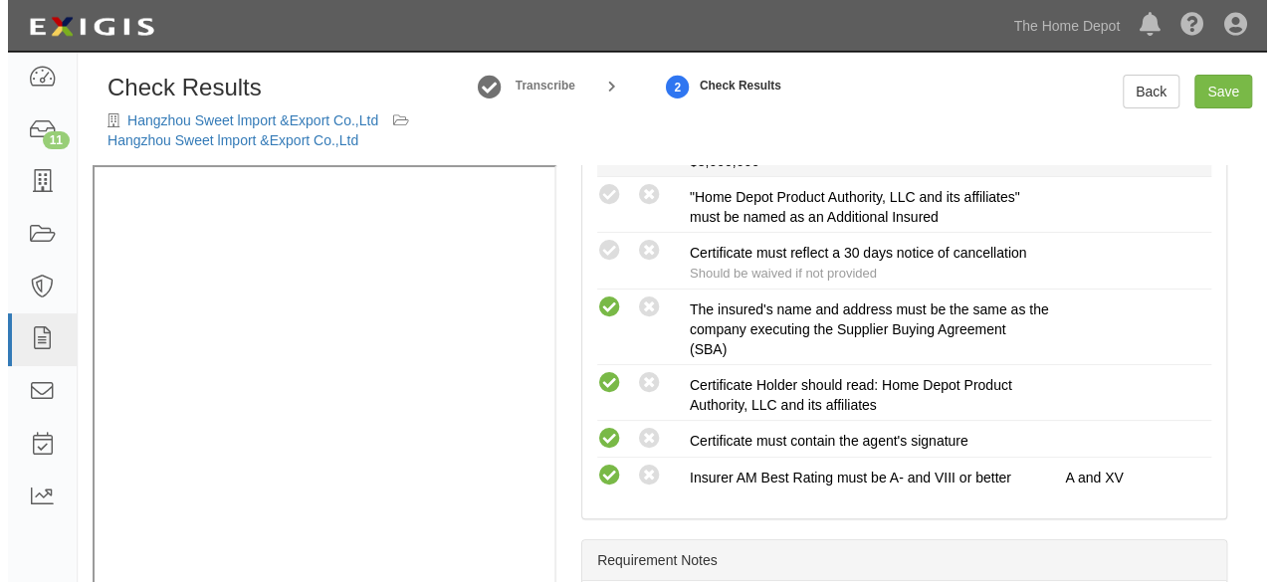
scroll to position [512, 0]
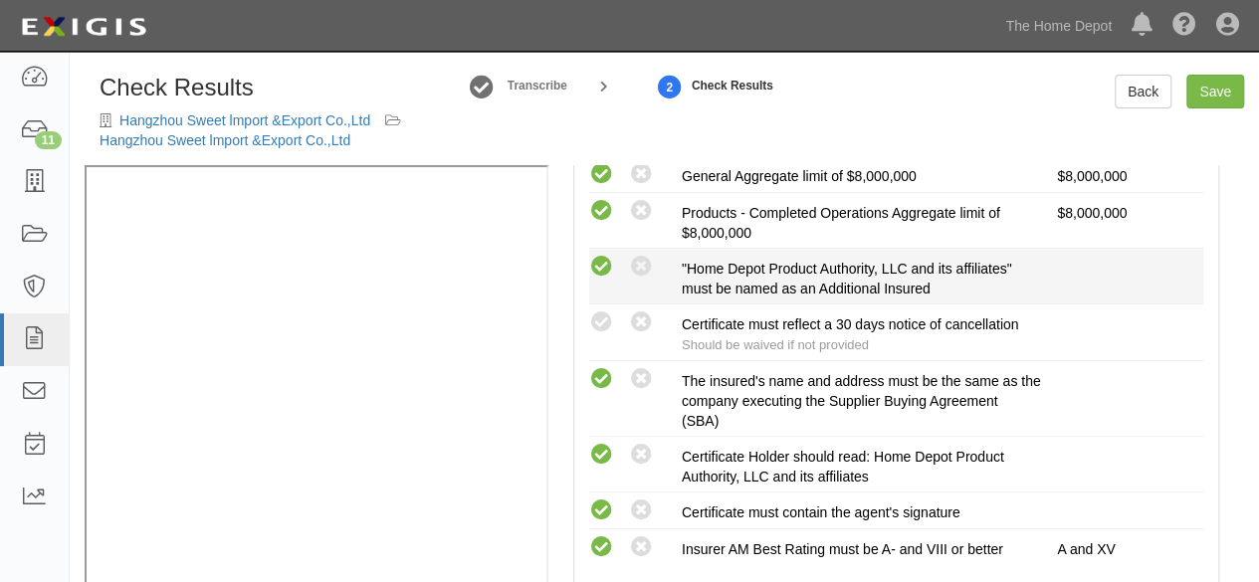
click at [603, 261] on icon at bounding box center [601, 267] width 25 height 25
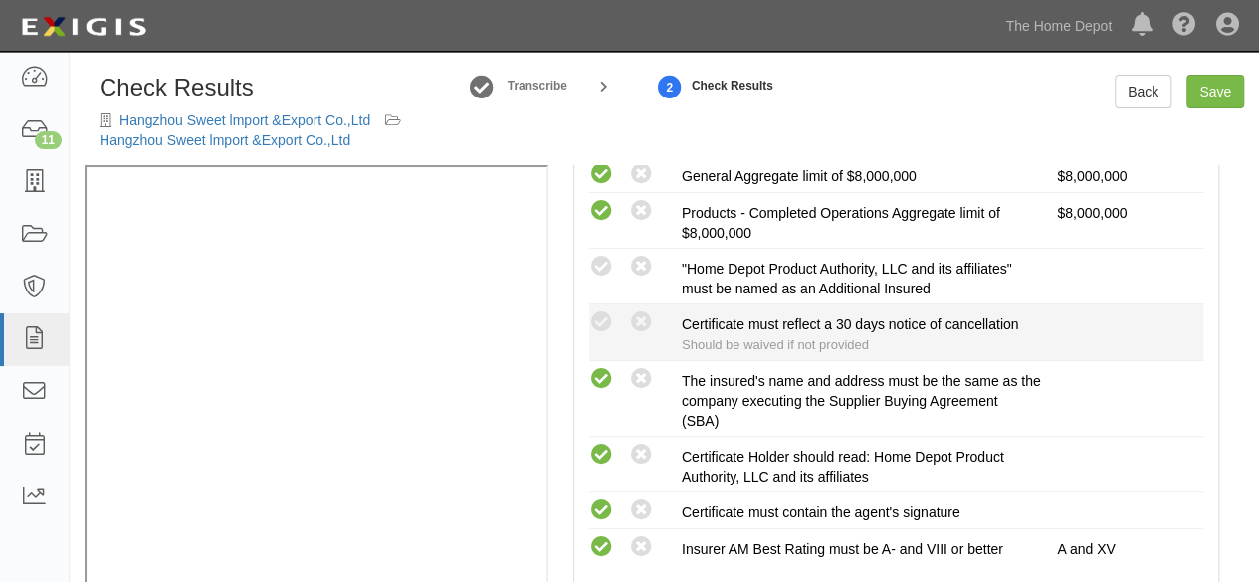
radio input "true"
click at [607, 316] on icon at bounding box center [601, 323] width 25 height 25
radio input "true"
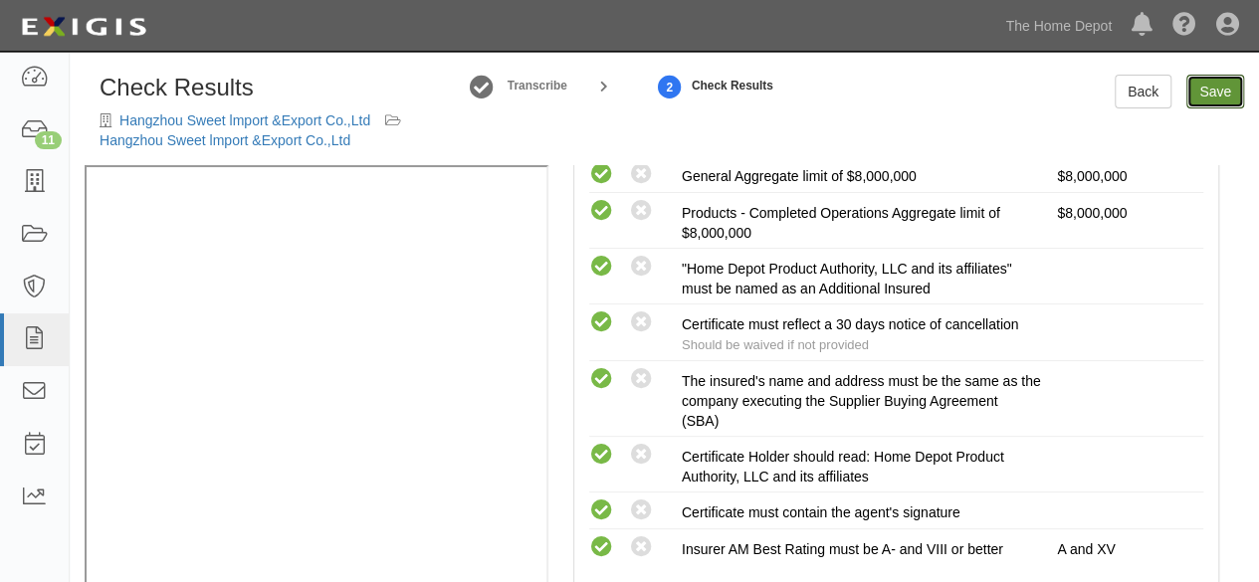
drag, startPoint x: 1209, startPoint y: 89, endPoint x: 1097, endPoint y: 200, distance: 157.7
click at [1209, 89] on link "Save" at bounding box center [1216, 92] width 58 height 34
radio input "true"
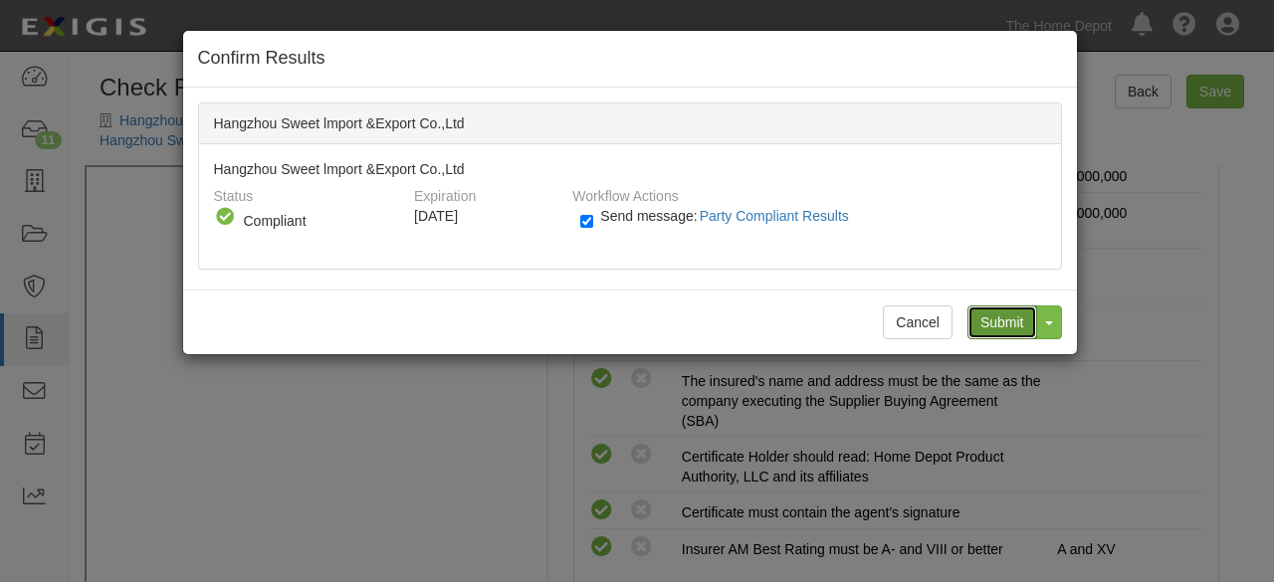
click at [1020, 320] on input "Submit" at bounding box center [1003, 323] width 70 height 34
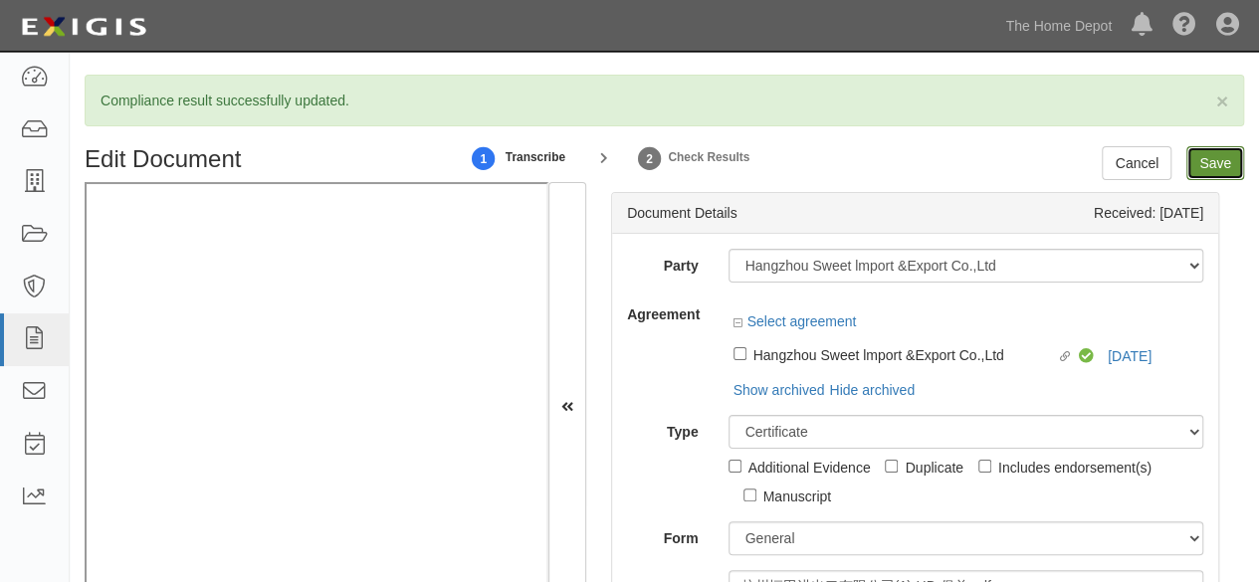
click at [1212, 168] on input "Save" at bounding box center [1216, 163] width 58 height 34
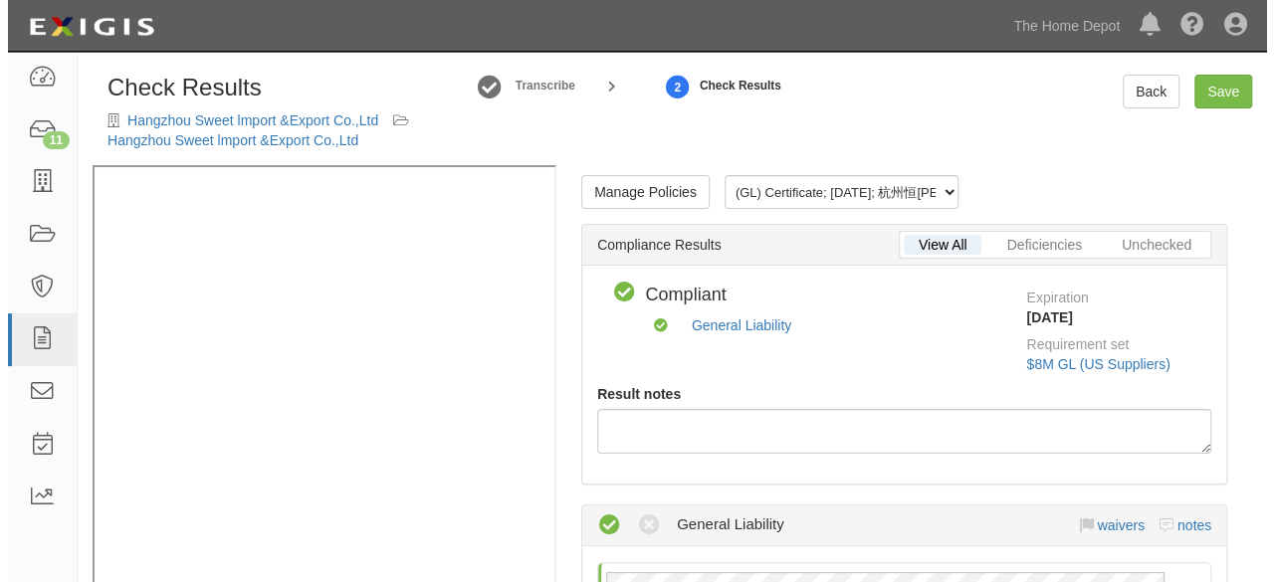
scroll to position [597, 0]
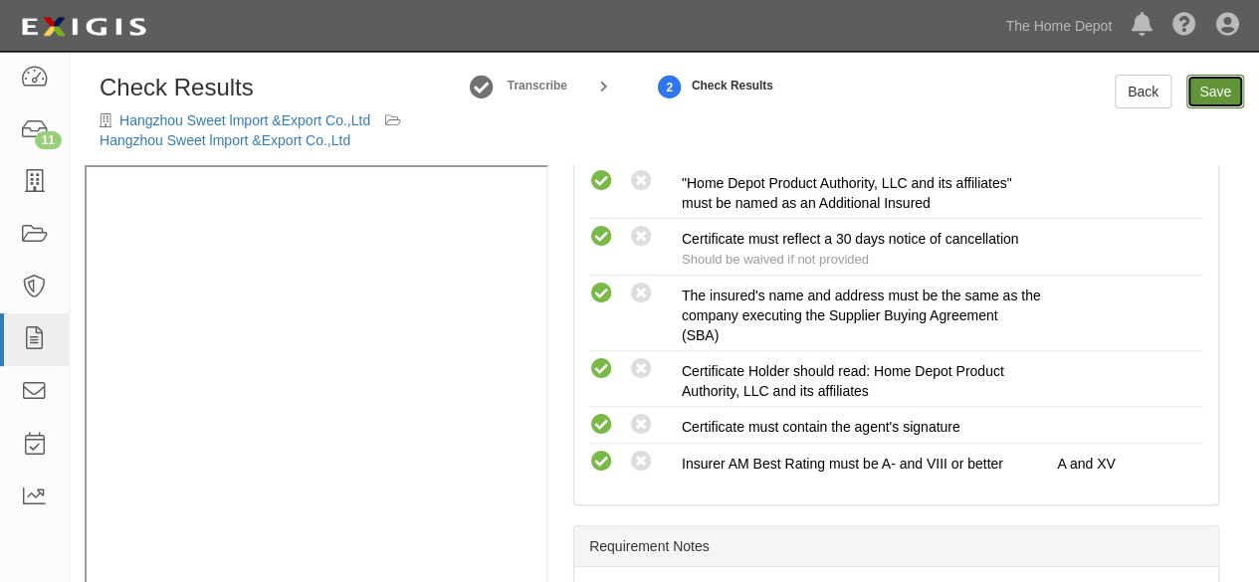
click at [1207, 97] on link "Save" at bounding box center [1216, 92] width 58 height 34
radio input "true"
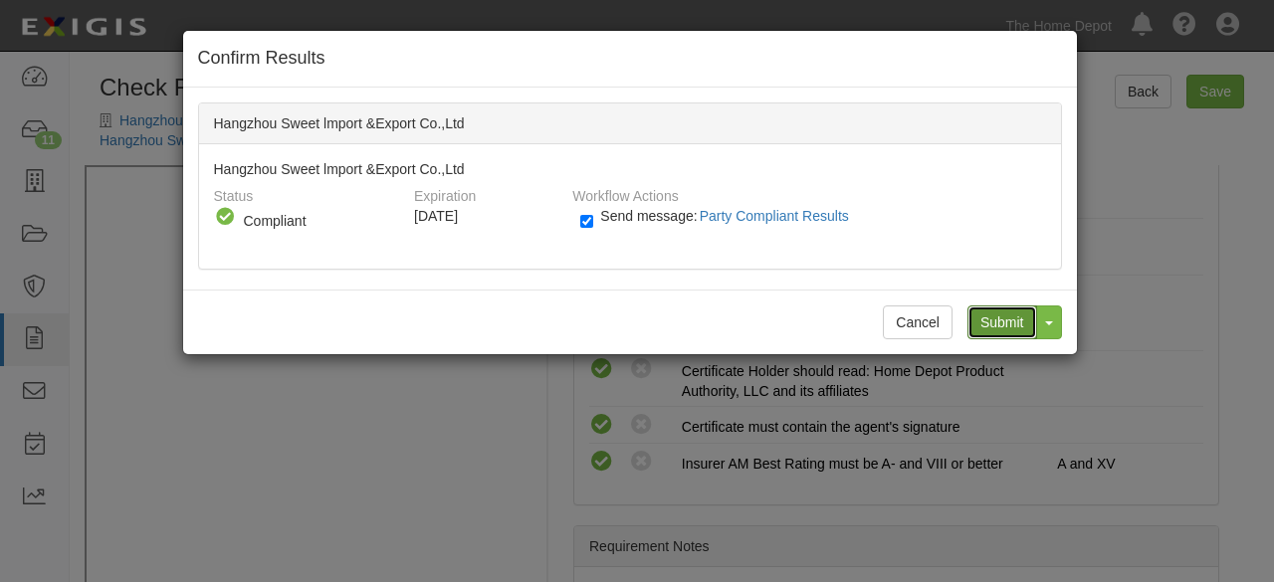
click at [1010, 322] on input "Submit" at bounding box center [1003, 323] width 70 height 34
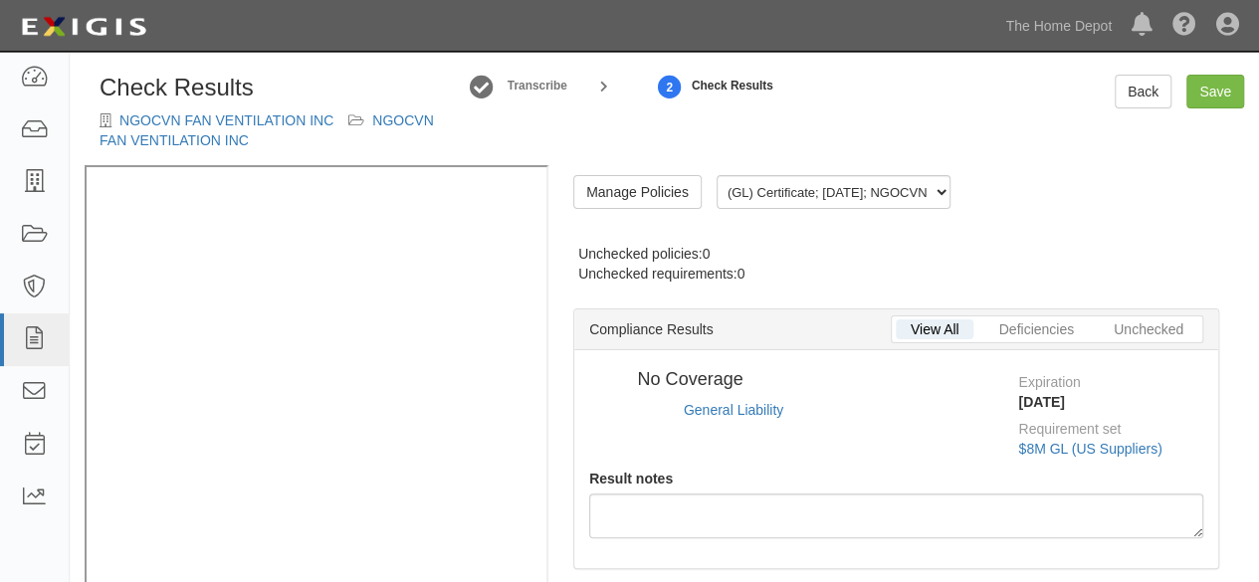
scroll to position [498, 0]
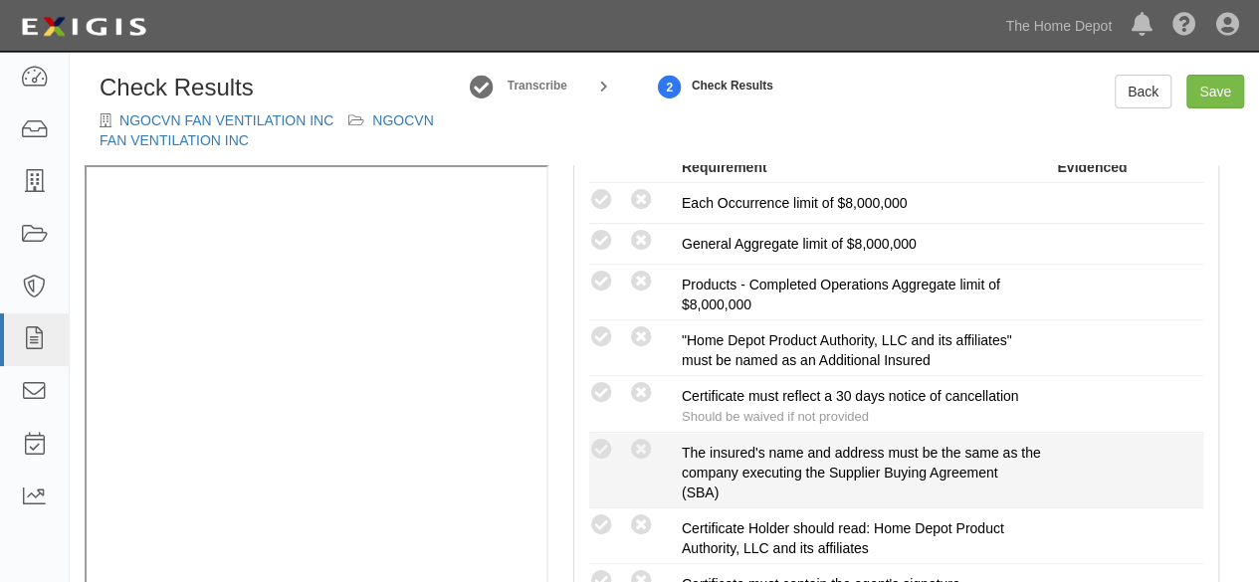
radio input "true"
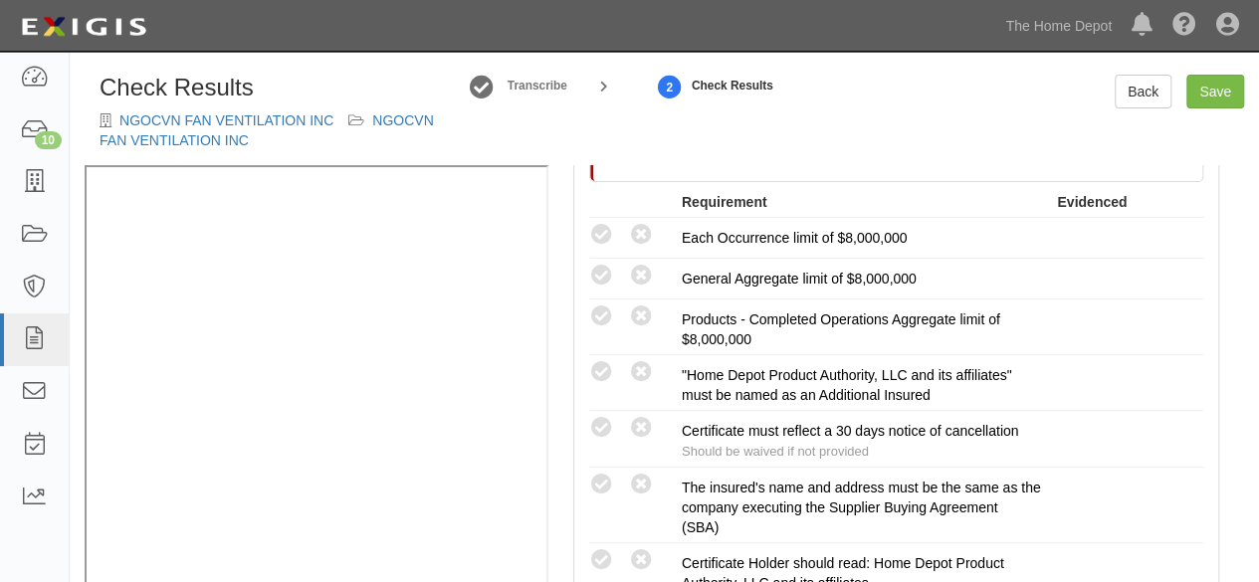
scroll to position [448, 0]
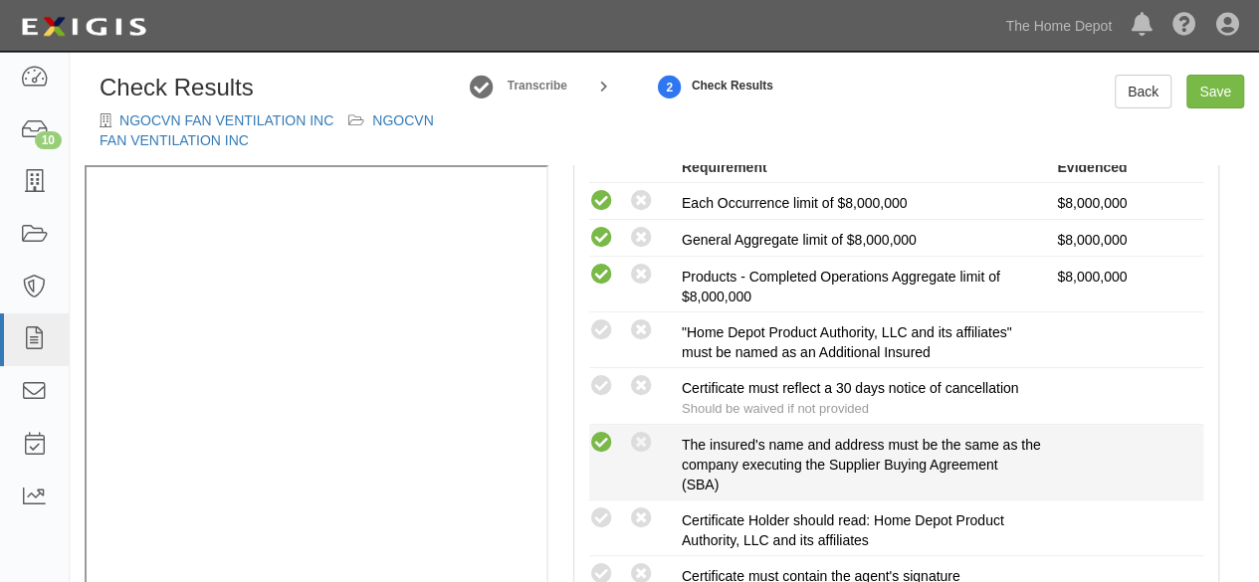
click at [603, 438] on icon at bounding box center [601, 443] width 25 height 25
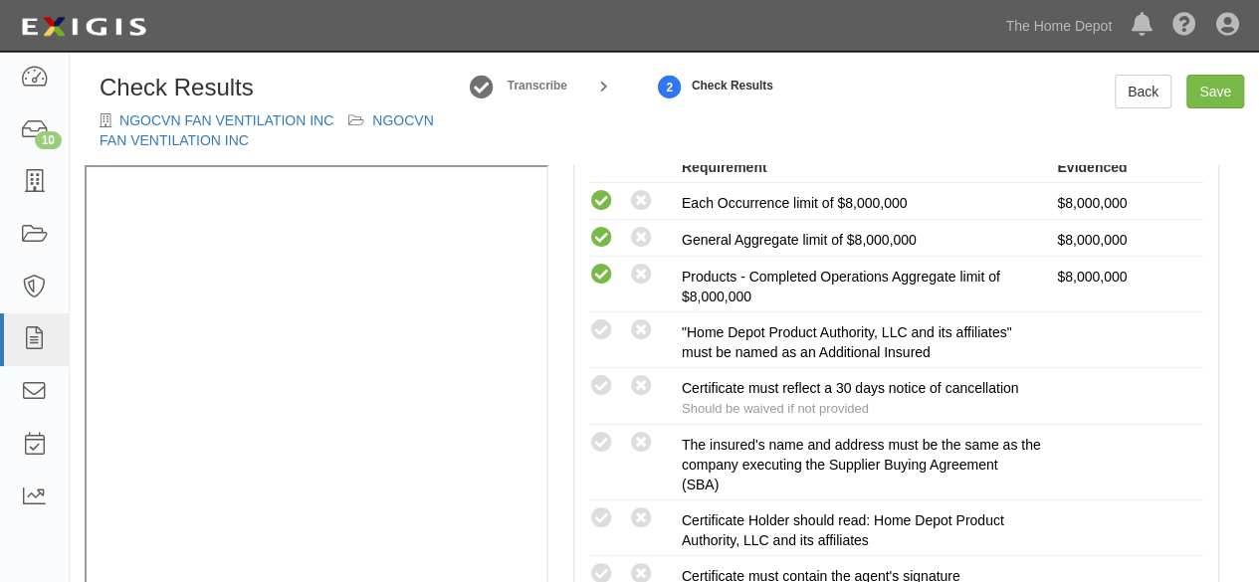
radio input "true"
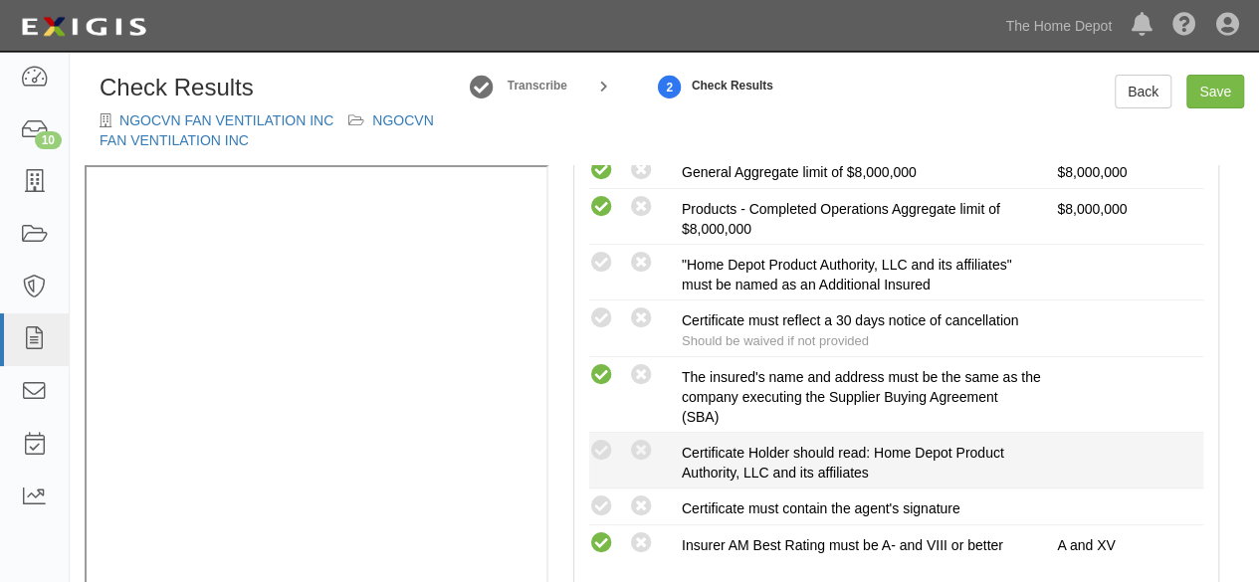
scroll to position [548, 0]
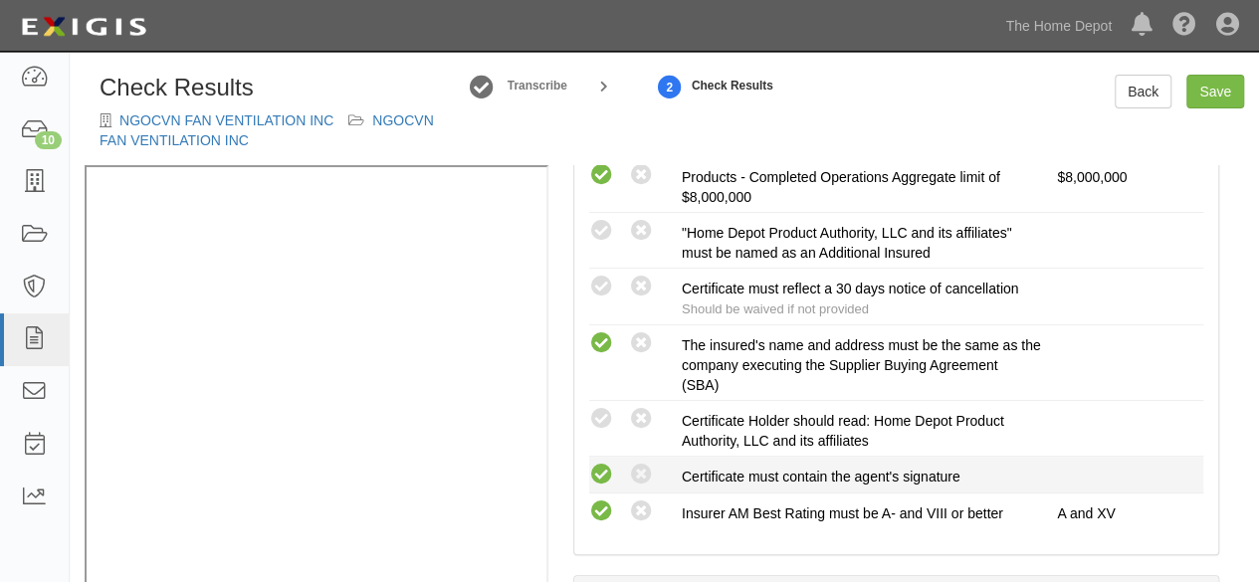
click at [605, 468] on icon at bounding box center [601, 475] width 25 height 25
radio input "true"
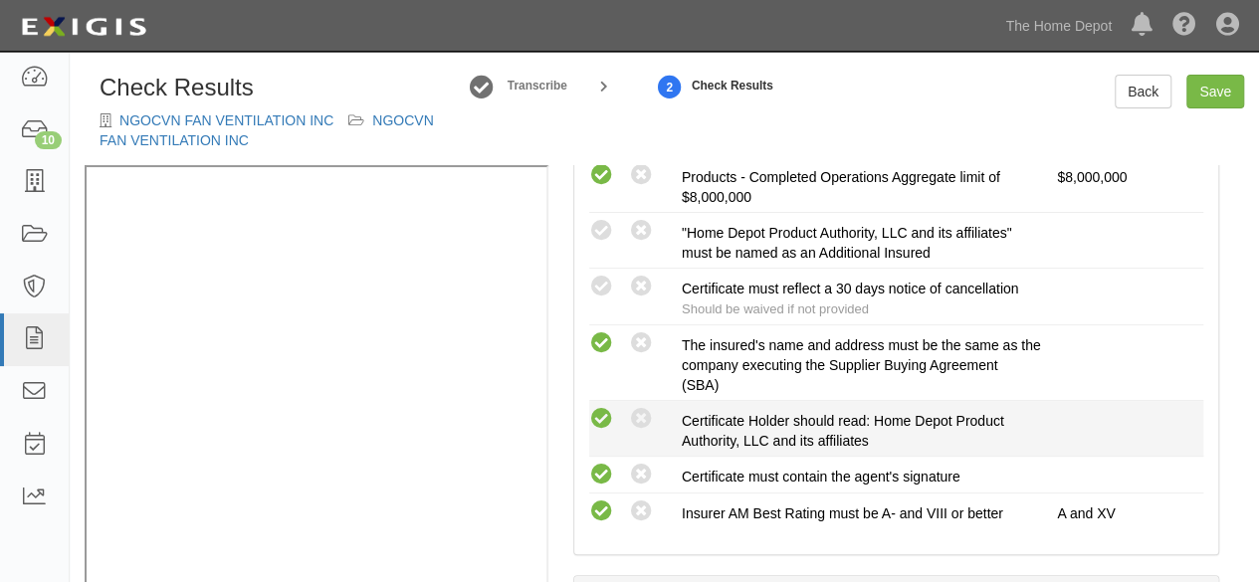
click at [609, 415] on icon at bounding box center [601, 419] width 25 height 25
radio input "true"
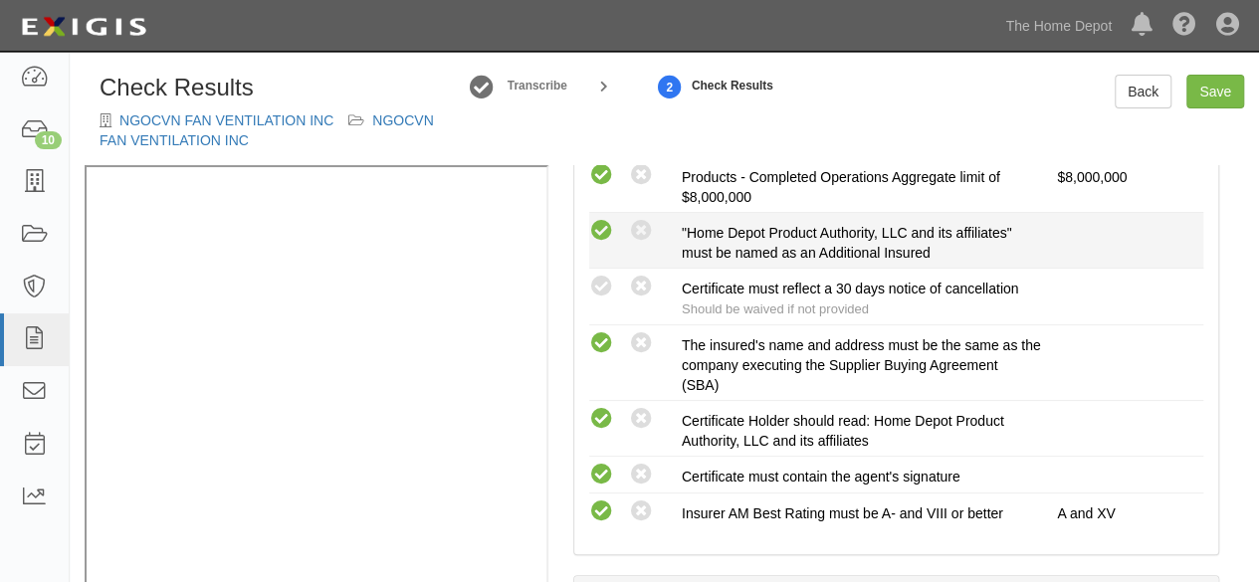
click at [599, 226] on icon at bounding box center [601, 231] width 25 height 25
radio input "true"
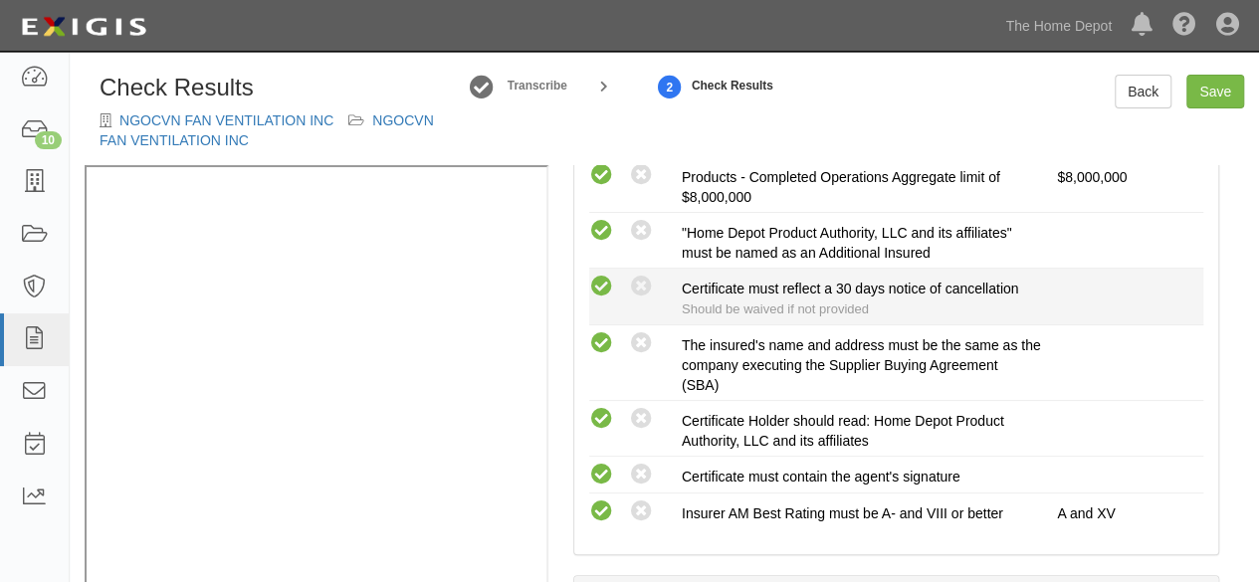
click at [607, 286] on icon at bounding box center [601, 287] width 25 height 25
radio input "true"
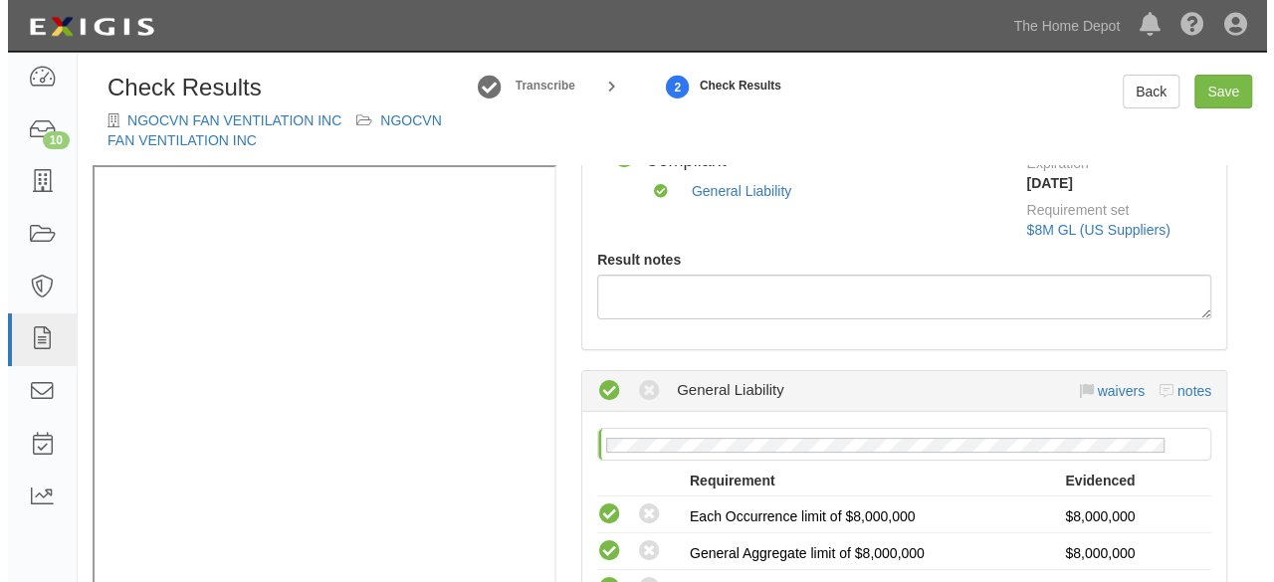
scroll to position [0, 0]
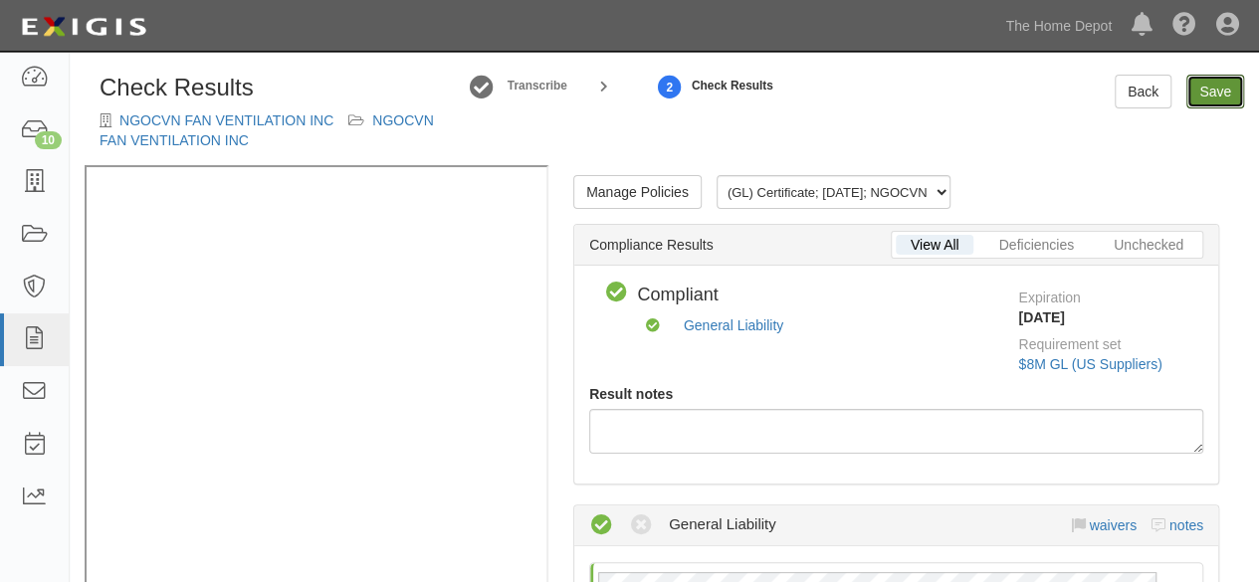
click at [1220, 99] on link "Save" at bounding box center [1216, 92] width 58 height 34
radio input "true"
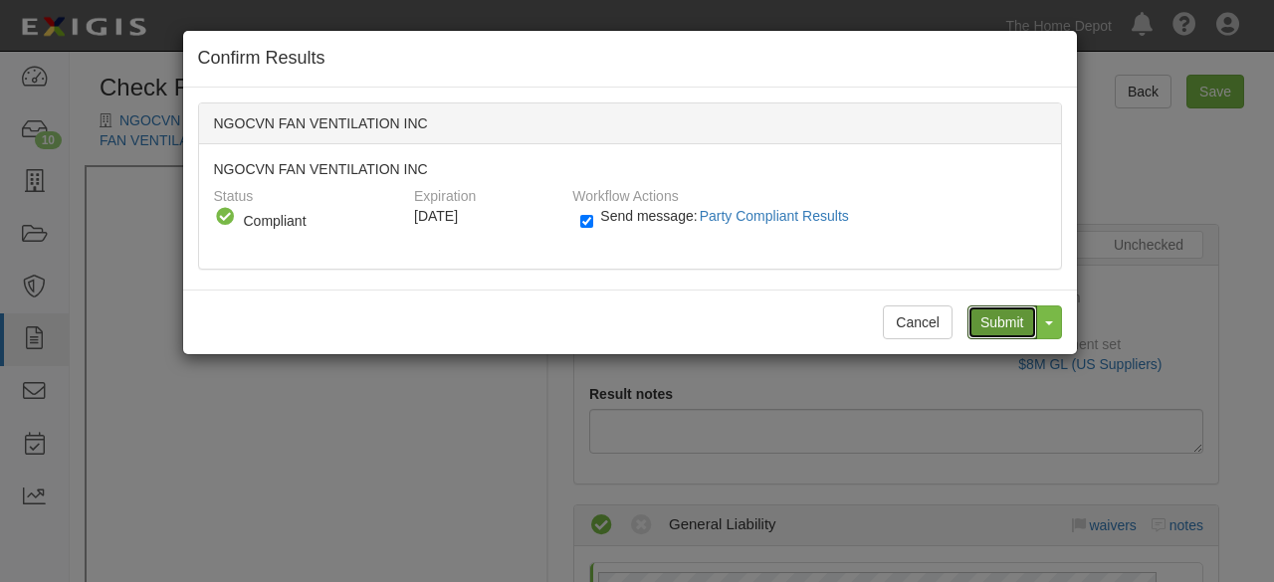
drag, startPoint x: 1009, startPoint y: 329, endPoint x: 915, endPoint y: 4, distance: 337.8
click at [1006, 322] on input "Submit" at bounding box center [1003, 323] width 70 height 34
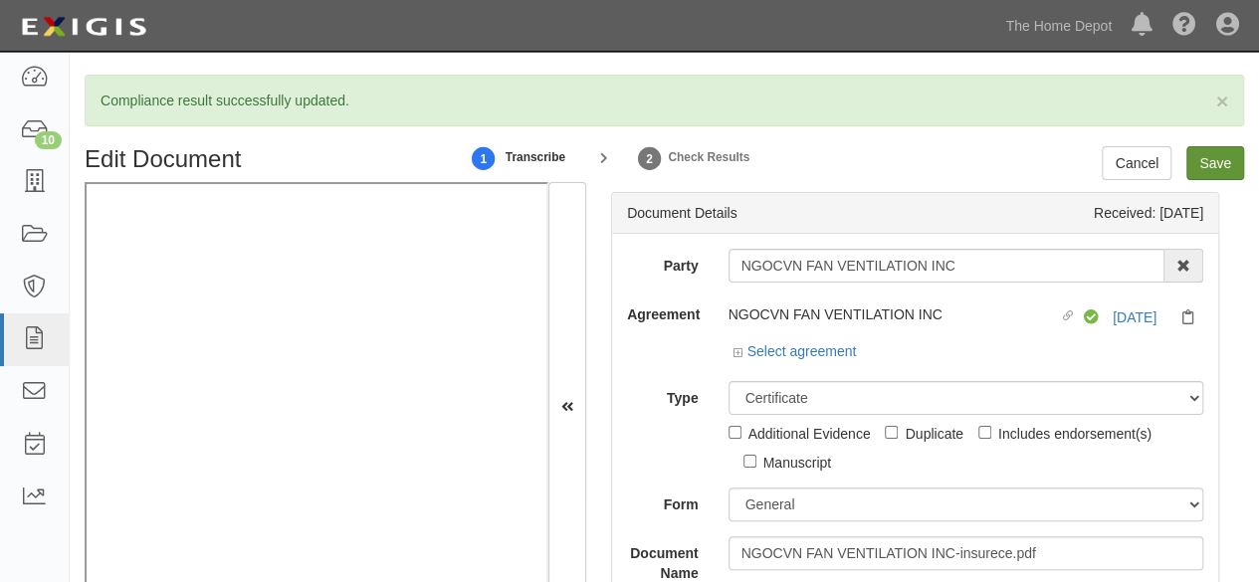
scroll to position [80, 0]
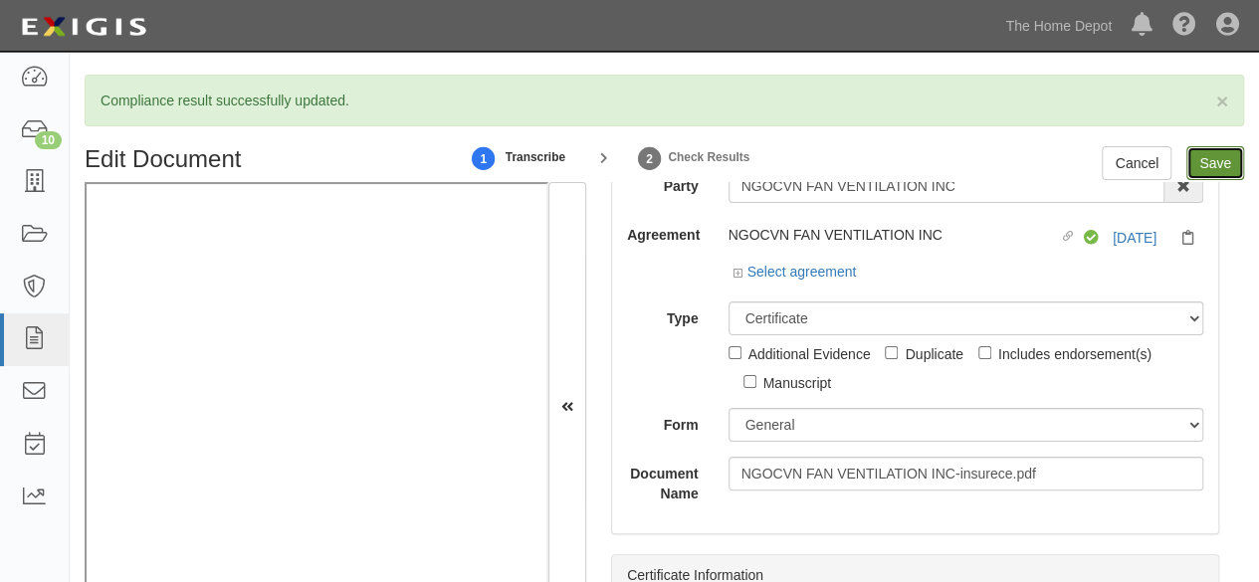
click at [1217, 168] on input "Save" at bounding box center [1216, 163] width 58 height 34
type input "8000000"
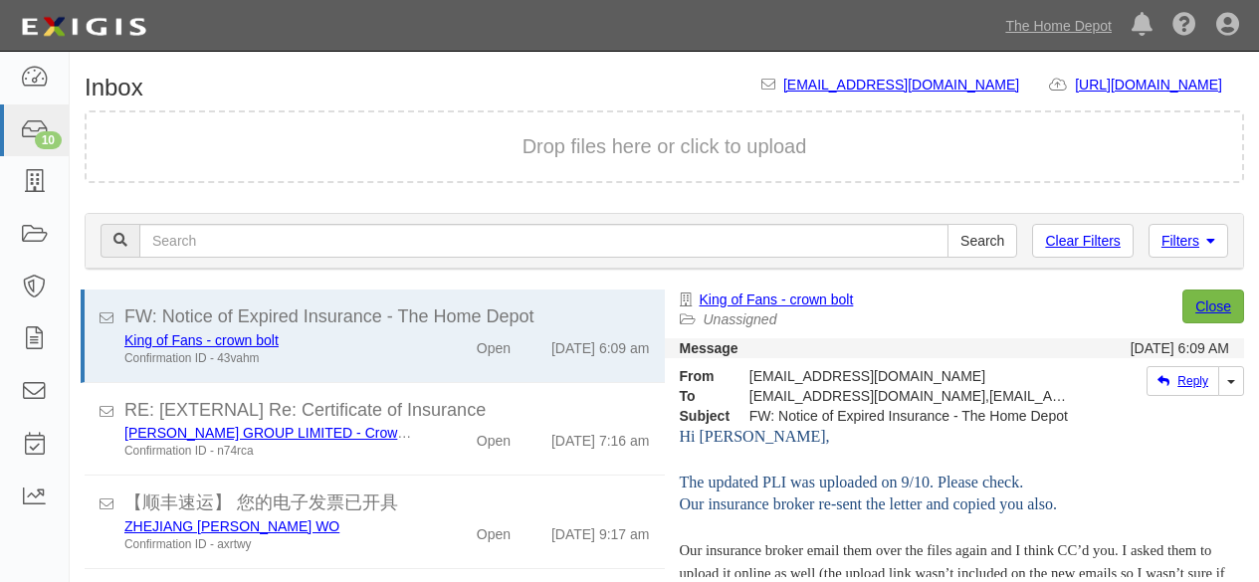
scroll to position [1, 0]
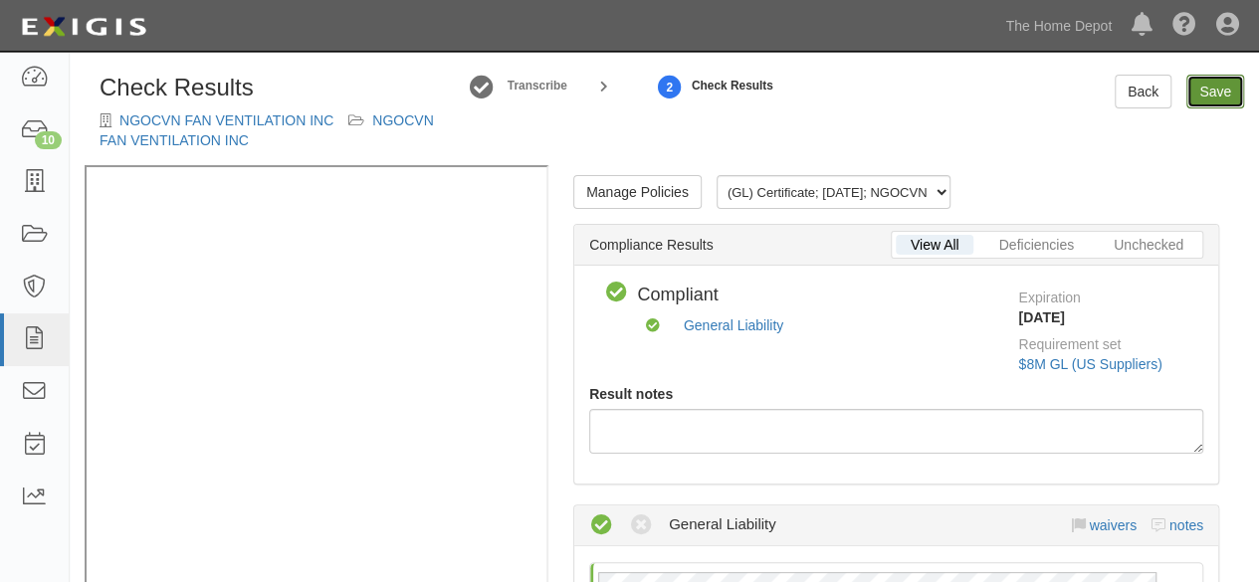
click at [1213, 91] on link "Save" at bounding box center [1216, 92] width 58 height 34
radio input "true"
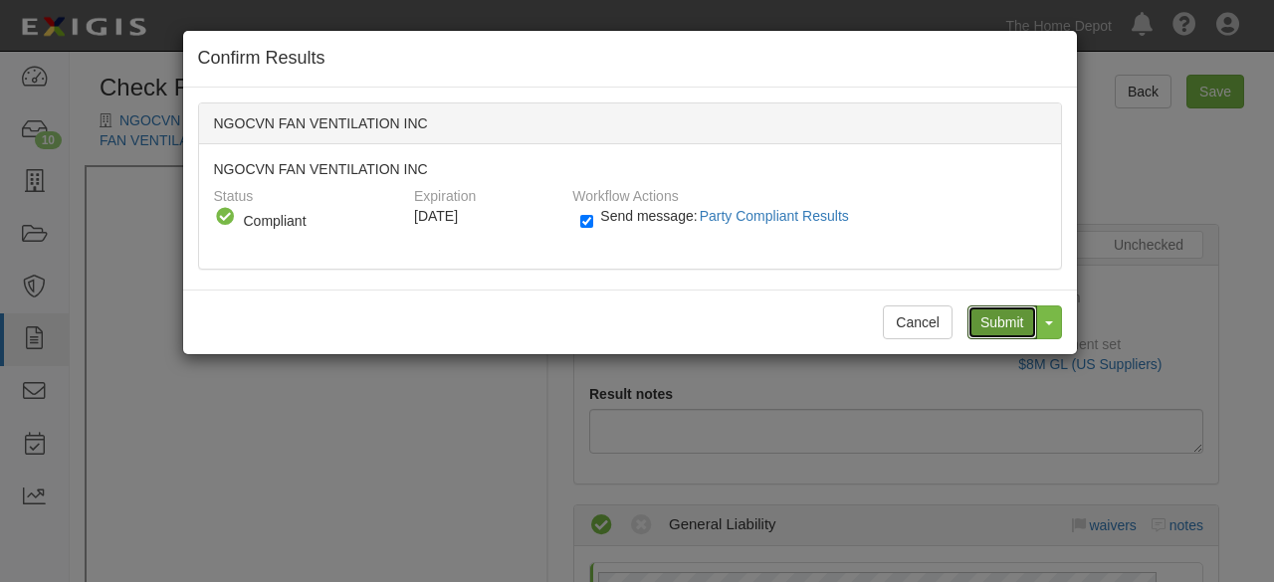
drag, startPoint x: 996, startPoint y: 320, endPoint x: 980, endPoint y: 304, distance: 22.5
click at [995, 318] on input "Submit" at bounding box center [1003, 323] width 70 height 34
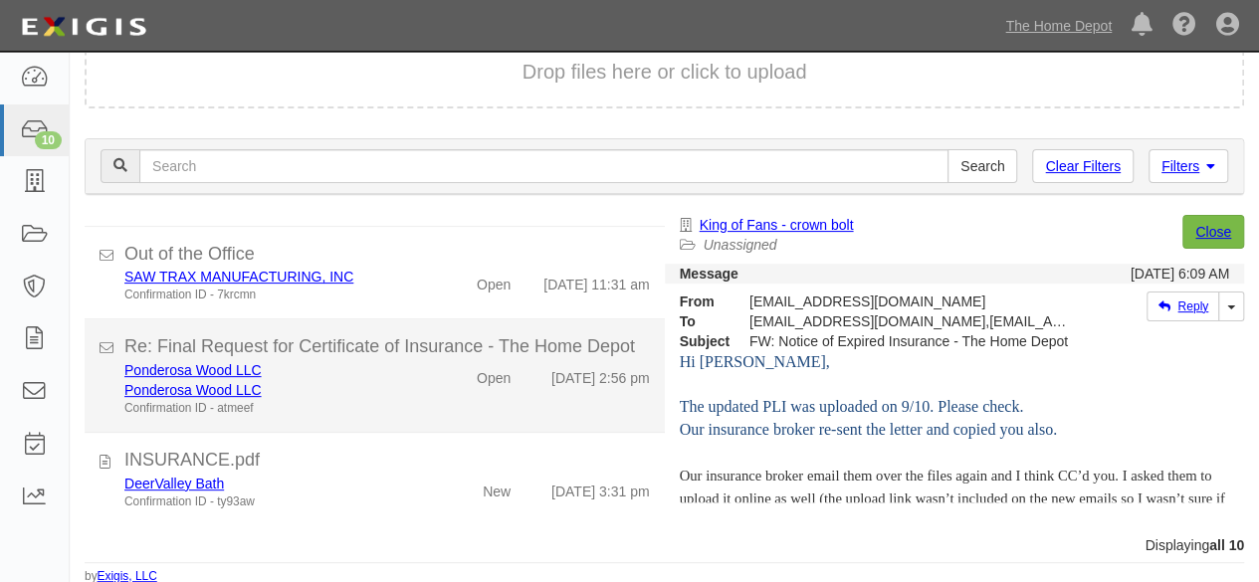
scroll to position [702, 0]
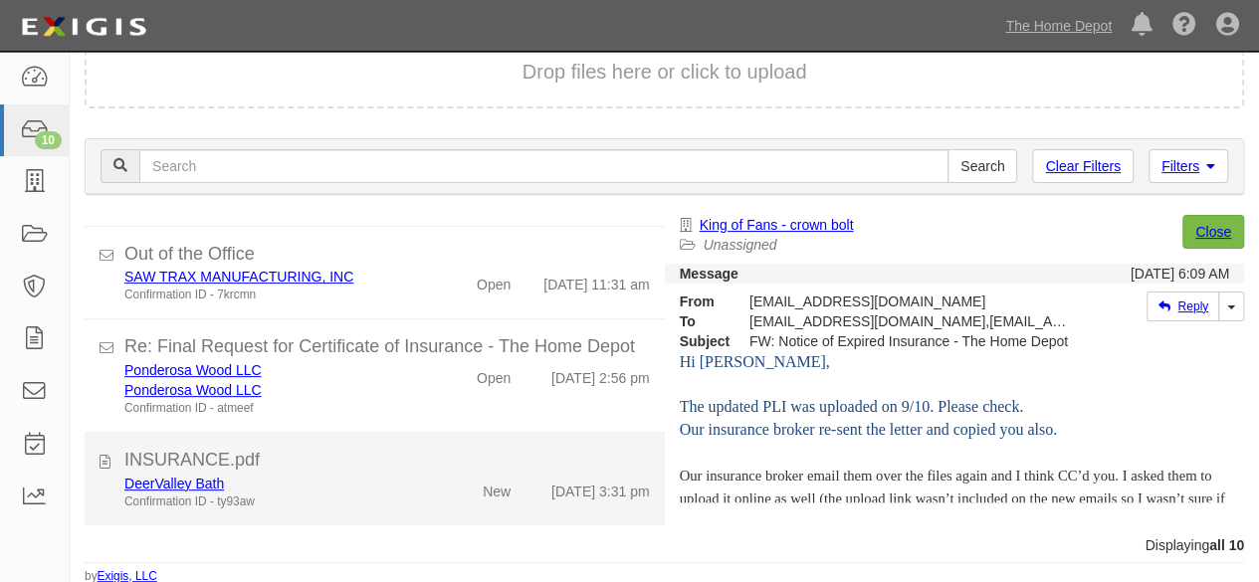
click at [418, 476] on div "DeerValley Bath Confirmation ID - ty93aw" at bounding box center [272, 492] width 324 height 37
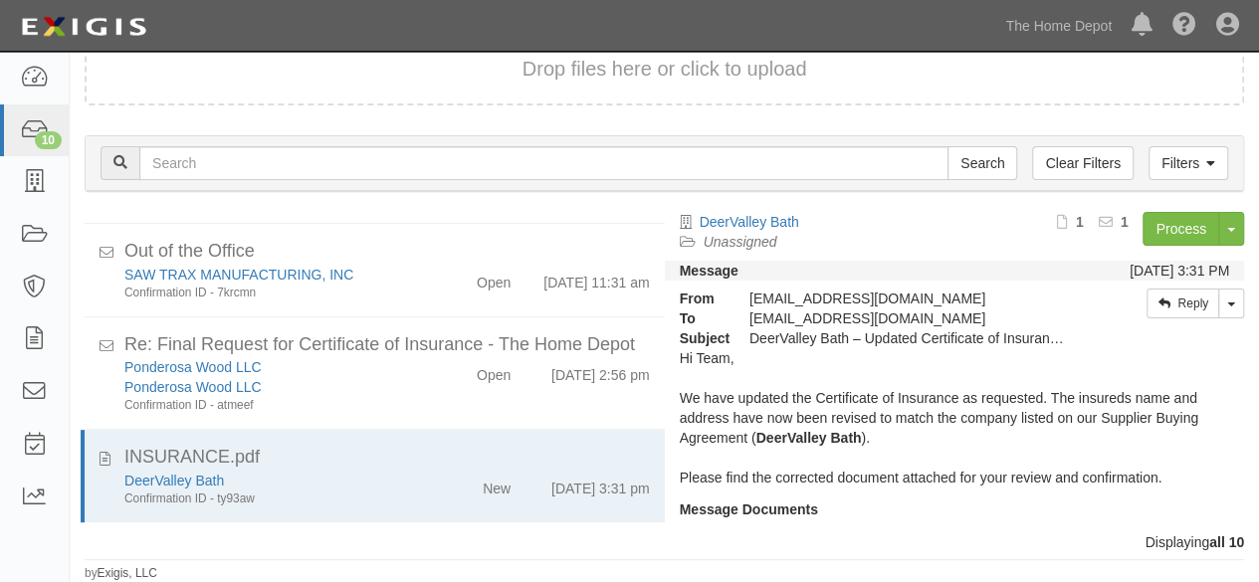
scroll to position [146, 0]
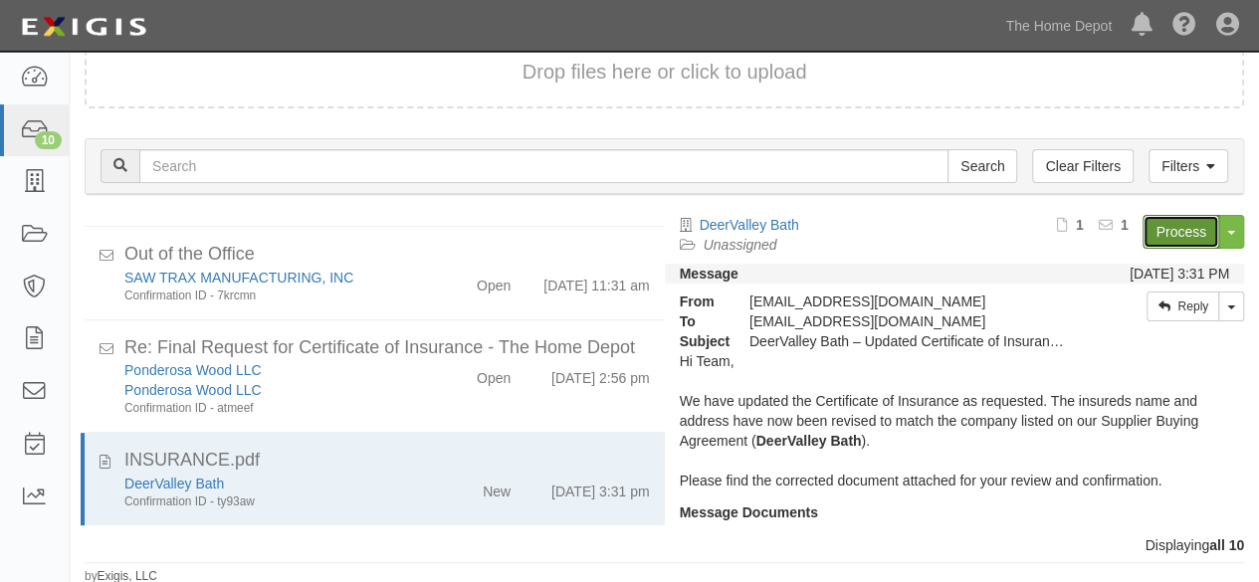
click at [1157, 229] on link "Process" at bounding box center [1181, 232] width 77 height 34
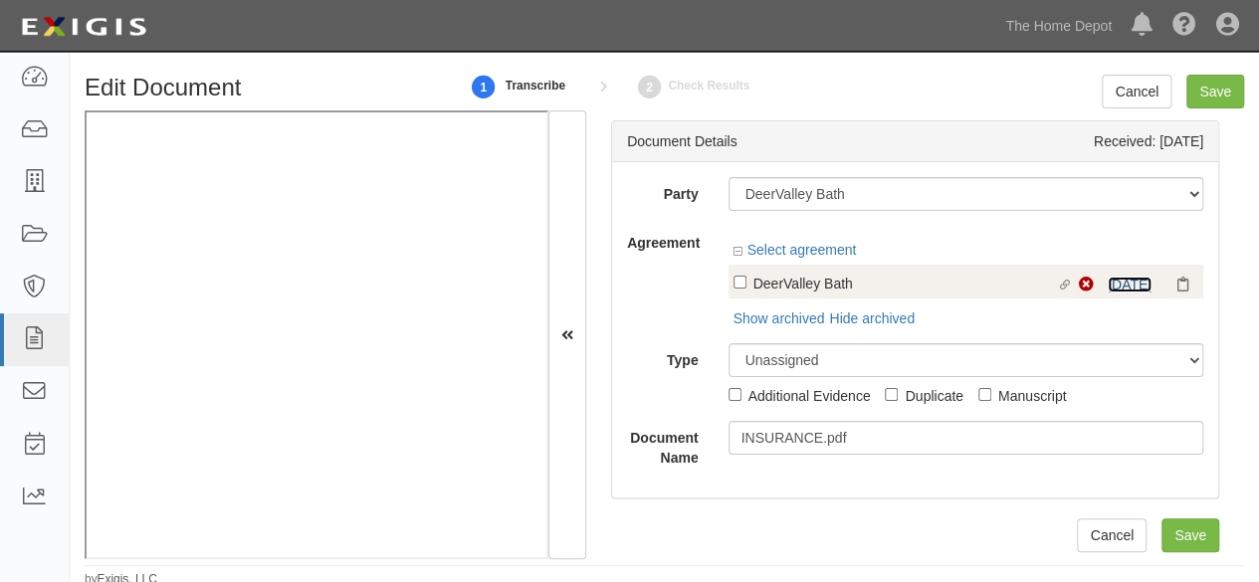
click at [1108, 282] on link "[DATE]" at bounding box center [1130, 285] width 44 height 16
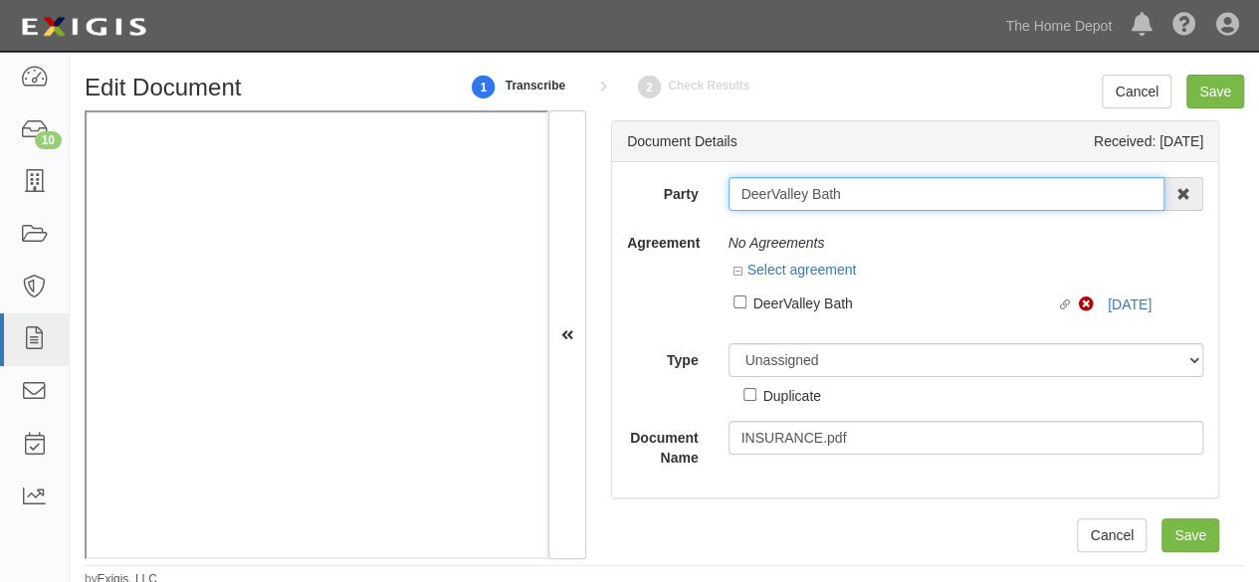
click at [797, 197] on input "DeerValley Bath" at bounding box center [947, 194] width 437 height 34
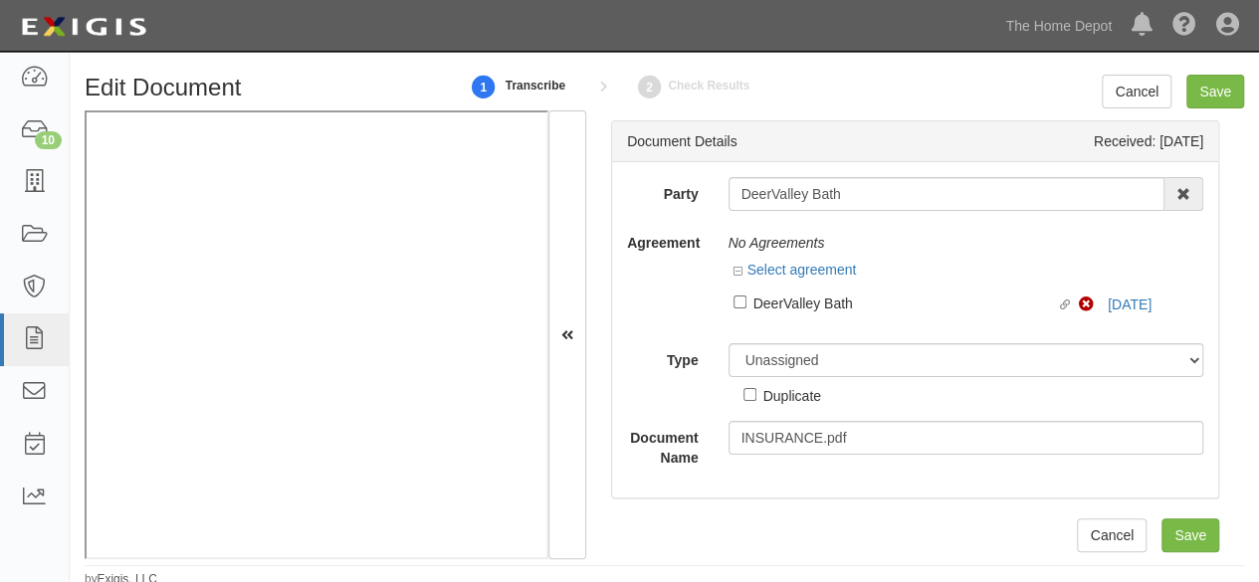
click at [810, 315] on label "Linked agreement DeerValley Bath Linked agreement" at bounding box center [907, 305] width 346 height 27
click at [747, 309] on input "Linked agreement DeerValley Bath Linked agreement" at bounding box center [740, 302] width 13 height 13
checkbox input "true"
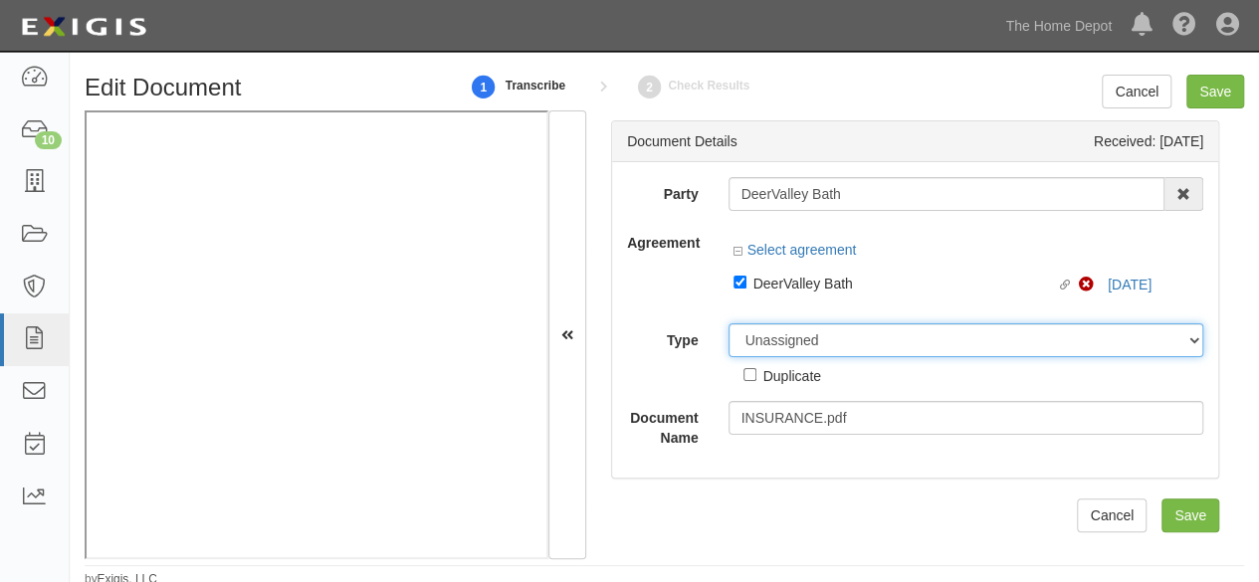
drag, startPoint x: 777, startPoint y: 343, endPoint x: 777, endPoint y: 326, distance: 17.9
click at [777, 340] on select "Unassigned Binder Cancellation Notice Certificate Contract Endorsement Insuranc…" at bounding box center [967, 341] width 476 height 34
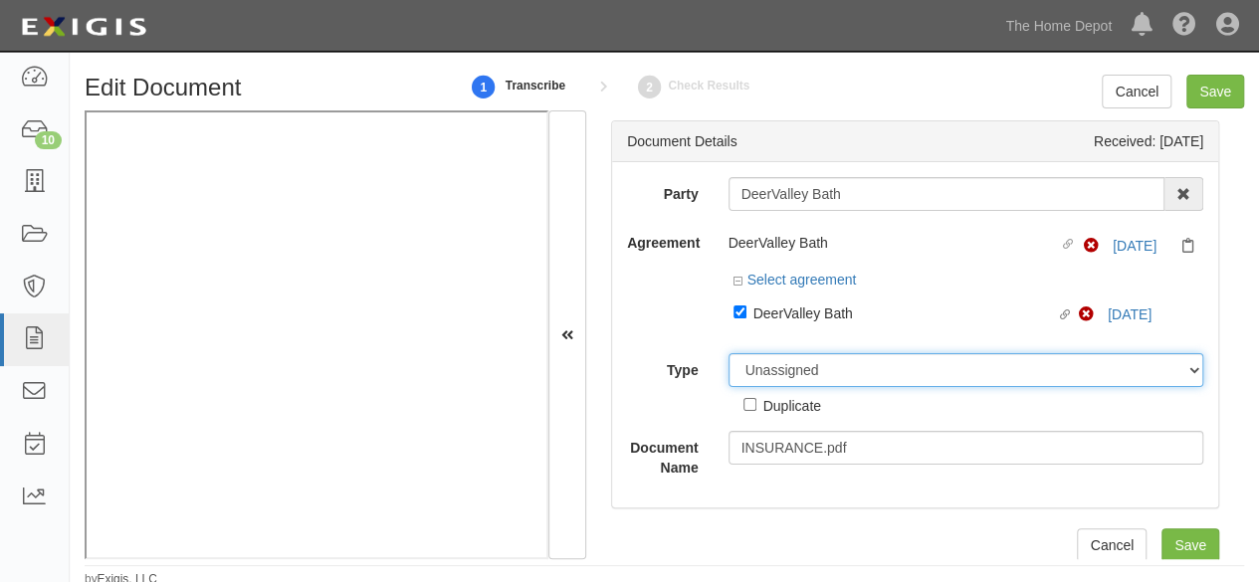
select select "CertificateDetail"
click at [729, 353] on select "Unassigned Binder Cancellation Notice Certificate Contract Endorsement Insuranc…" at bounding box center [967, 370] width 476 height 34
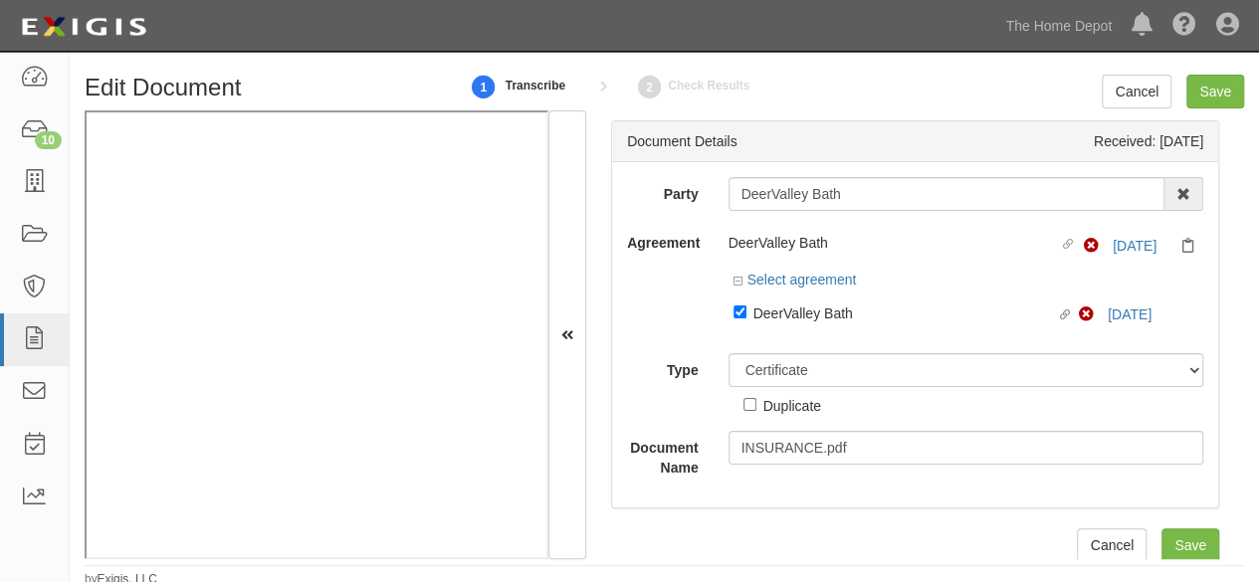
click at [0, 0] on select "ACORD 25 (2016/03) ACORD 101 ACORD 855 NY (2014/05) General" at bounding box center [0, 0] width 0 height 0
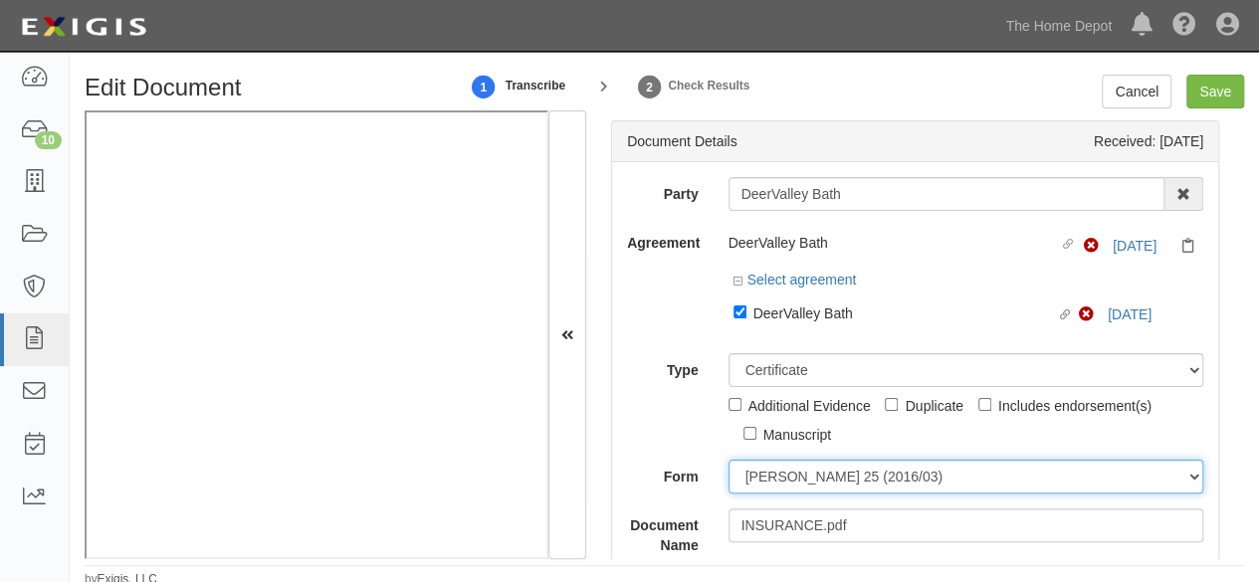
select select "GeneralFormDetail"
click at [729, 460] on select "ACORD 25 (2016/03) ACORD 101 ACORD 855 NY (2014/05) General" at bounding box center [967, 477] width 476 height 34
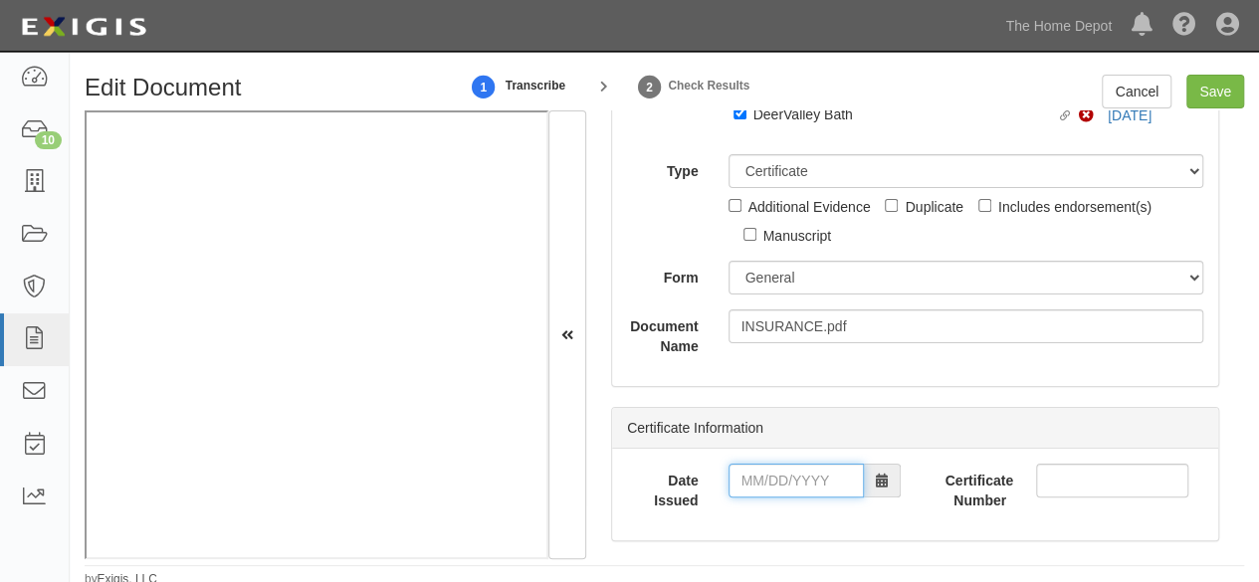
click at [783, 495] on input "Date Issued" at bounding box center [796, 481] width 135 height 34
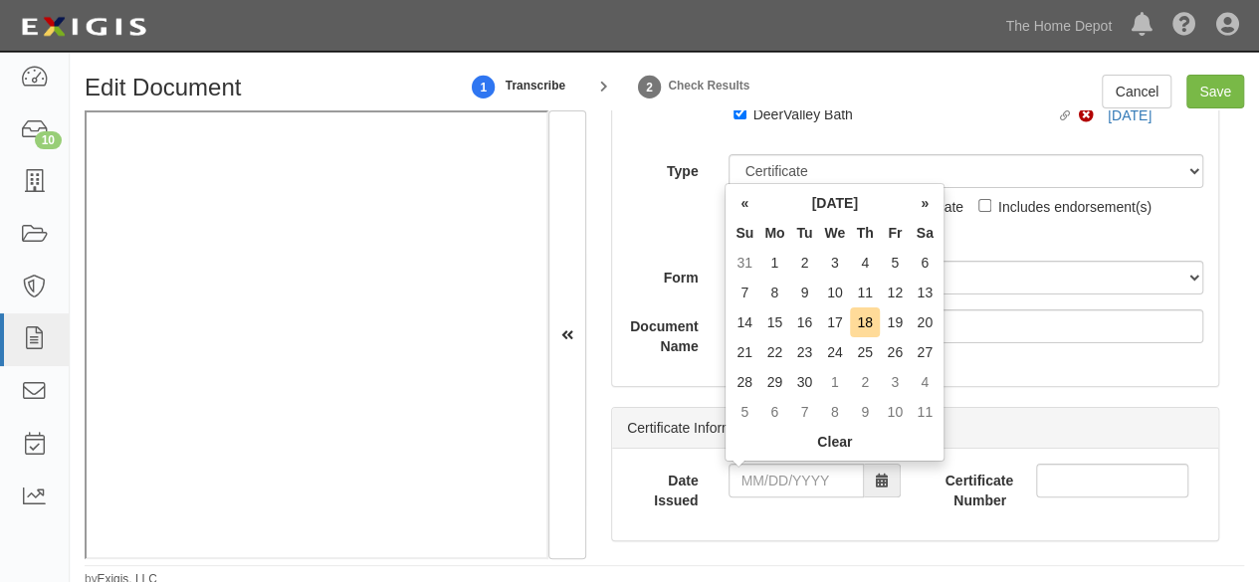
drag, startPoint x: 753, startPoint y: 327, endPoint x: 753, endPoint y: 367, distance: 40.8
click at [753, 327] on td "14" at bounding box center [745, 323] width 30 height 30
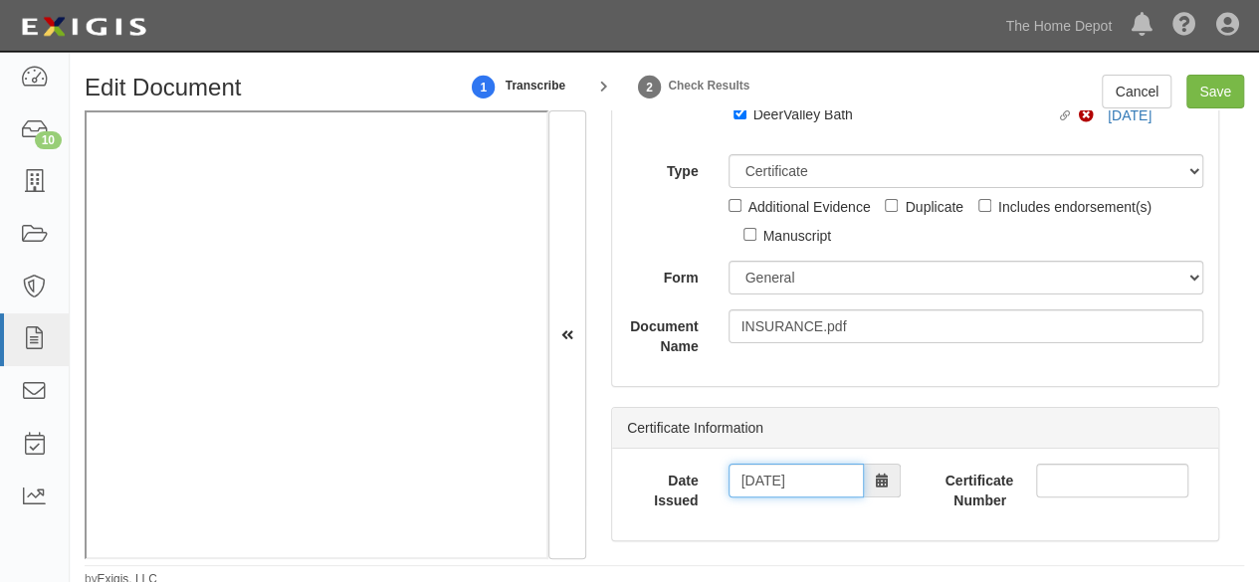
drag, startPoint x: 767, startPoint y: 471, endPoint x: 775, endPoint y: 464, distance: 10.6
click at [768, 471] on input "09/14/2025" at bounding box center [796, 481] width 135 height 34
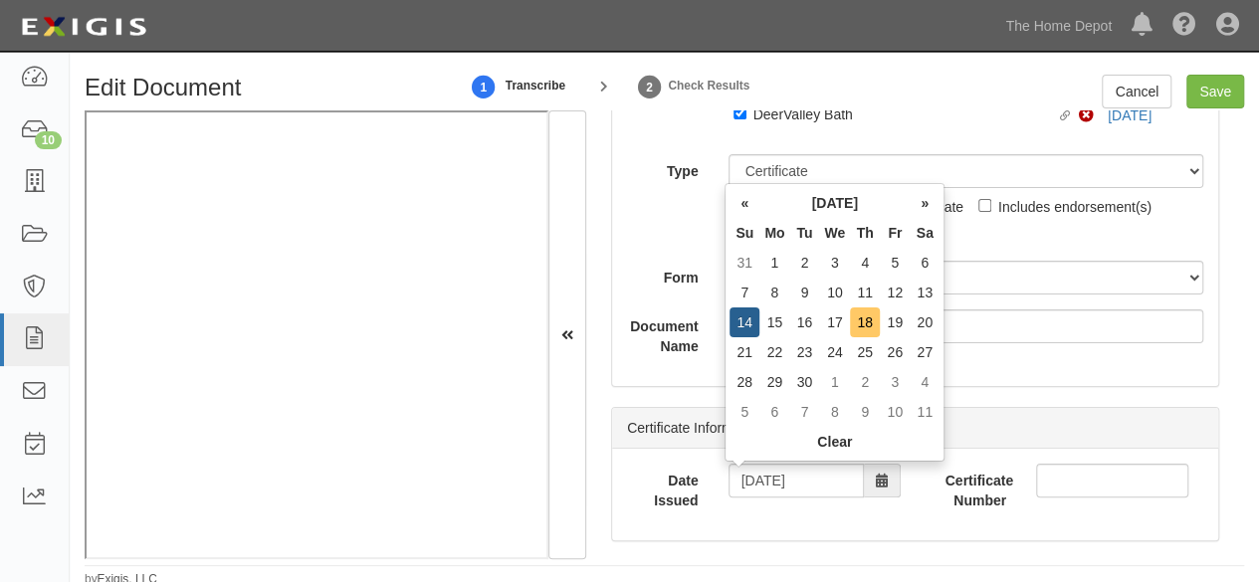
click at [870, 319] on td "18" at bounding box center [865, 323] width 30 height 30
type input "09/18/2025"
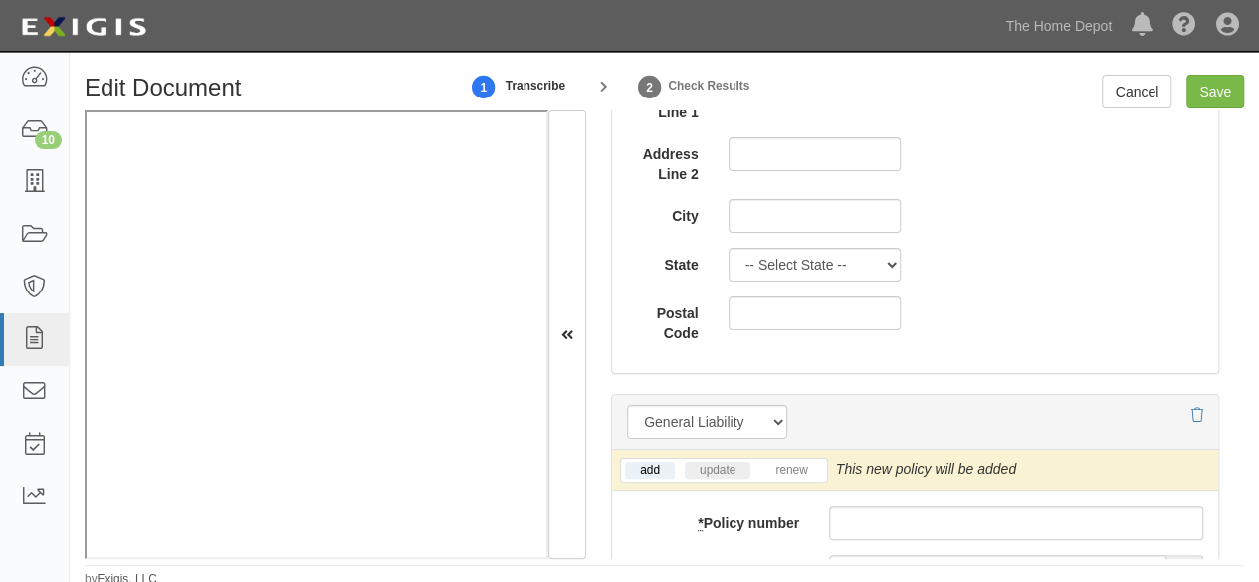
scroll to position [1394, 0]
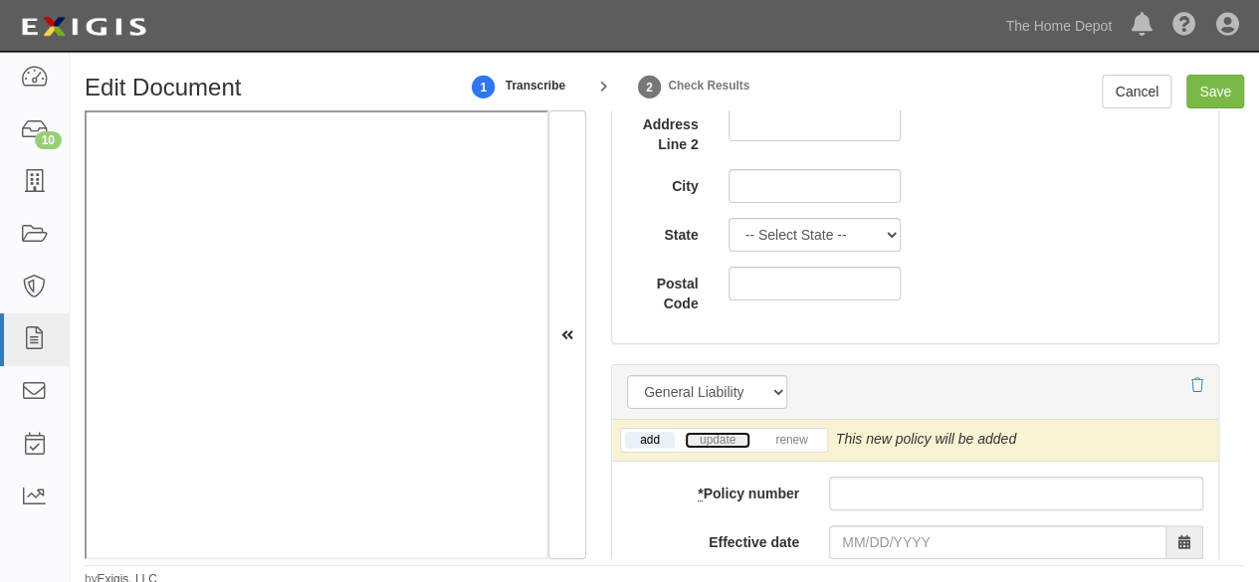
drag, startPoint x: 713, startPoint y: 435, endPoint x: 522, endPoint y: 418, distance: 191.9
click at [713, 435] on link "update" at bounding box center [718, 440] width 66 height 17
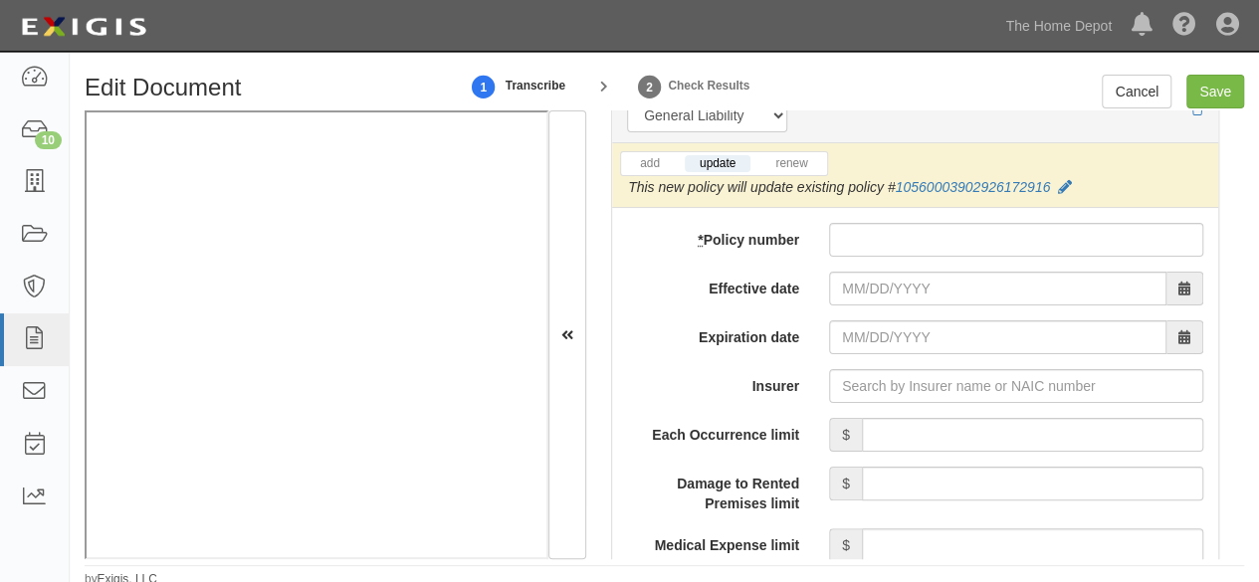
scroll to position [1693, 0]
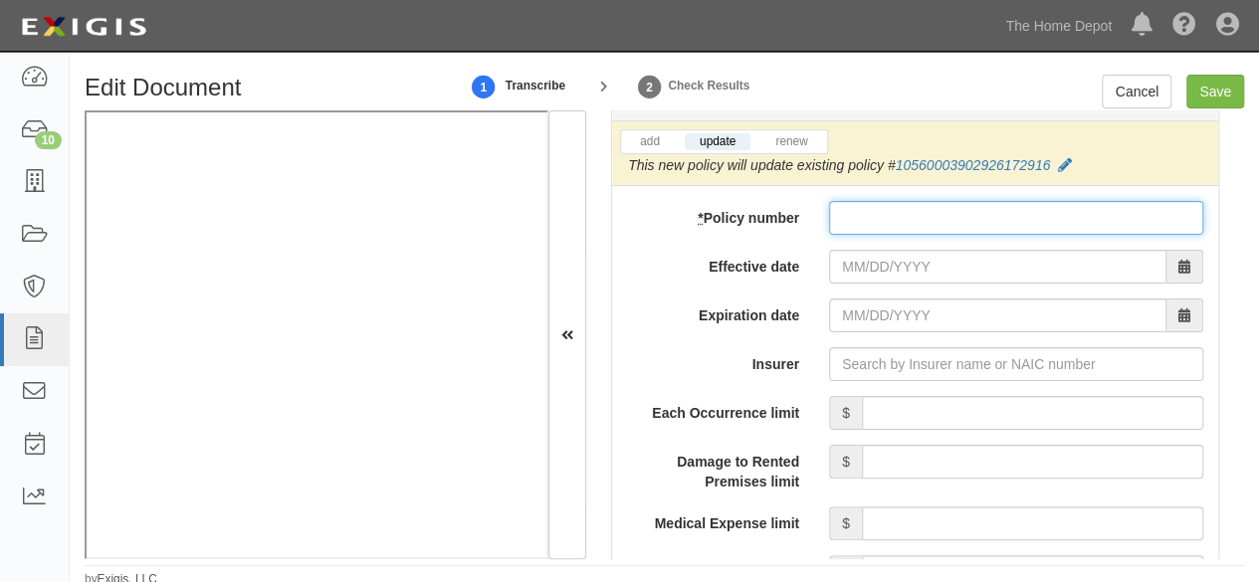
click at [865, 214] on input "* Policy number" at bounding box center [1016, 218] width 374 height 34
paste input "10560003902926172916"
type input "10560003902926172916"
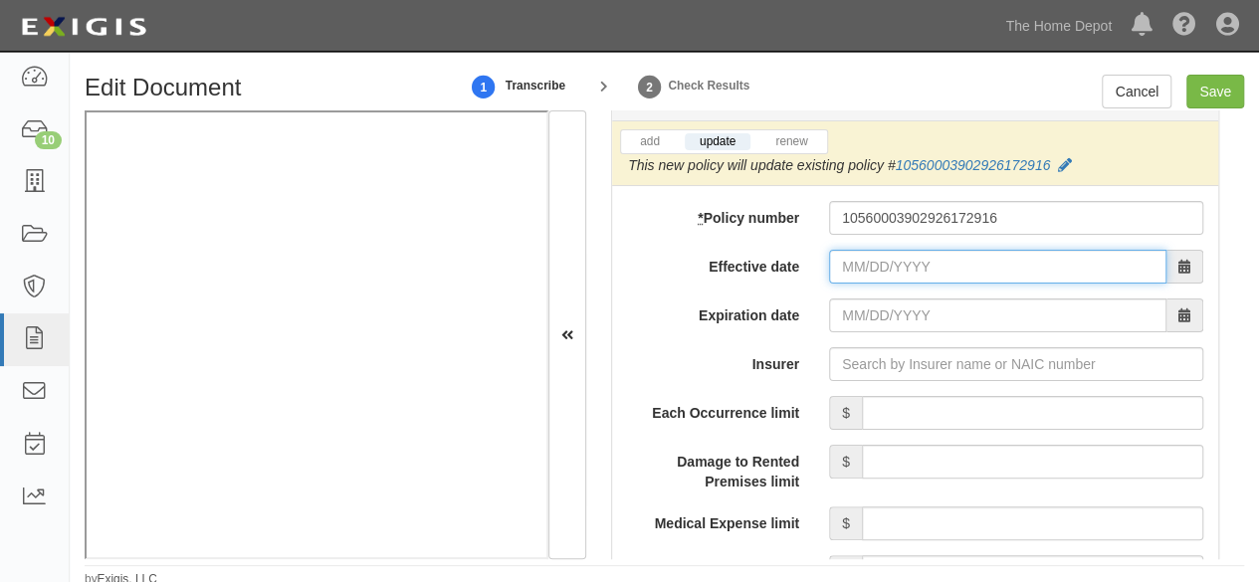
click at [849, 266] on input "Effective date" at bounding box center [998, 267] width 338 height 34
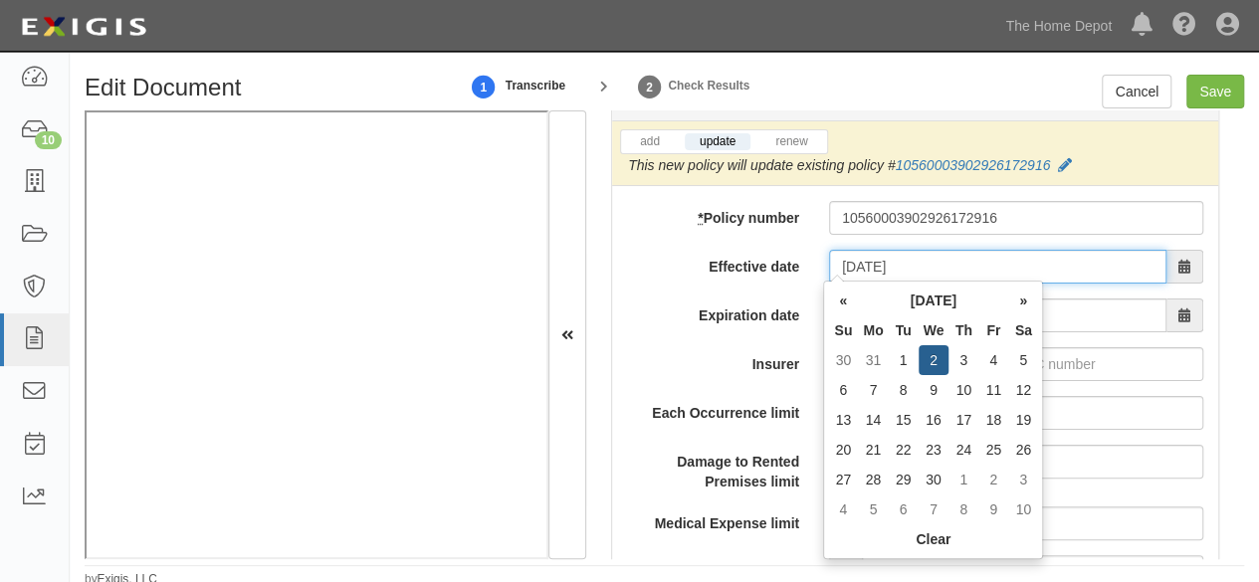
type input "04/03/2025"
type input "04/03/2026"
click at [969, 357] on td "3" at bounding box center [964, 360] width 30 height 30
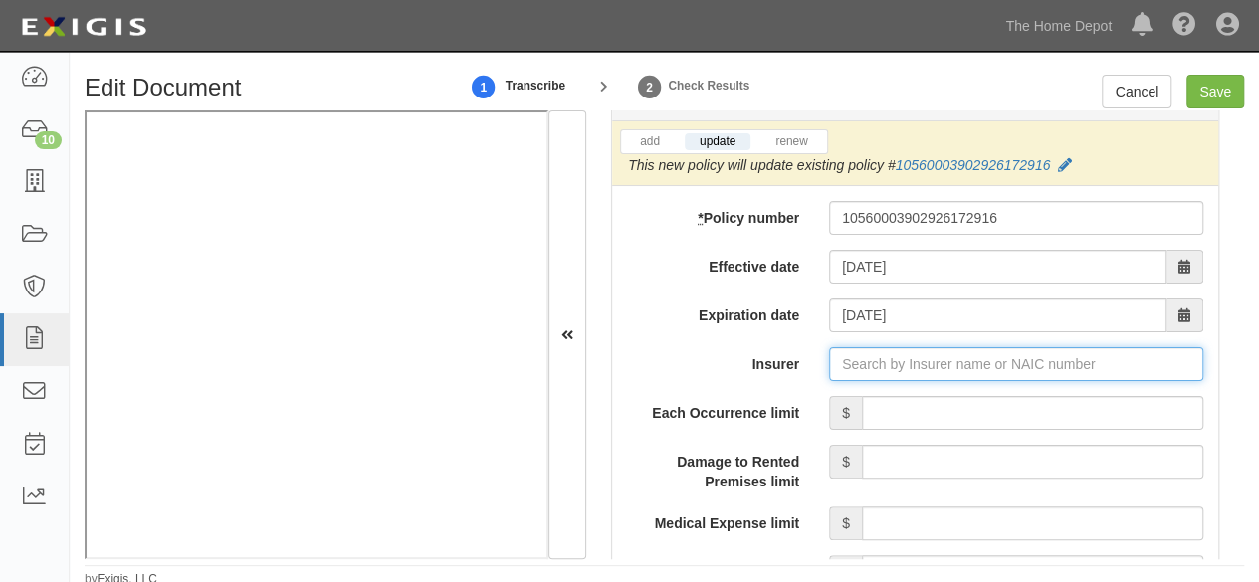
click at [878, 361] on input "Insurer" at bounding box center [1016, 364] width 374 height 34
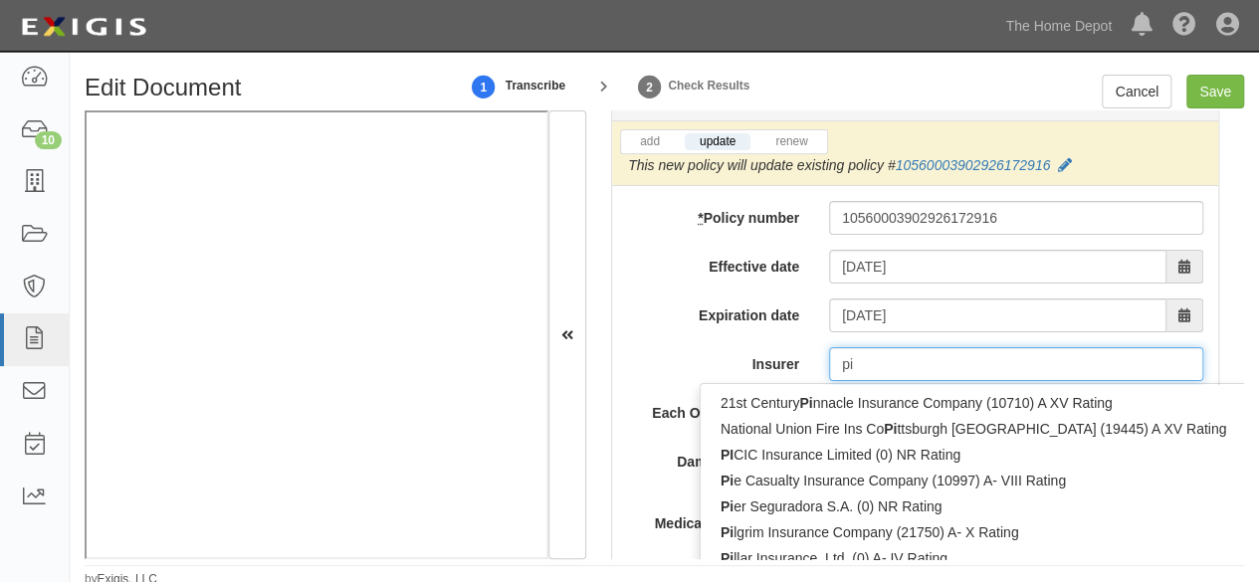
type input "pin"
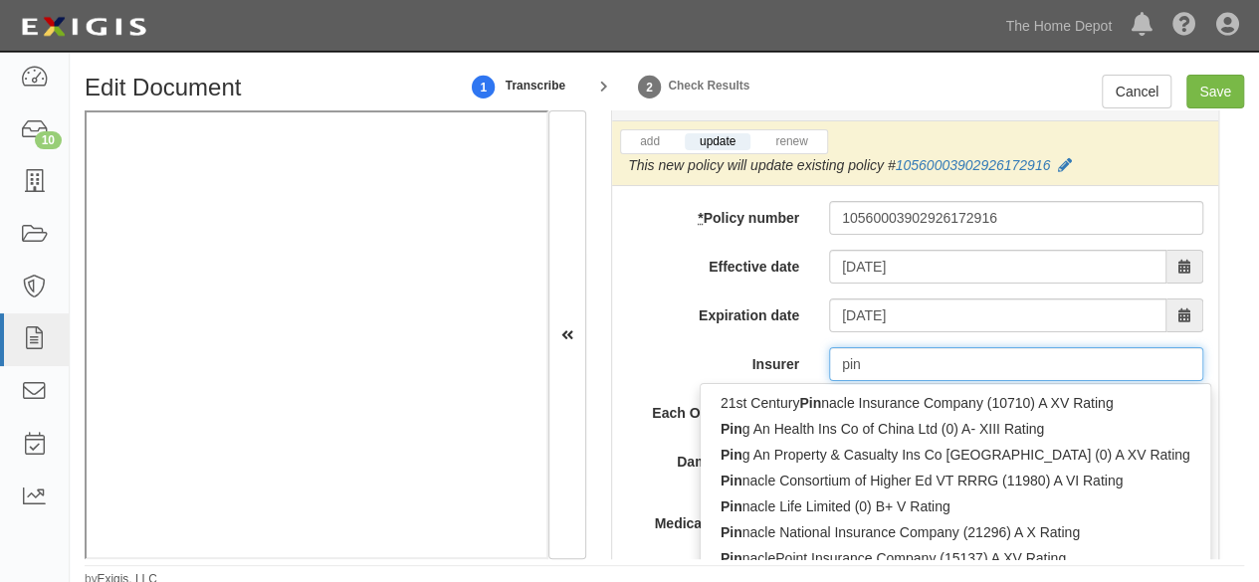
type input "ping An Health Ins Co of China Ltd (0) A- XIII Rating"
type input "ping"
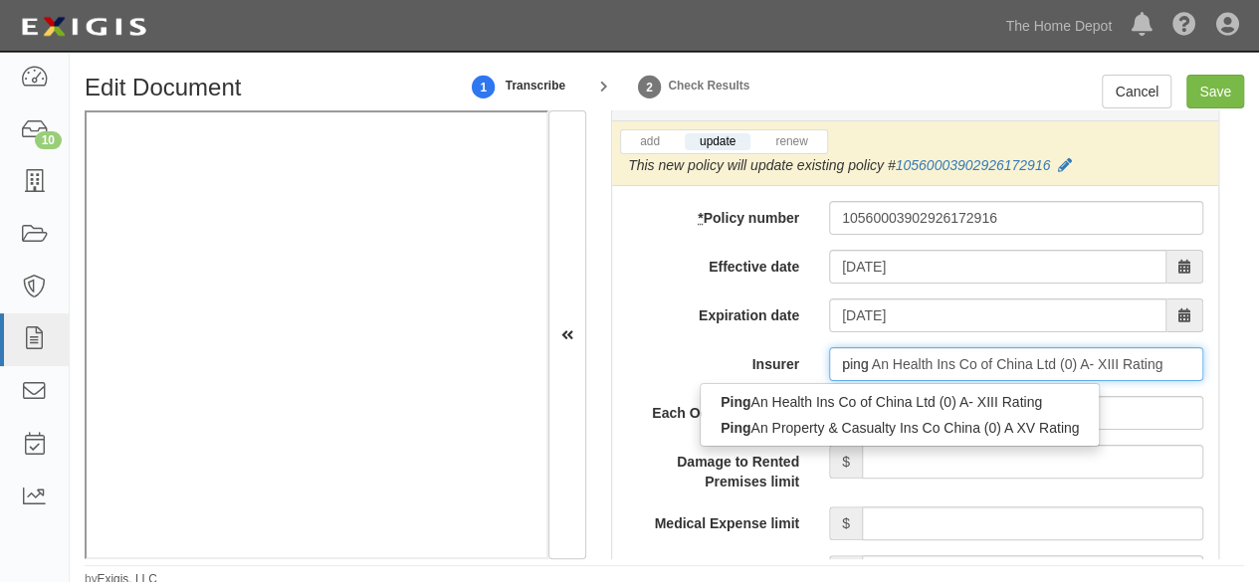
click at [878, 419] on div "Ping An Property & Casualty Ins Co China (0) A XV Rating" at bounding box center [900, 428] width 398 height 26
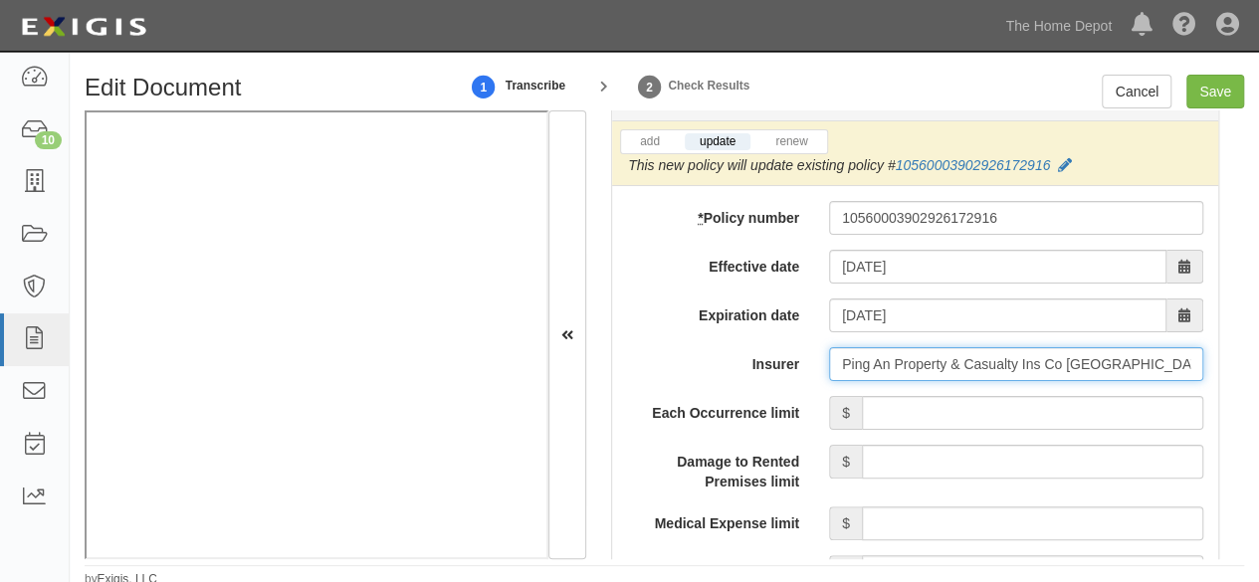
type input "Ping An Property & Casualty Ins Co China (0) A XV Rating"
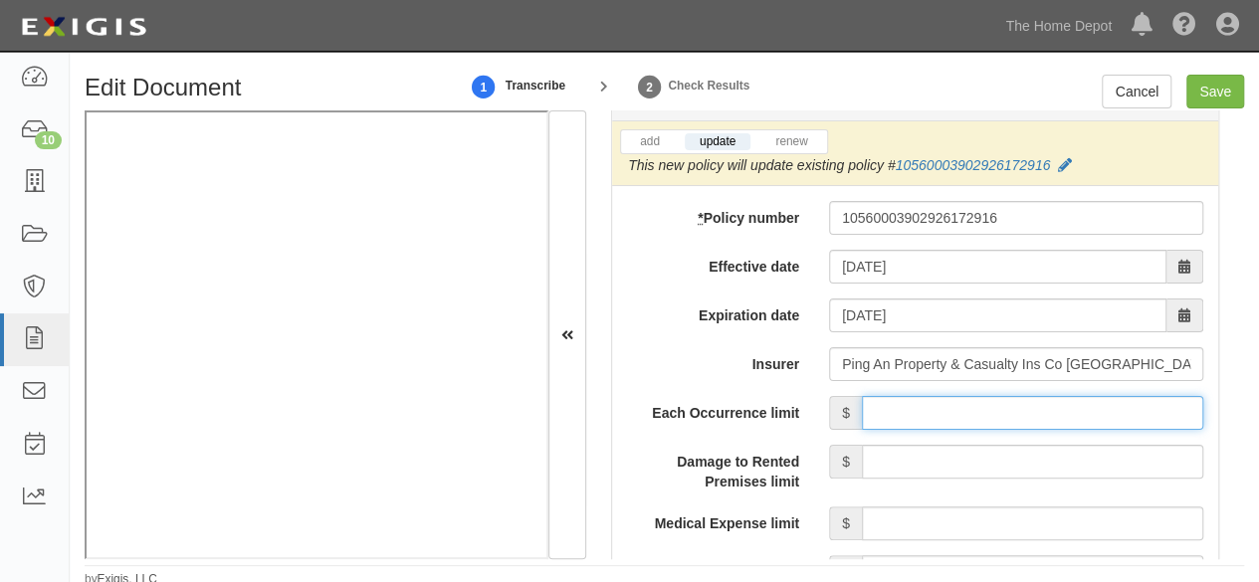
drag, startPoint x: 916, startPoint y: 414, endPoint x: 924, endPoint y: 393, distance: 22.4
click at [916, 411] on input "Each Occurrence limit" at bounding box center [1033, 413] width 342 height 34
type input "8,000,000"
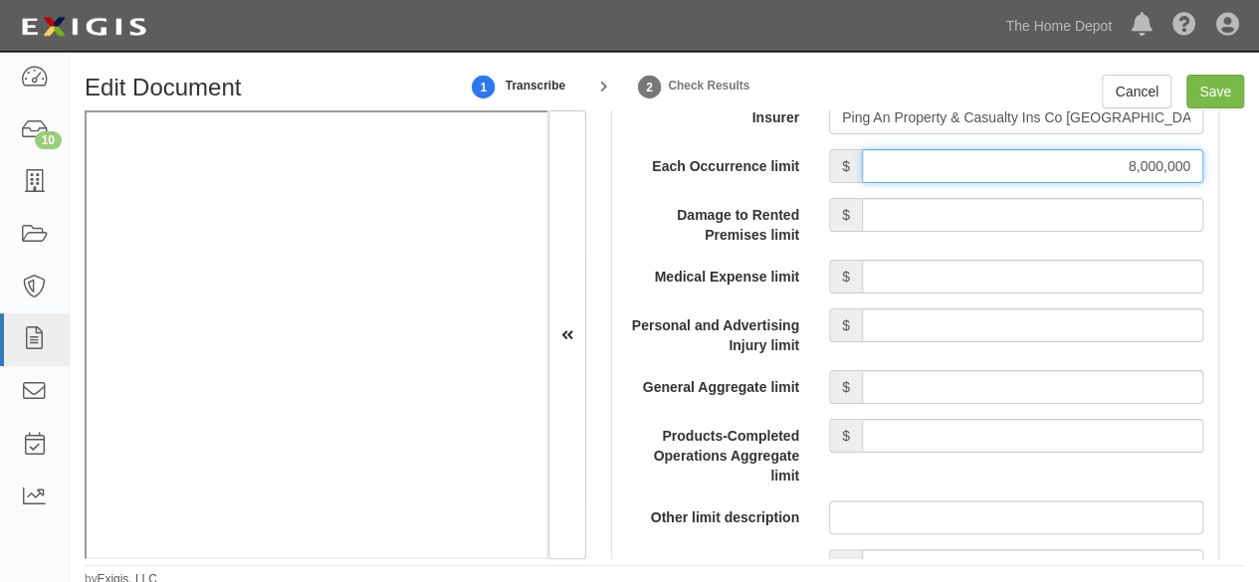
scroll to position [1991, 0]
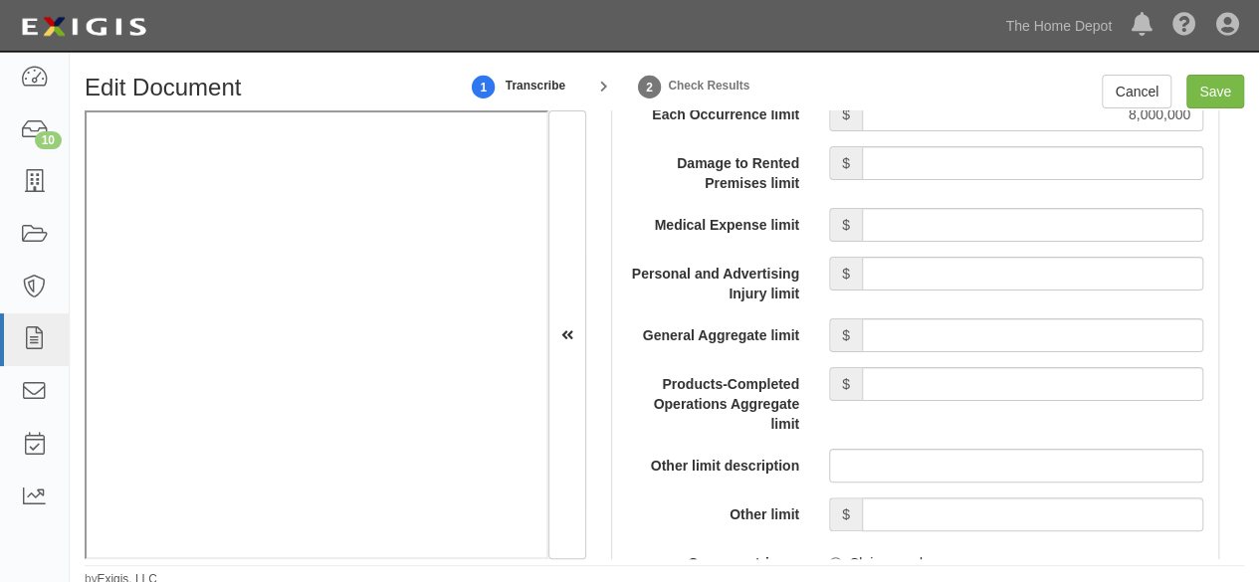
drag, startPoint x: 986, startPoint y: 377, endPoint x: 984, endPoint y: 361, distance: 16.1
click at [986, 375] on input "Products-Completed Operations Aggregate limit" at bounding box center [1033, 384] width 342 height 34
type input "8,000,000"
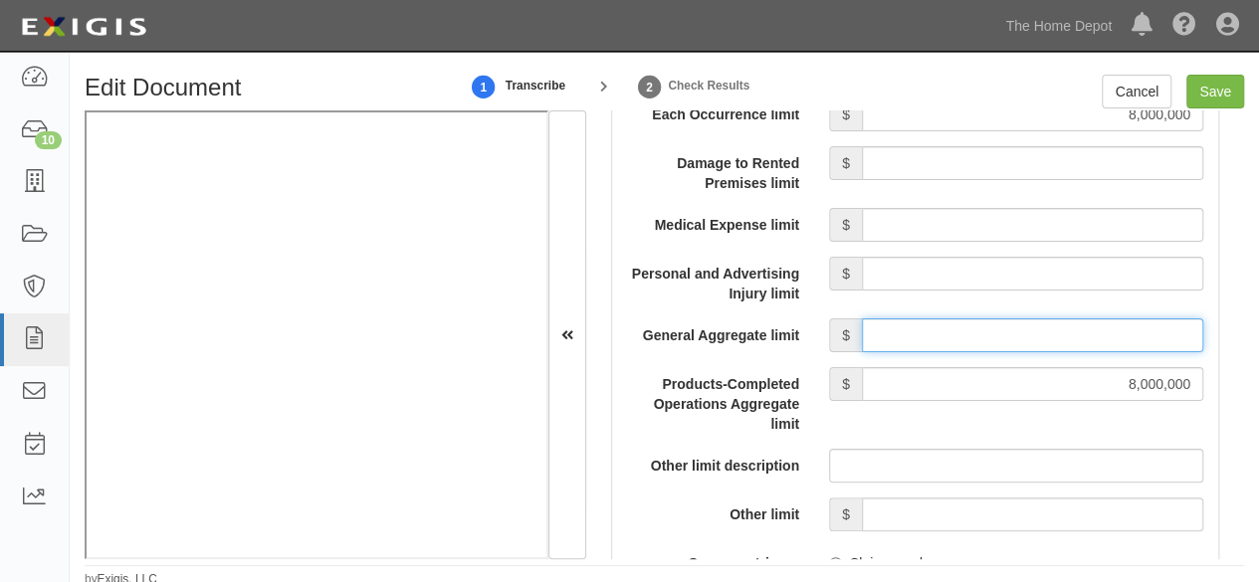
click at [951, 326] on input "General Aggregate limit" at bounding box center [1033, 336] width 342 height 34
type input "8,000,000"
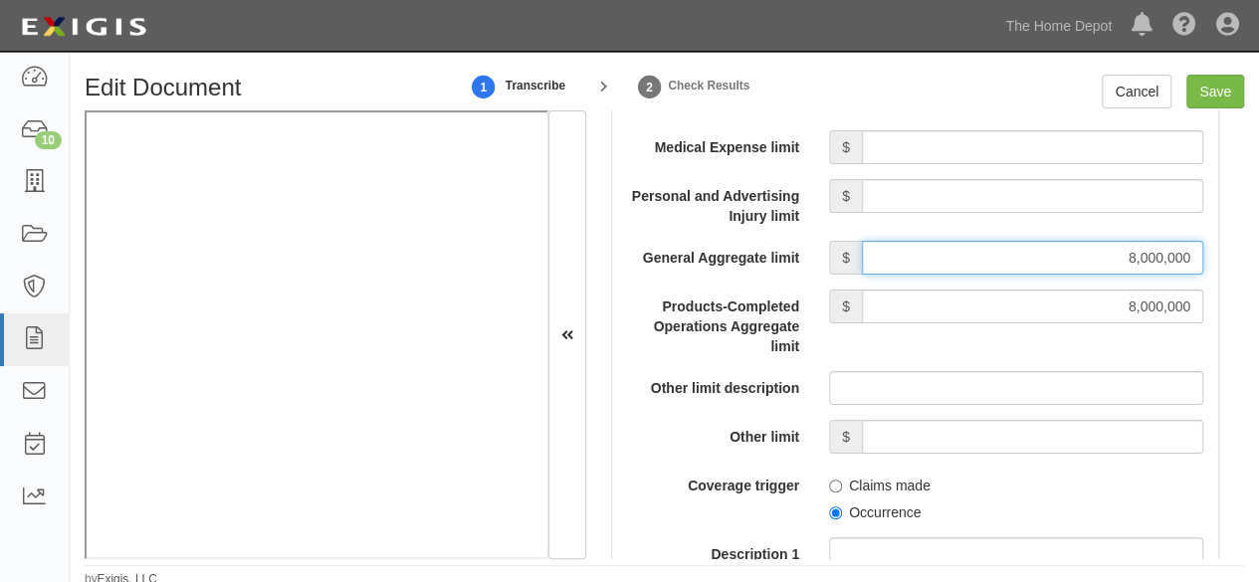
scroll to position [2290, 0]
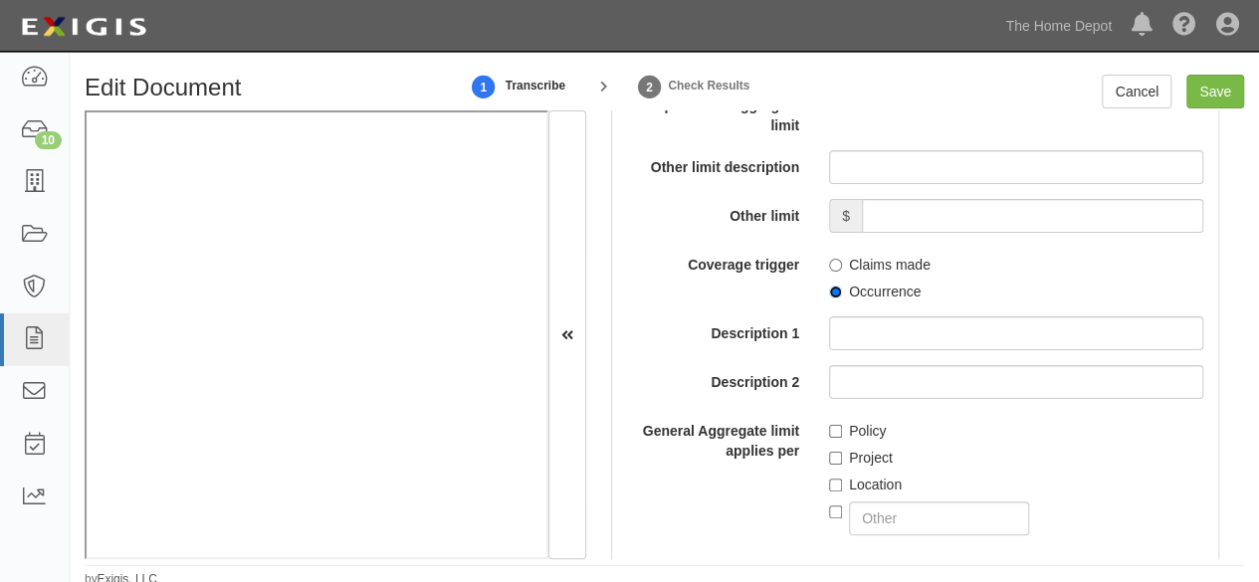
click at [829, 290] on input "Occurrence" at bounding box center [835, 292] width 13 height 13
radio input "true"
click at [830, 429] on input "Policy" at bounding box center [835, 431] width 13 height 13
checkbox input "true"
drag, startPoint x: 1223, startPoint y: 97, endPoint x: 1133, endPoint y: 131, distance: 96.1
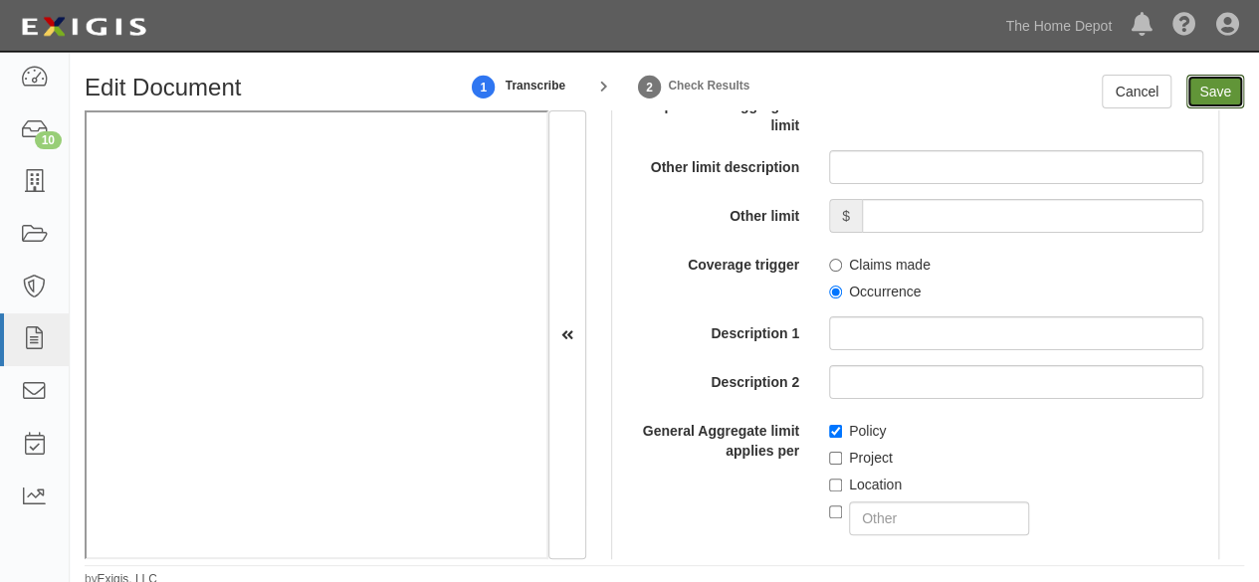
click at [1222, 97] on input "Save" at bounding box center [1216, 92] width 58 height 34
type input "8000000"
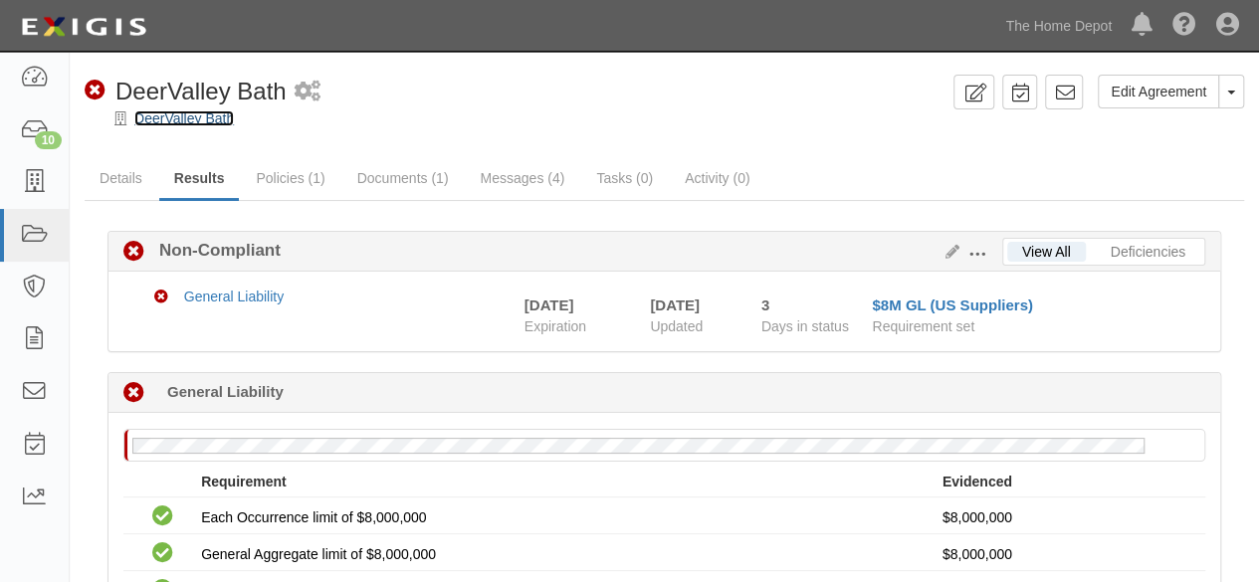
click at [228, 118] on link "DeerValley Bath" at bounding box center [184, 119] width 100 height 16
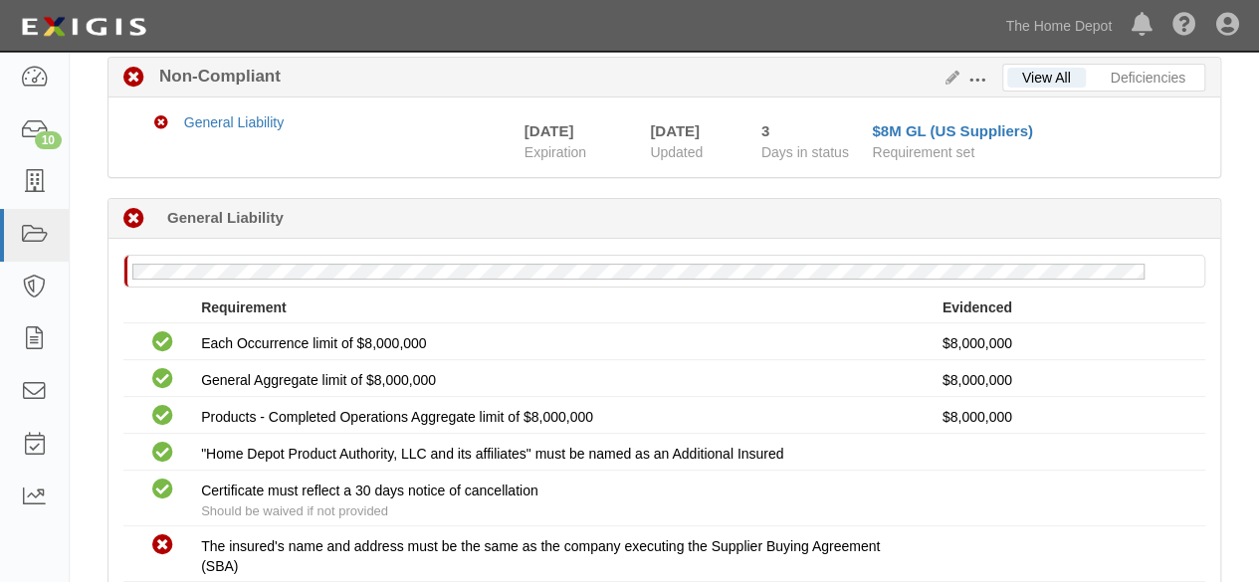
scroll to position [426, 0]
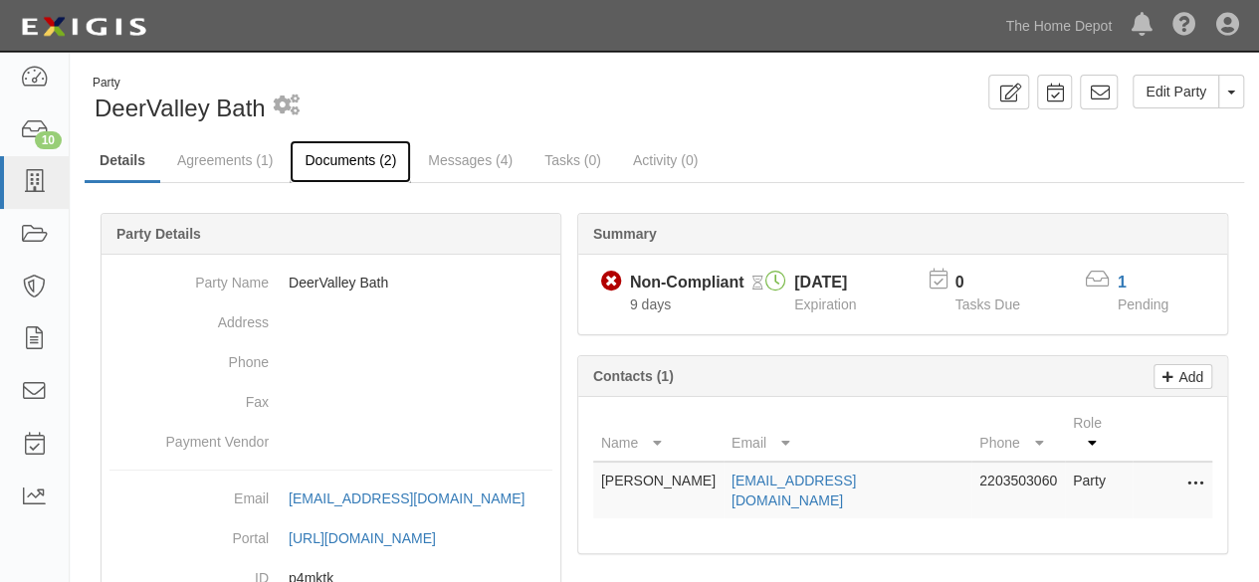
click at [323, 163] on link "Documents (2)" at bounding box center [350, 161] width 121 height 43
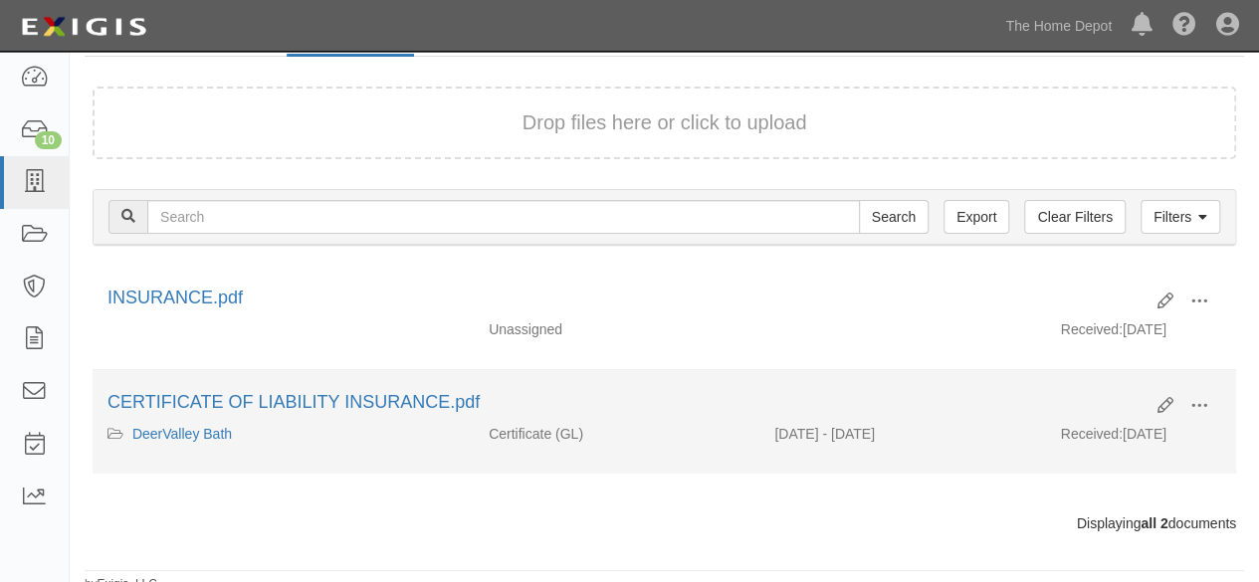
scroll to position [133, 0]
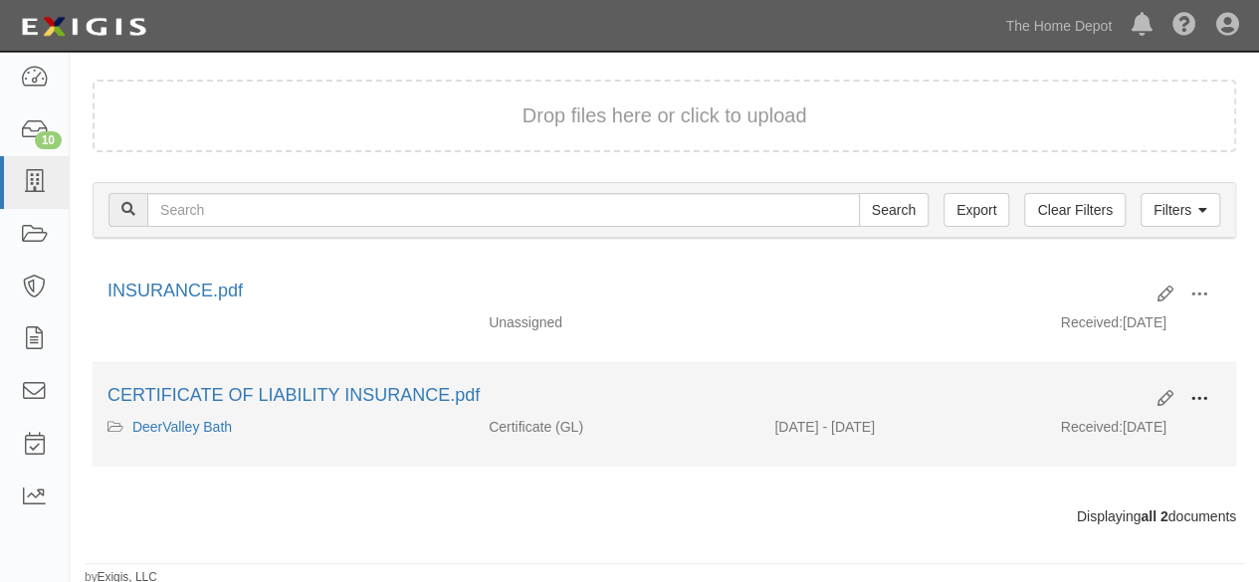
click at [1207, 395] on span at bounding box center [1200, 399] width 18 height 18
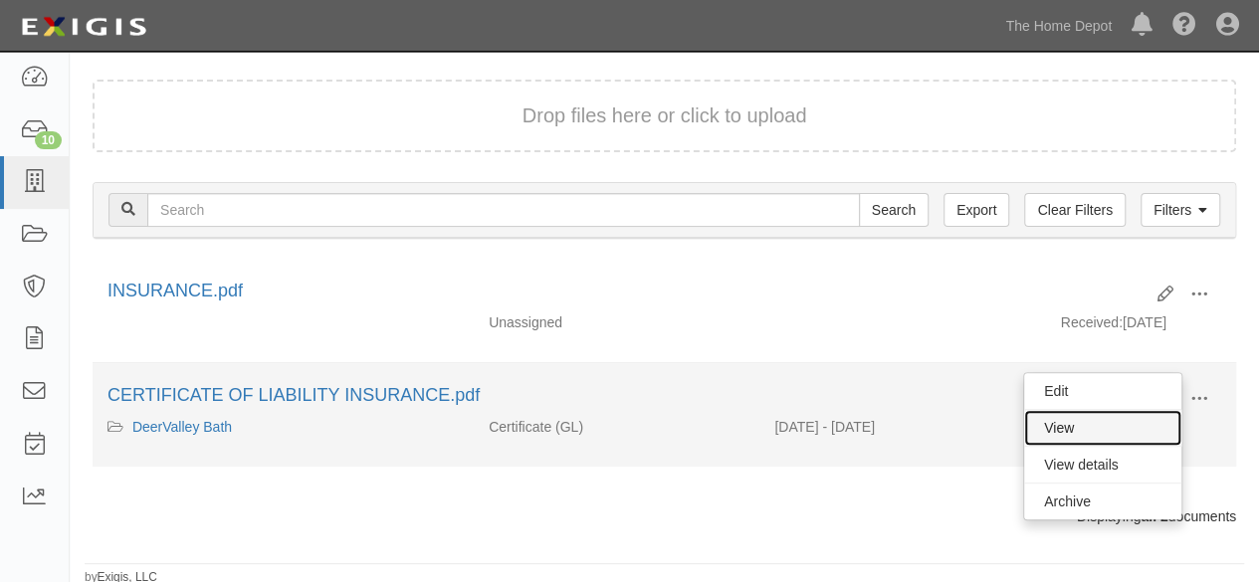
click at [1165, 415] on link "View" at bounding box center [1103, 428] width 157 height 36
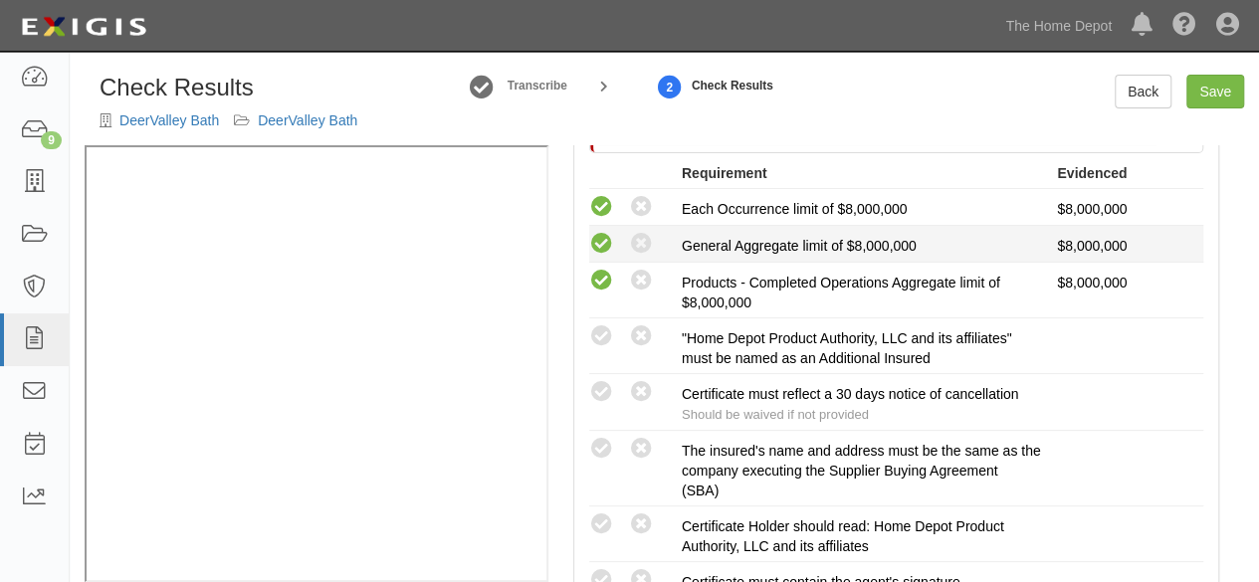
scroll to position [498, 0]
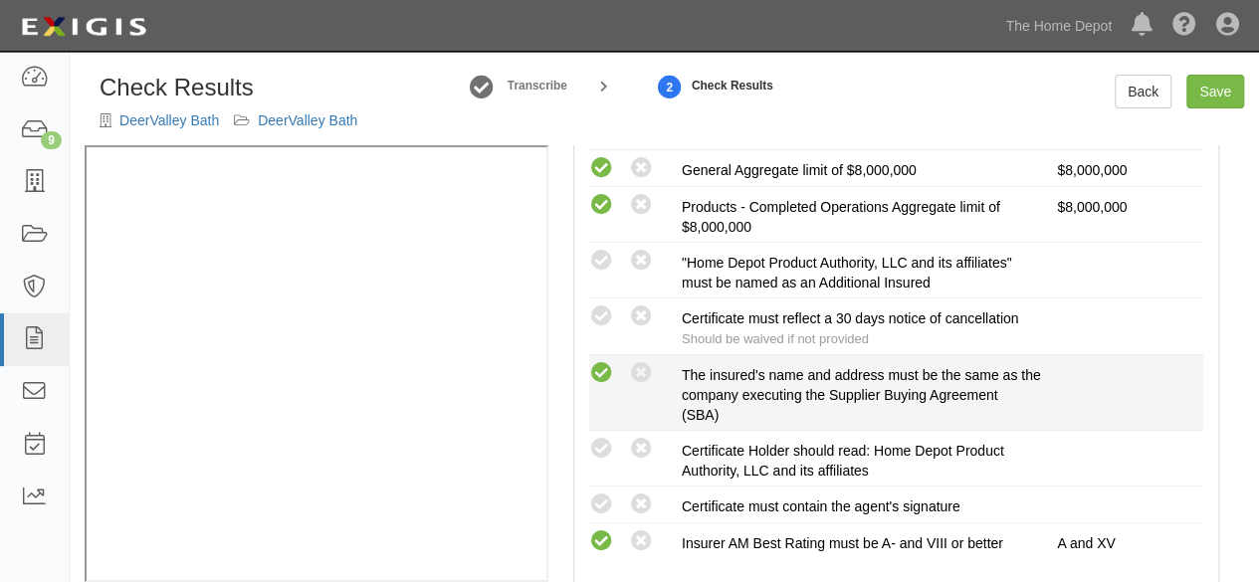
click at [609, 371] on icon at bounding box center [601, 373] width 25 height 25
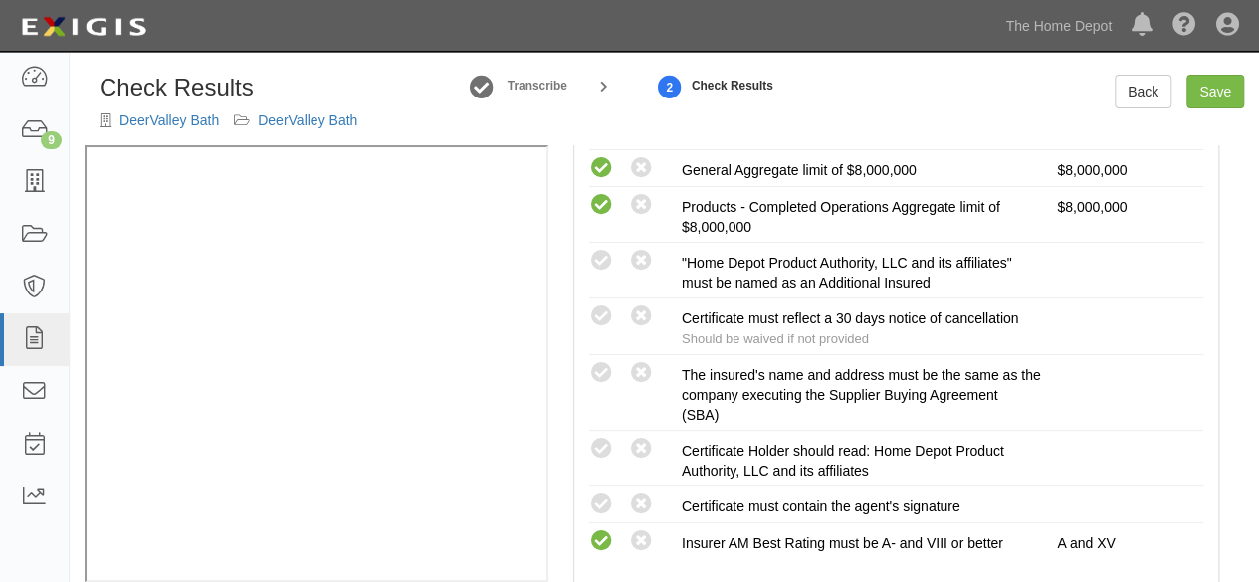
radio input "true"
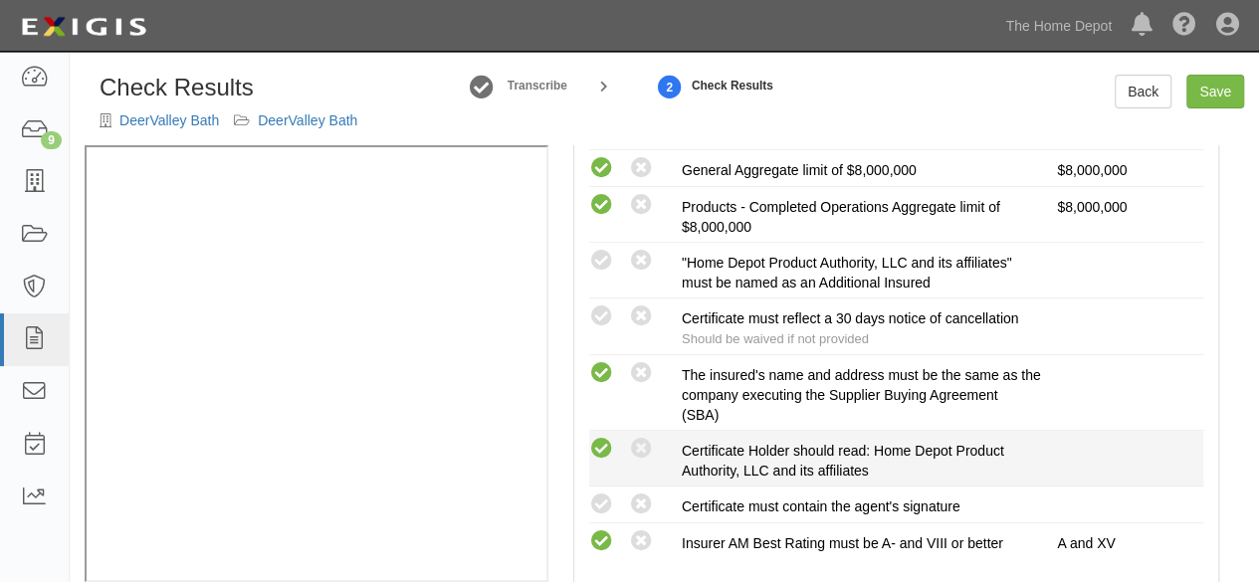
drag, startPoint x: 605, startPoint y: 507, endPoint x: 604, endPoint y: 455, distance: 51.8
click at [605, 503] on icon at bounding box center [601, 505] width 25 height 25
radio input "true"
click at [604, 443] on icon at bounding box center [601, 449] width 25 height 25
radio input "true"
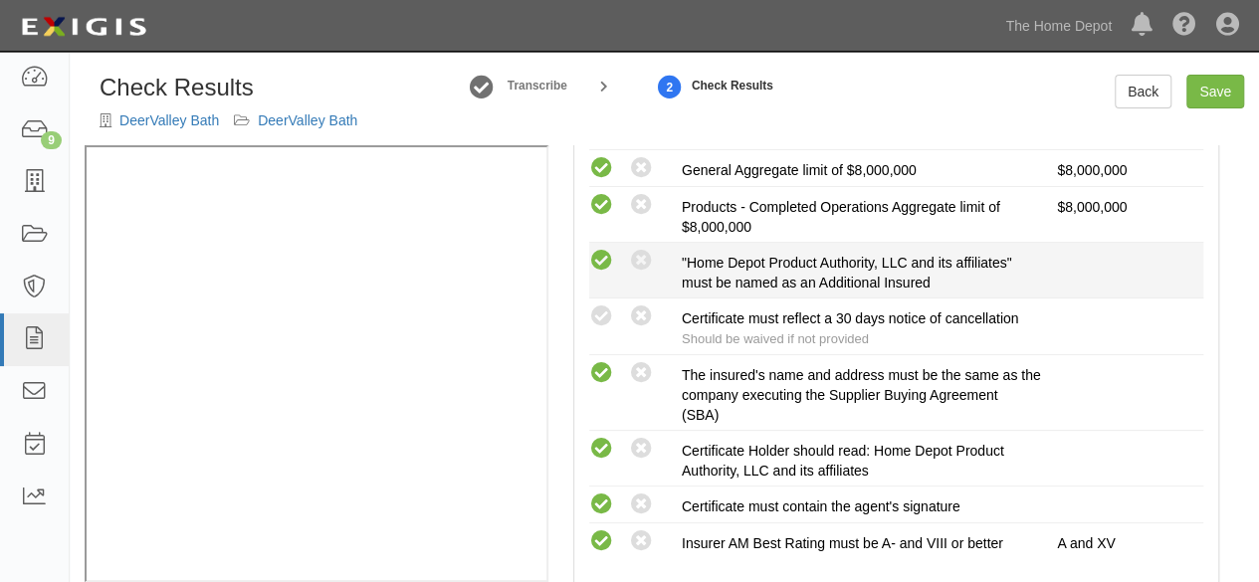
drag, startPoint x: 608, startPoint y: 323, endPoint x: 601, endPoint y: 267, distance: 56.2
click at [605, 320] on icon at bounding box center [601, 317] width 25 height 25
radio input "true"
click at [603, 262] on icon at bounding box center [601, 261] width 25 height 25
radio input "true"
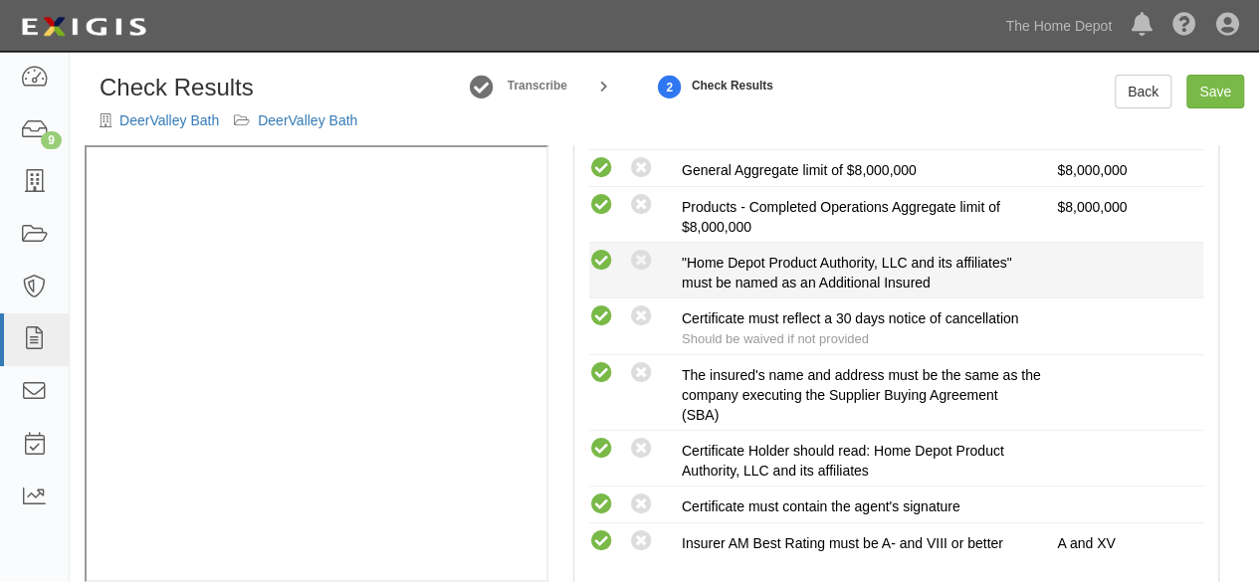
radio input "true"
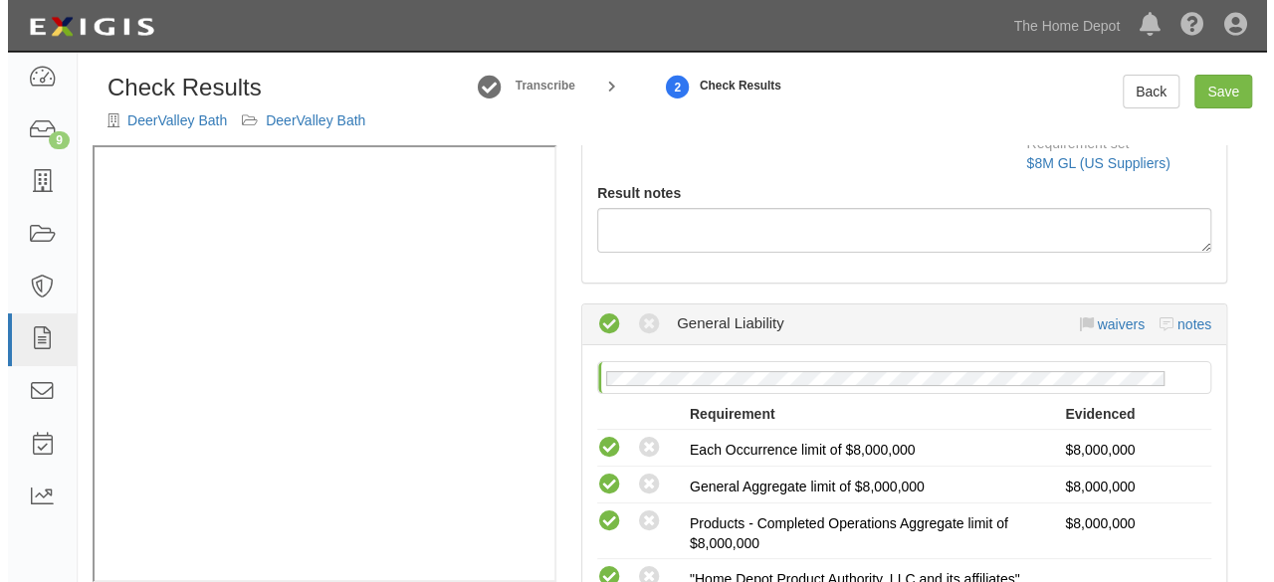
scroll to position [0, 0]
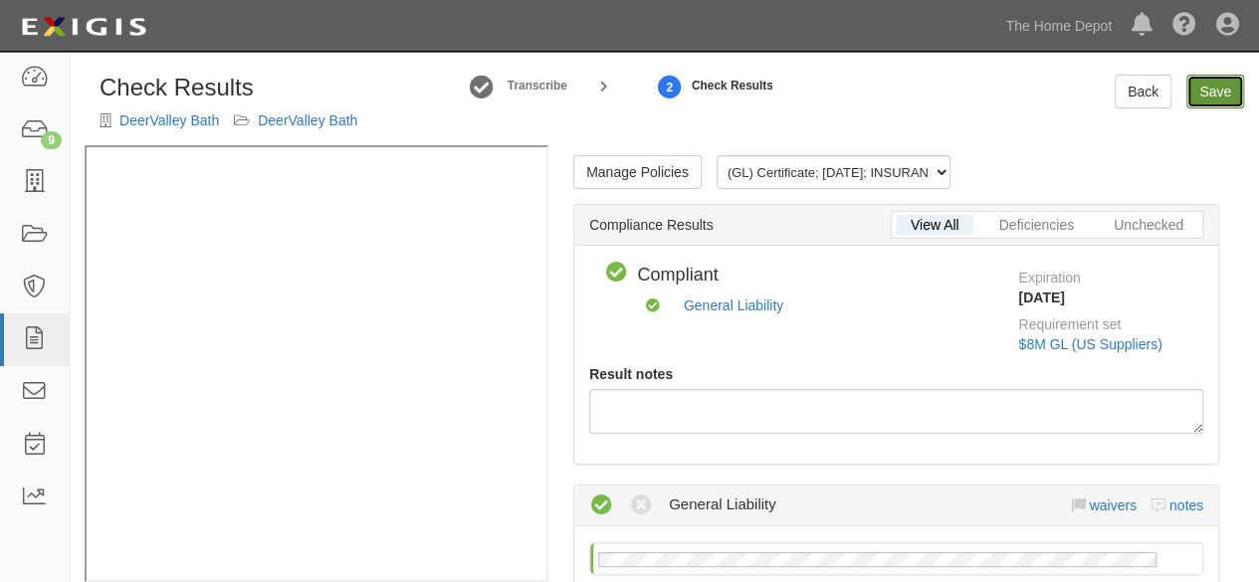
click at [1211, 89] on link "Save" at bounding box center [1216, 92] width 58 height 34
radio input "true"
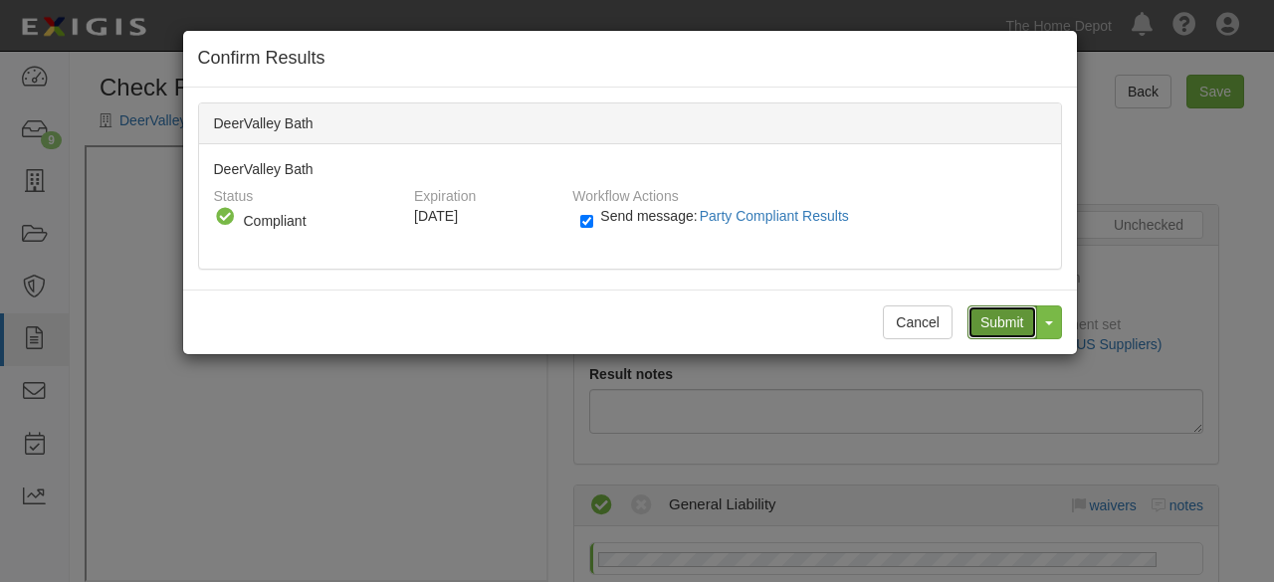
click at [1001, 324] on input "Submit" at bounding box center [1003, 323] width 70 height 34
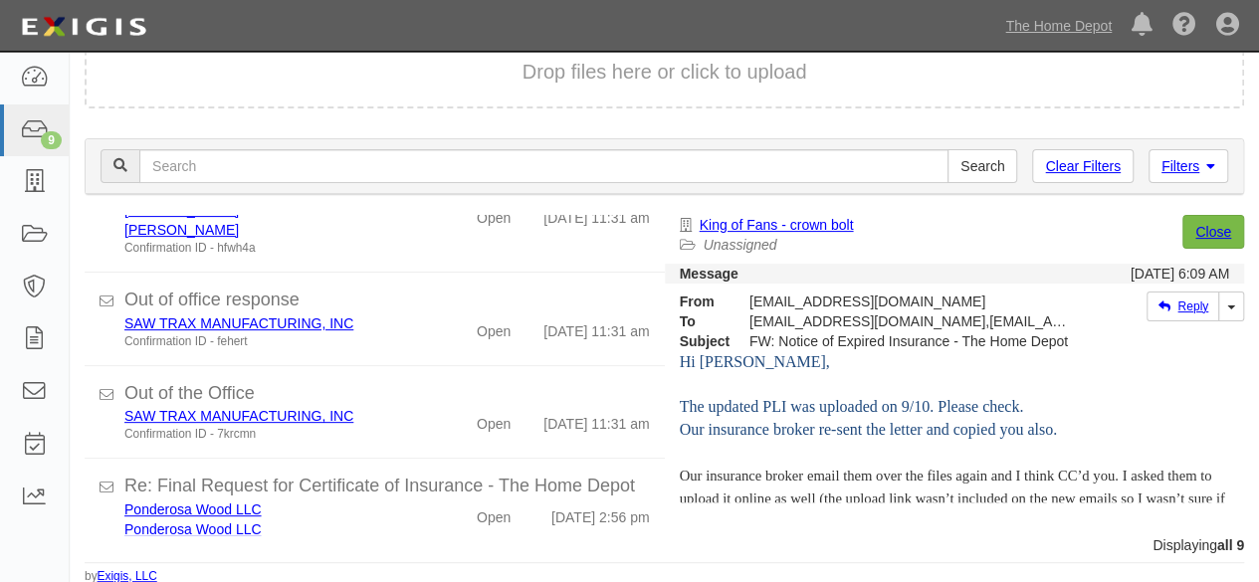
scroll to position [608, 0]
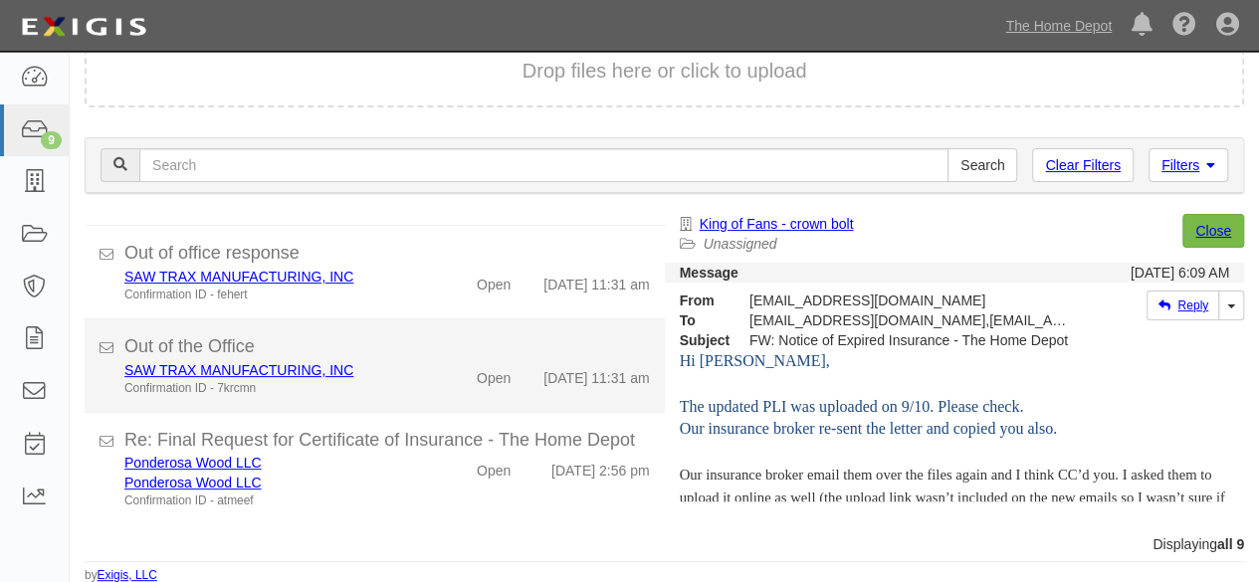
scroll to position [608, 0]
